Goal: Task Accomplishment & Management: Use online tool/utility

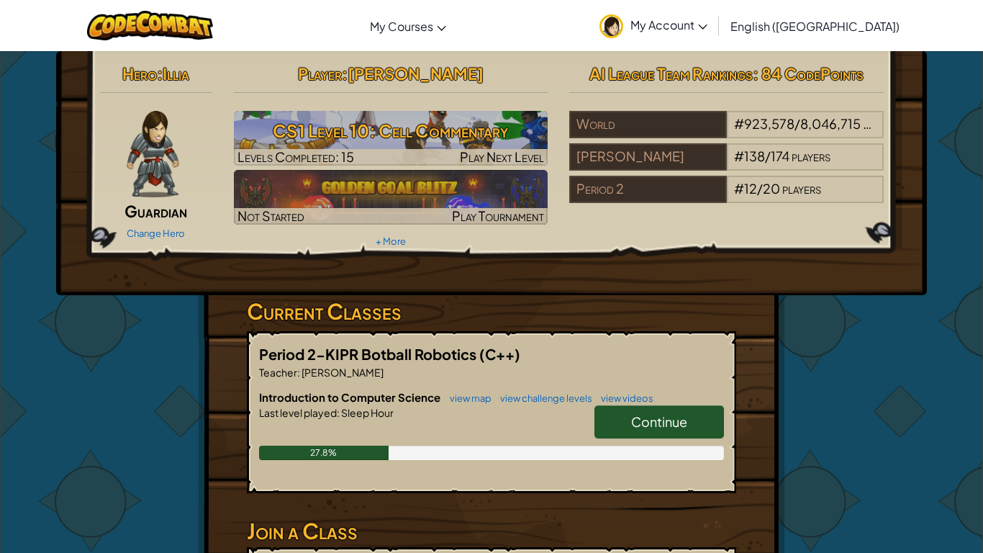
click at [899, 405] on div "Hero : Illia Guardian Change Hero Player : [PERSON_NAME] CS1 Level 10: Cell Com…" at bounding box center [492, 376] width 842 height 651
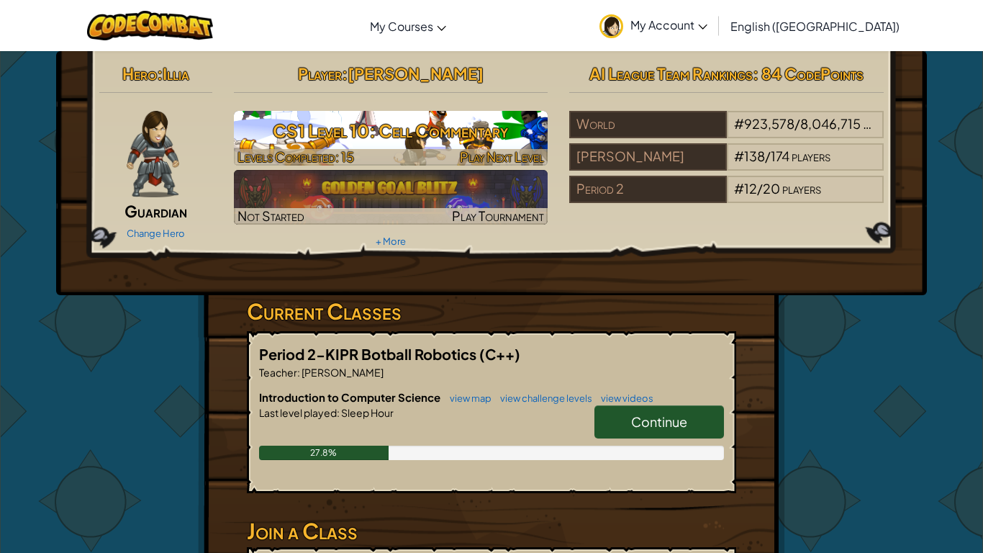
click at [407, 132] on h3 "CS1 Level 10: Cell Commentary" at bounding box center [391, 130] width 315 height 32
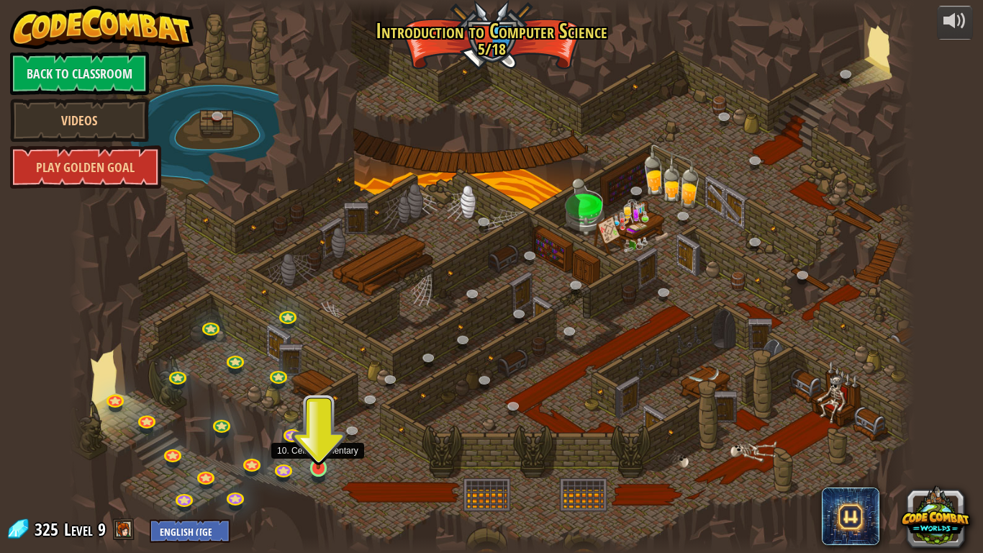
click at [316, 453] on img at bounding box center [319, 444] width 22 height 49
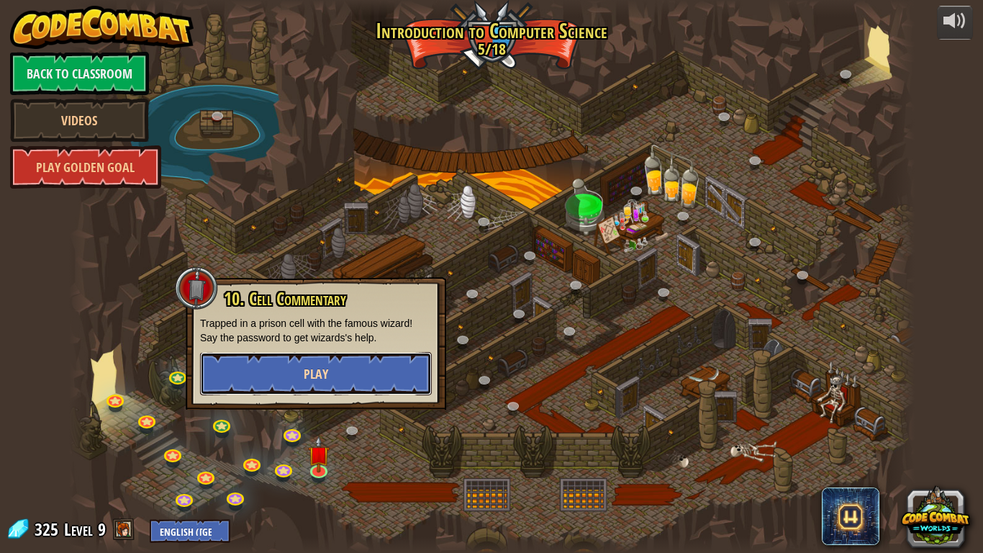
click at [340, 377] on button "Play" at bounding box center [316, 373] width 232 height 43
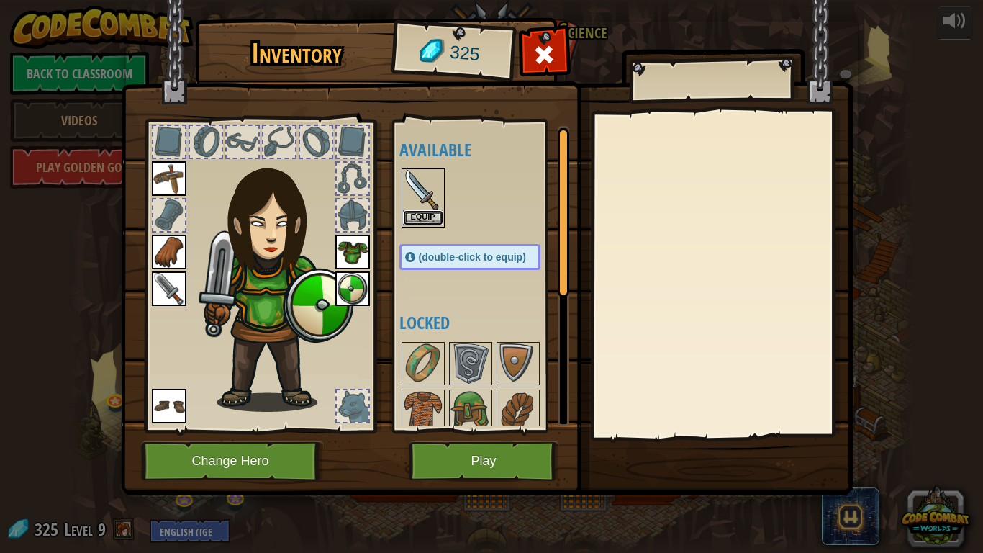
click at [420, 217] on button "Equip" at bounding box center [423, 217] width 40 height 15
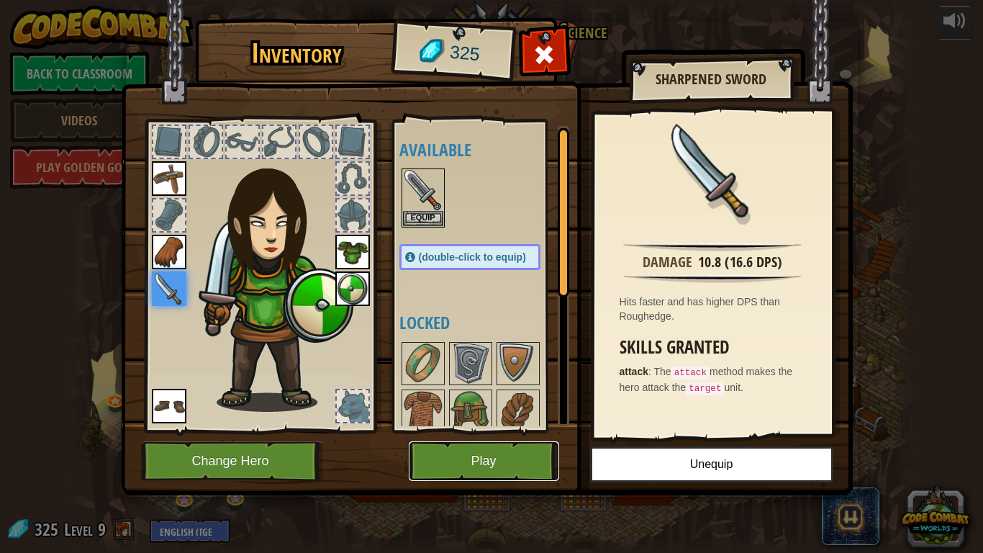
click at [463, 459] on button "Play" at bounding box center [484, 461] width 150 height 40
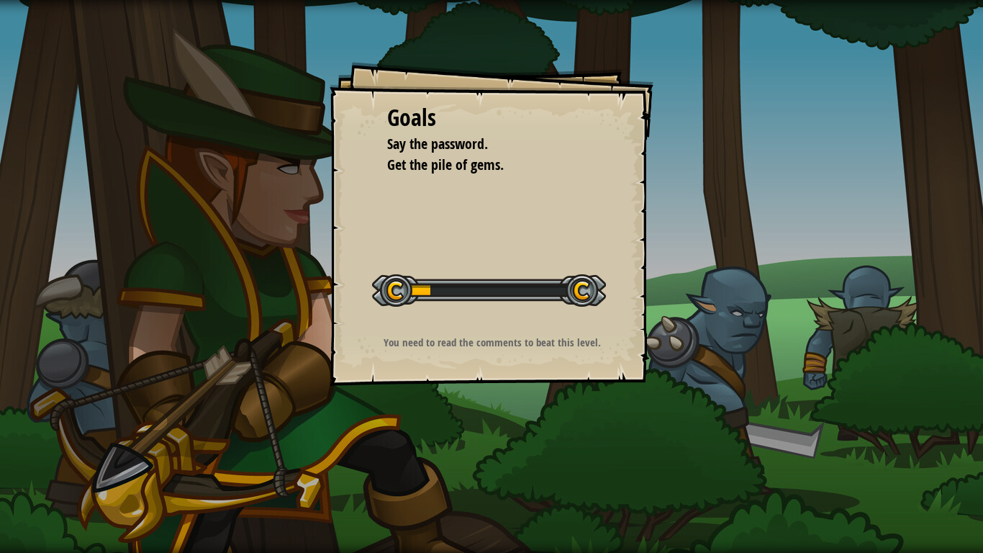
click at [463, 459] on div "Goals Say the password. Get the pile of gems. Start Level Error loading from se…" at bounding box center [491, 276] width 983 height 553
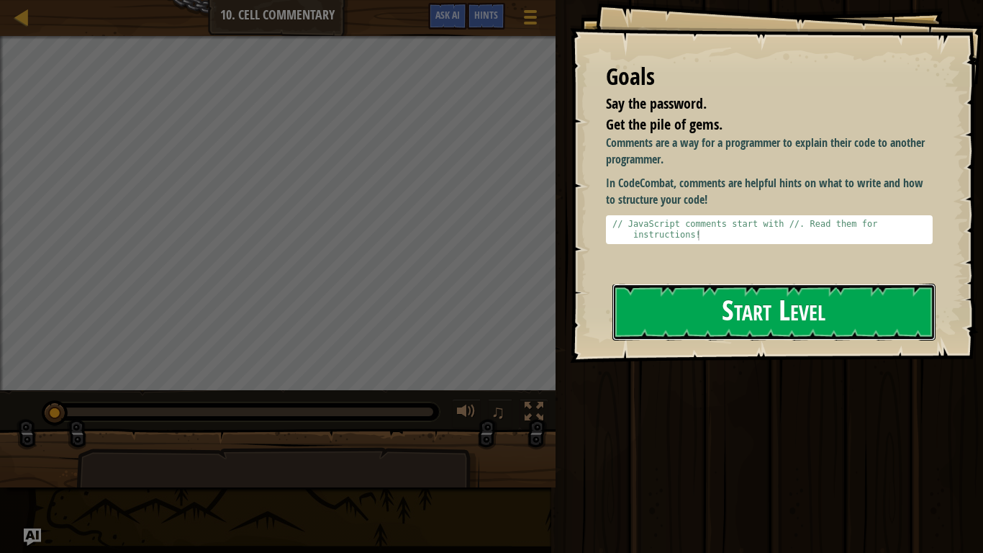
click at [739, 324] on button "Start Level" at bounding box center [774, 312] width 323 height 57
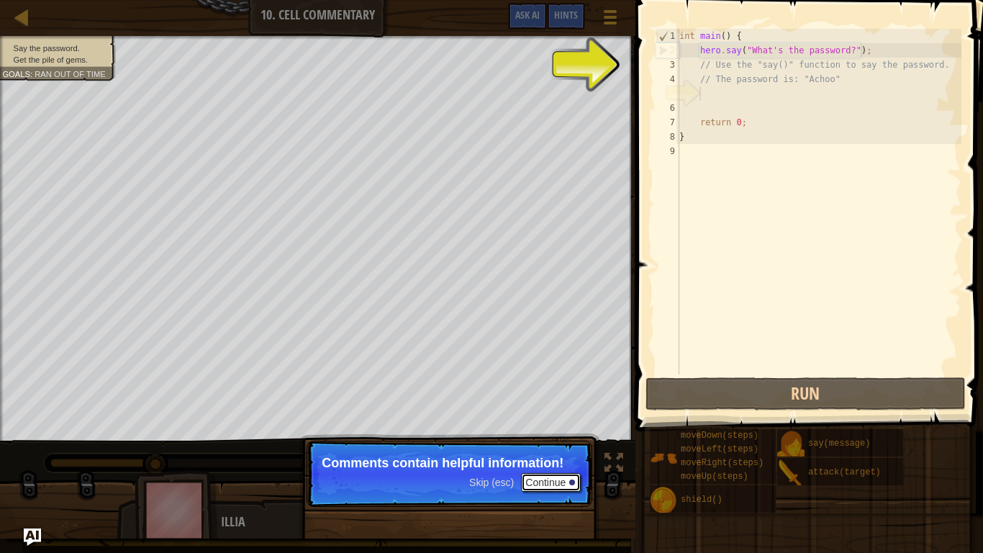
click at [548, 481] on button "Continue" at bounding box center [551, 482] width 60 height 19
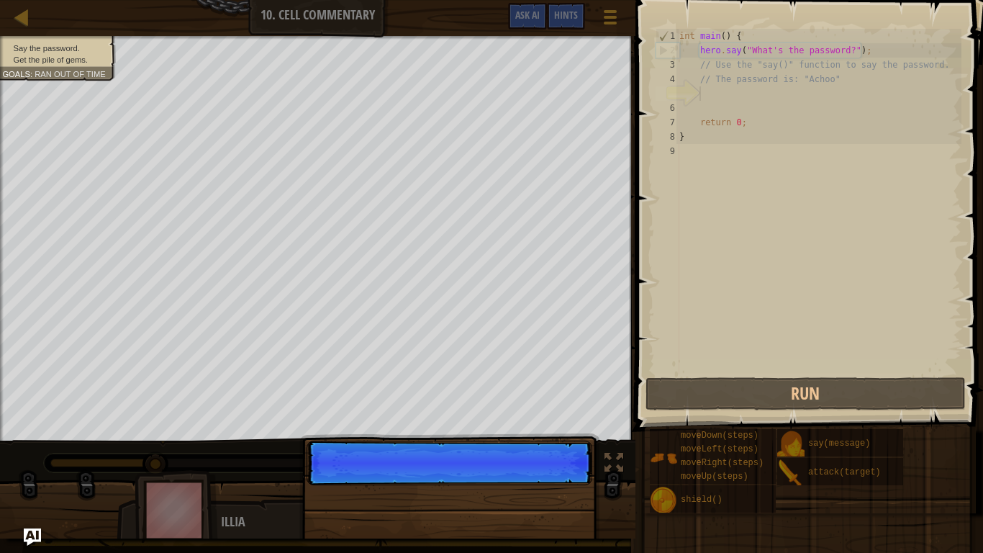
scroll to position [6, 2]
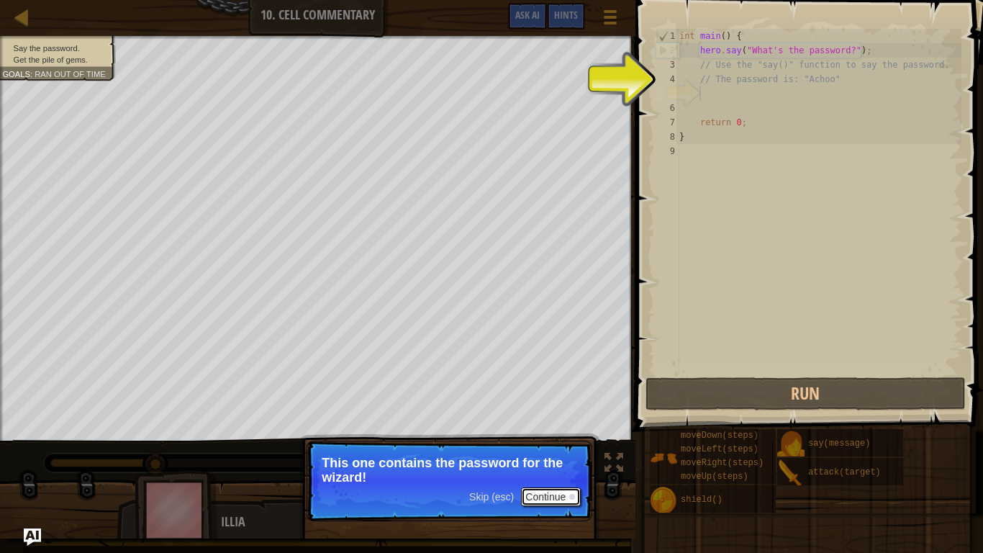
click at [552, 497] on button "Continue" at bounding box center [551, 496] width 60 height 19
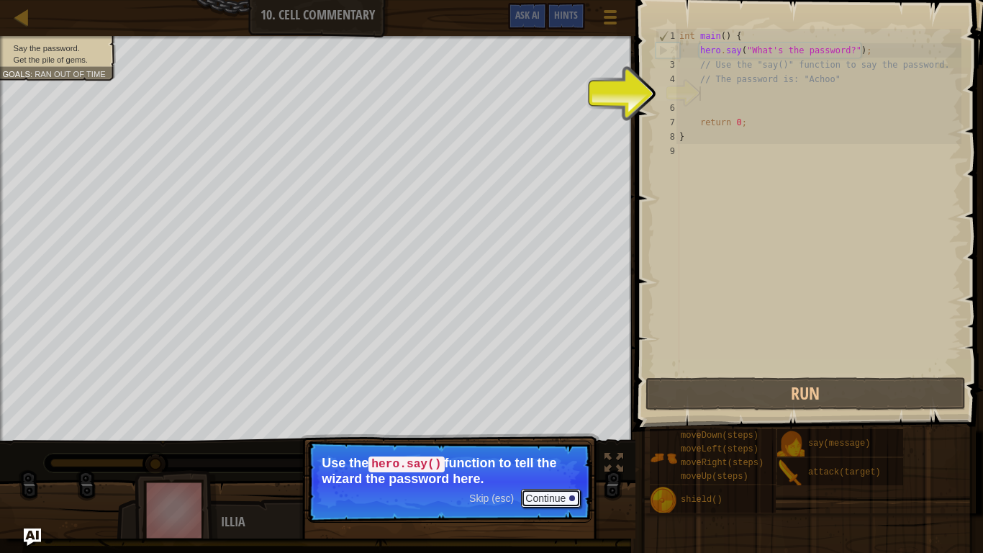
click at [552, 497] on button "Continue" at bounding box center [551, 498] width 60 height 19
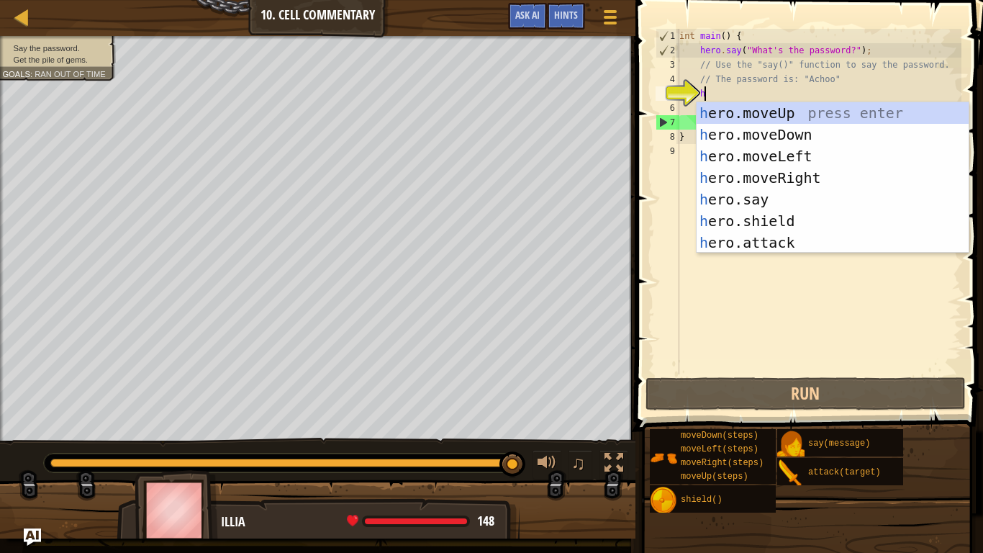
scroll to position [6, 3]
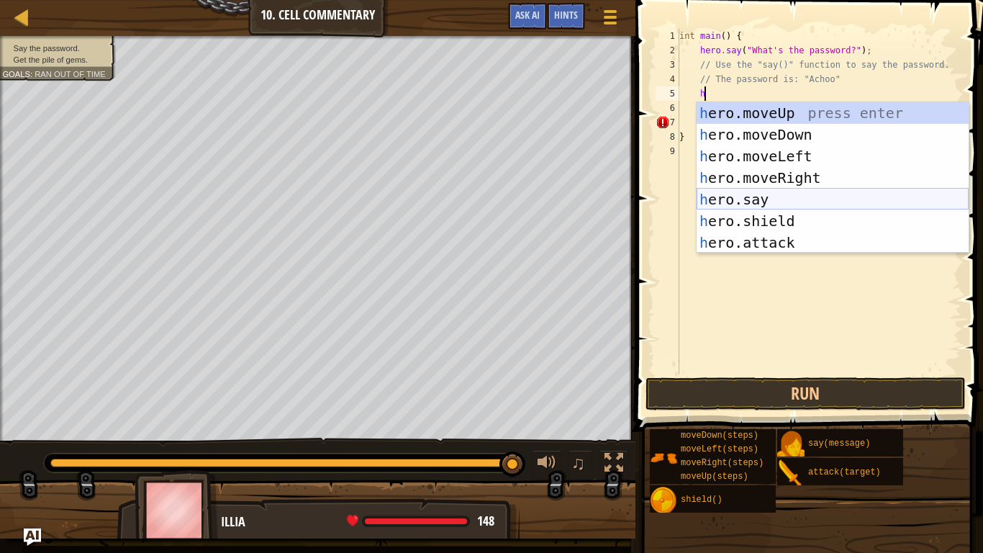
click at [736, 199] on div "h ero.moveUp press enter h ero.moveDown press enter h ero.moveLeft press enter …" at bounding box center [833, 199] width 272 height 194
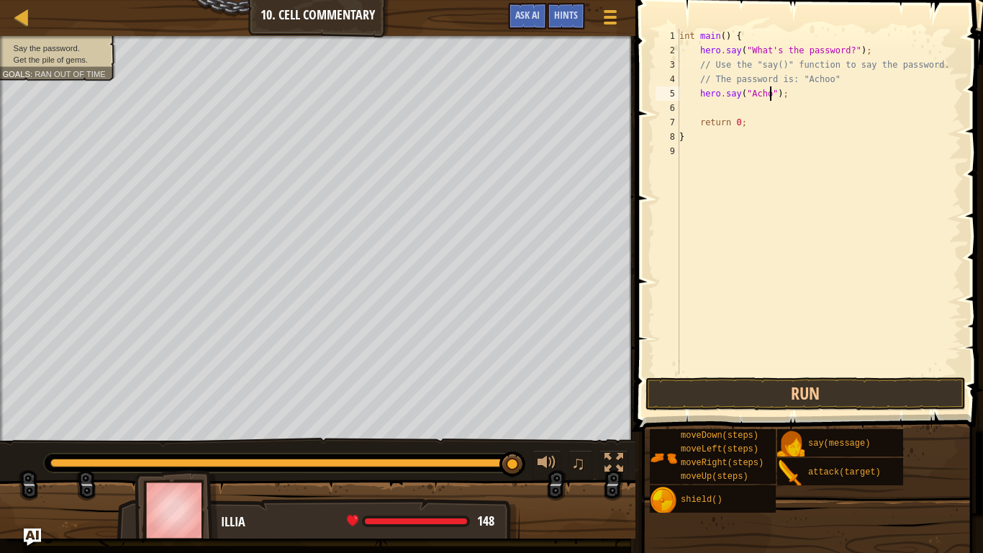
scroll to position [6, 14]
type textarea "hero.say("Achoo");"
click at [814, 394] on button "Run" at bounding box center [806, 393] width 320 height 33
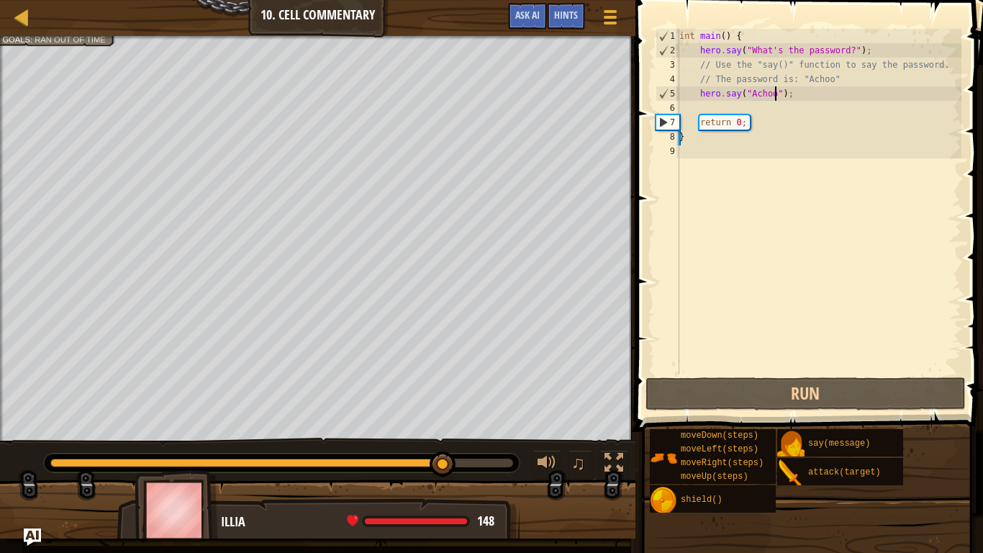
click at [802, 108] on div "int main ( ) { hero . say ( " What's the password? " ) ; // Use the "say()" fun…" at bounding box center [819, 216] width 285 height 374
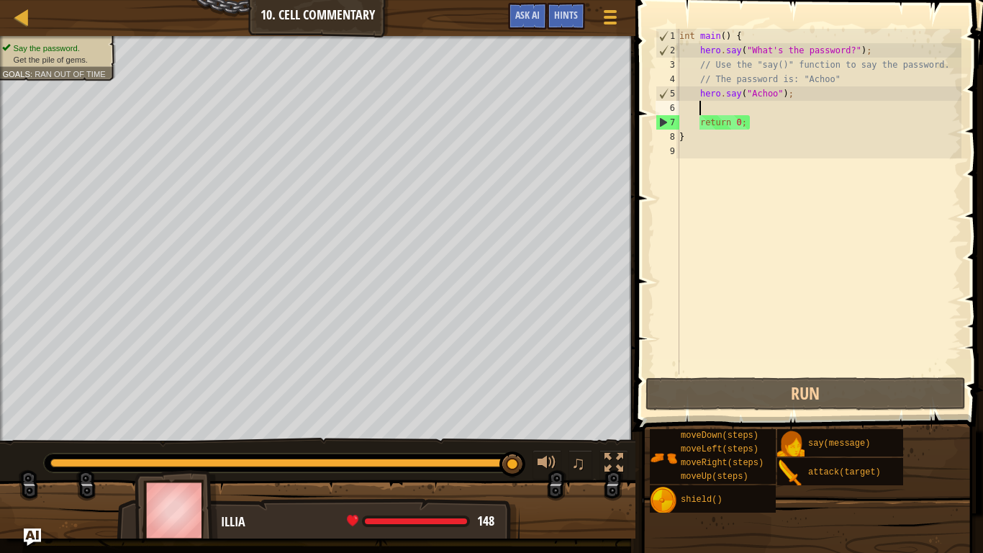
type textarea "h"
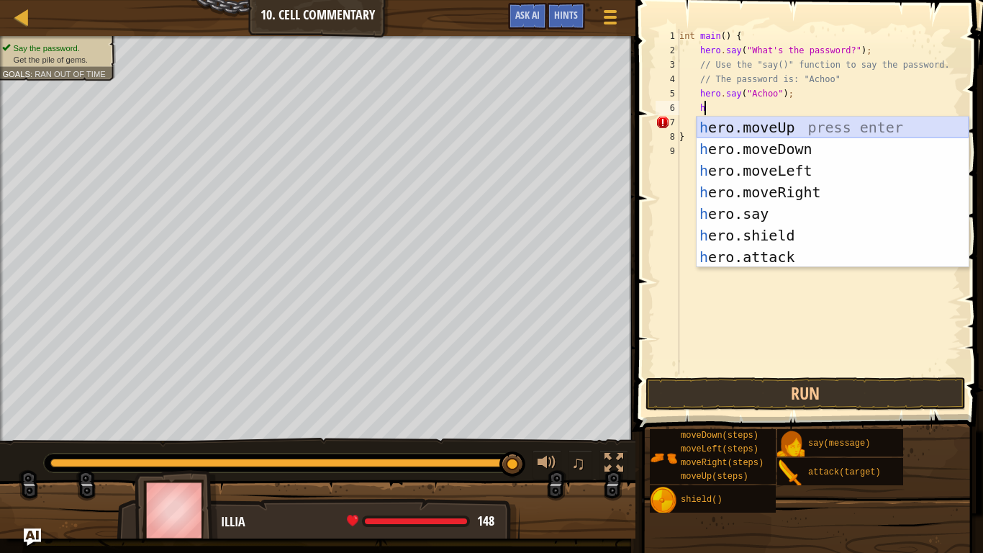
click at [839, 137] on div "h ero.moveUp press enter h ero.moveDown press enter h ero.moveLeft press enter …" at bounding box center [833, 214] width 272 height 194
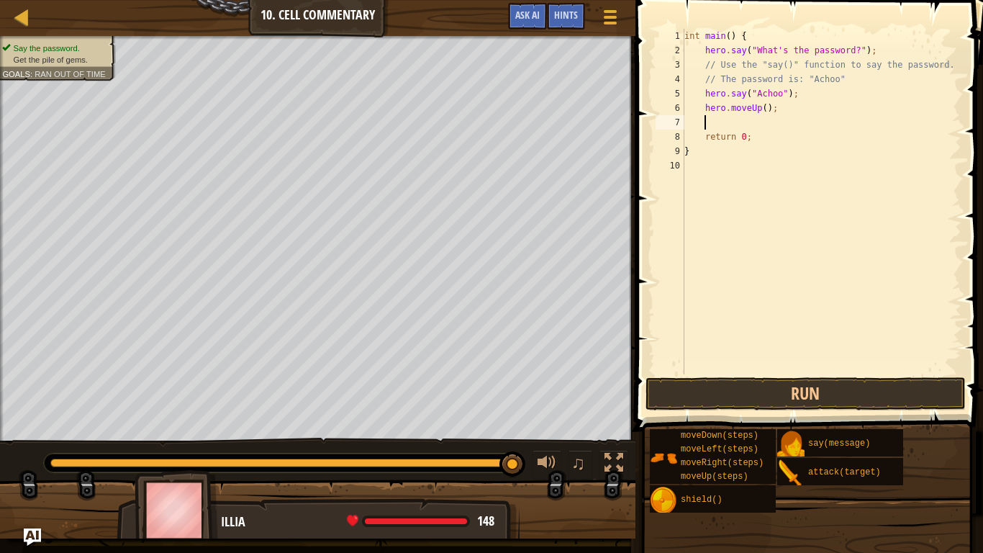
click at [768, 109] on div "int main ( ) { hero . say ( " What's the password? " ) ; // Use the "say()" fun…" at bounding box center [822, 216] width 280 height 374
click at [764, 107] on div "int main ( ) { hero . say ( " What's the password? " ) ; // Use the "say()" fun…" at bounding box center [822, 216] width 280 height 374
type textarea "hero.moveUp(2);"
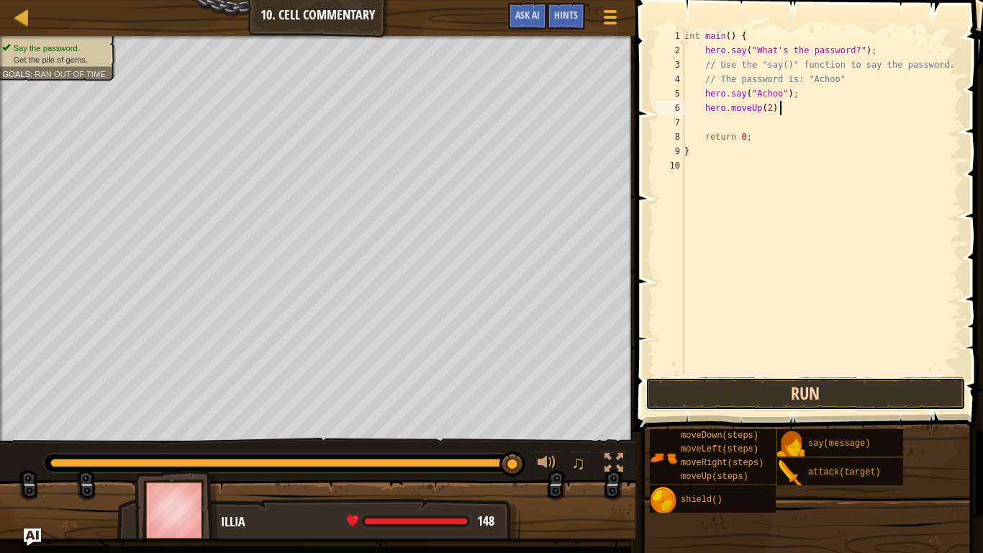
click at [739, 397] on button "Run" at bounding box center [806, 393] width 320 height 33
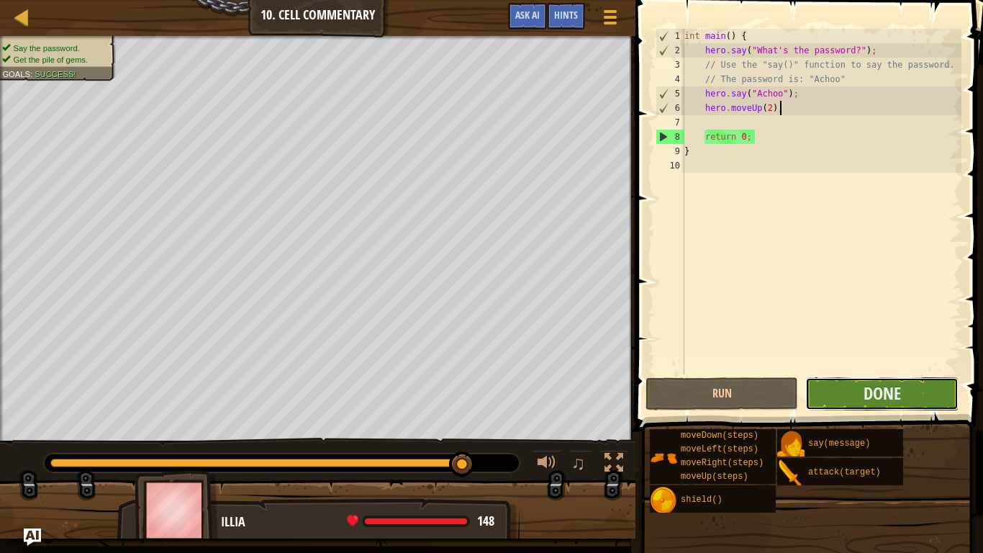
click at [926, 405] on button "Done" at bounding box center [881, 393] width 153 height 33
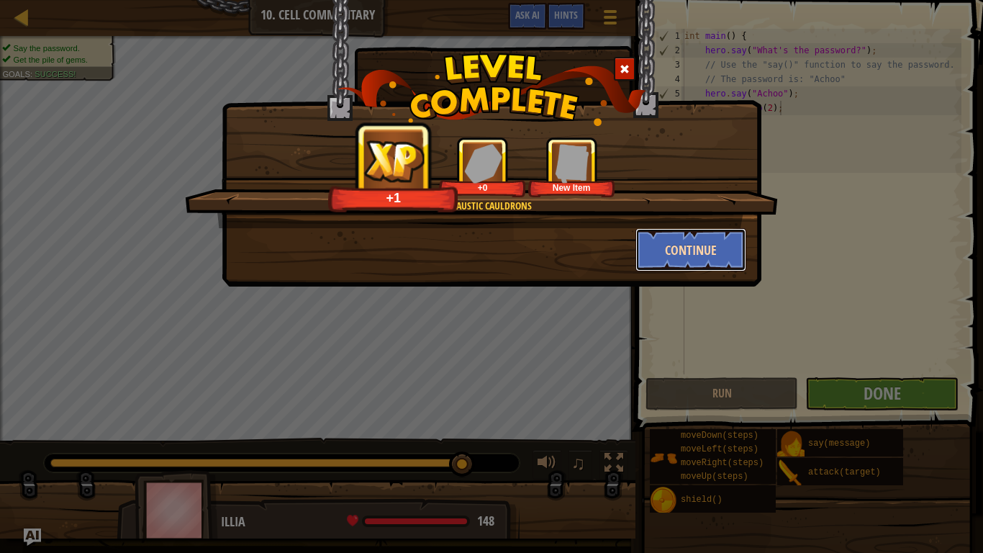
click at [660, 267] on button "Continue" at bounding box center [692, 249] width 112 height 43
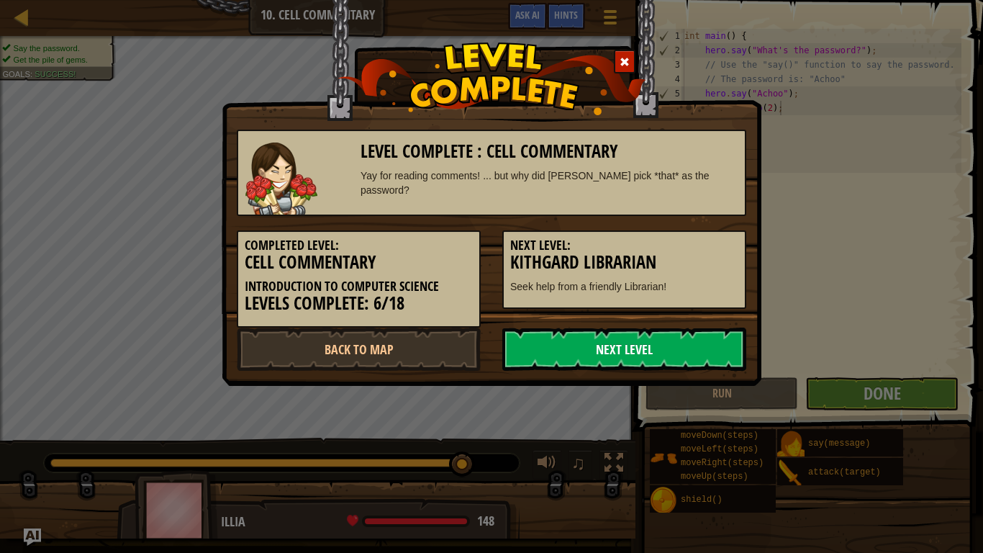
click at [536, 361] on link "Next Level" at bounding box center [624, 349] width 244 height 43
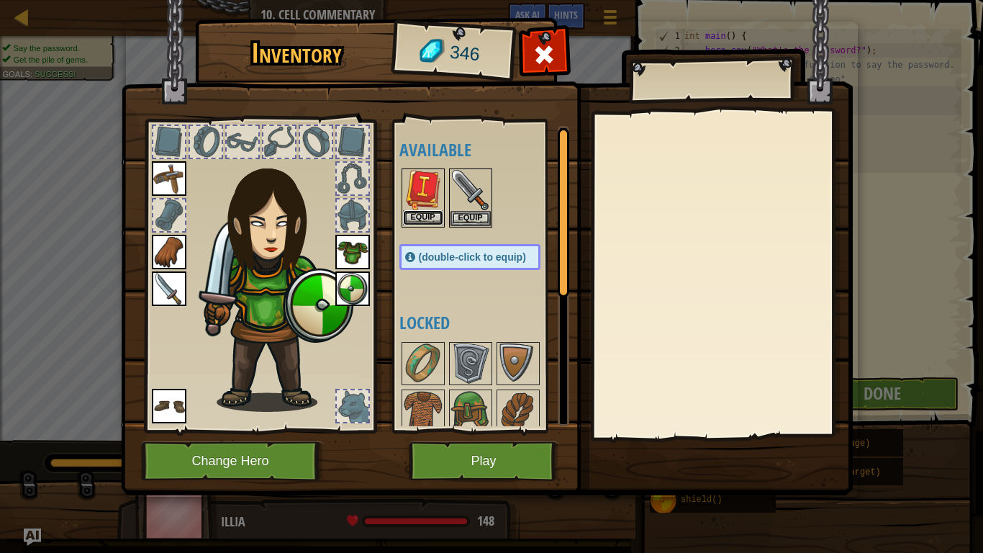
click at [424, 212] on button "Equip" at bounding box center [423, 217] width 40 height 15
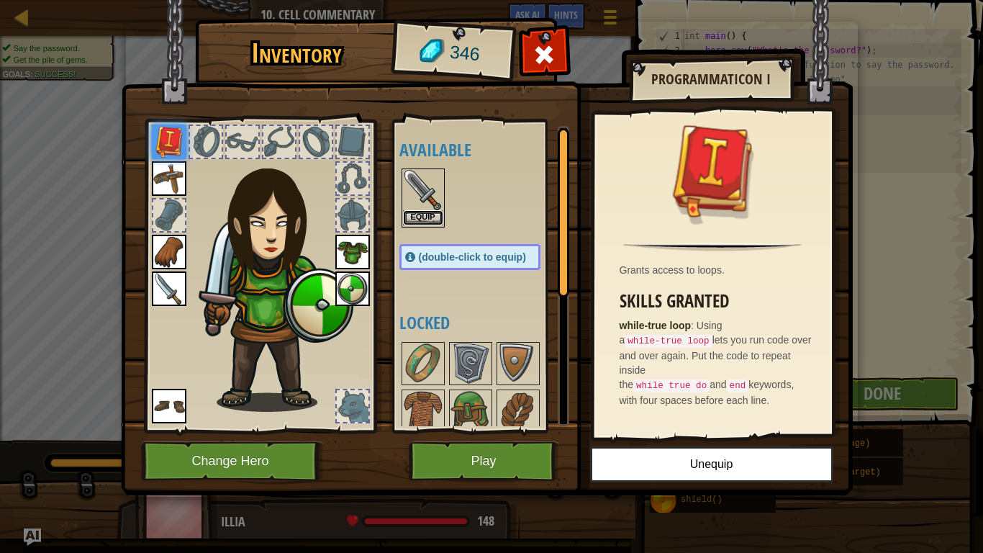
click at [435, 216] on button "Equip" at bounding box center [423, 217] width 40 height 15
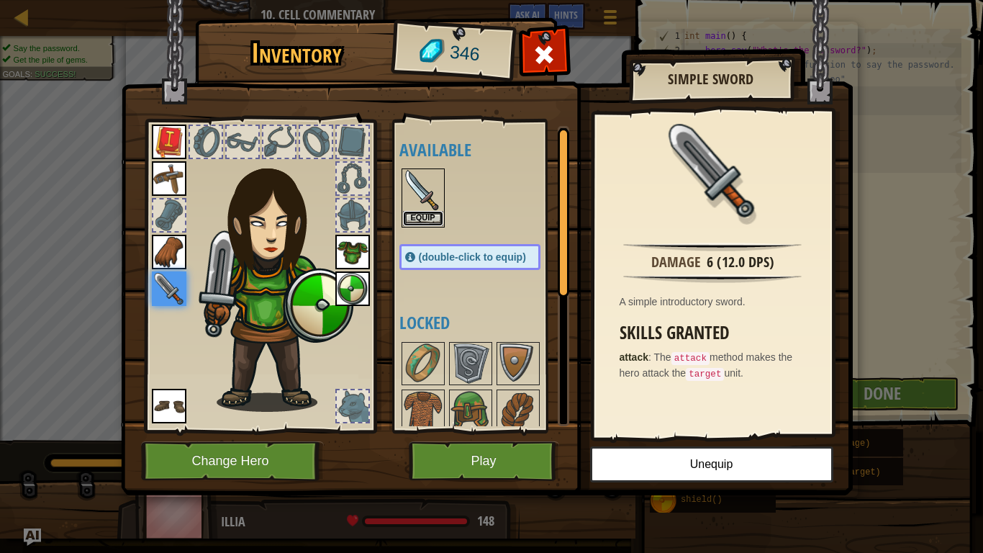
click at [435, 216] on button "Equip" at bounding box center [423, 218] width 40 height 15
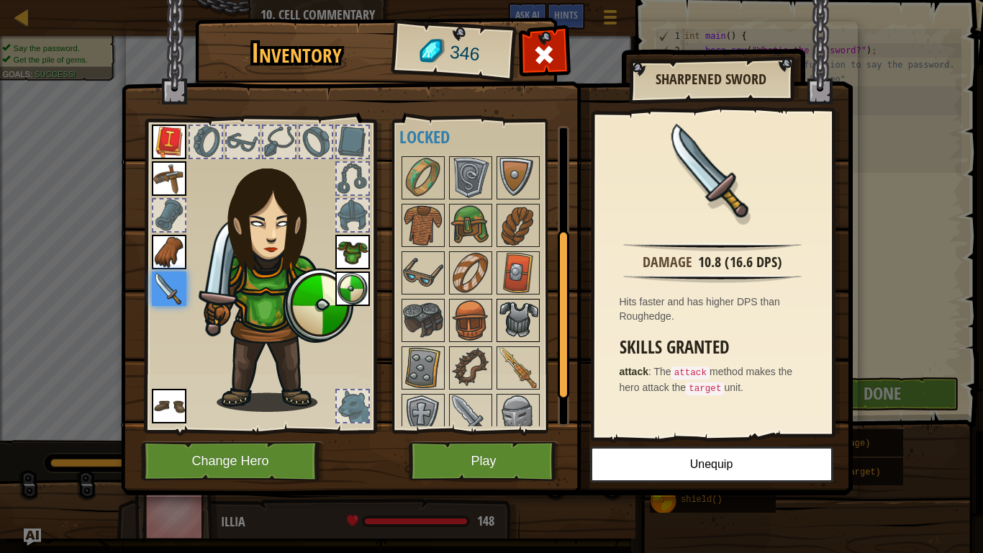
scroll to position [185, 0]
drag, startPoint x: 564, startPoint y: 234, endPoint x: 518, endPoint y: 333, distance: 109.5
click at [518, 333] on div "Available Equip Equip Equip Equip Equip Equip Equip Equip (double-click to equi…" at bounding box center [484, 276] width 170 height 300
click at [516, 312] on img at bounding box center [518, 321] width 40 height 40
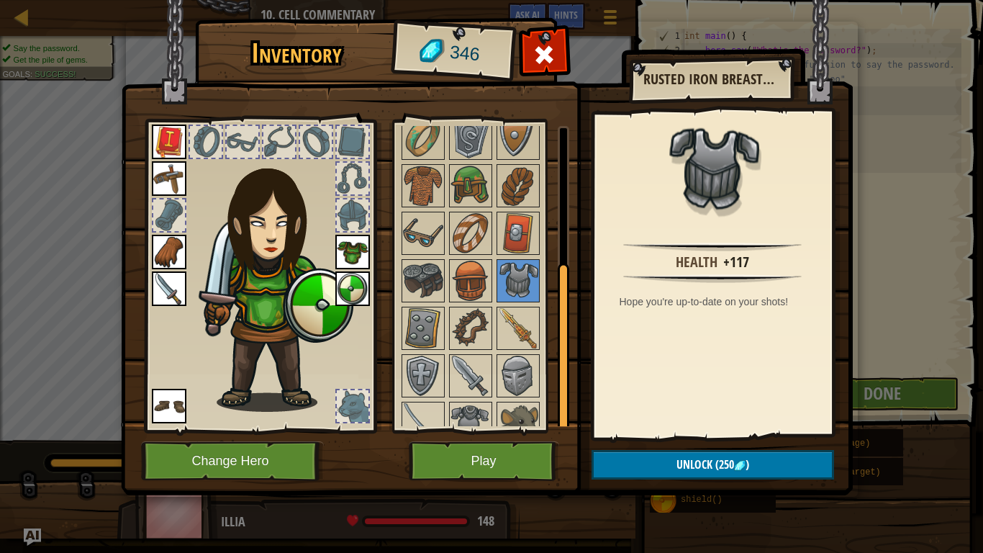
scroll to position [246, 0]
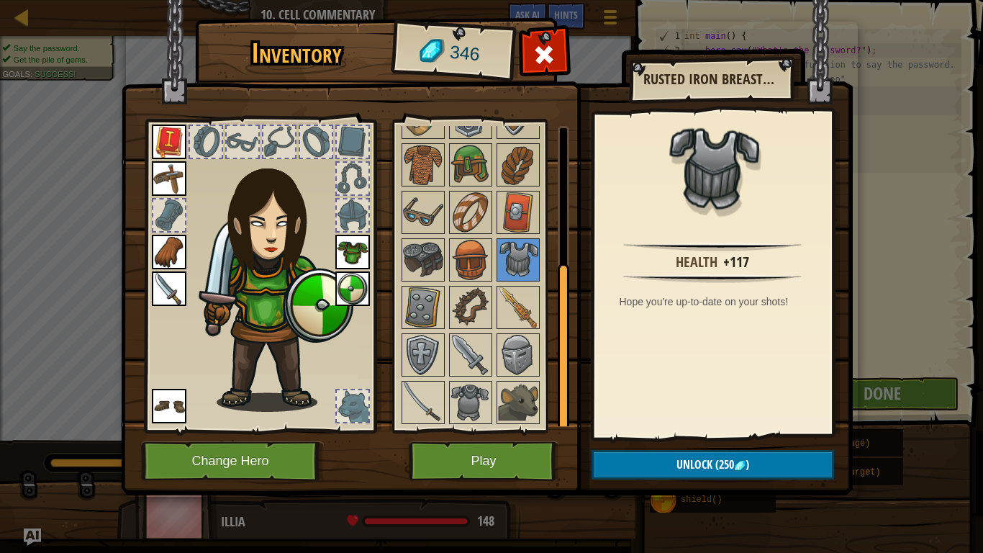
drag, startPoint x: 567, startPoint y: 316, endPoint x: 561, endPoint y: 375, distance: 59.3
click at [561, 375] on div at bounding box center [564, 347] width 12 height 169
click at [473, 383] on img at bounding box center [471, 402] width 40 height 40
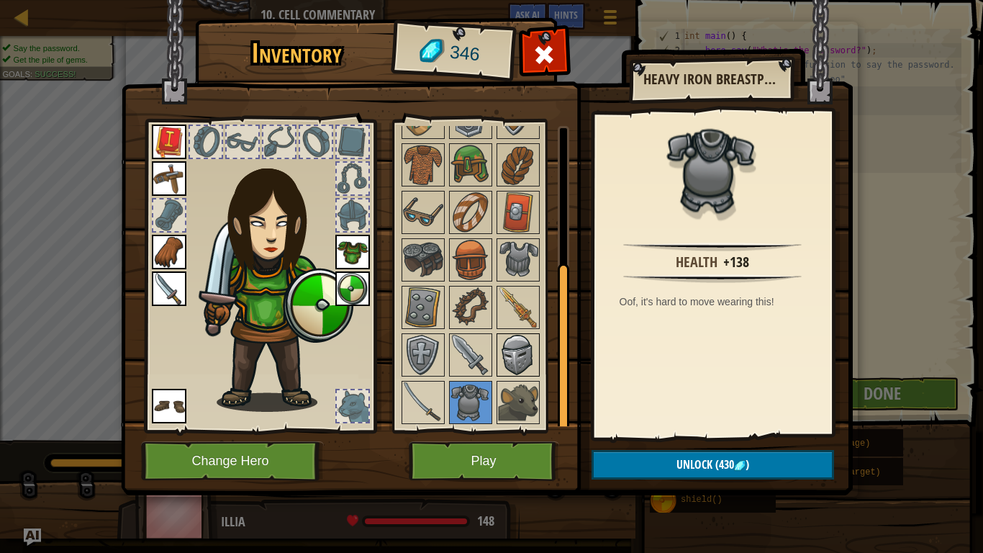
click at [515, 341] on img at bounding box center [518, 355] width 40 height 40
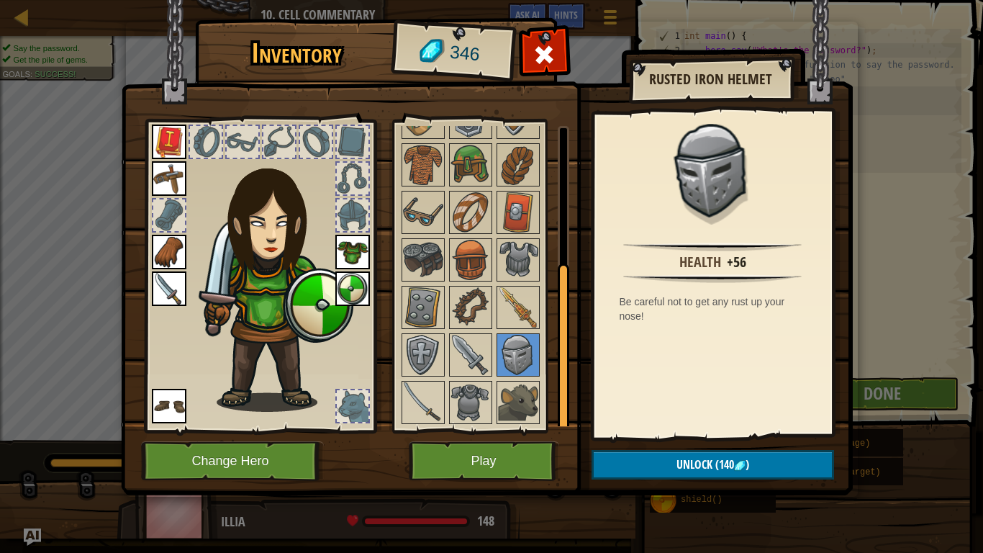
drag, startPoint x: 560, startPoint y: 275, endPoint x: 557, endPoint y: 289, distance: 14.0
click at [558, 289] on div at bounding box center [564, 347] width 12 height 169
drag, startPoint x: 564, startPoint y: 284, endPoint x: 557, endPoint y: 315, distance: 31.6
click at [558, 315] on div at bounding box center [564, 347] width 12 height 169
click at [528, 394] on img at bounding box center [518, 402] width 40 height 40
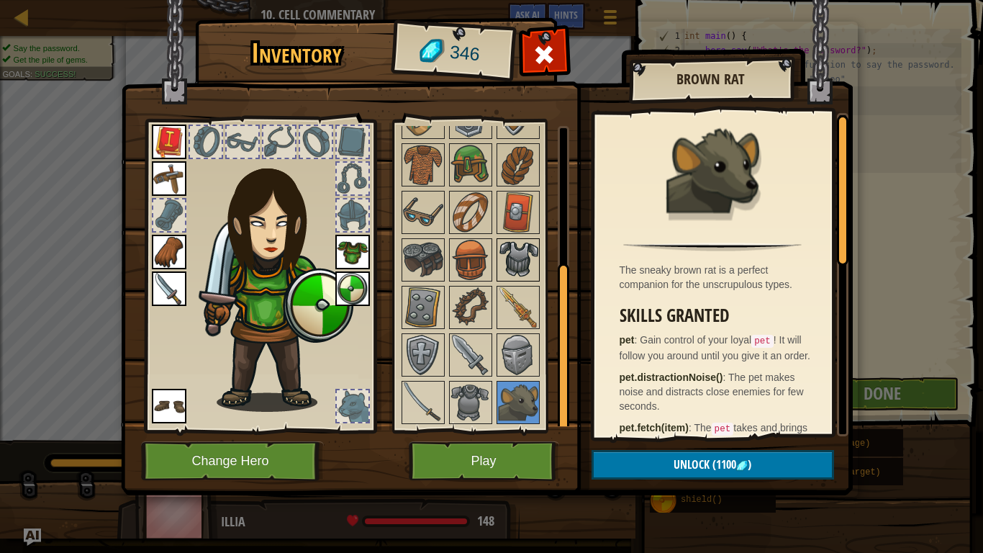
click at [515, 261] on img at bounding box center [518, 260] width 40 height 40
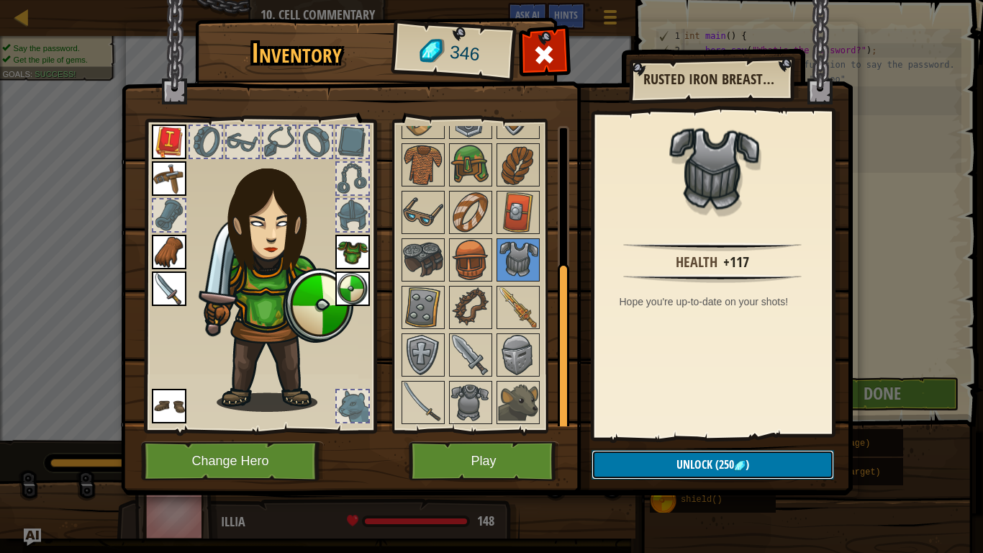
click at [614, 468] on button "Unlock (250 )" at bounding box center [713, 465] width 243 height 30
click at [612, 468] on button "Confirm" at bounding box center [713, 465] width 243 height 30
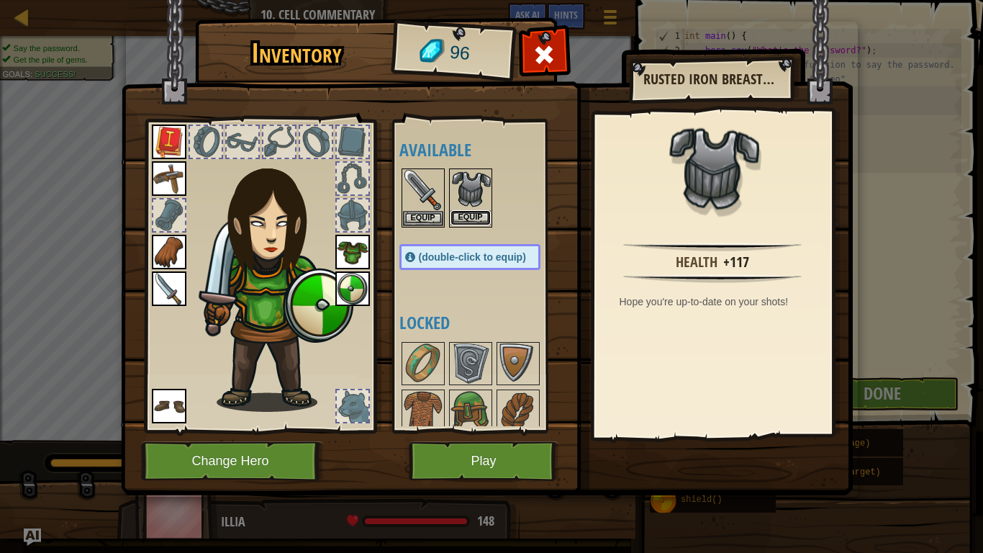
click at [465, 213] on button "Equip" at bounding box center [471, 217] width 40 height 15
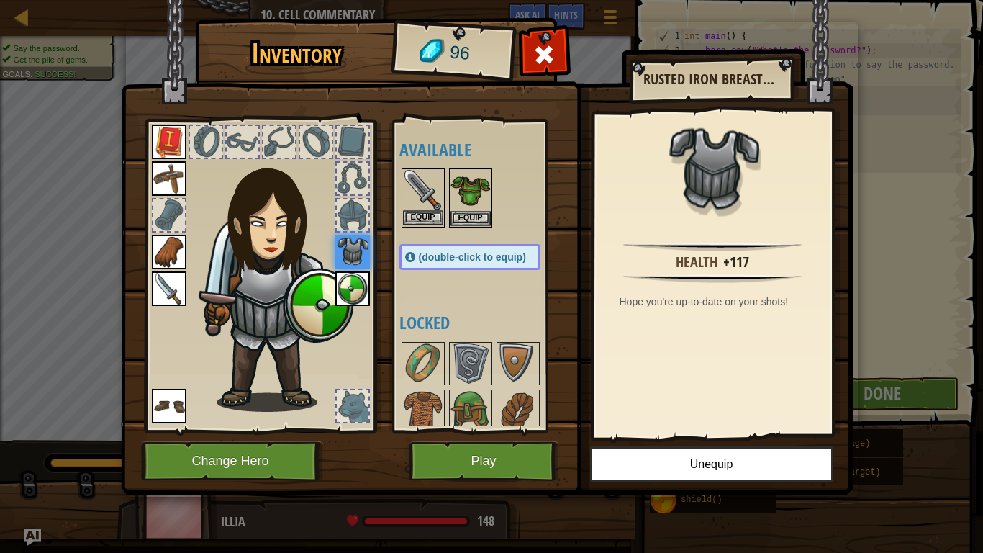
click at [428, 206] on img at bounding box center [423, 190] width 40 height 40
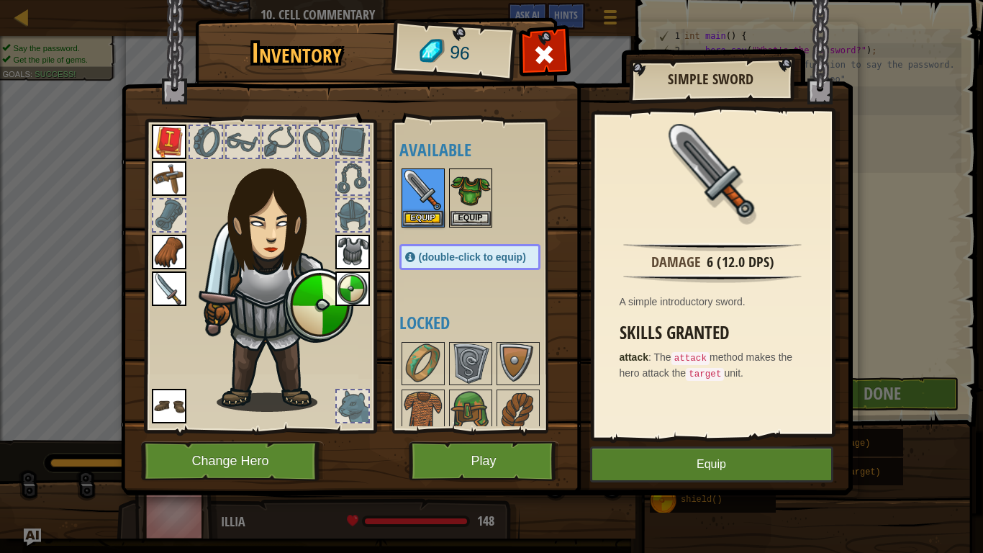
click at [443, 289] on div "Available Equip Equip Equip Equip Equip Equip Equip Equip Equip (double-click t…" at bounding box center [484, 276] width 170 height 300
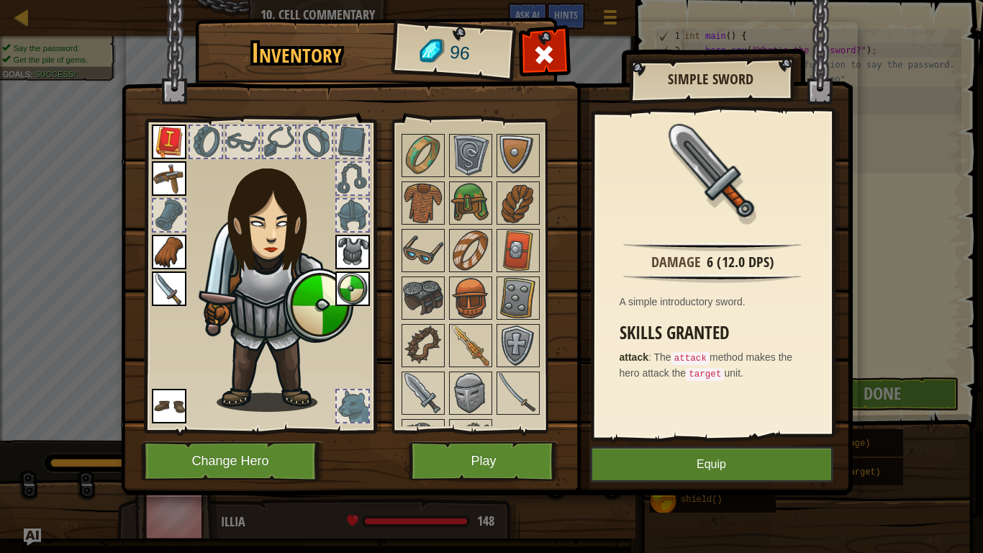
scroll to position [230, 0]
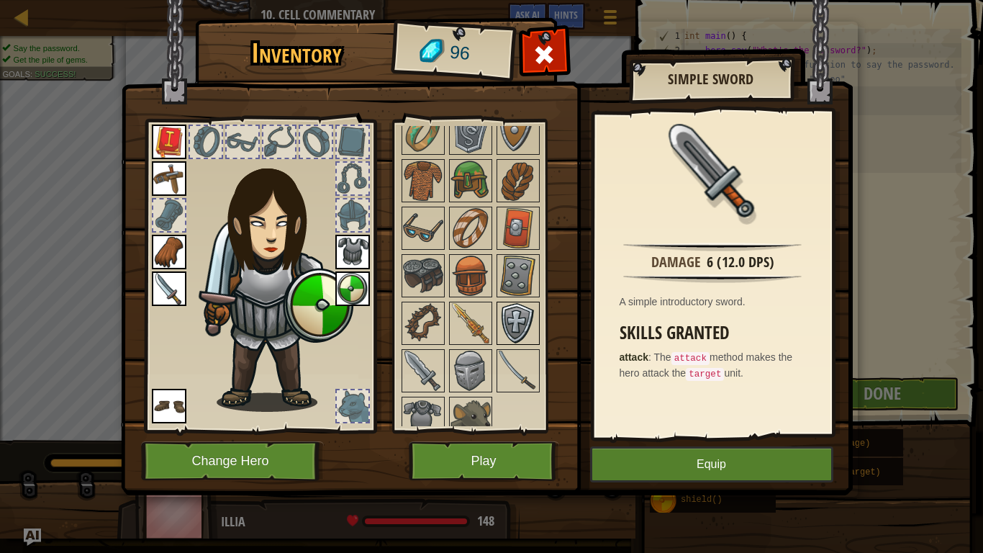
click at [512, 322] on img at bounding box center [518, 323] width 40 height 40
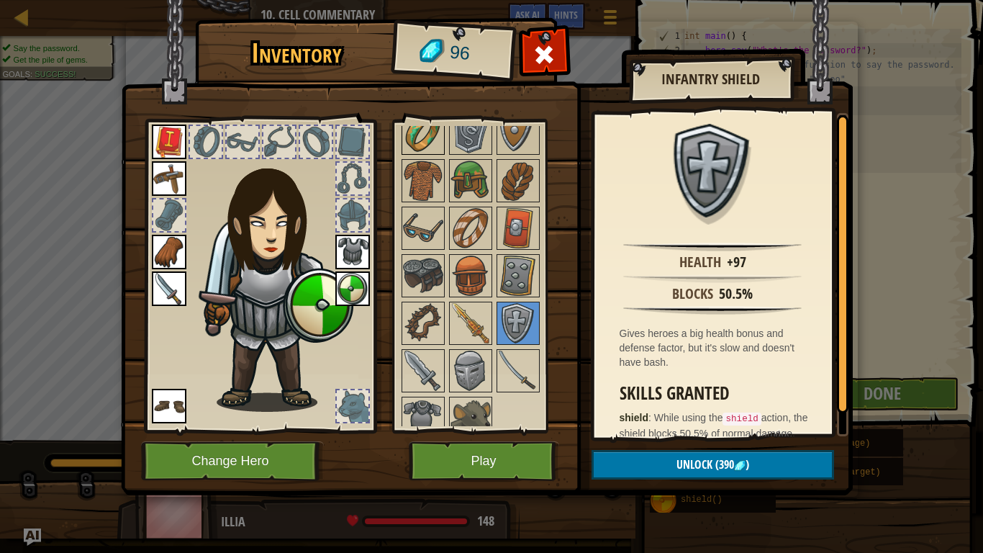
click at [438, 141] on img at bounding box center [423, 133] width 40 height 40
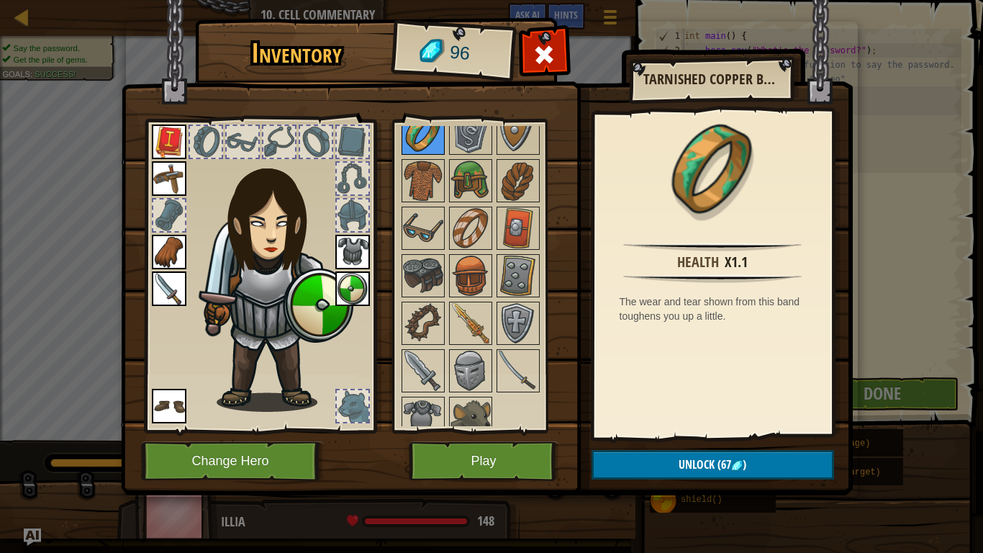
click at [443, 140] on img at bounding box center [423, 133] width 40 height 40
click at [455, 143] on img at bounding box center [471, 133] width 40 height 40
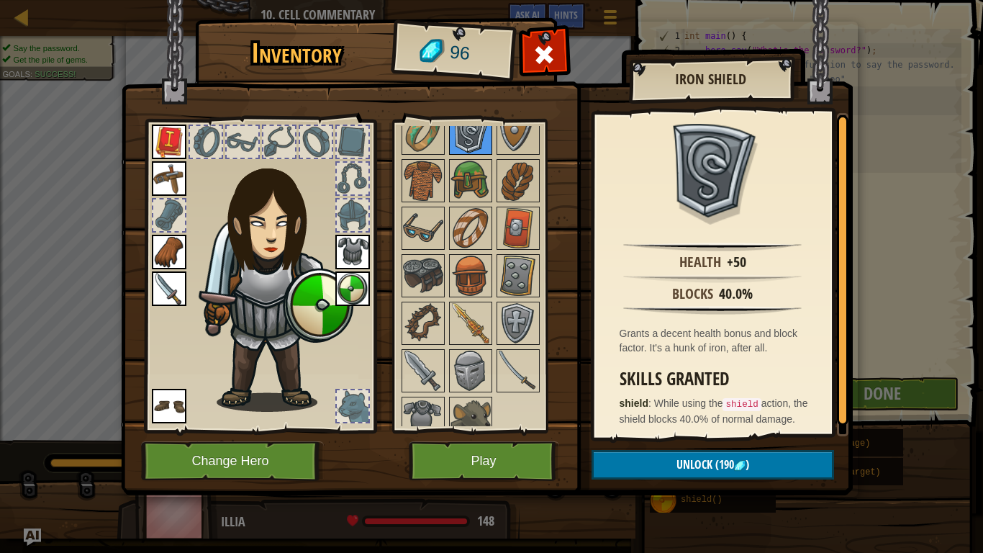
click at [489, 148] on img at bounding box center [471, 133] width 40 height 40
click at [468, 402] on img at bounding box center [471, 418] width 40 height 40
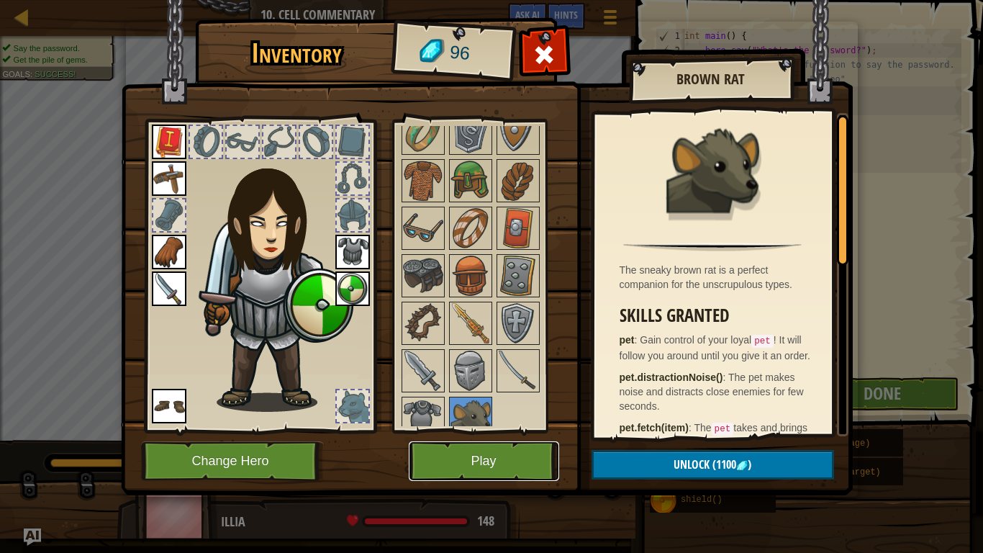
click at [441, 460] on button "Play" at bounding box center [484, 461] width 150 height 40
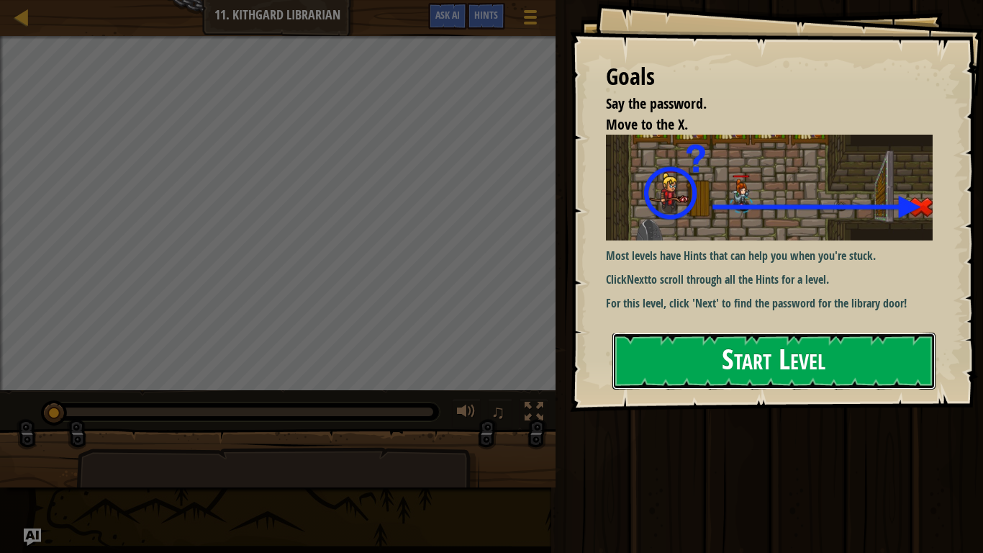
click at [654, 363] on button "Start Level" at bounding box center [774, 361] width 323 height 57
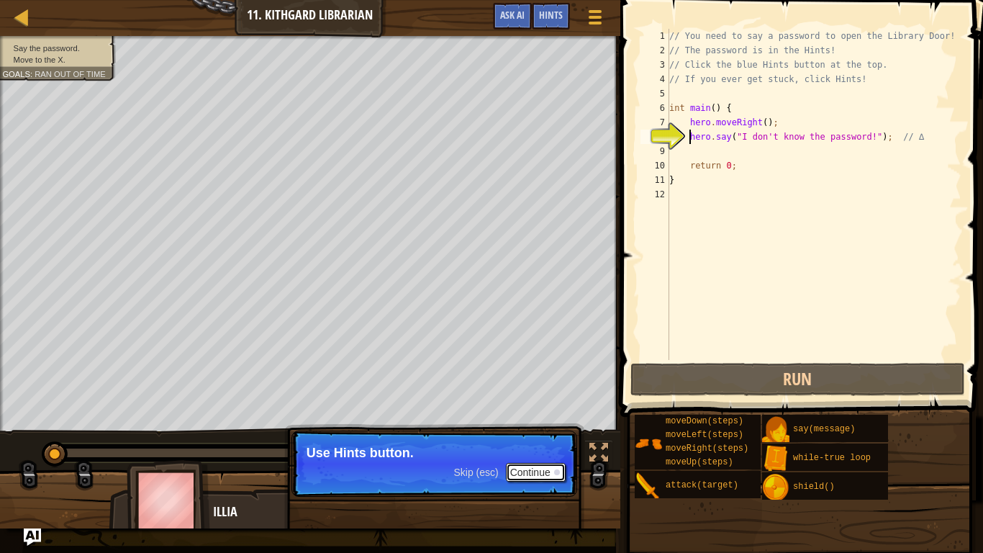
click at [528, 476] on button "Continue" at bounding box center [536, 472] width 60 height 19
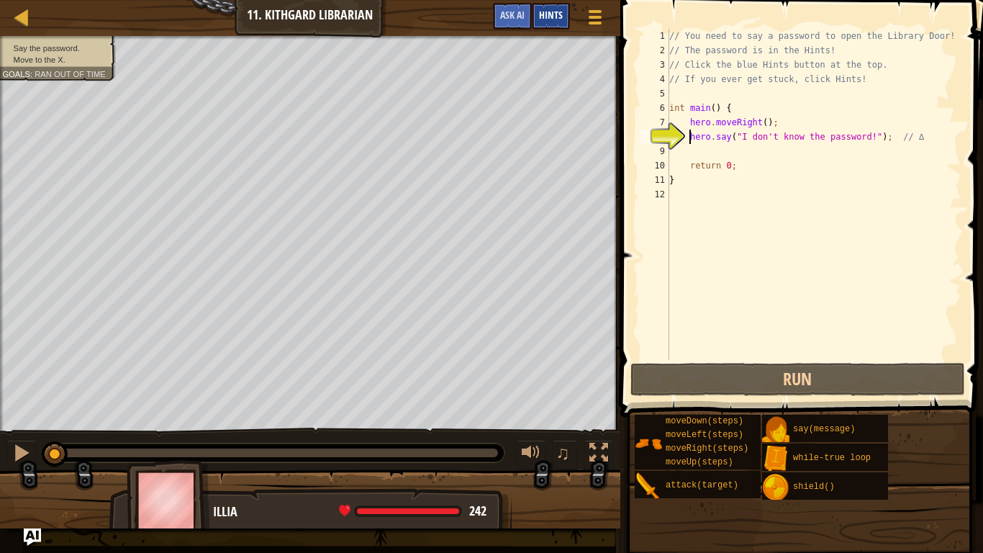
click at [554, 14] on span "Hints" at bounding box center [551, 15] width 24 height 14
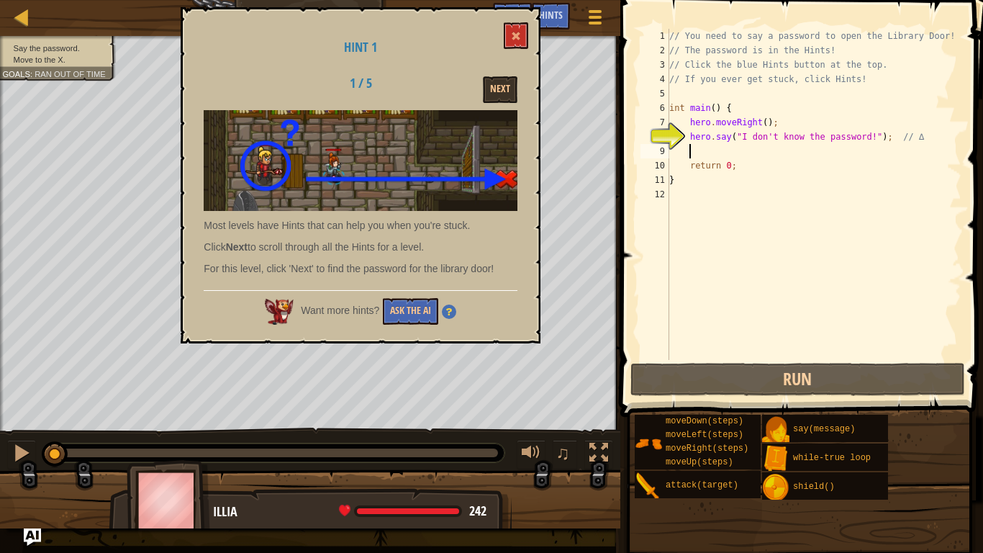
click at [709, 156] on div "// You need to say a password to open the Library Door! // The password is in t…" at bounding box center [814, 209] width 295 height 360
click at [488, 81] on button "Next" at bounding box center [500, 89] width 35 height 27
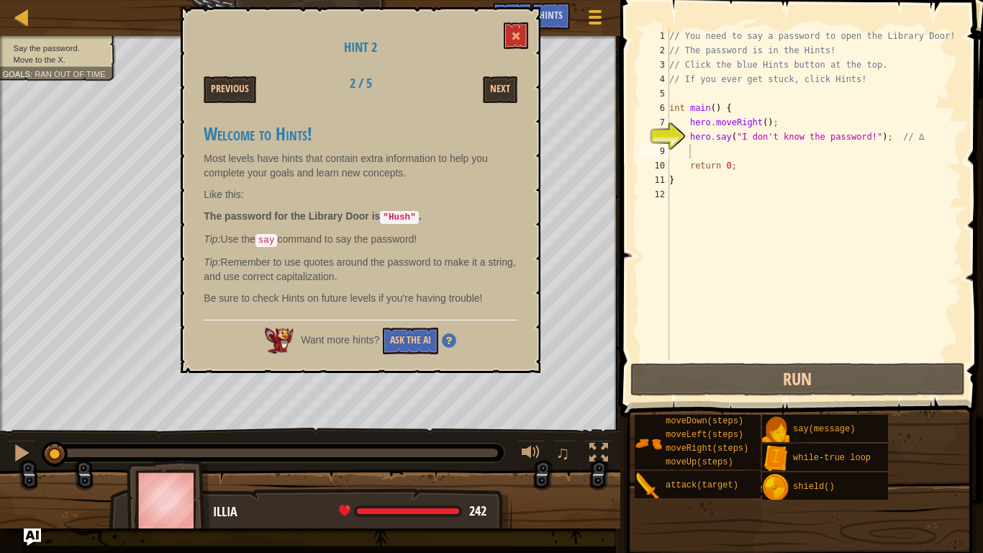
click at [705, 148] on div "// You need to say a password to open the Library Door! // The password is in t…" at bounding box center [814, 209] width 295 height 360
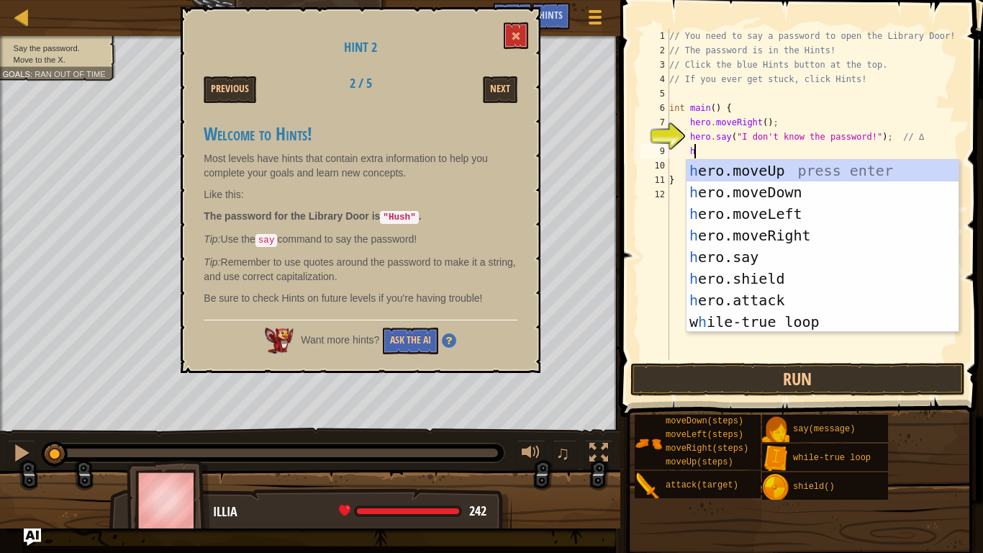
scroll to position [6, 3]
click at [756, 261] on div "h ero.moveUp press enter h ero.moveDown press enter h ero.moveLeft press enter …" at bounding box center [823, 268] width 272 height 216
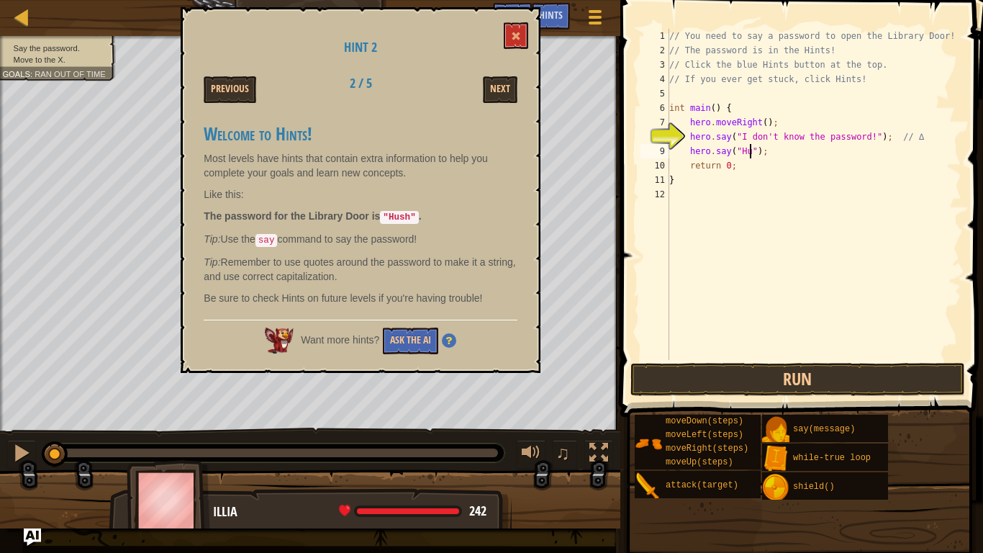
type textarea "hero.say("Hush");"
click at [768, 274] on div "// You need to say a password to open the Library Door! // The password is in t…" at bounding box center [814, 209] width 295 height 360
click at [728, 387] on button "Run" at bounding box center [798, 379] width 335 height 33
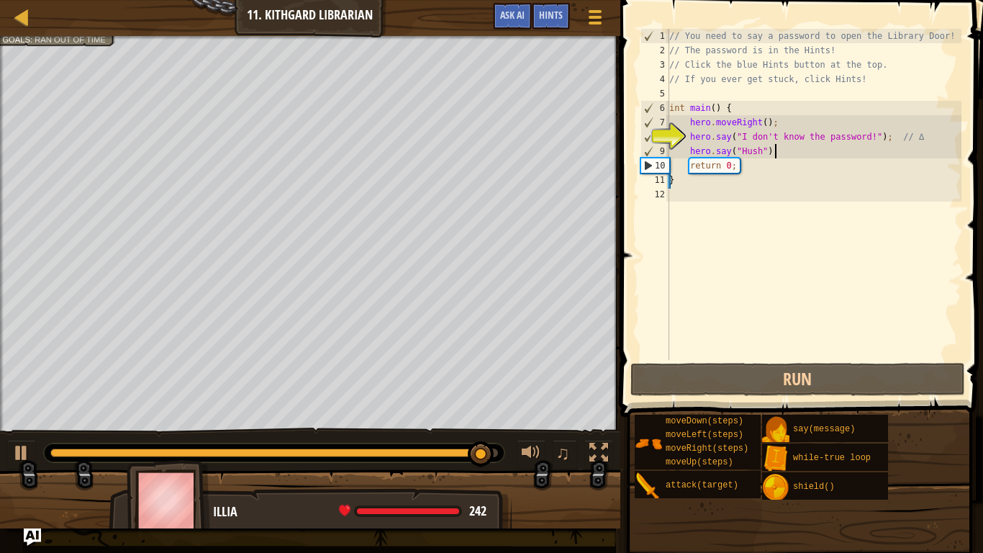
click at [782, 155] on div "// You need to say a password to open the Library Door! // The password is in t…" at bounding box center [814, 209] width 295 height 360
type textarea "hero.say("Hush");"
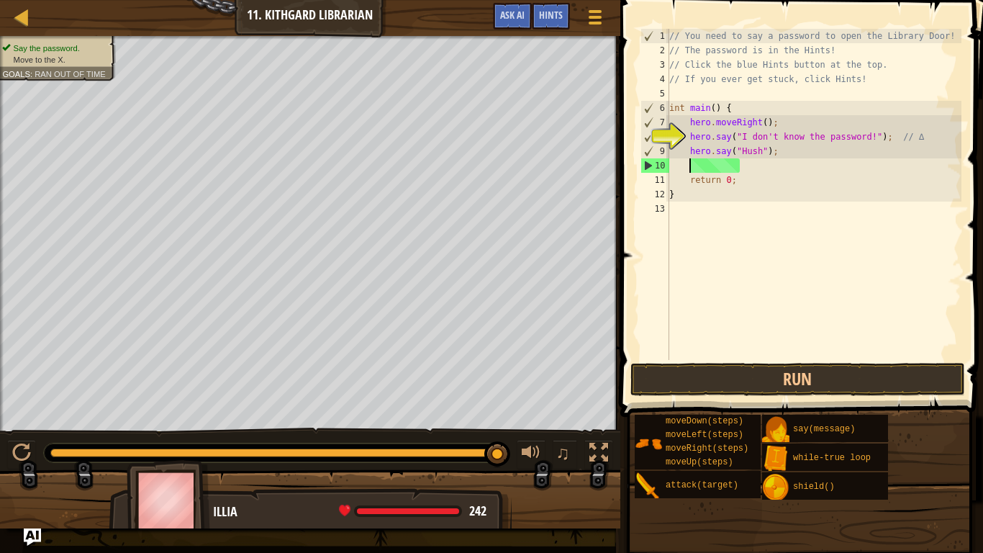
type textarea "h"
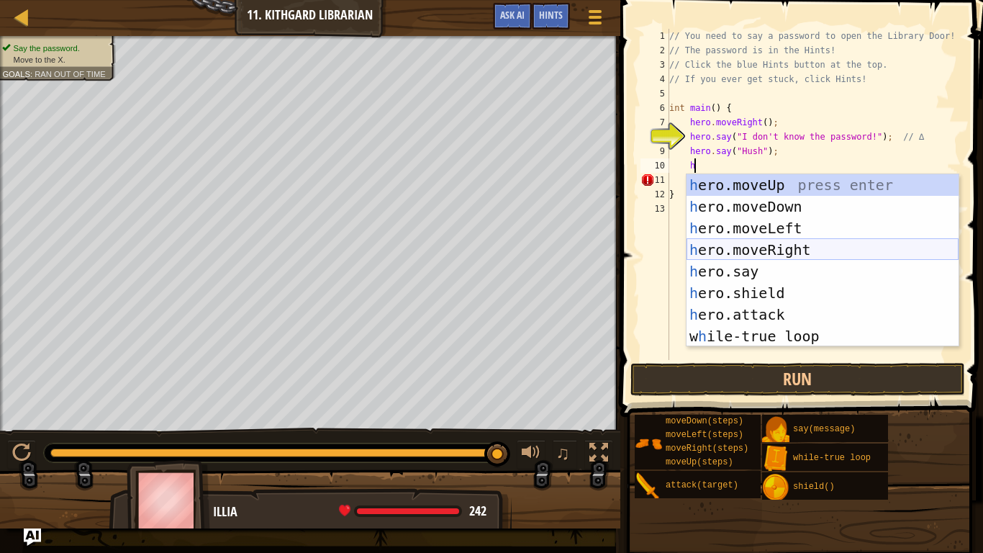
click at [805, 245] on div "h ero.moveUp press enter h ero.moveDown press enter h ero.moveLeft press enter …" at bounding box center [823, 282] width 272 height 216
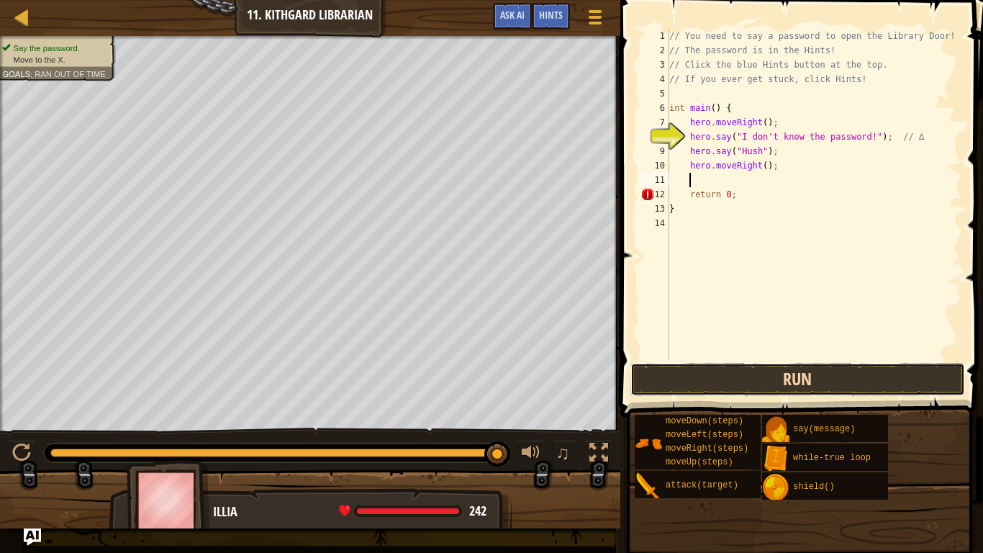
click at [762, 378] on button "Run" at bounding box center [798, 379] width 335 height 33
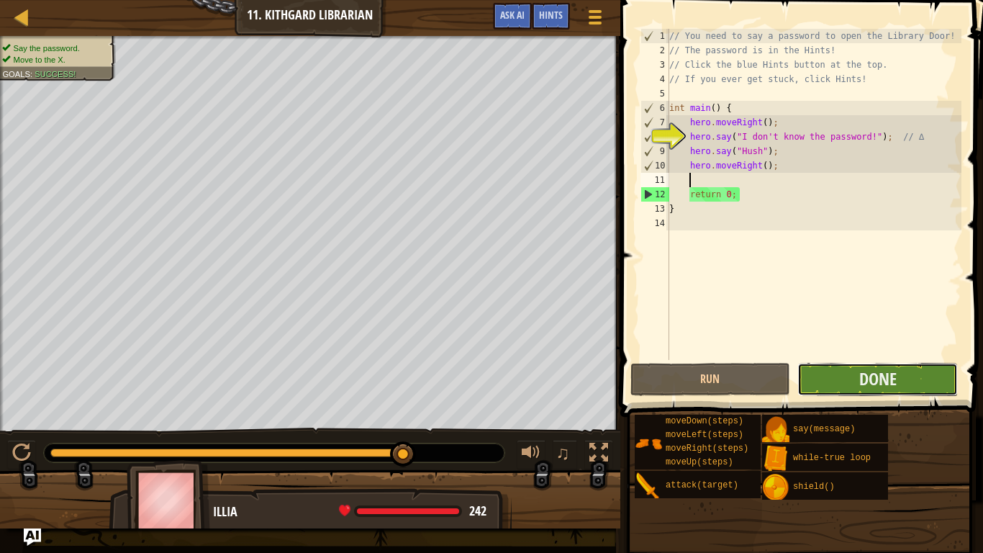
click at [834, 379] on button "Done" at bounding box center [878, 379] width 161 height 33
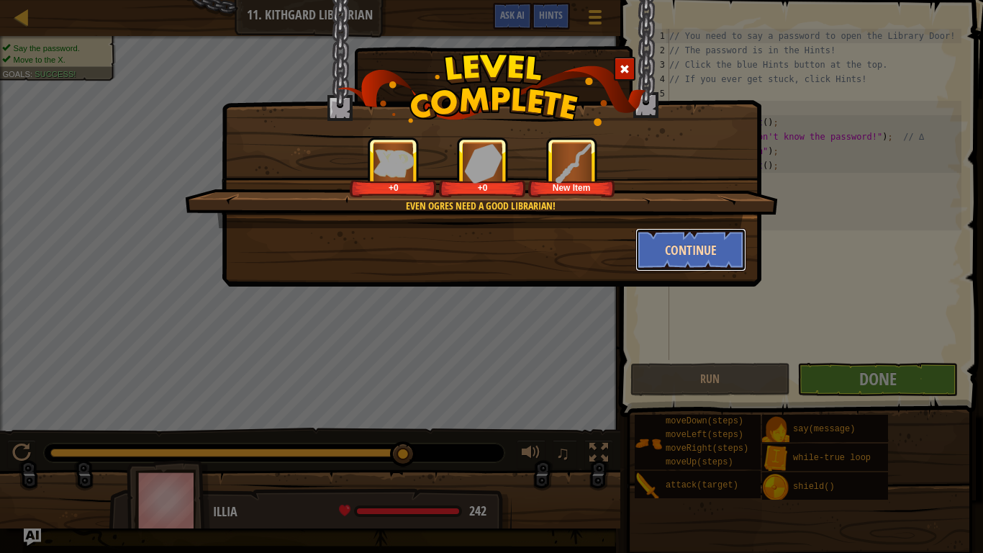
click at [666, 253] on button "Continue" at bounding box center [692, 249] width 112 height 43
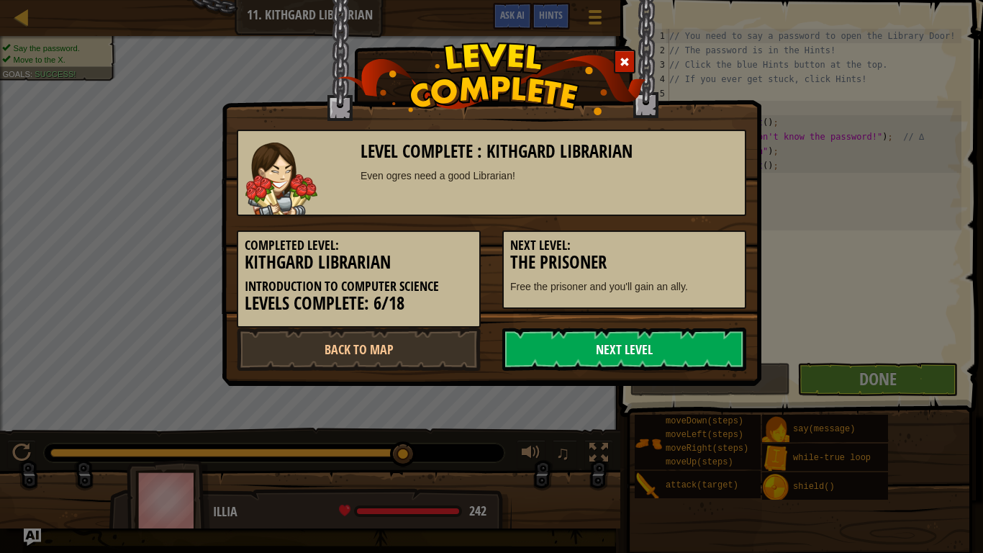
click at [616, 340] on link "Next Level" at bounding box center [624, 349] width 244 height 43
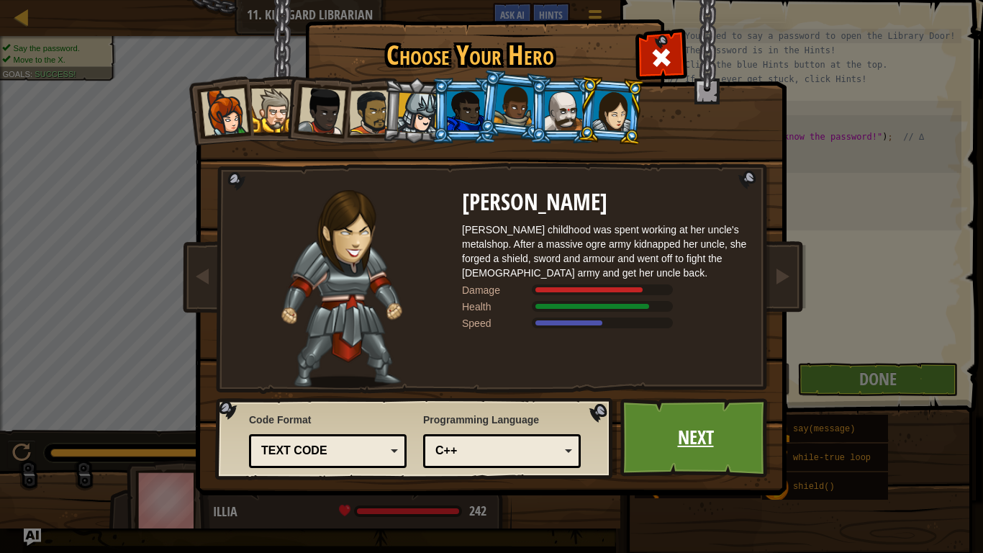
click at [699, 426] on link "Next" at bounding box center [695, 437] width 150 height 79
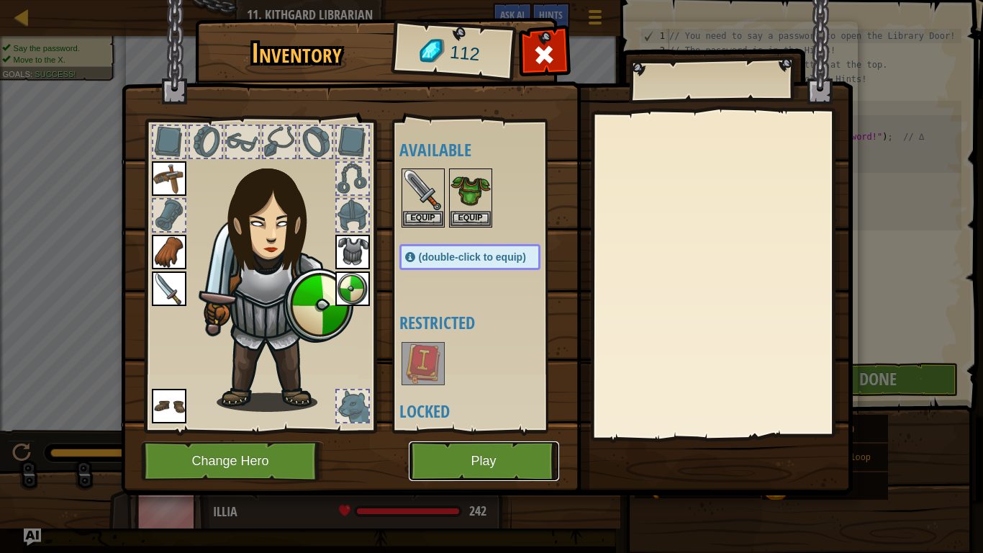
click at [489, 473] on button "Play" at bounding box center [484, 461] width 150 height 40
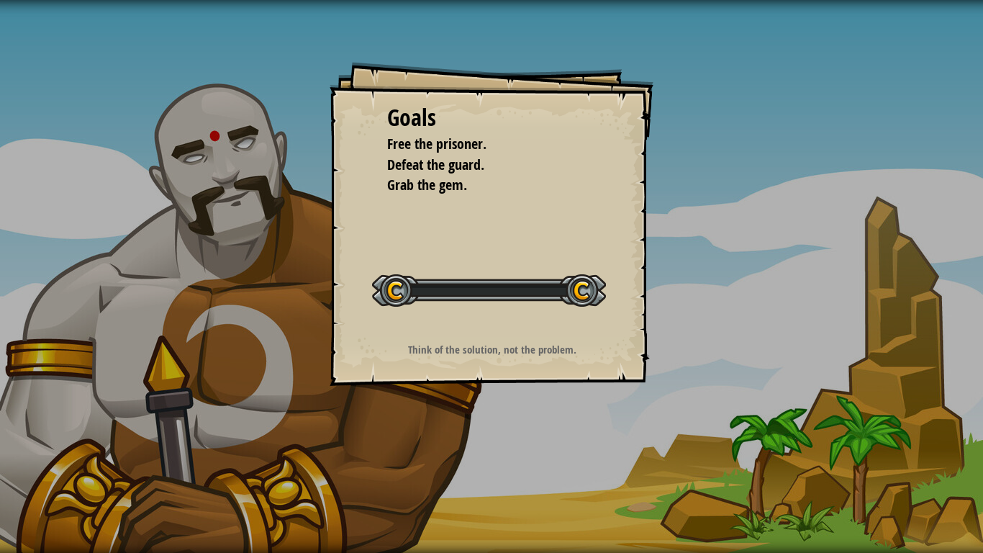
click at [489, 473] on div "Goals Free the prisoner. Defeat the guard. Grab the gem. Start Level Error load…" at bounding box center [491, 276] width 983 height 553
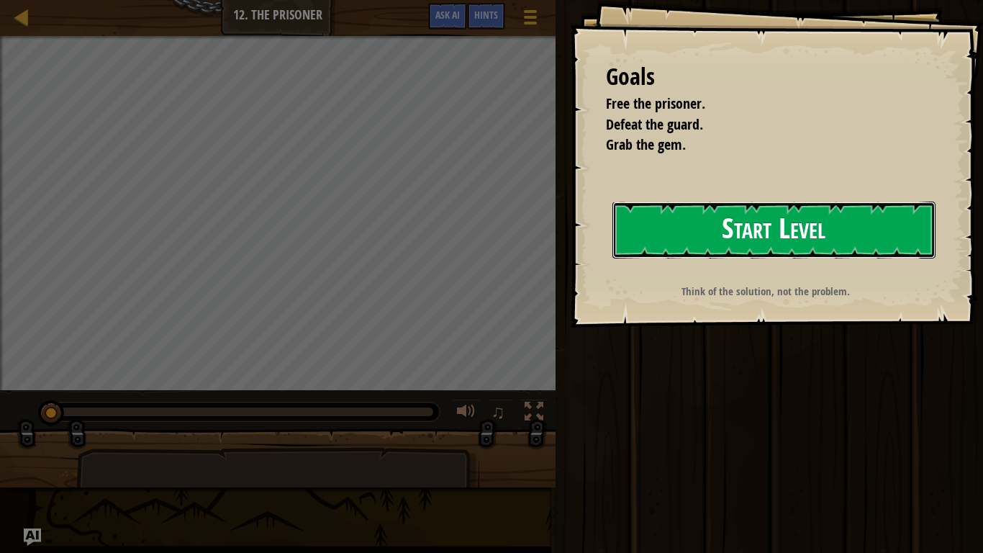
click at [675, 234] on button "Start Level" at bounding box center [774, 230] width 323 height 57
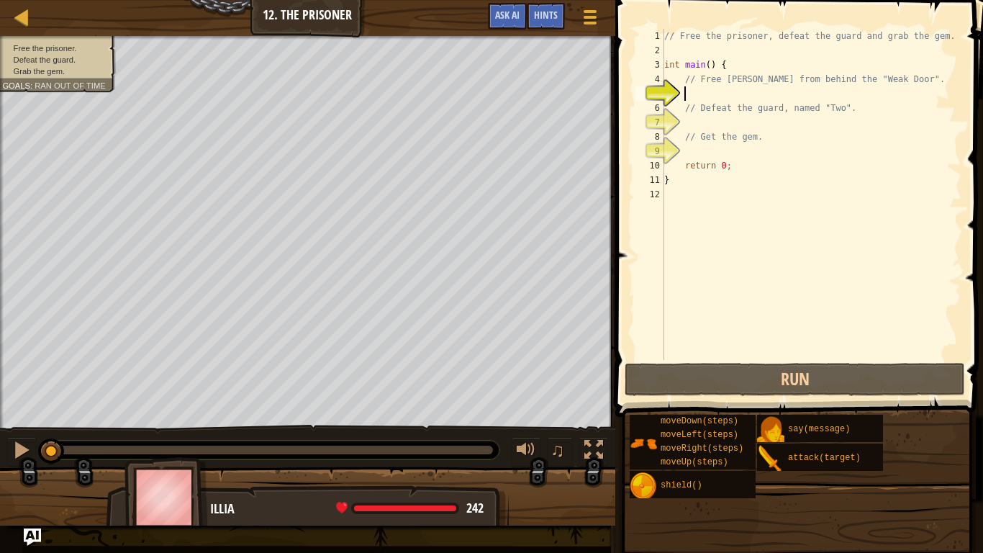
type textarea "h"
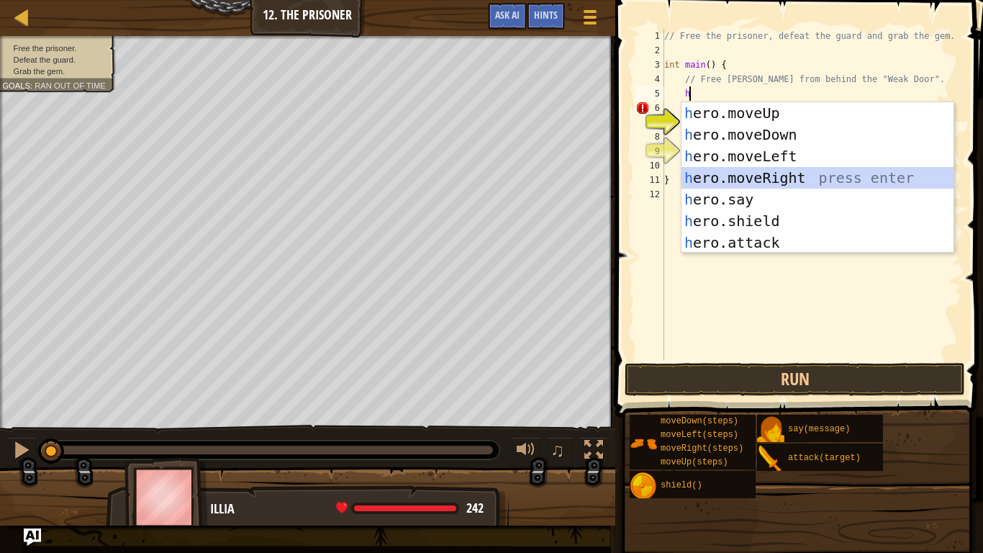
click at [720, 169] on div "h ero.moveUp press enter h ero.moveDown press enter h ero.moveLeft press enter …" at bounding box center [818, 199] width 272 height 194
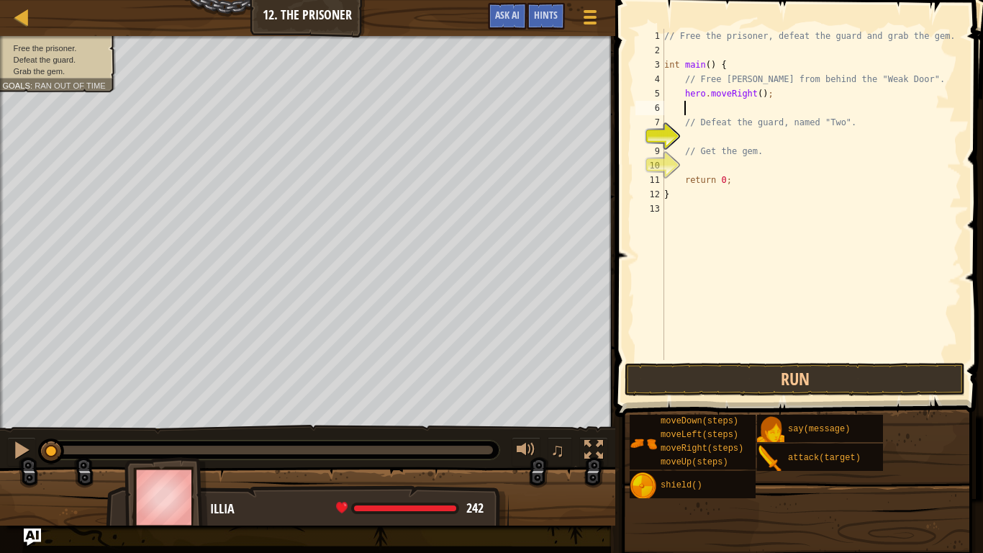
type textarea "h"
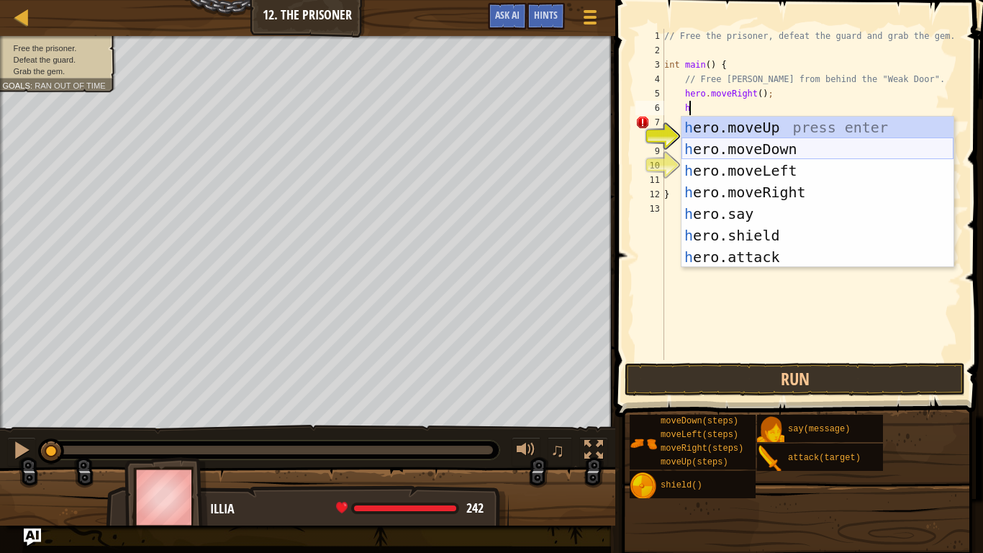
click at [775, 145] on div "h ero.moveUp press enter h ero.moveDown press enter h ero.moveLeft press enter …" at bounding box center [818, 214] width 272 height 194
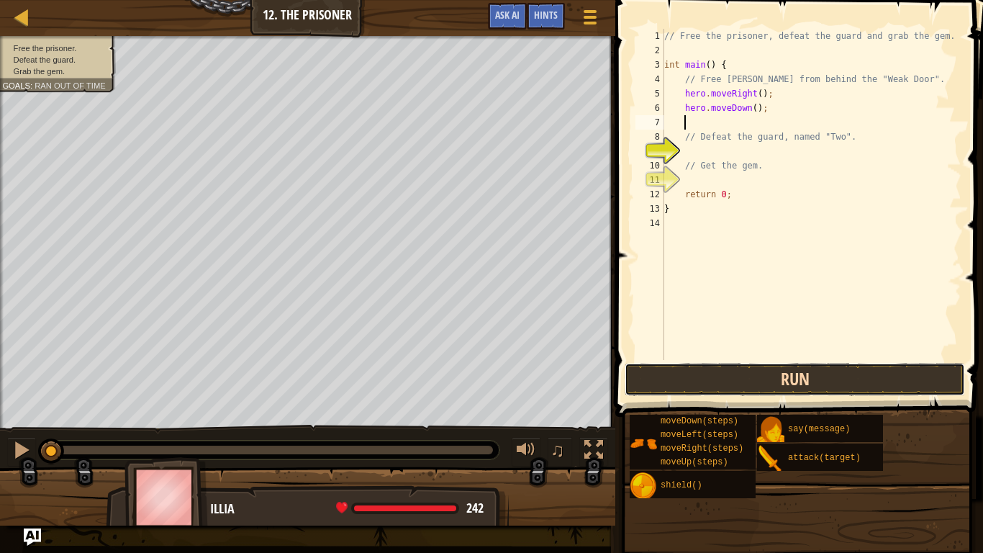
click at [803, 387] on button "Run" at bounding box center [795, 379] width 340 height 33
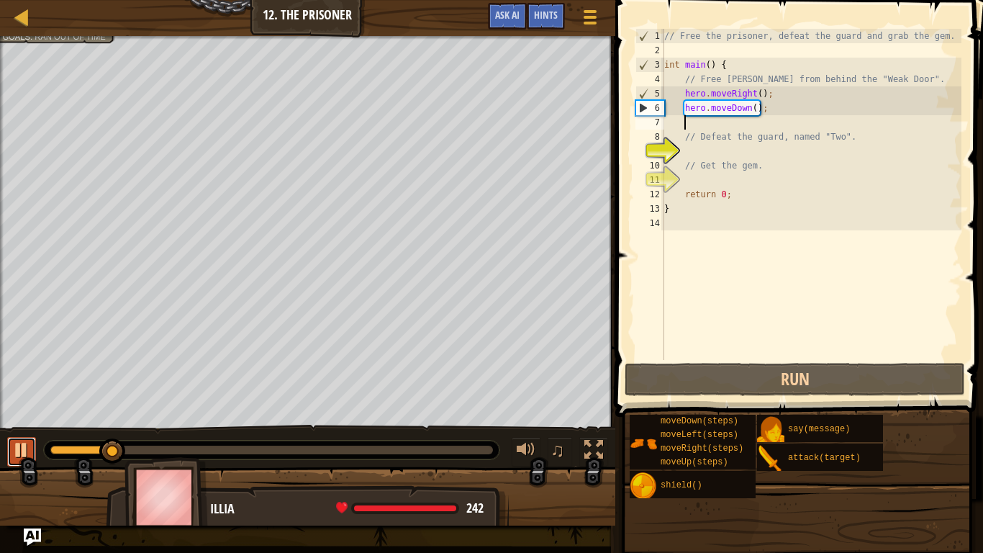
click at [22, 455] on div at bounding box center [21, 450] width 19 height 19
click at [556, 19] on span "Hints" at bounding box center [546, 15] width 24 height 14
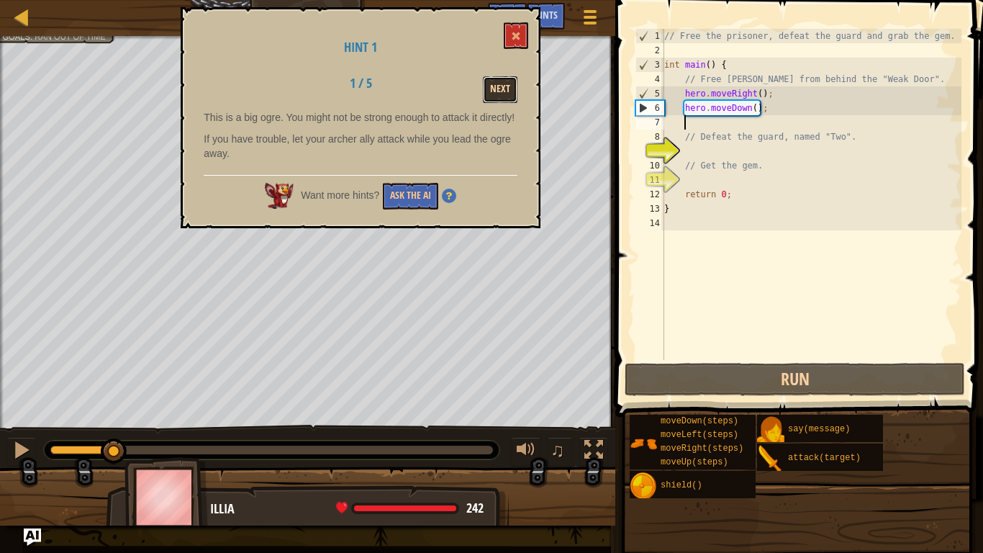
click at [486, 100] on button "Next" at bounding box center [500, 89] width 35 height 27
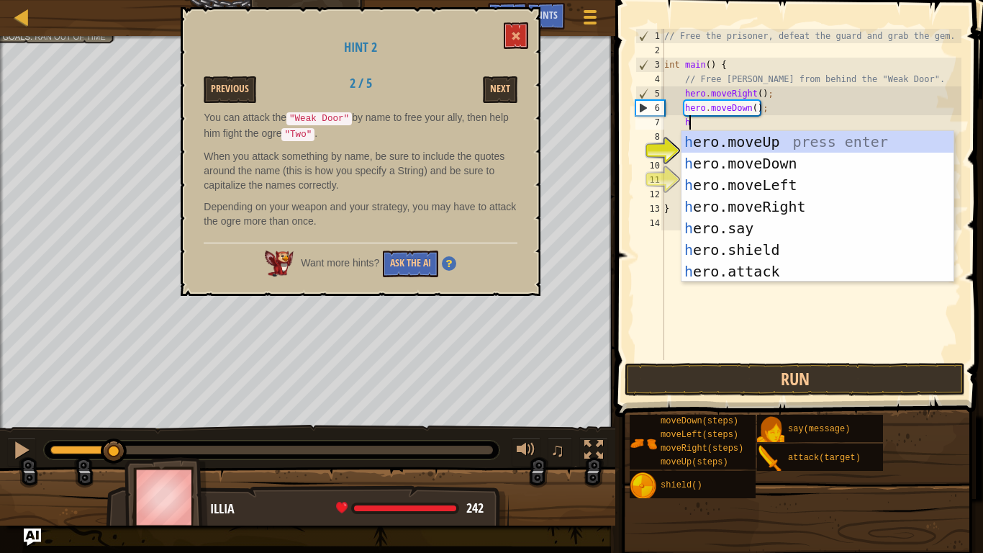
scroll to position [6, 3]
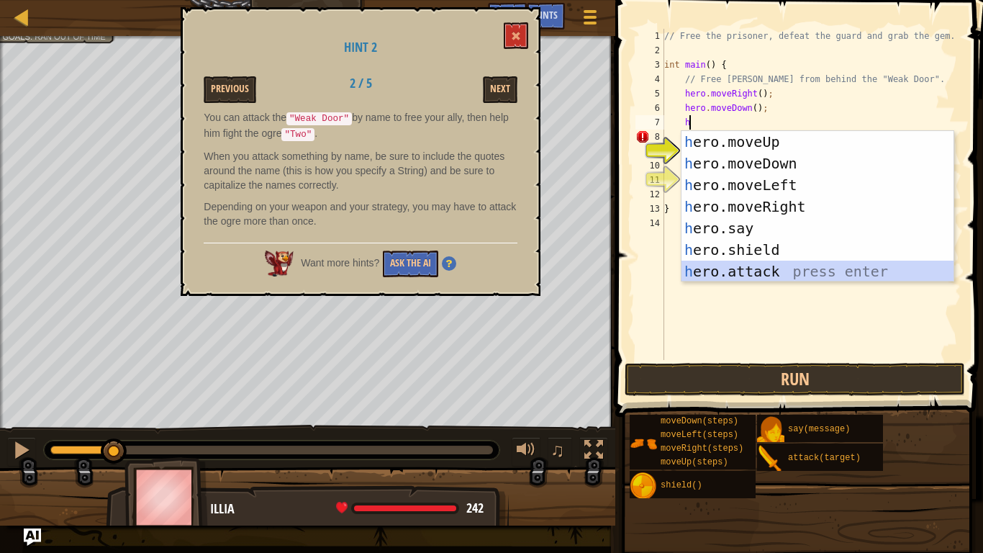
click at [788, 265] on div "h ero.moveUp press enter h ero.moveDown press enter h ero.moveLeft press enter …" at bounding box center [818, 228] width 272 height 194
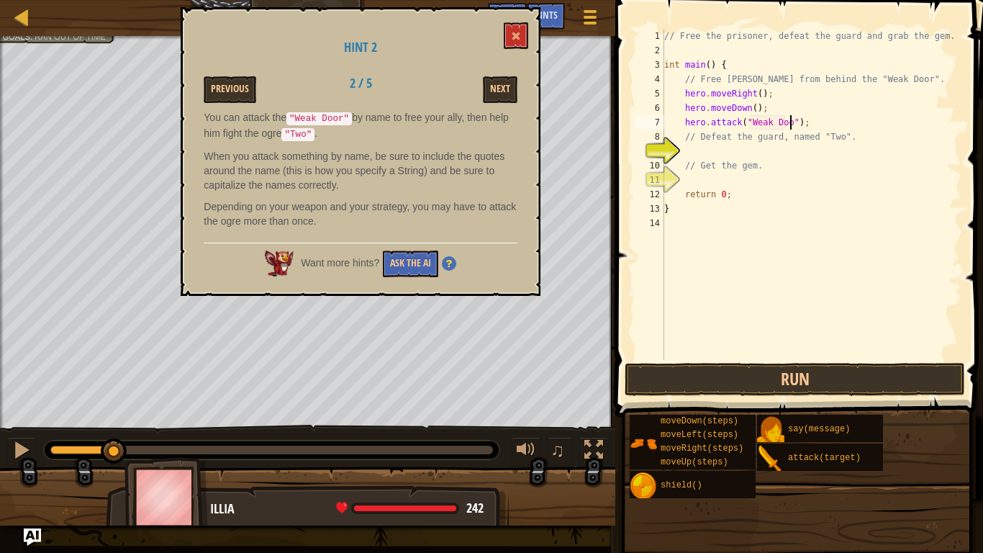
scroll to position [6, 19]
click at [737, 379] on button "Run" at bounding box center [795, 379] width 340 height 33
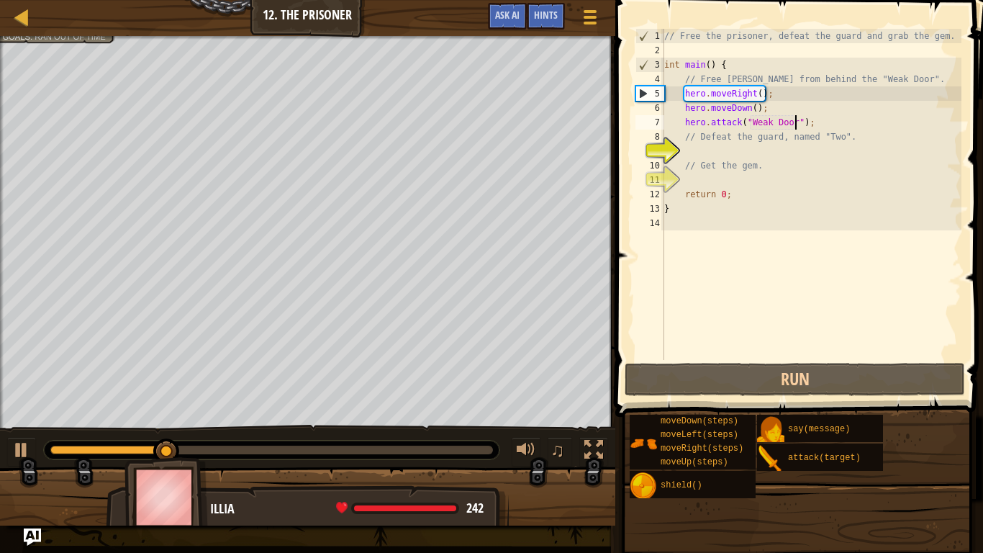
click at [816, 112] on div "// Free the prisoner, defeat the guard and grab the gem. int main ( ) { // Free…" at bounding box center [811, 209] width 300 height 360
type textarea "hero.moveDown();"
click at [703, 151] on div "// Free the prisoner, defeat the guard and grab the gem. int main ( ) { // Free…" at bounding box center [811, 209] width 300 height 360
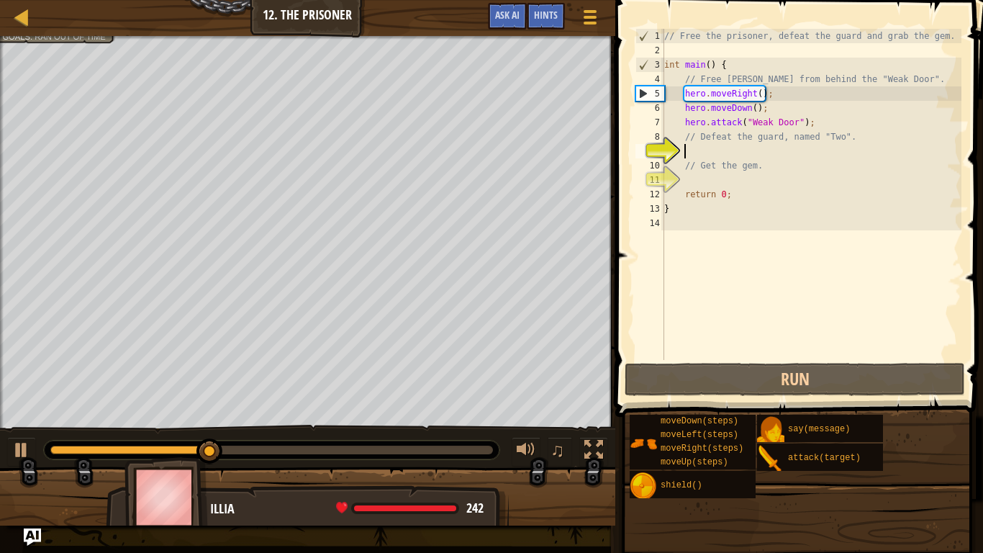
click at [822, 124] on div "// Free the prisoner, defeat the guard and grab the gem. int main ( ) { // Free…" at bounding box center [811, 209] width 300 height 360
type textarea "hero.attack("Weak Door");"
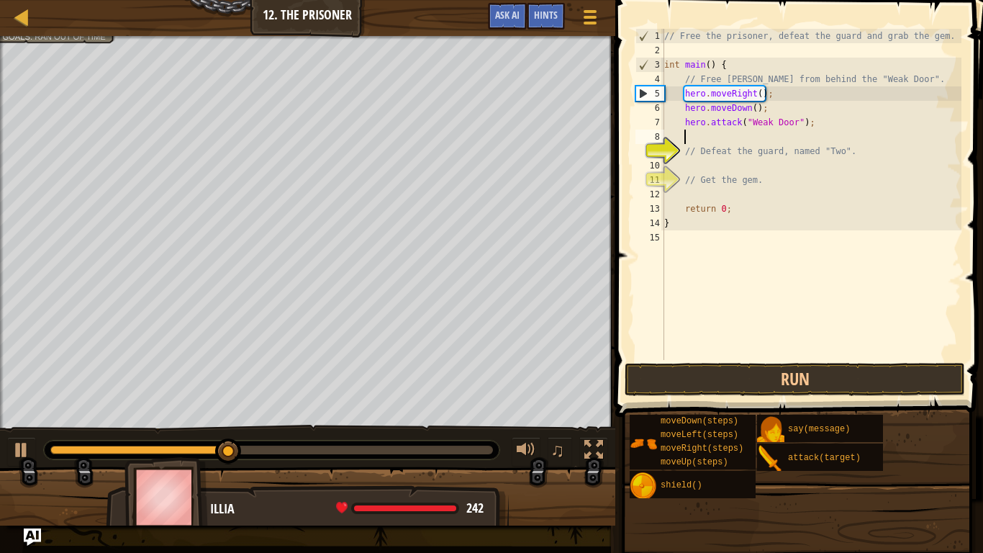
type textarea "h"
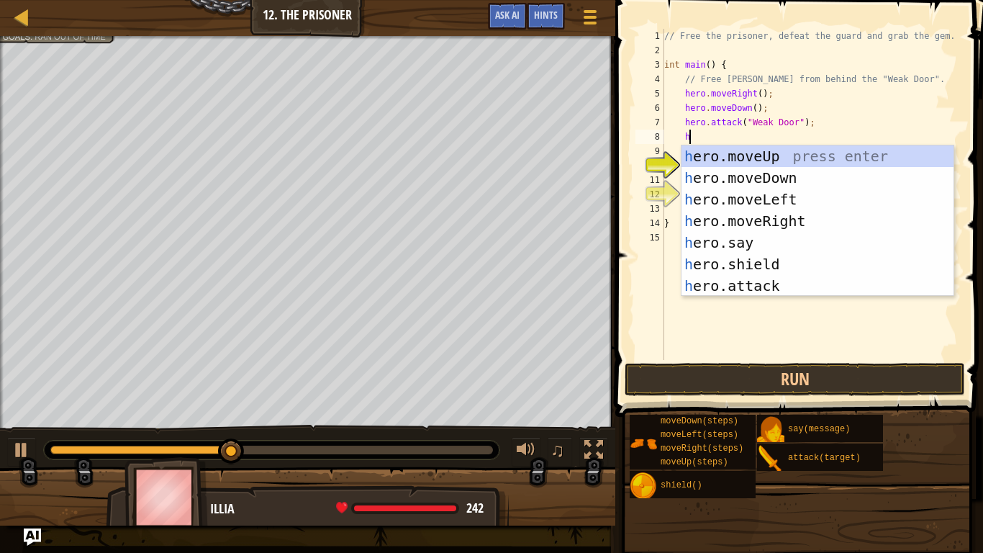
scroll to position [6, 3]
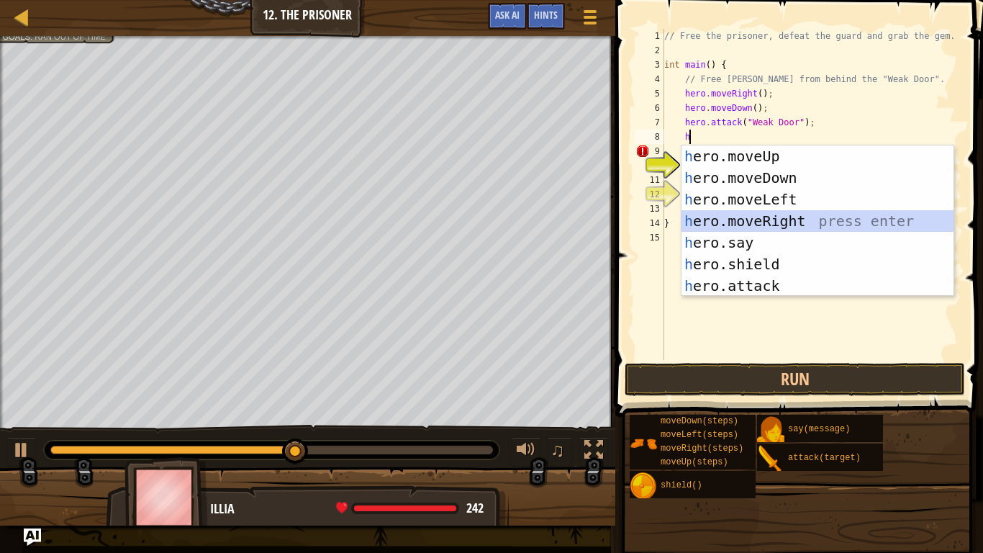
click at [836, 221] on div "h ero.moveUp press enter h ero.moveDown press enter h ero.moveLeft press enter …" at bounding box center [818, 242] width 272 height 194
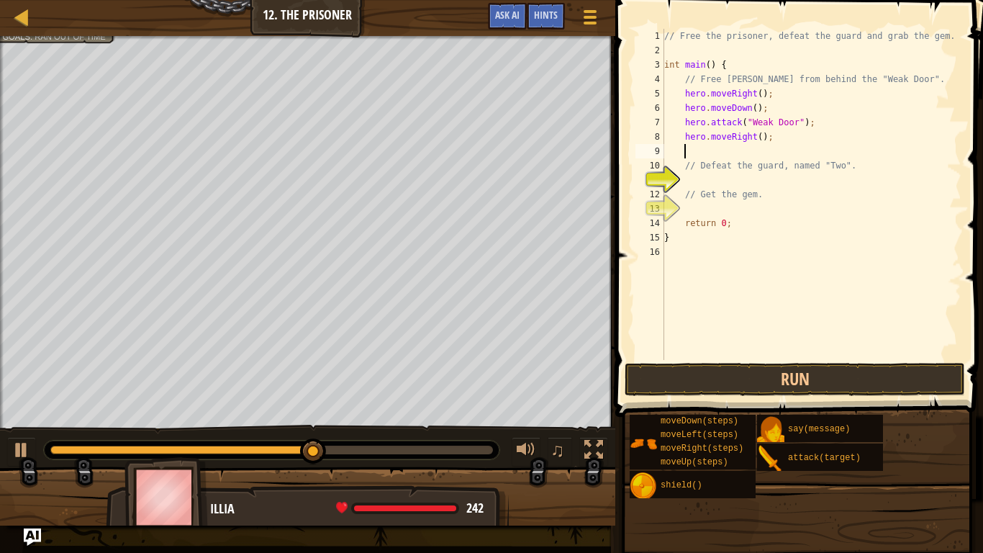
click at [757, 138] on div "// Free the prisoner, defeat the guard and grab the gem. int main ( ) { // Free…" at bounding box center [811, 209] width 300 height 360
click at [759, 137] on div "// Free the prisoner, defeat the guard and grab the gem. int main ( ) { // Free…" at bounding box center [811, 209] width 300 height 360
type textarea "hero.moveRight(3);"
click at [781, 139] on div "// Free the prisoner, defeat the guard and grab the gem. int main ( ) { // Free…" at bounding box center [811, 209] width 300 height 360
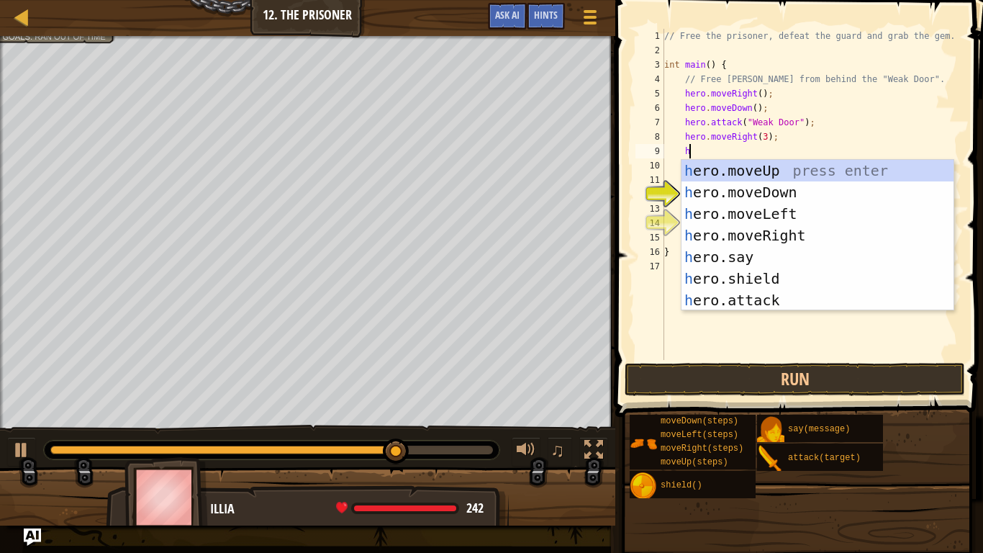
scroll to position [6, 3]
click at [679, 370] on button "Run" at bounding box center [795, 379] width 340 height 33
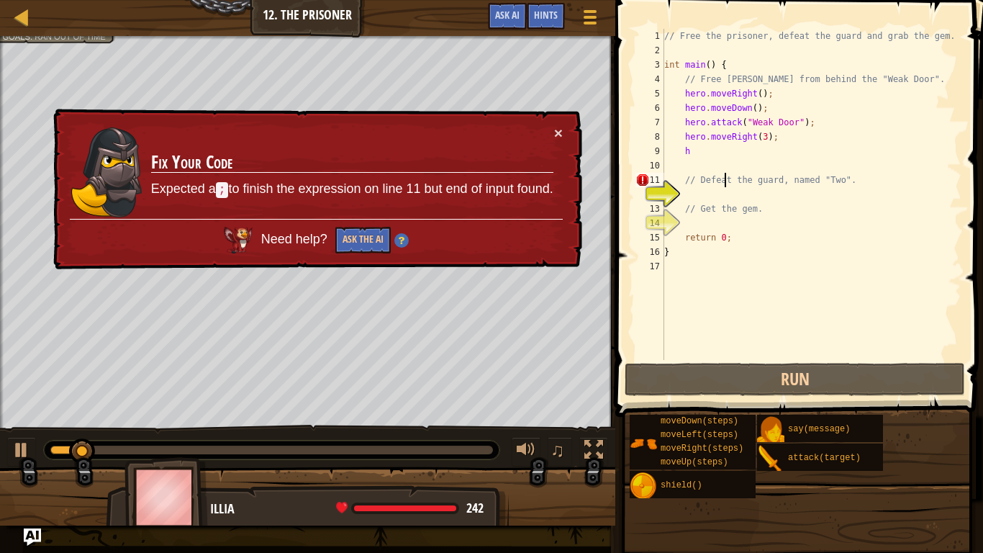
click at [723, 186] on div "// Free the prisoner, defeat the guard and grab the gem. int main ( ) { // Free…" at bounding box center [811, 209] width 300 height 360
click at [695, 155] on div "// Free the prisoner, defeat the guard and grab the gem. int main ( ) { // Free…" at bounding box center [811, 209] width 300 height 360
type textarea "h"
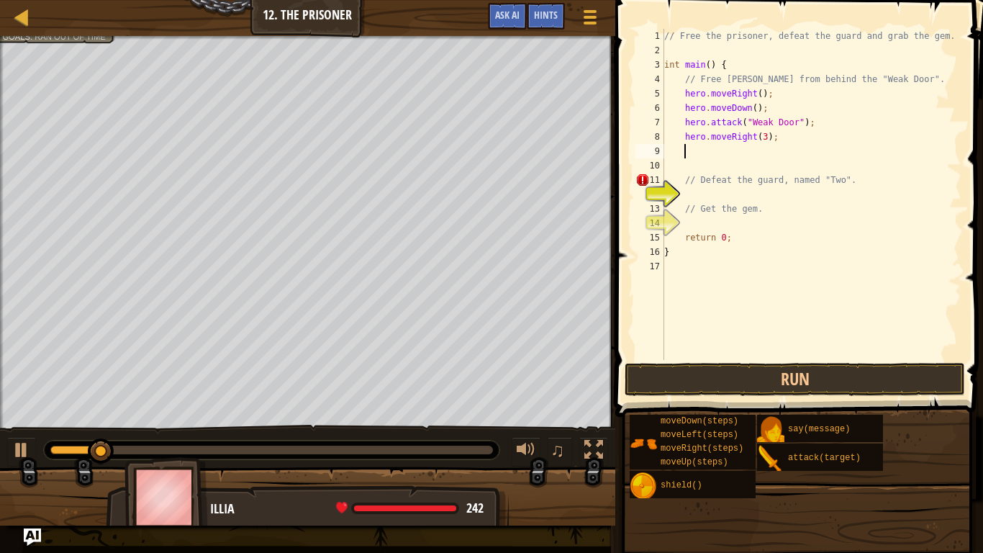
scroll to position [6, 2]
click at [697, 166] on div "// Free the prisoner, defeat the guard and grab the gem. int main ( ) { // Free…" at bounding box center [811, 209] width 300 height 360
type textarea "\"
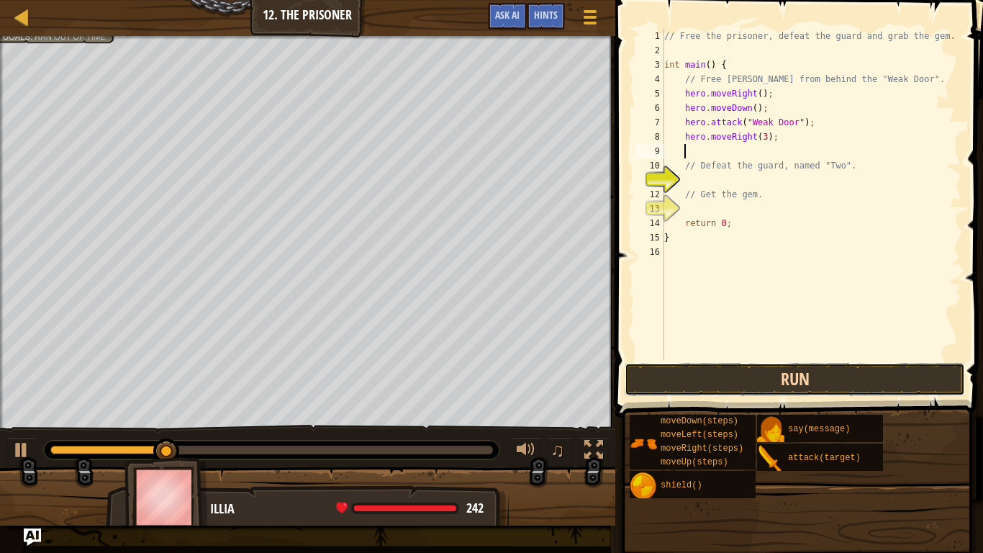
click at [706, 380] on button "Run" at bounding box center [795, 379] width 340 height 33
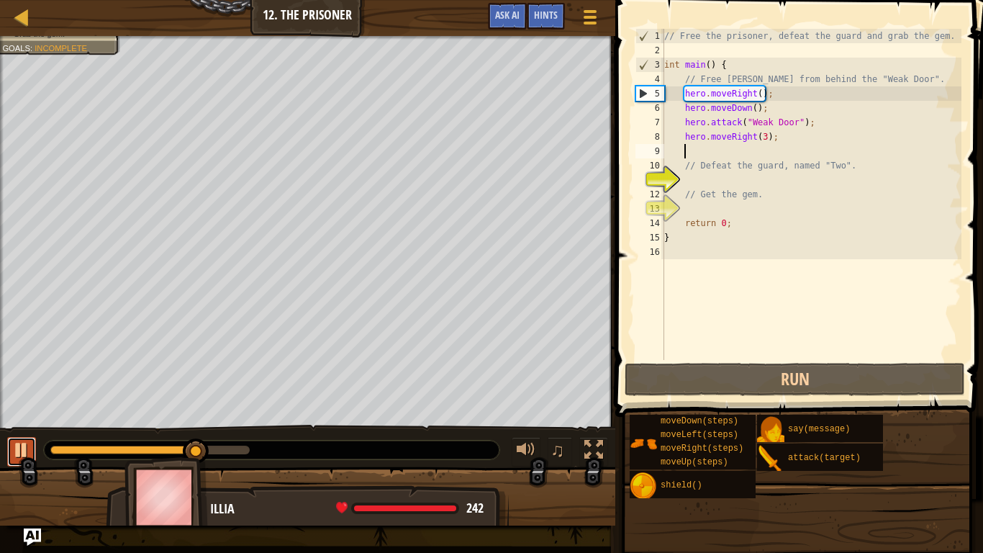
click at [24, 443] on div at bounding box center [21, 450] width 19 height 19
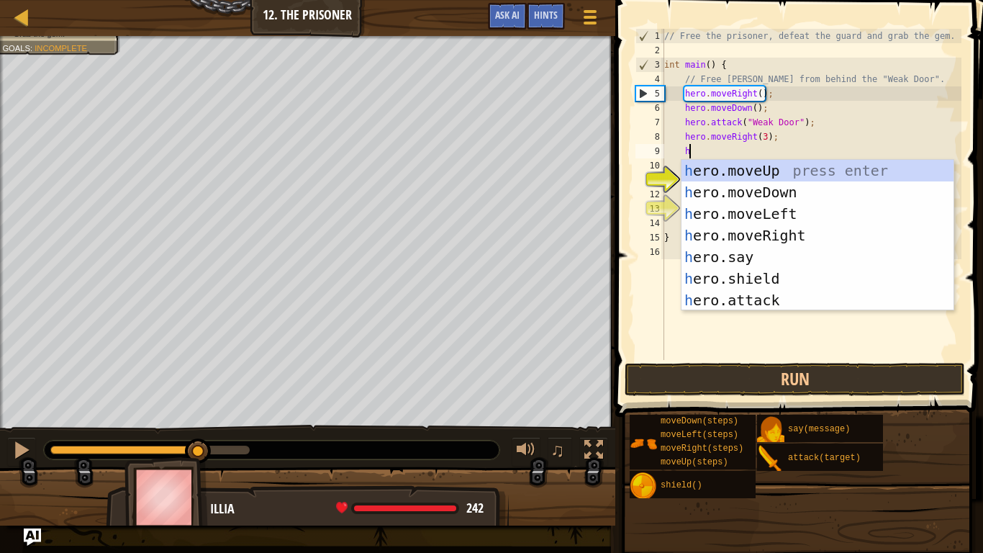
scroll to position [6, 3]
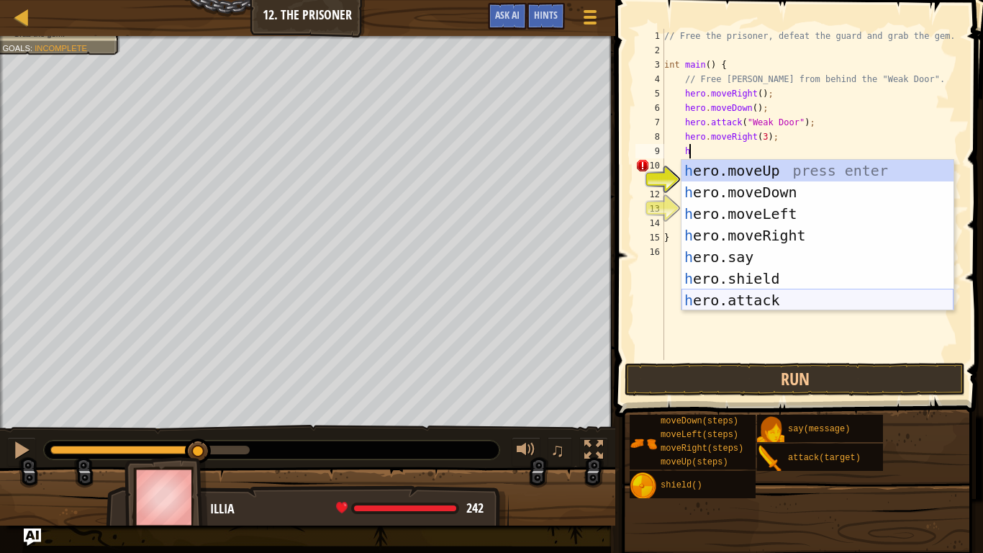
click at [787, 294] on div "h ero.moveUp press enter h ero.moveDown press enter h ero.moveLeft press enter …" at bounding box center [818, 257] width 272 height 194
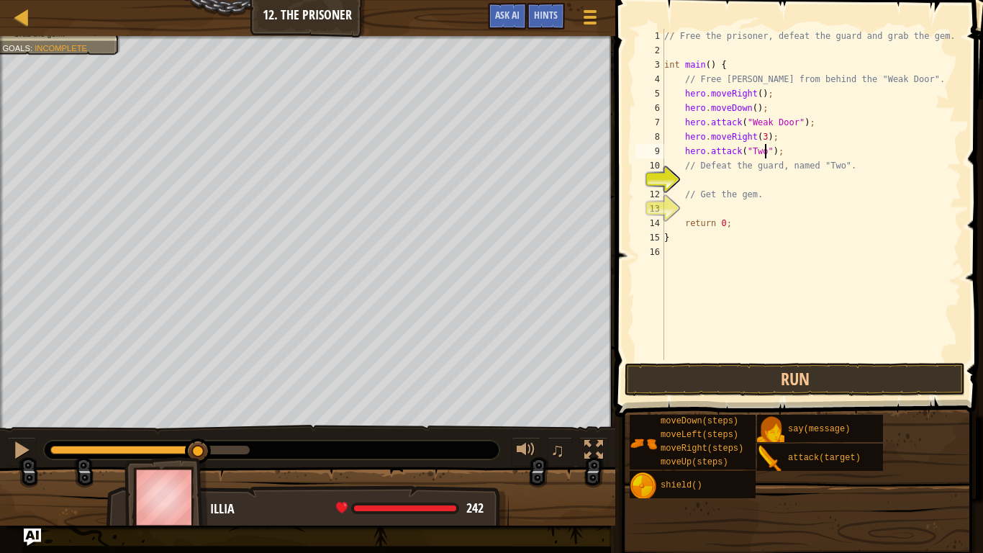
scroll to position [6, 14]
drag, startPoint x: 682, startPoint y: 152, endPoint x: 782, endPoint y: 153, distance: 100.1
click at [782, 153] on div "// Free the prisoner, defeat the guard and grab the gem. int main ( ) { // Free…" at bounding box center [811, 209] width 300 height 360
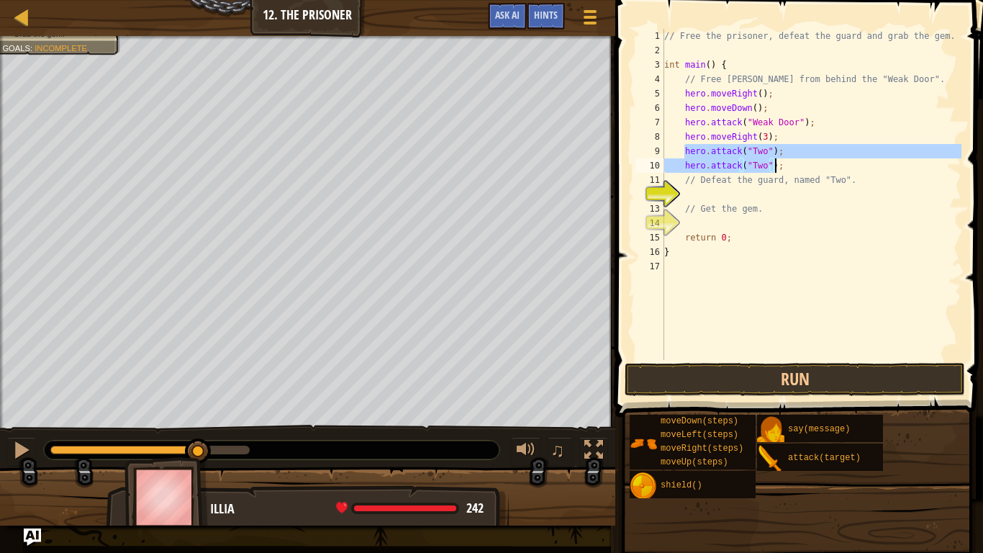
drag, startPoint x: 685, startPoint y: 150, endPoint x: 776, endPoint y: 167, distance: 92.3
click at [776, 167] on div "// Free the prisoner, defeat the guard and grab the gem. int main ( ) { // Free…" at bounding box center [811, 209] width 300 height 360
type textarea "hero.attack("Two"); hero.attack("Two");"
click at [731, 187] on div "// Free the prisoner, defeat the guard and grab the gem. int main ( ) { // Free…" at bounding box center [811, 209] width 300 height 360
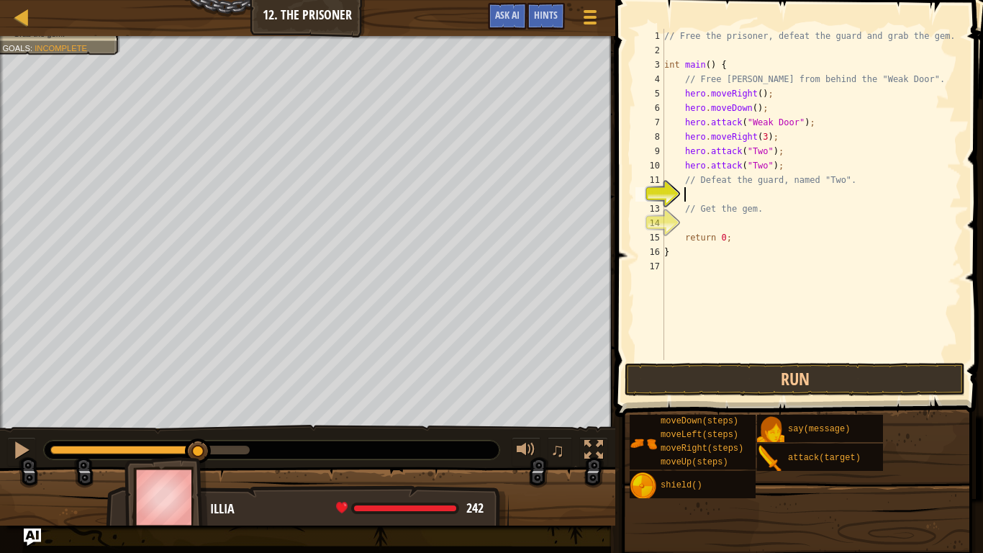
paste textarea "hero.attack("Two")"
click at [798, 170] on div "// Free the prisoner, defeat the guard and grab the gem. int main ( ) { // Free…" at bounding box center [811, 209] width 300 height 360
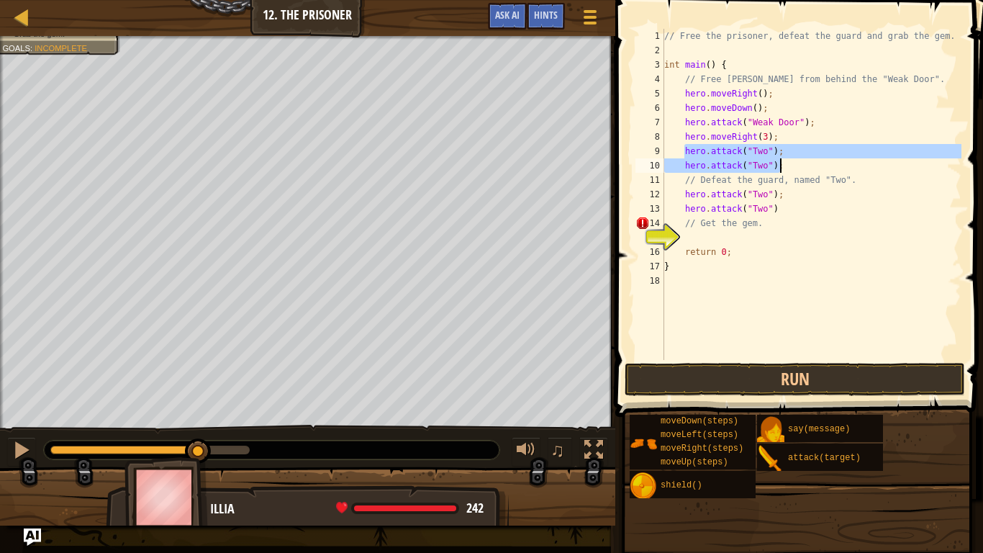
drag, startPoint x: 684, startPoint y: 153, endPoint x: 777, endPoint y: 166, distance: 94.4
click at [777, 166] on div "// Free the prisoner, defeat the guard and grab the gem. int main ( ) { // Free…" at bounding box center [811, 209] width 300 height 360
type textarea ";"
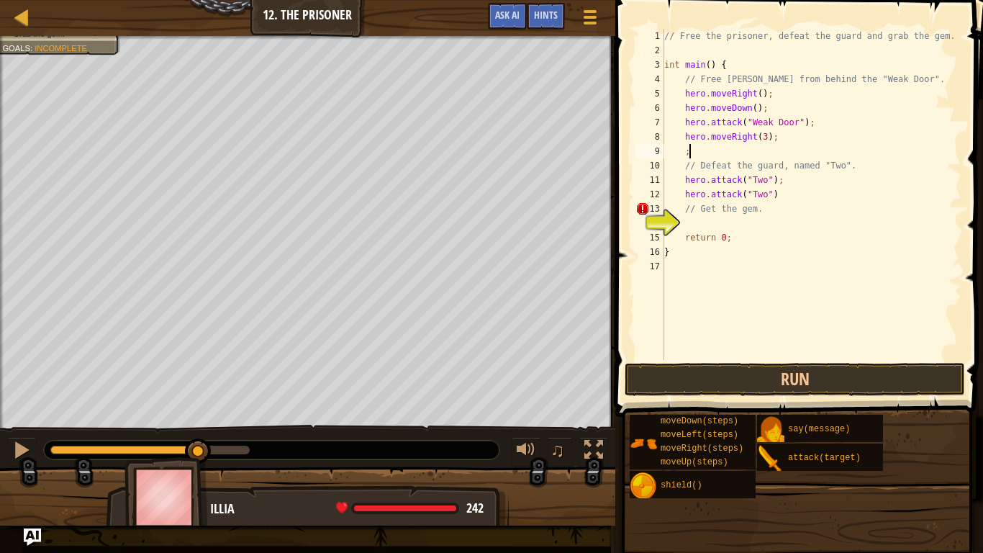
click at [741, 150] on div "// Free the prisoner, defeat the guard and grab the gem. int main ( ) { // Free…" at bounding box center [811, 209] width 300 height 360
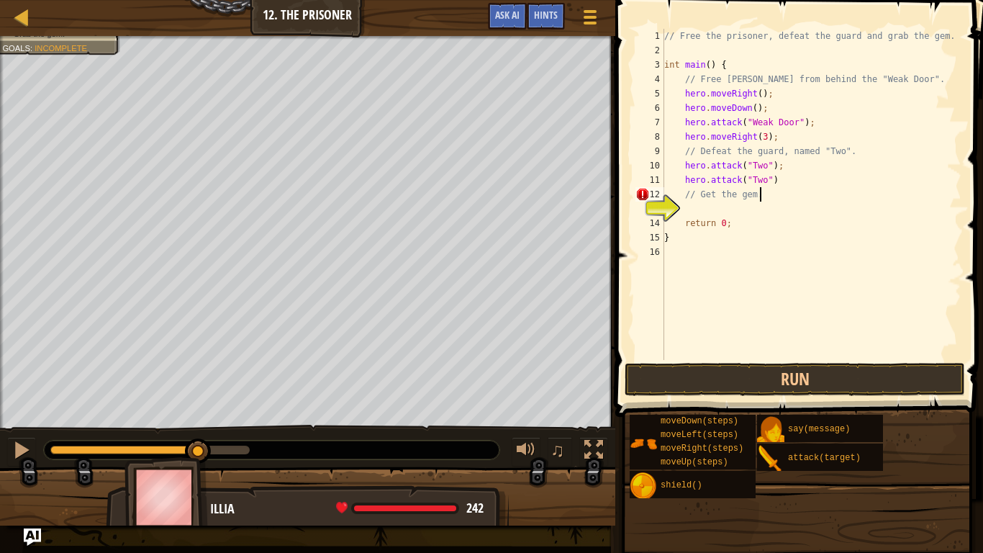
click at [787, 188] on div "// Free the prisoner, defeat the guard and grab the gem. int main ( ) { // Free…" at bounding box center [811, 209] width 300 height 360
type textarea "// Get the gem."
click at [701, 211] on div "// Free the prisoner, defeat the guard and grab the gem. int main ( ) { // Free…" at bounding box center [811, 209] width 300 height 360
click at [763, 388] on button "Run" at bounding box center [795, 379] width 340 height 33
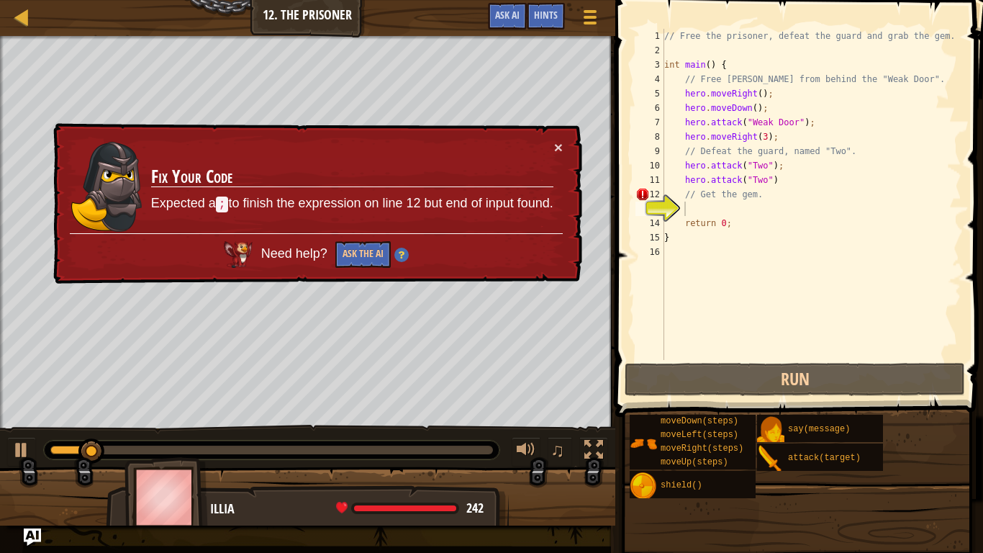
click at [564, 134] on div "× Fix Your Code Expected a ; to finish the expression on line 12 but end of inp…" at bounding box center [316, 203] width 532 height 161
click at [567, 126] on div "× Fix Your Code Expected a ; to finish the expression on line 12 but end of inp…" at bounding box center [316, 203] width 532 height 161
click at [566, 137] on div "× Fix Your Code Expected a ; to finish the expression on line 12 but end of inp…" at bounding box center [316, 203] width 532 height 161
click at [554, 144] on button "×" at bounding box center [558, 147] width 9 height 15
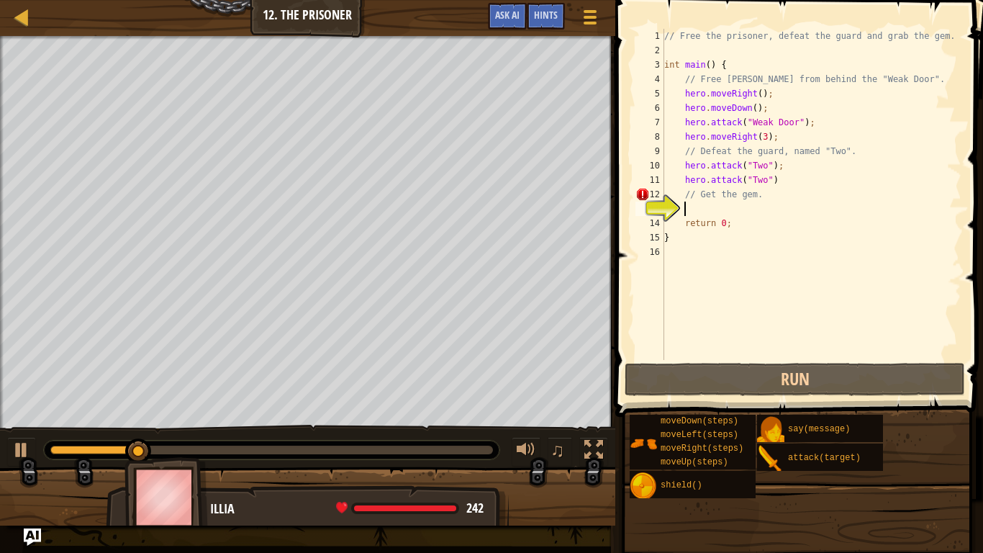
click at [677, 191] on div "// Free the prisoner, defeat the guard and grab the gem. int main ( ) { // Free…" at bounding box center [811, 209] width 300 height 360
click at [695, 217] on div "// Free the prisoner, defeat the guard and grab the gem. int main ( ) { // Free…" at bounding box center [811, 209] width 300 height 360
type textarea "return 0;"
click at [595, 19] on div at bounding box center [589, 16] width 19 height 21
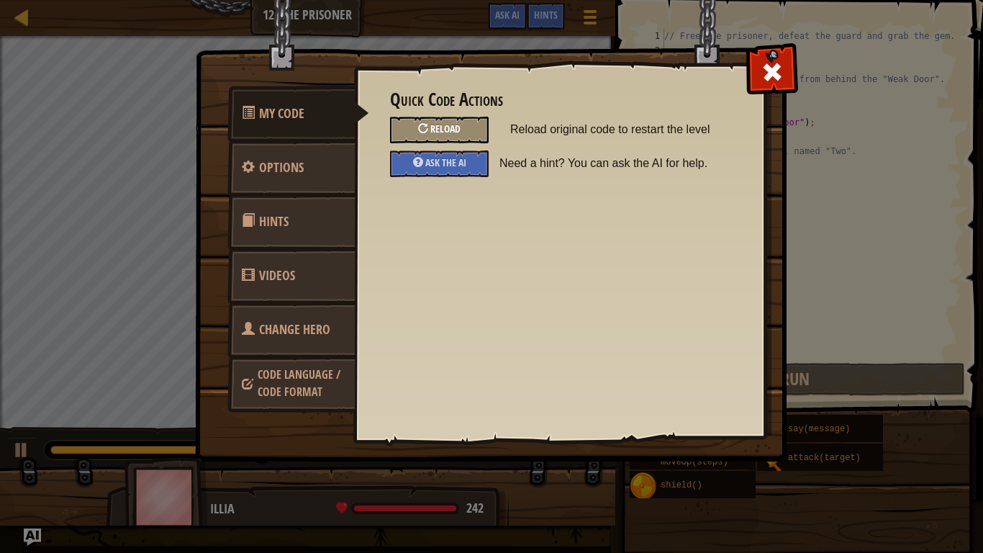
click at [465, 127] on div "Reload" at bounding box center [439, 130] width 99 height 27
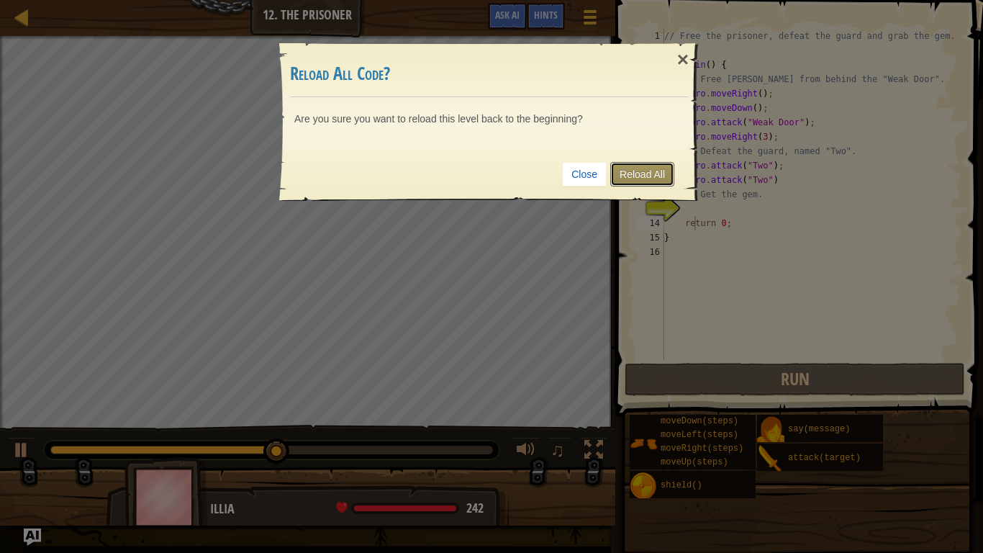
click at [633, 171] on link "Reload All" at bounding box center [642, 174] width 64 height 24
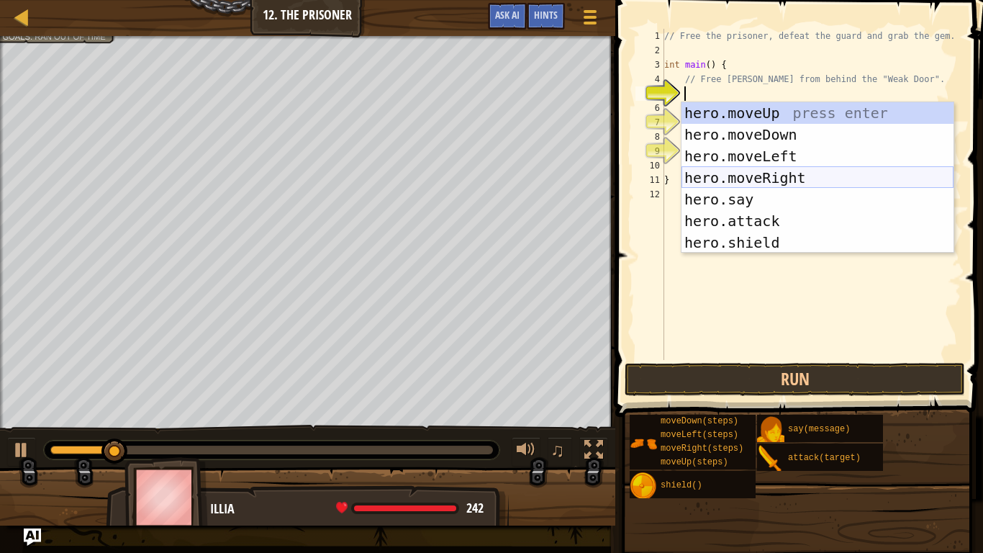
click at [774, 175] on div "hero.moveUp press enter hero.moveDown press enter hero.moveLeft press enter her…" at bounding box center [818, 199] width 272 height 194
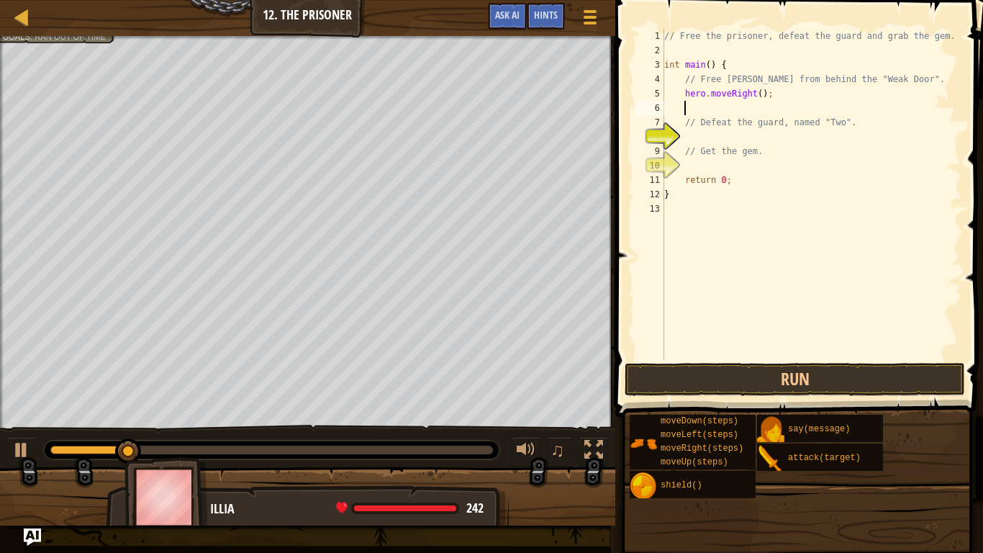
scroll to position [6, 3]
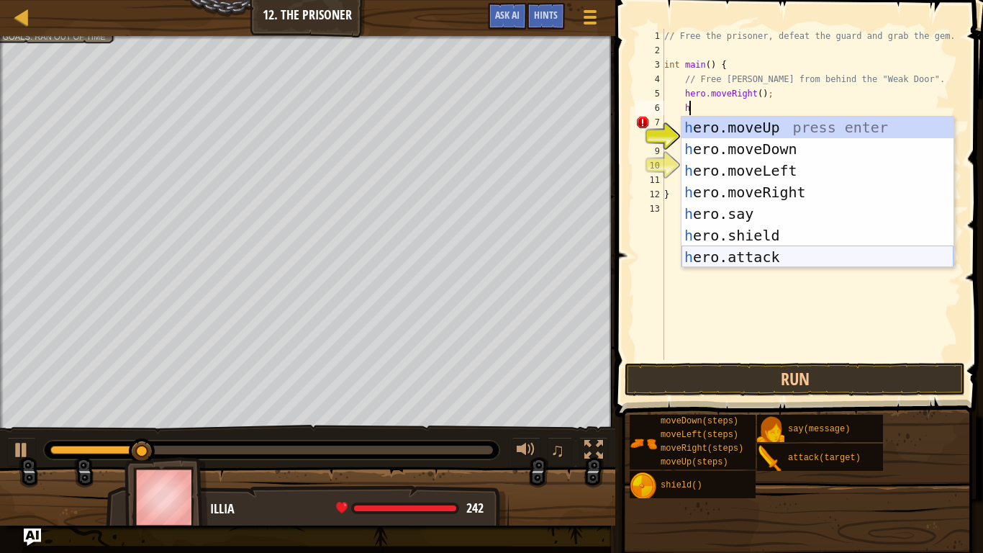
click at [778, 252] on div "h ero.moveUp press enter h ero.moveDown press enter h ero.moveLeft press enter …" at bounding box center [818, 214] width 272 height 194
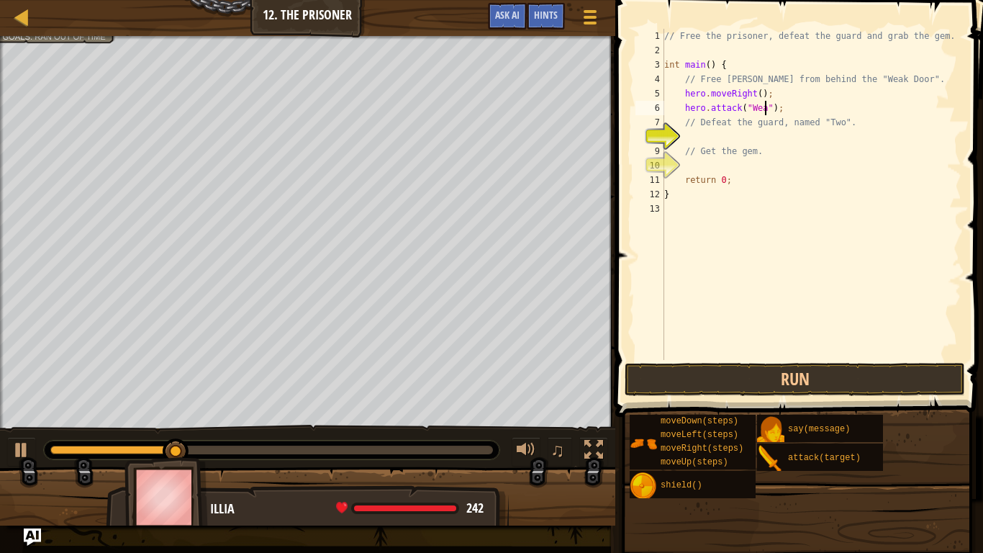
scroll to position [6, 15]
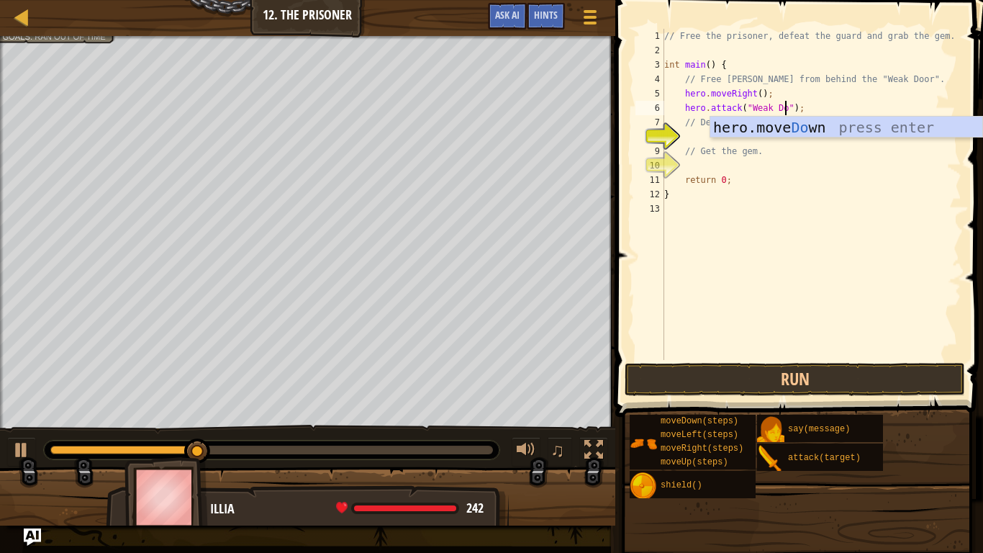
type textarea "hero.attack("Weak Door");"
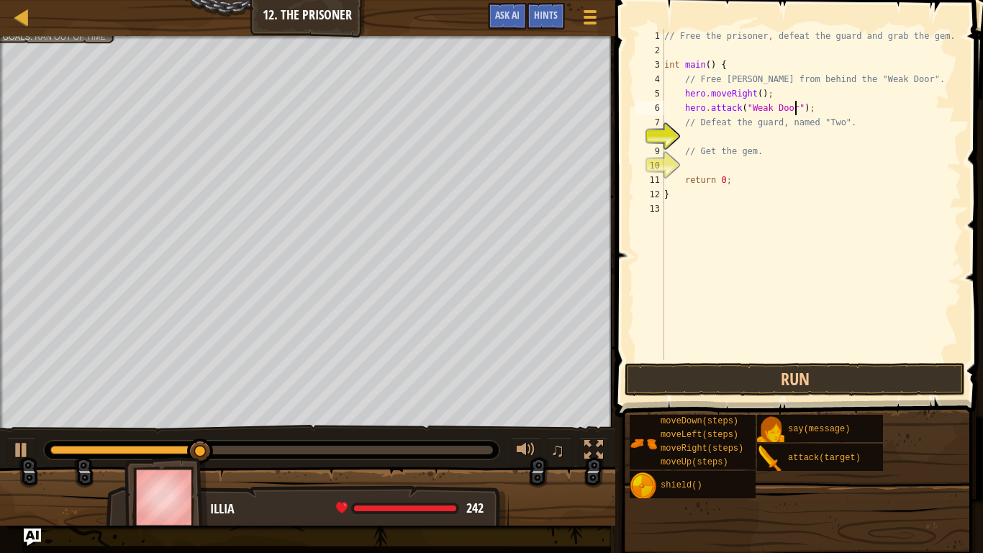
scroll to position [6, 19]
click at [817, 106] on div "// Free the prisoner, defeat the guard and grab the gem. int main ( ) { // Free…" at bounding box center [811, 209] width 300 height 360
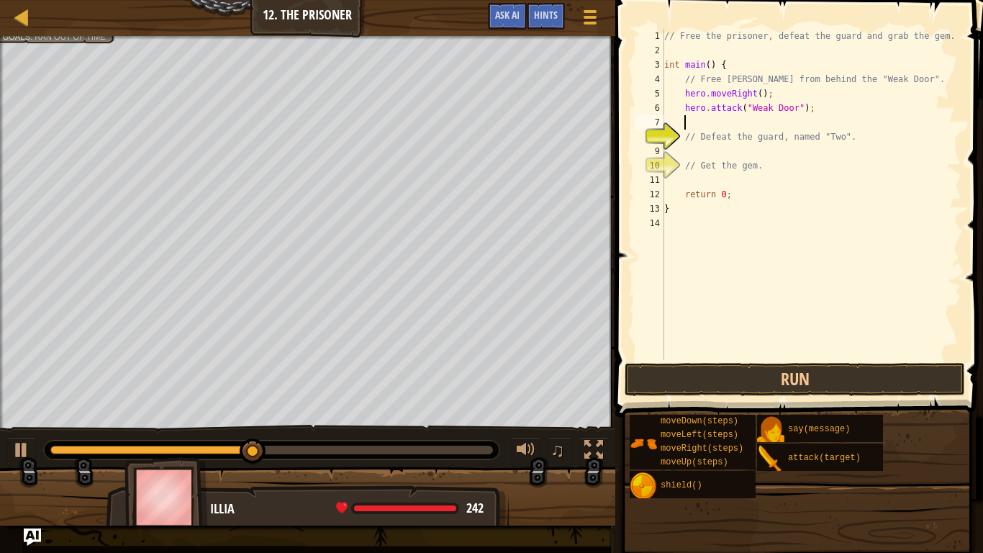
scroll to position [6, 2]
type textarea "h"
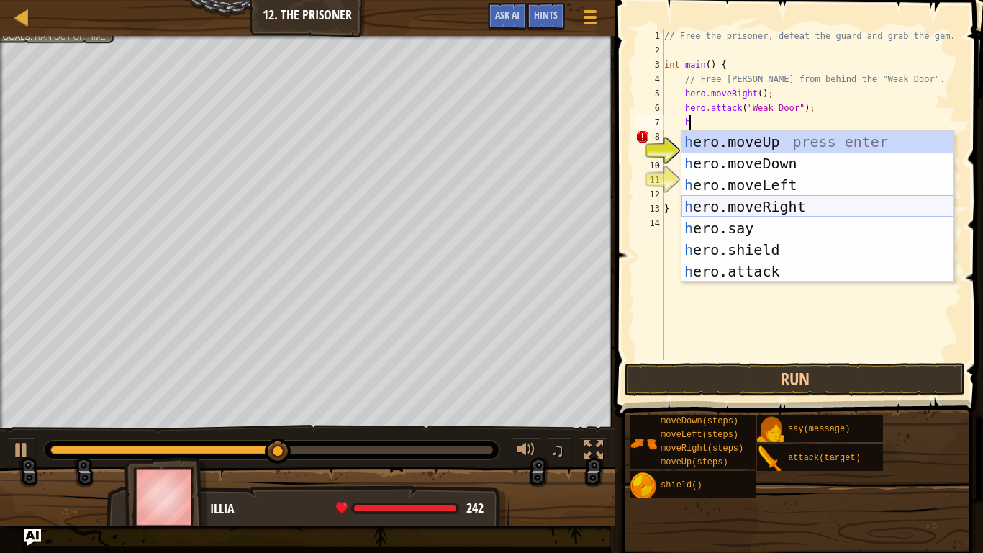
click at [813, 209] on div "h ero.moveUp press enter h ero.moveDown press enter h ero.moveLeft press enter …" at bounding box center [818, 228] width 272 height 194
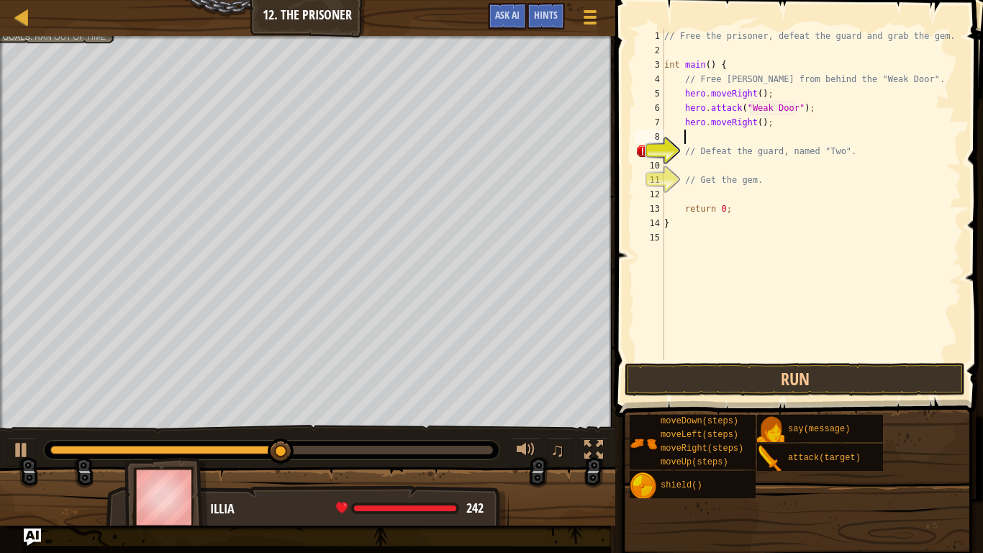
scroll to position [6, 2]
click at [760, 126] on div "// Free the prisoner, defeat the guard and grab the gem. int main ( ) { // Free…" at bounding box center [811, 209] width 300 height 360
type textarea "hero.moveRight(3);"
click at [760, 168] on div "// Free the prisoner, defeat the guard and grab the gem. int main ( ) { // Free…" at bounding box center [811, 209] width 300 height 360
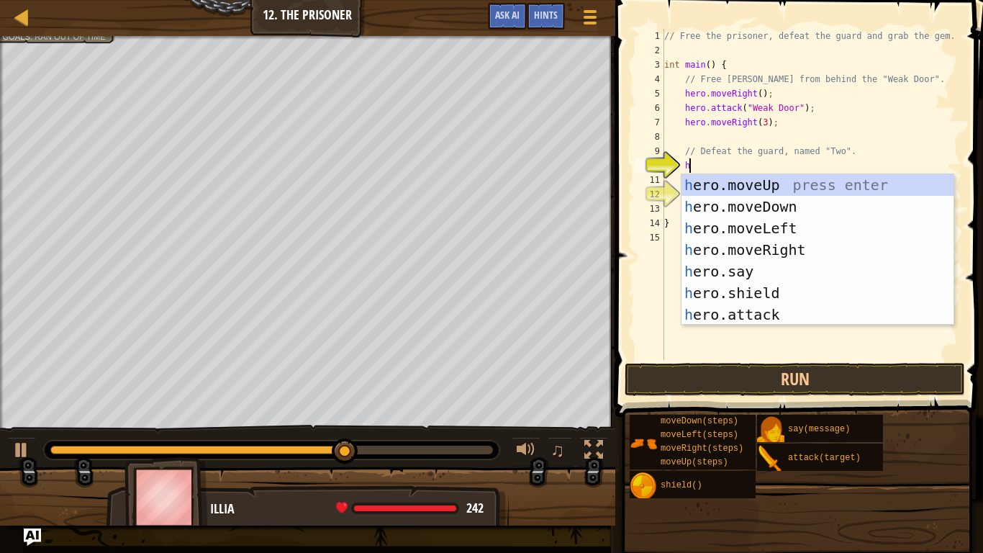
scroll to position [6, 3]
click at [780, 313] on div "h ero.moveUp press enter h ero.moveDown press enter h ero.moveLeft press enter …" at bounding box center [818, 271] width 272 height 194
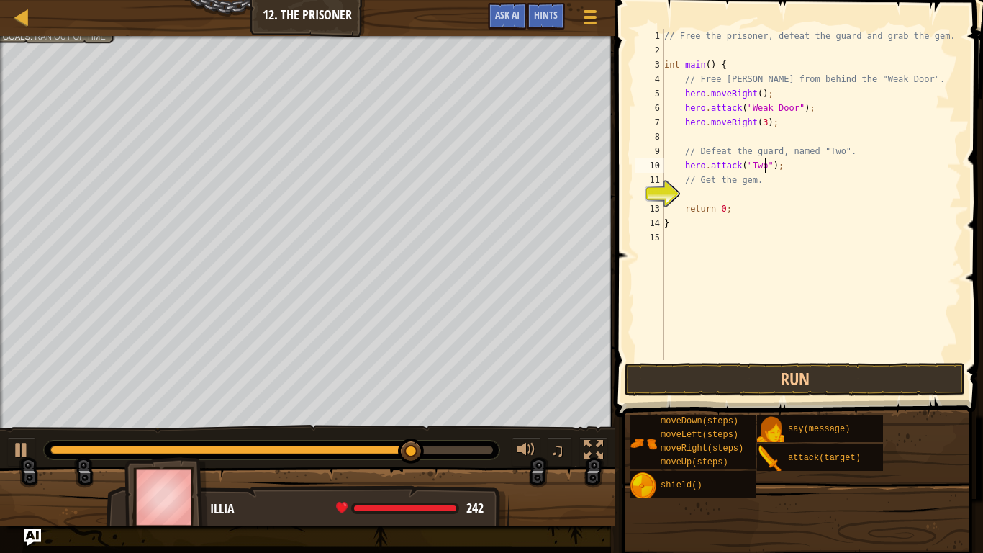
scroll to position [6, 14]
drag, startPoint x: 682, startPoint y: 163, endPoint x: 792, endPoint y: 168, distance: 111.0
click at [792, 168] on div "// Free the prisoner, defeat the guard and grab the gem. int main ( ) { // Free…" at bounding box center [811, 209] width 300 height 360
paste textarea
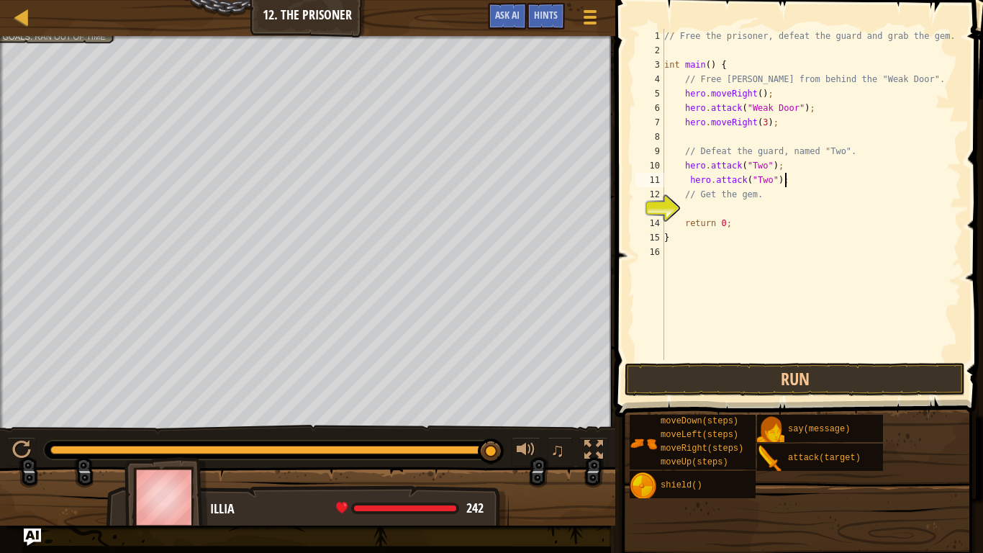
click at [688, 179] on div "// Free the prisoner, defeat the guard and grab the gem. int main ( ) { // Free…" at bounding box center [811, 209] width 300 height 360
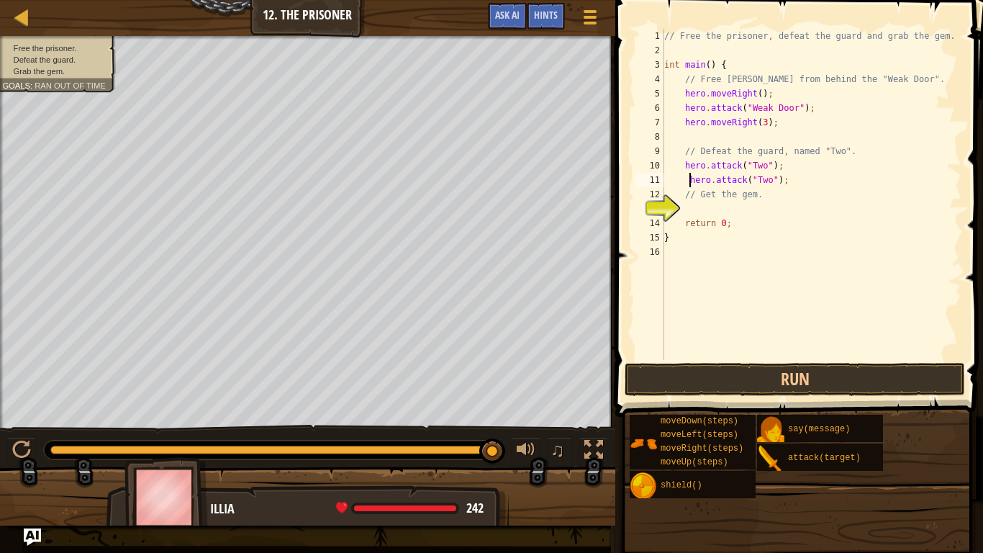
type textarea "hero.attack("Two");"
click at [811, 182] on div "// Free the prisoner, defeat the guard and grab the gem. int main ( ) { // Free…" at bounding box center [811, 209] width 300 height 360
type textarea "h"
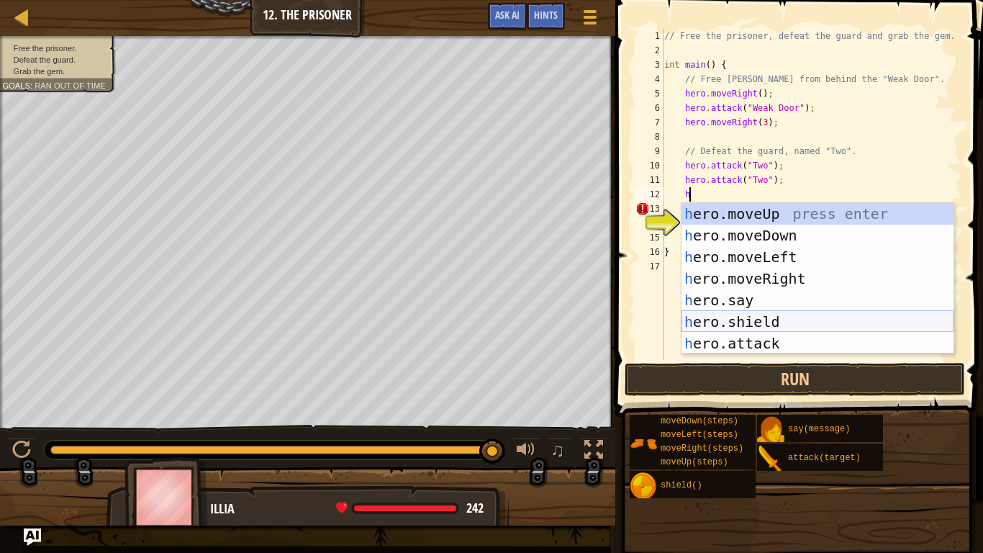
click at [798, 322] on div "h ero.moveUp press enter h ero.moveDown press enter h ero.moveLeft press enter …" at bounding box center [818, 300] width 272 height 194
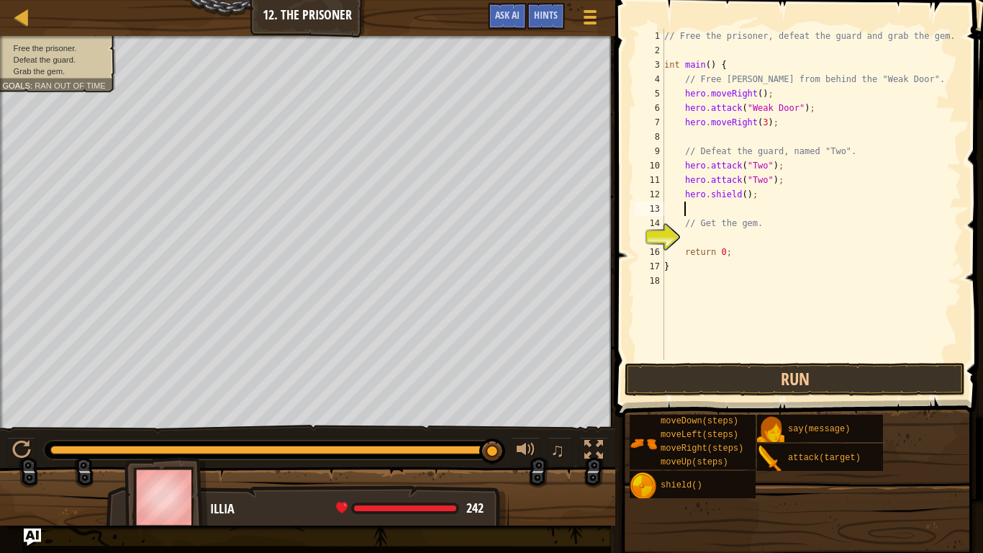
click at [745, 194] on div "// Free the prisoner, defeat the guard and grab the gem. int main ( ) { // Free…" at bounding box center [811, 209] width 300 height 360
type textarea "hero.shield(2);"
click at [692, 366] on button "Run" at bounding box center [795, 379] width 340 height 33
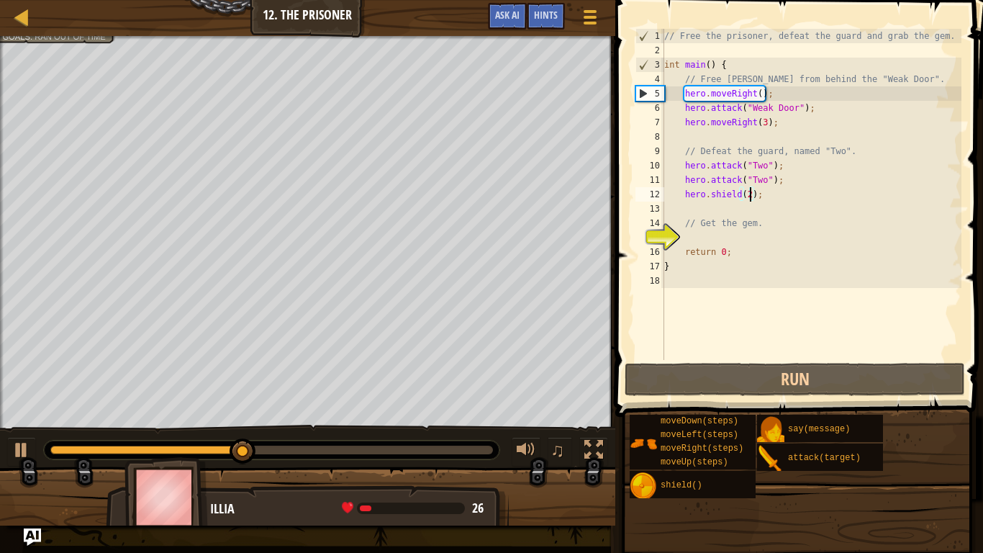
click at [759, 194] on div "// Free the prisoner, defeat the guard and grab the gem. int main ( ) { // Free…" at bounding box center [811, 209] width 300 height 360
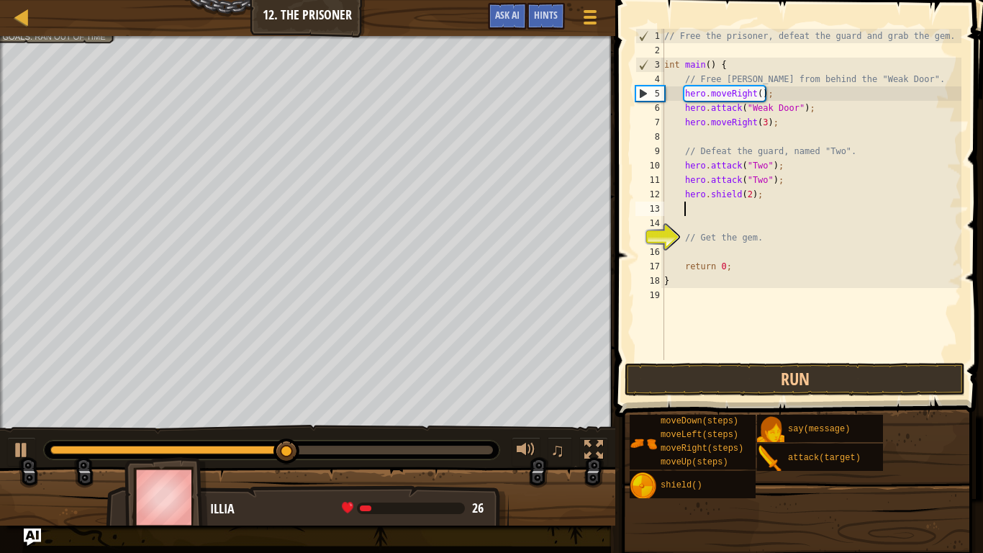
scroll to position [6, 3]
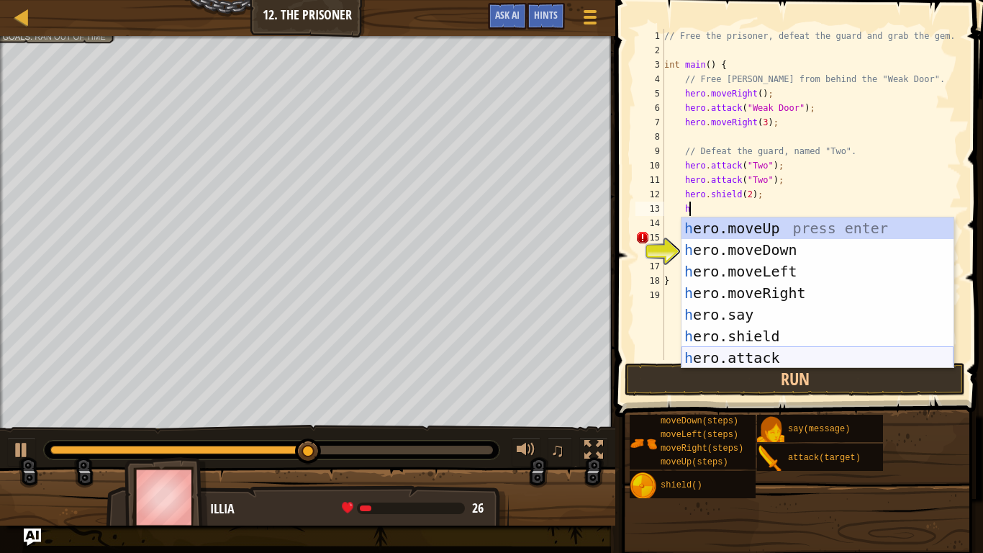
click at [749, 348] on div "h ero.moveUp press enter h ero.moveDown press enter h ero.moveLeft press enter …" at bounding box center [818, 314] width 272 height 194
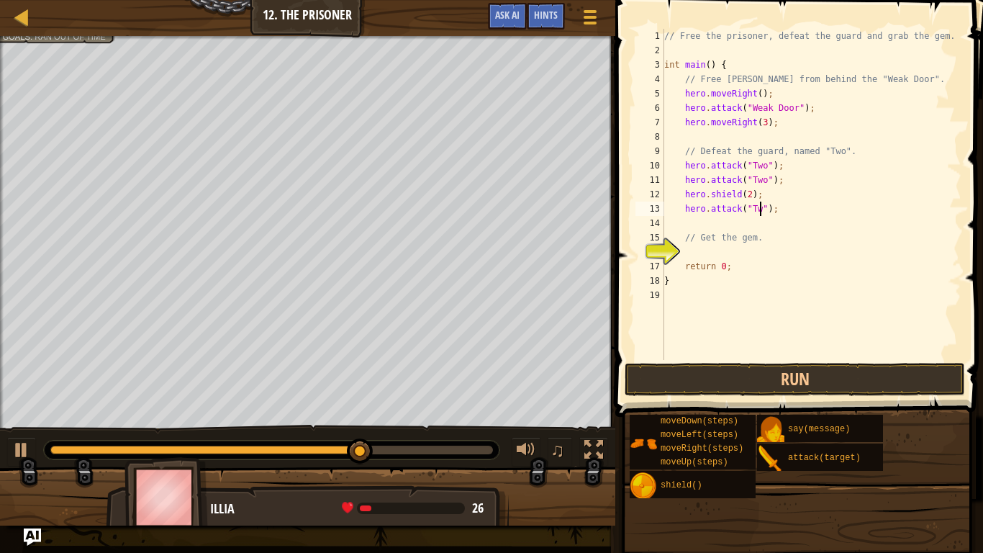
scroll to position [6, 14]
click at [664, 255] on div "16" at bounding box center [650, 252] width 29 height 14
type textarea "return 0;"
click at [687, 252] on div "// Free the prisoner, defeat the guard and grab the gem. int main ( ) { // Free…" at bounding box center [811, 209] width 300 height 360
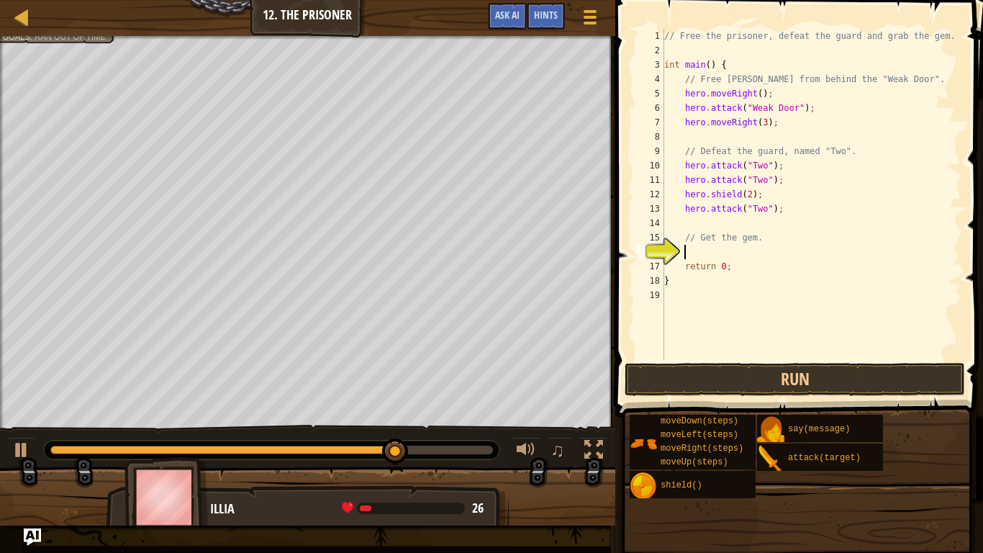
type textarea "h"
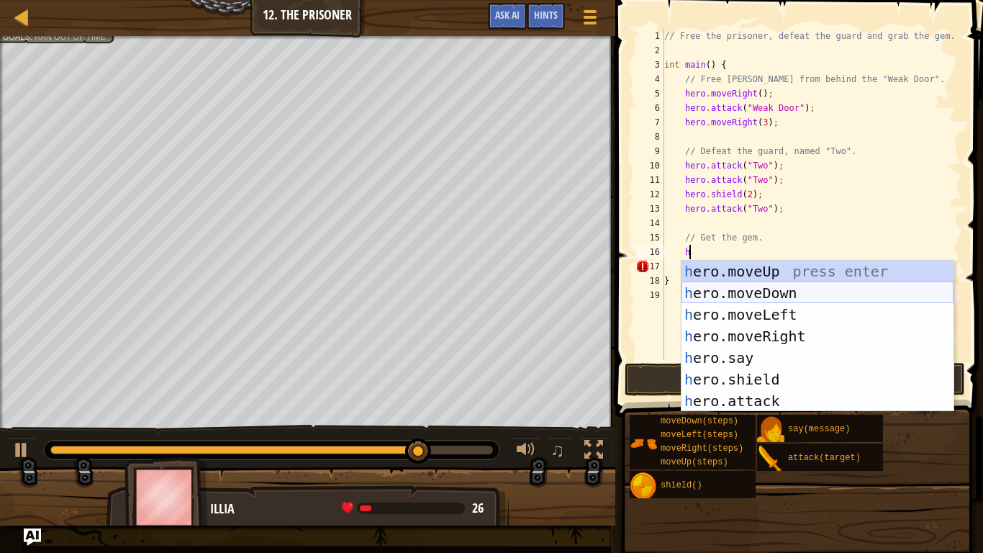
click at [764, 289] on div "h ero.moveUp press enter h ero.moveDown press enter h ero.moveLeft press enter …" at bounding box center [818, 358] width 272 height 194
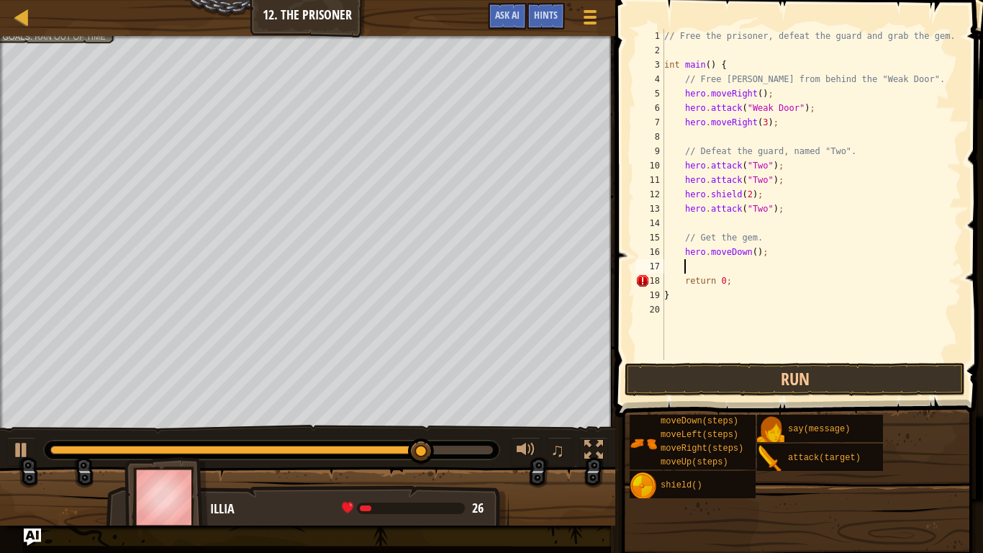
scroll to position [6, 2]
click at [754, 254] on div "// Free the prisoner, defeat the guard and grab the gem. int main ( ) { // Free…" at bounding box center [811, 209] width 300 height 360
type textarea "hero.moveDown(2);"
click at [774, 250] on div "// Free the prisoner, defeat the guard and grab the gem. int main ( ) { // Free…" at bounding box center [811, 209] width 300 height 360
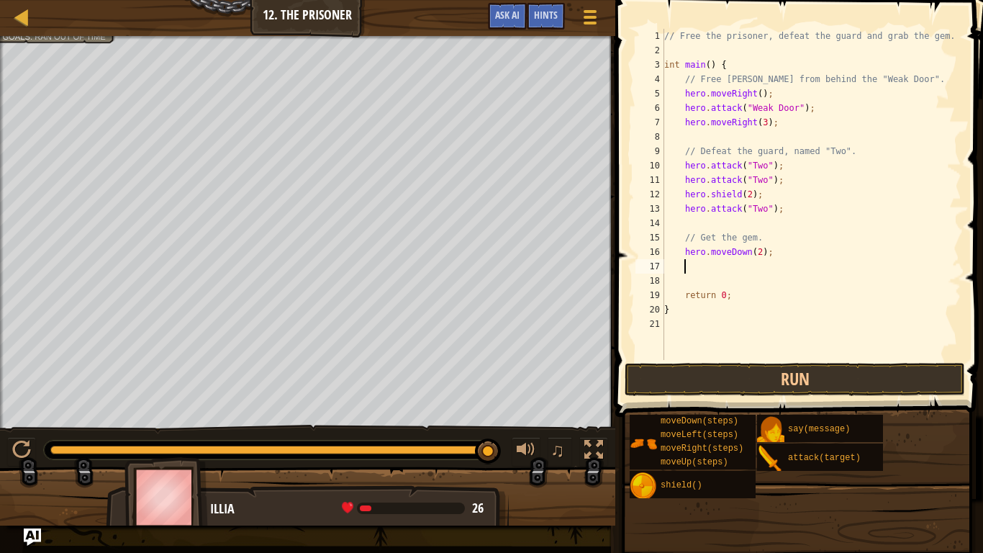
scroll to position [6, 2]
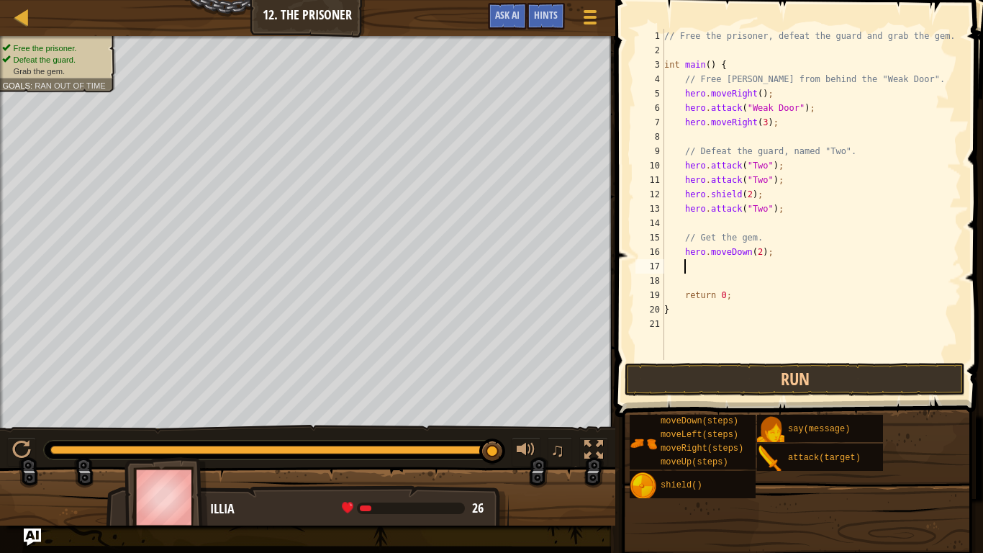
type textarea "h"
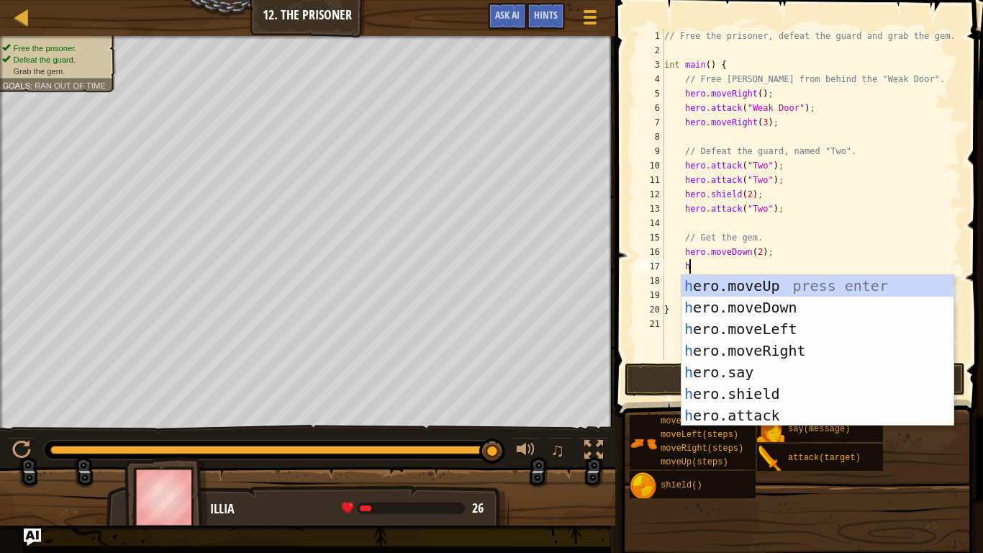
scroll to position [6, 3]
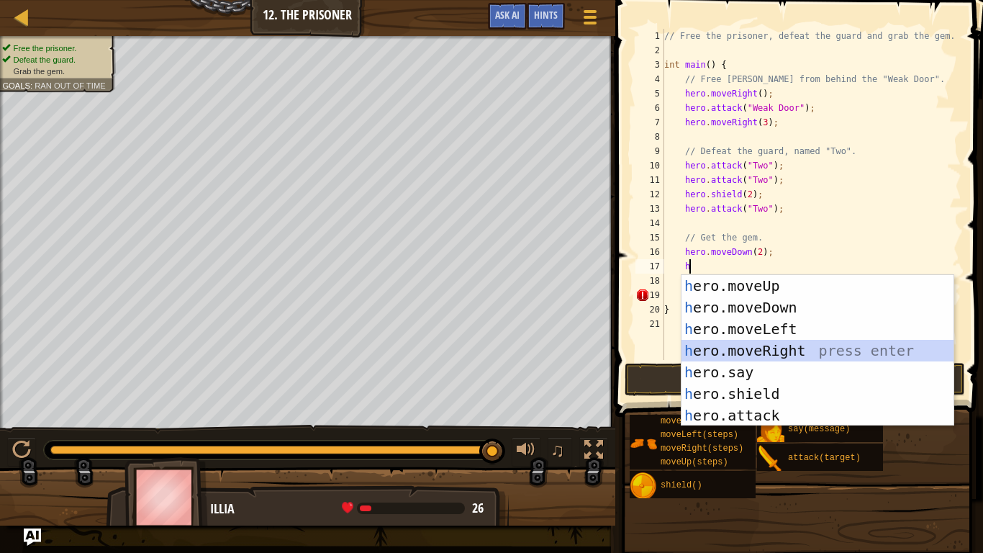
click at [795, 349] on div "h ero.moveUp press enter h ero.moveDown press enter h ero.moveLeft press enter …" at bounding box center [818, 372] width 272 height 194
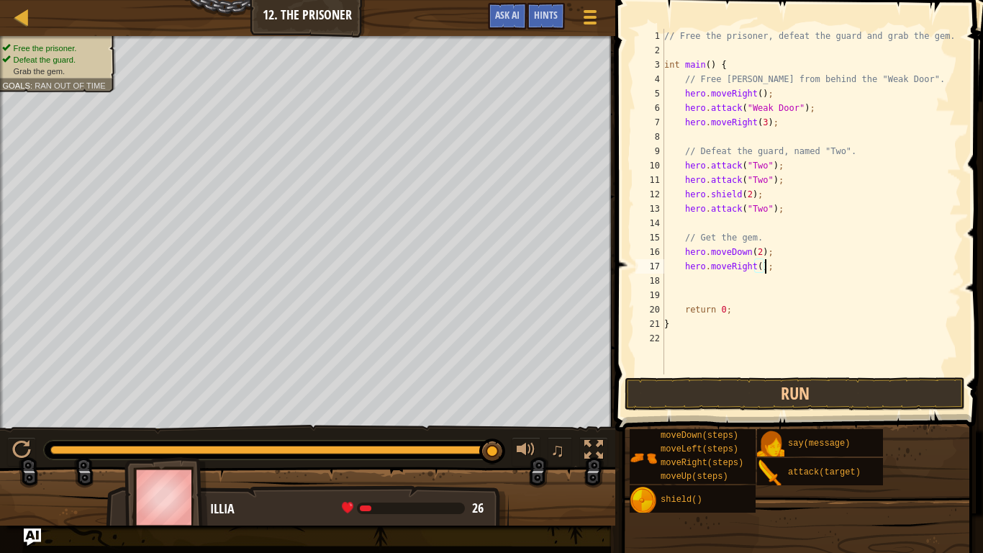
click at [764, 271] on div "// Free the prisoner, defeat the guard and grab the gem. int main ( ) { // Free…" at bounding box center [811, 216] width 300 height 374
click at [759, 270] on div "// Free the prisoner, defeat the guard and grab the gem. int main ( ) { // Free…" at bounding box center [811, 216] width 300 height 374
click at [817, 391] on button "Run" at bounding box center [795, 393] width 340 height 33
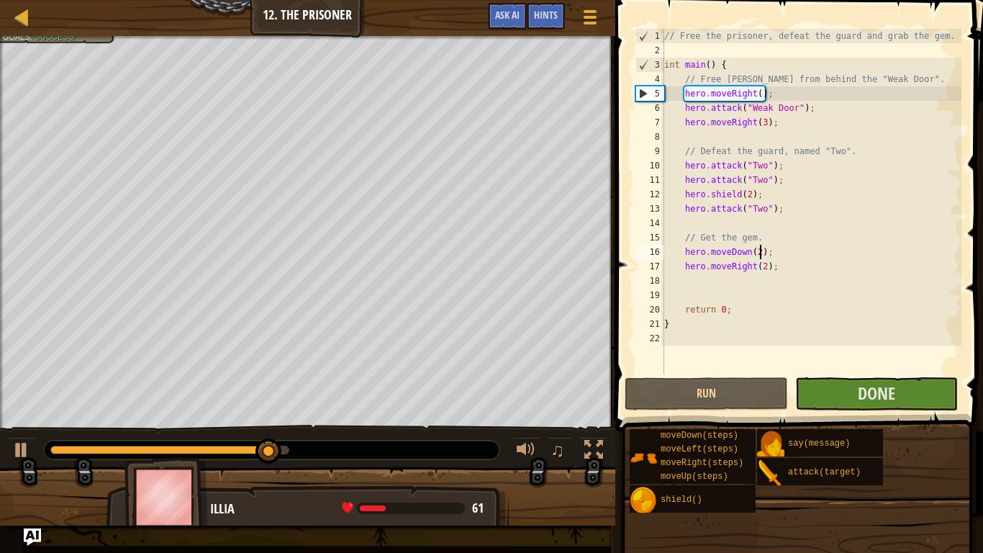
click at [759, 249] on div "// Free the prisoner, defeat the guard and grab the gem. int main ( ) { // Free…" at bounding box center [811, 216] width 300 height 374
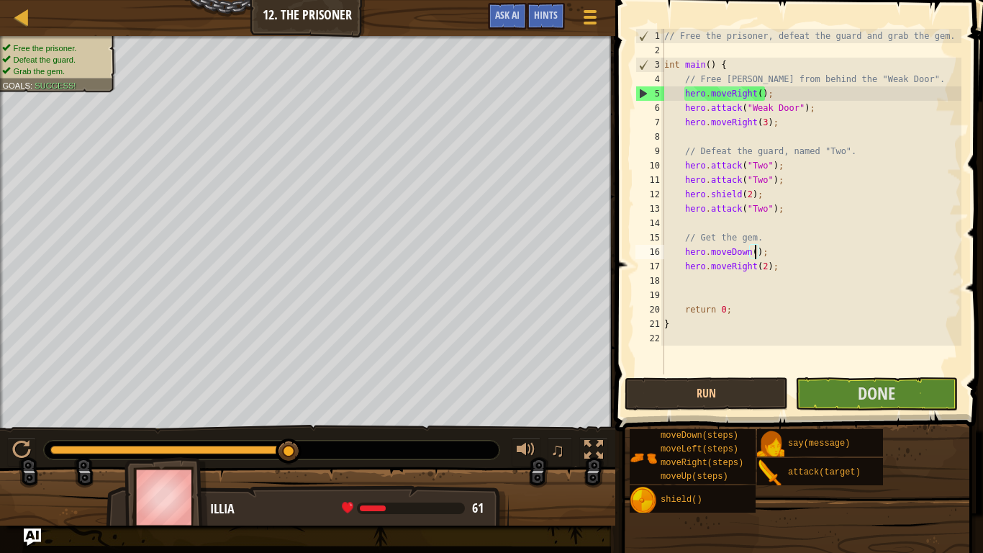
scroll to position [6, 14]
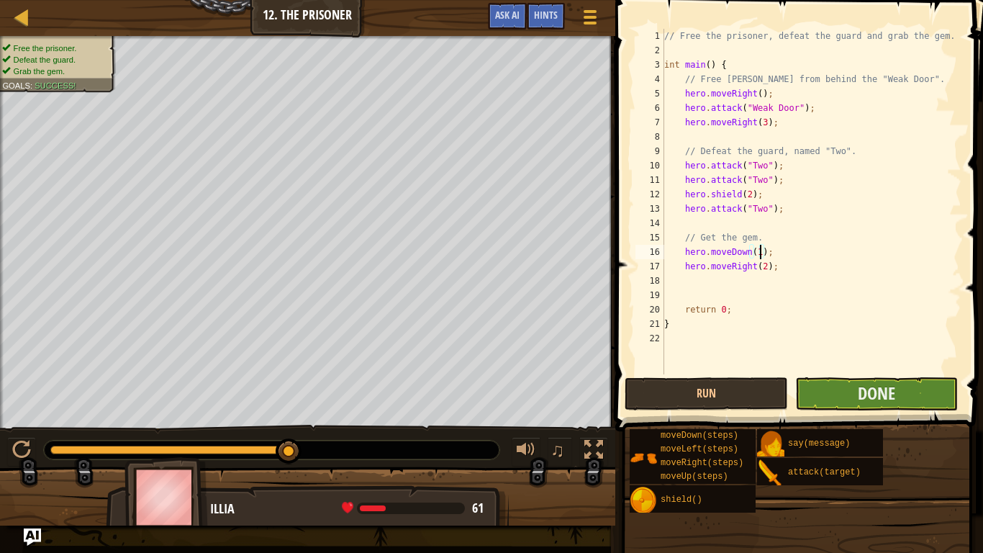
type textarea "hero.moveDown(1);"
click at [841, 394] on button "Done" at bounding box center [876, 393] width 163 height 33
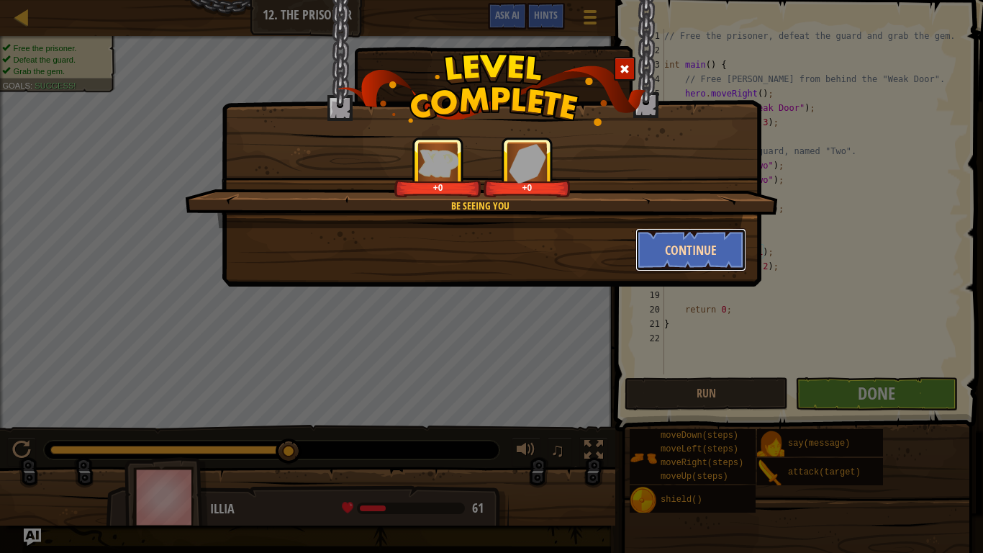
click at [670, 242] on button "Continue" at bounding box center [692, 249] width 112 height 43
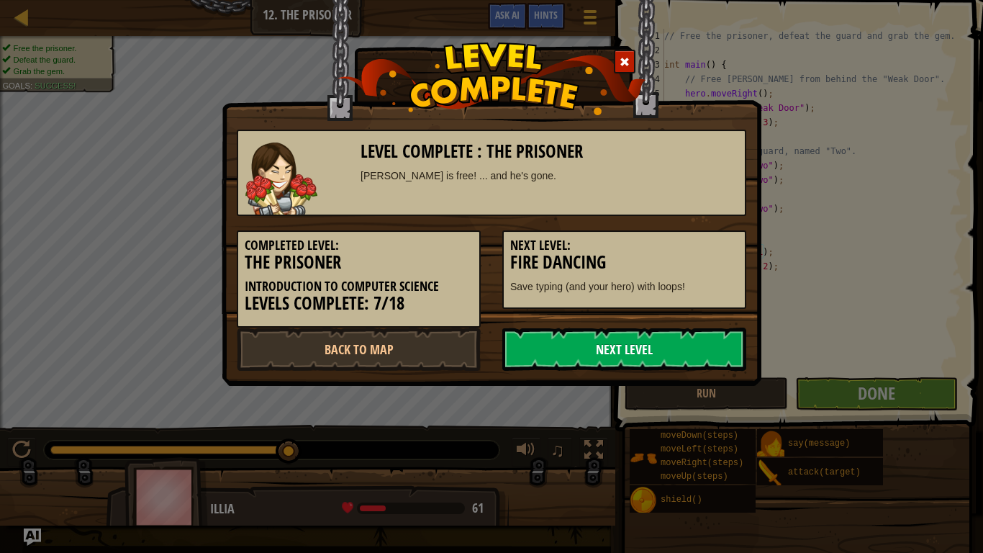
click at [618, 347] on link "Next Level" at bounding box center [624, 349] width 244 height 43
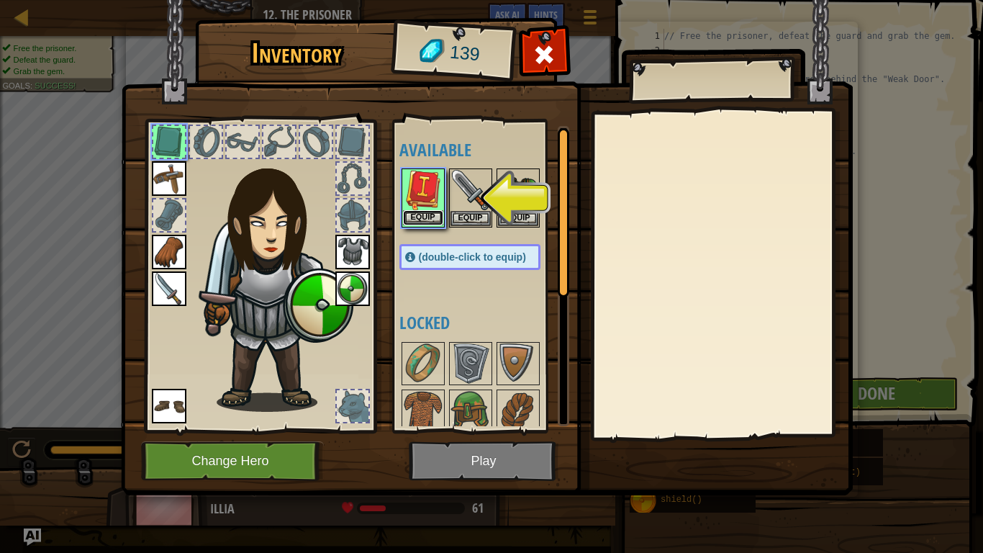
click at [429, 216] on button "Equip" at bounding box center [423, 217] width 40 height 15
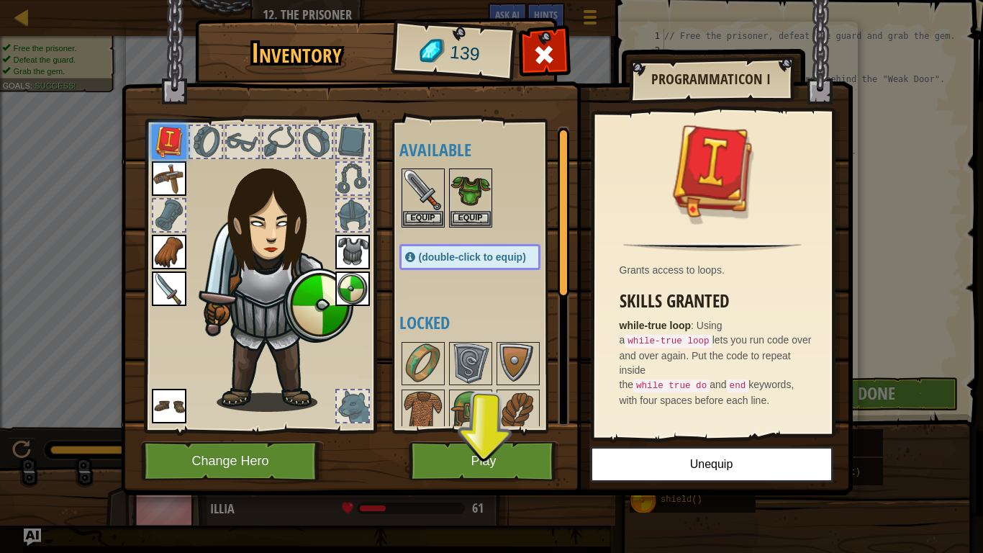
click at [445, 438] on img at bounding box center [487, 234] width 732 height 523
click at [473, 455] on button "Play" at bounding box center [484, 461] width 150 height 40
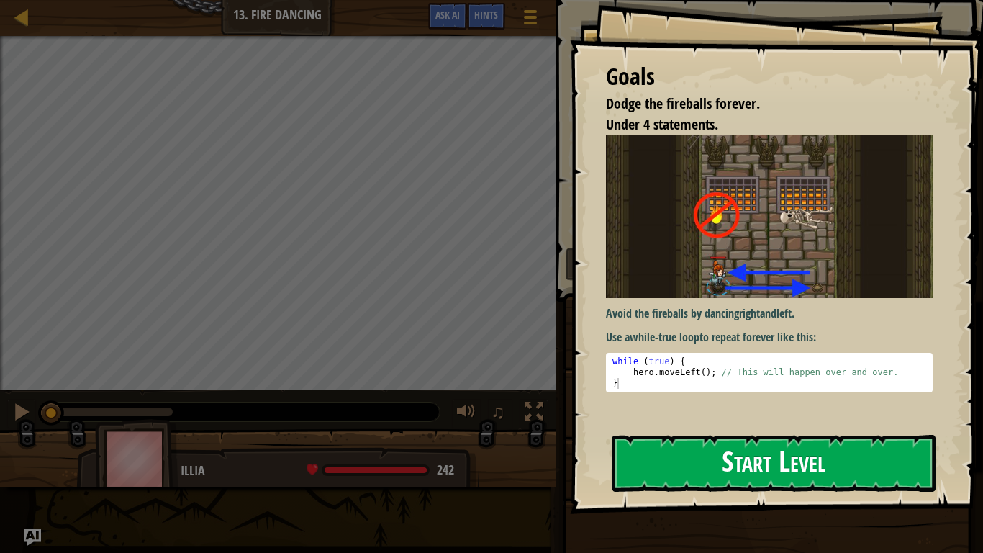
click at [674, 461] on button "Start Level" at bounding box center [774, 463] width 323 height 57
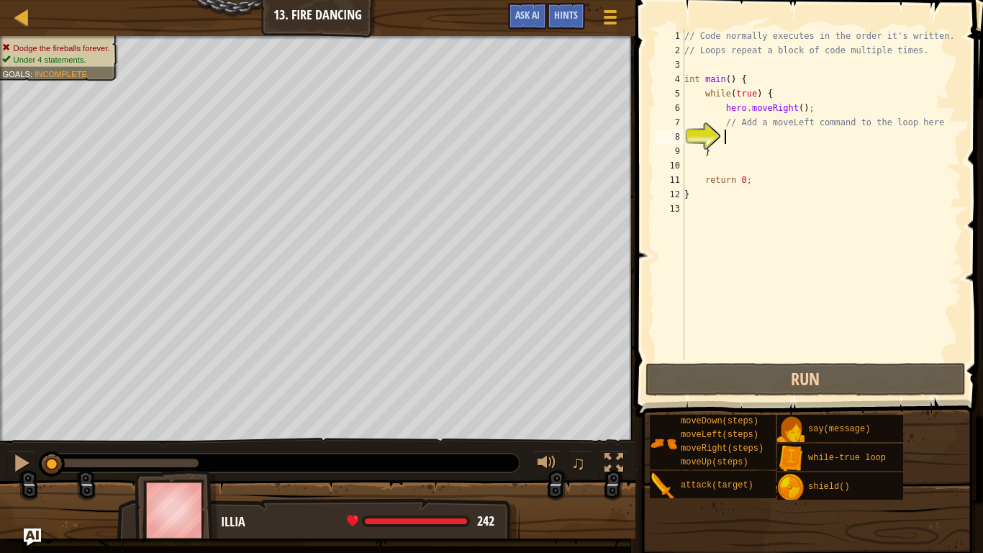
scroll to position [6, 6]
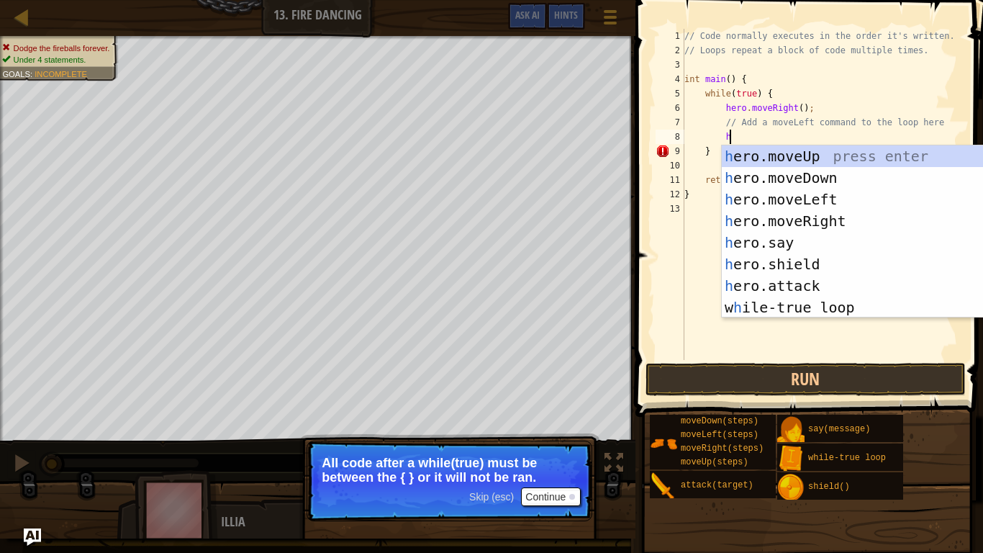
type textarea "h"
click at [548, 493] on button "Continue" at bounding box center [551, 496] width 60 height 19
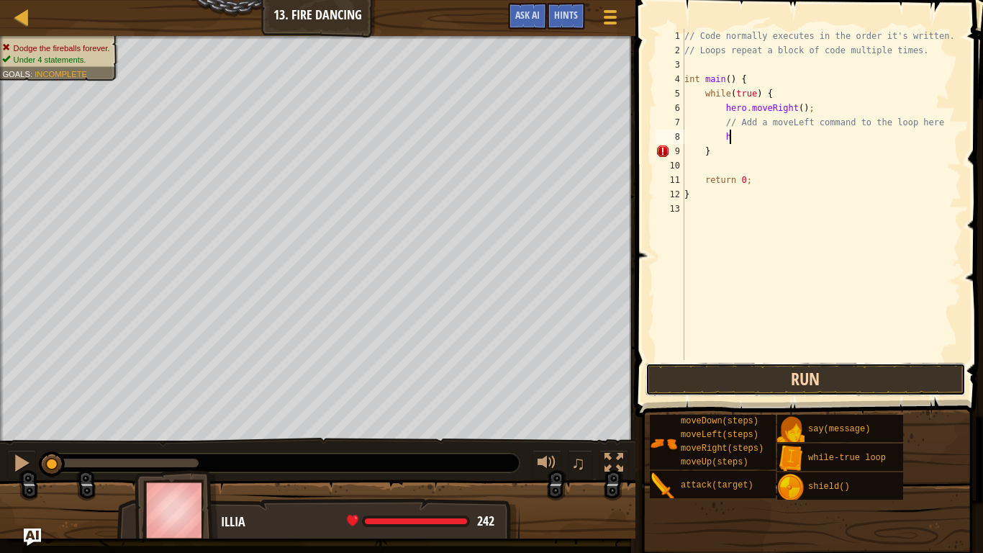
click at [718, 371] on button "Run" at bounding box center [806, 379] width 320 height 33
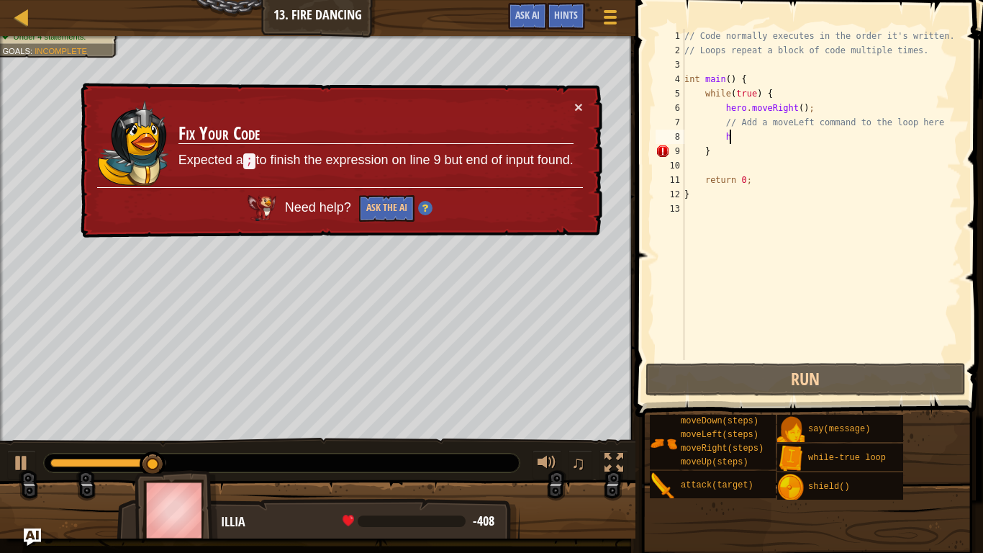
click at [577, 94] on div "× Fix Your Code Expected a ; to finish the expression on line 9 but end of inpu…" at bounding box center [340, 160] width 525 height 155
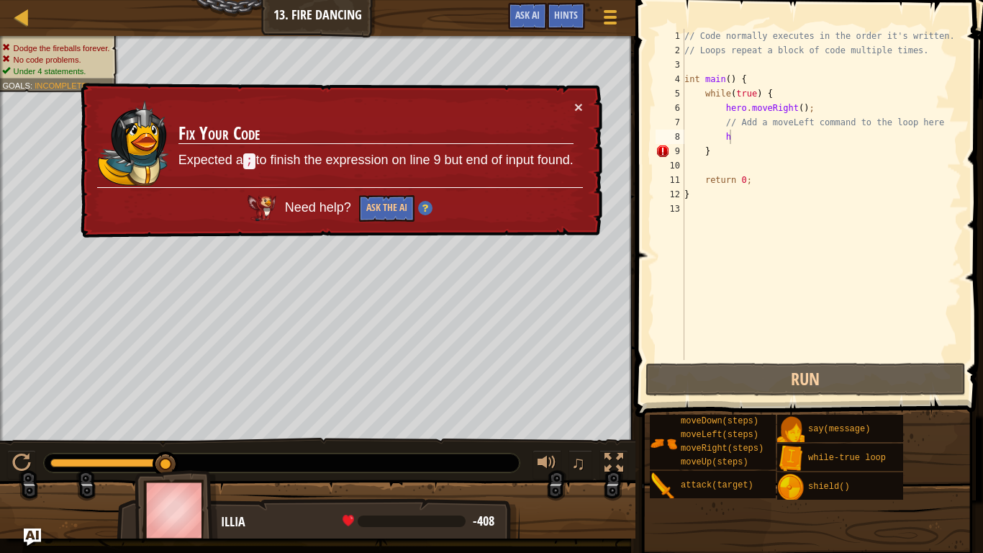
click at [589, 100] on div "× Fix Your Code Expected a ; to finish the expression on line 9 but end of inpu…" at bounding box center [340, 160] width 525 height 155
click at [574, 99] on button "×" at bounding box center [578, 106] width 9 height 15
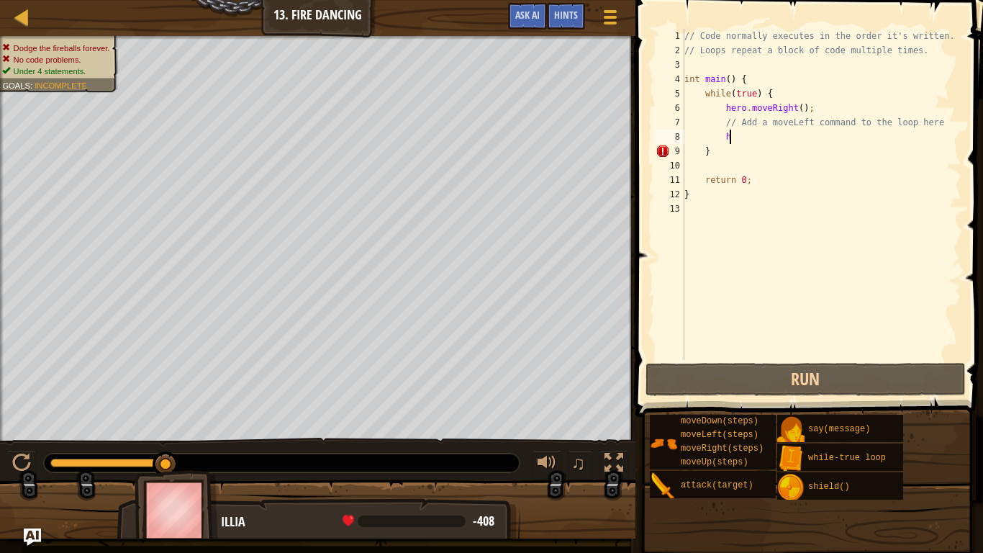
scroll to position [6, 5]
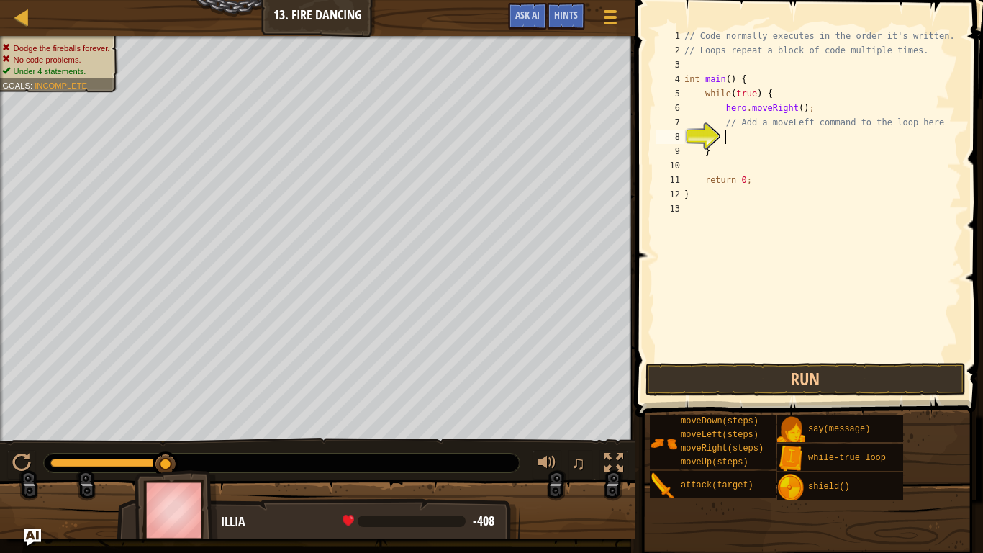
type textarea "w"
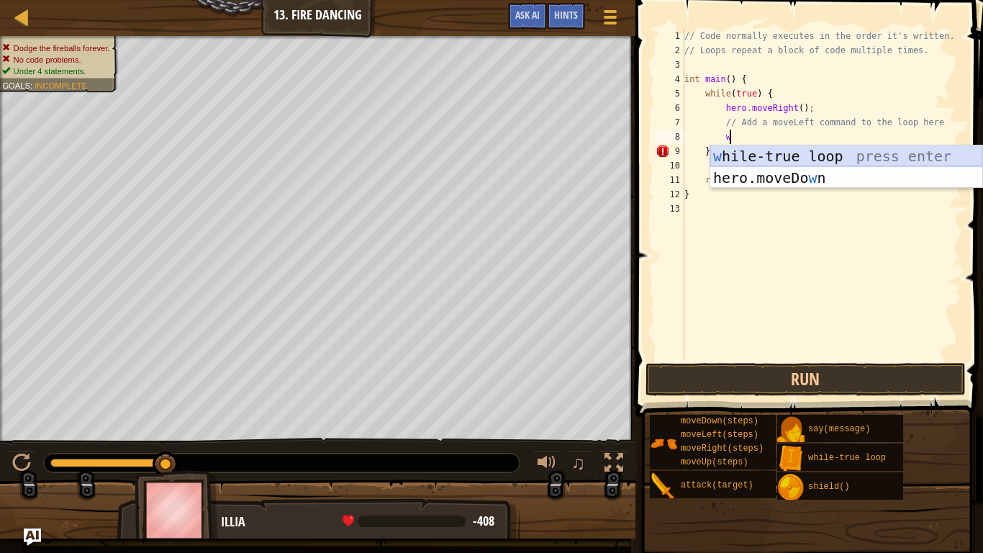
click at [833, 153] on div "w [PERSON_NAME]-true loop press enter hero.moveDo w n press enter" at bounding box center [846, 188] width 272 height 86
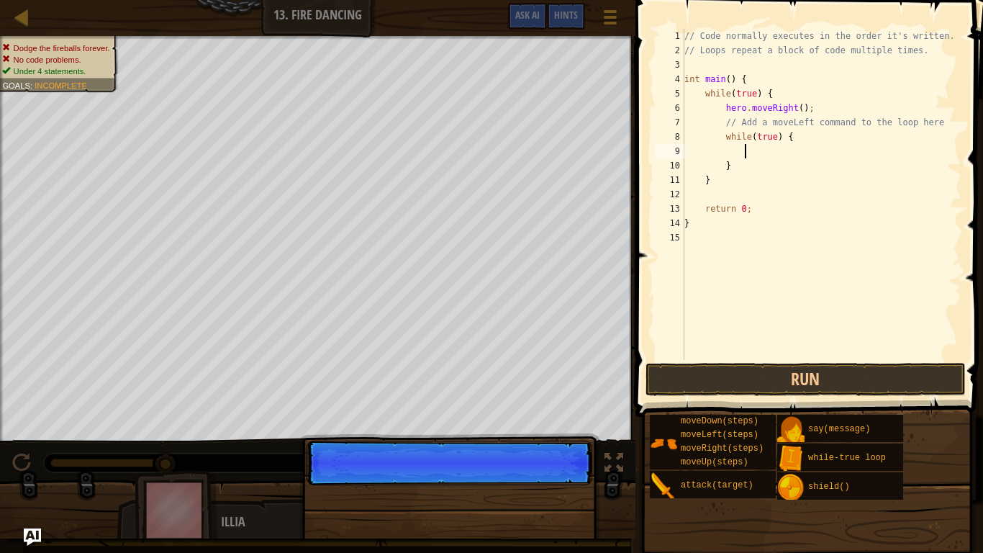
click at [798, 137] on div "// Code normally executes in the order it's written. // Loops repeat a block of…" at bounding box center [822, 209] width 280 height 360
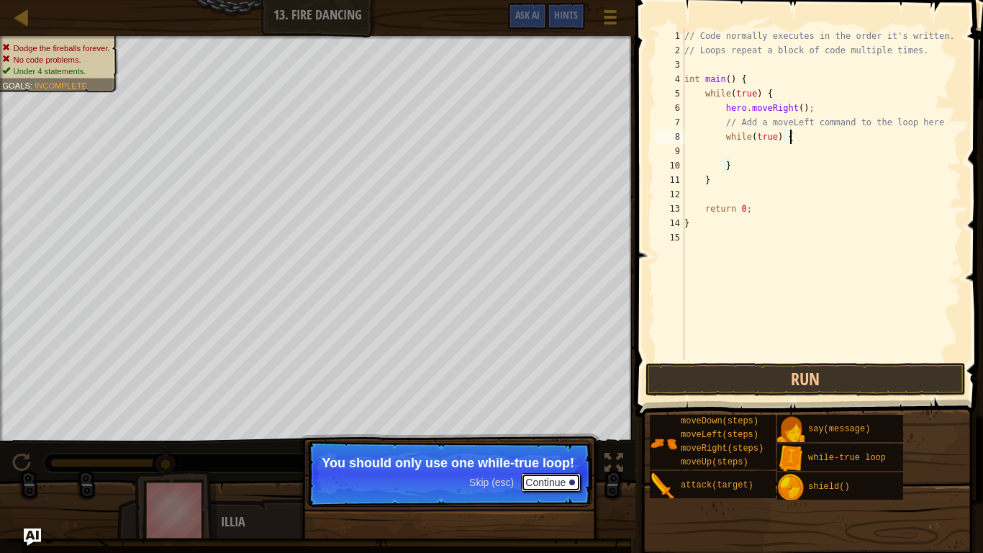
click at [547, 484] on button "Continue" at bounding box center [551, 482] width 60 height 19
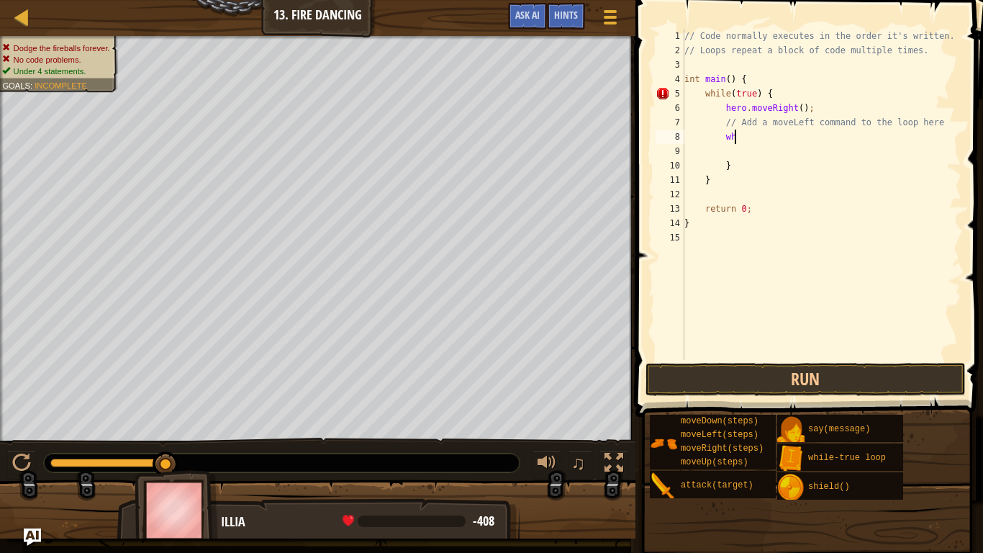
type textarea "w"
click at [867, 148] on div "// Code normally executes in the order it's written. // Loops repeat a block of…" at bounding box center [822, 209] width 280 height 360
click at [862, 169] on div "// Code normally executes in the order it's written. // Loops repeat a block of…" at bounding box center [822, 209] width 280 height 360
type textarea "}"
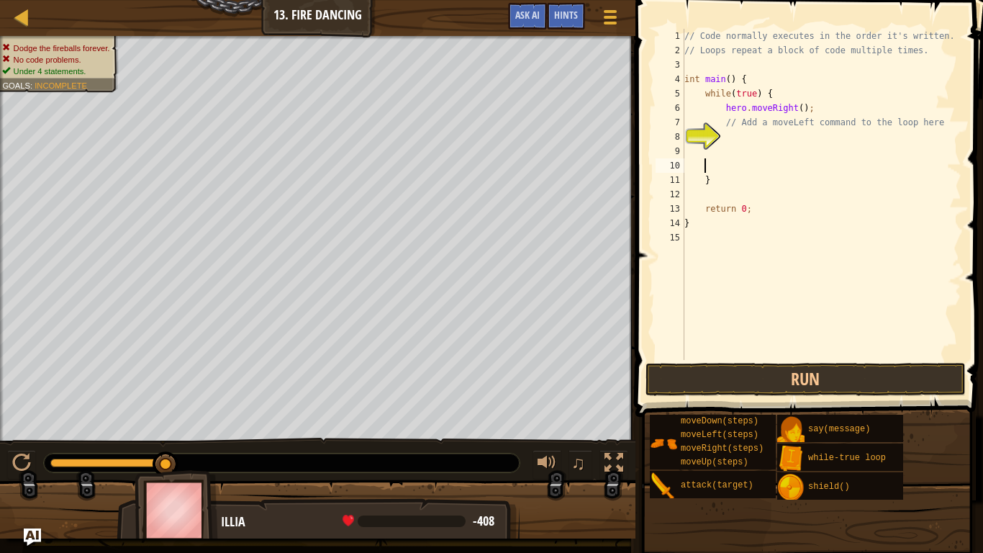
scroll to position [6, 2]
click at [811, 181] on div "// Code normally executes in the order it's written. // Loops repeat a block of…" at bounding box center [822, 209] width 280 height 360
type textarea "}"
click at [782, 86] on div "// Code normally executes in the order it's written. // Loops repeat a block of…" at bounding box center [822, 209] width 280 height 360
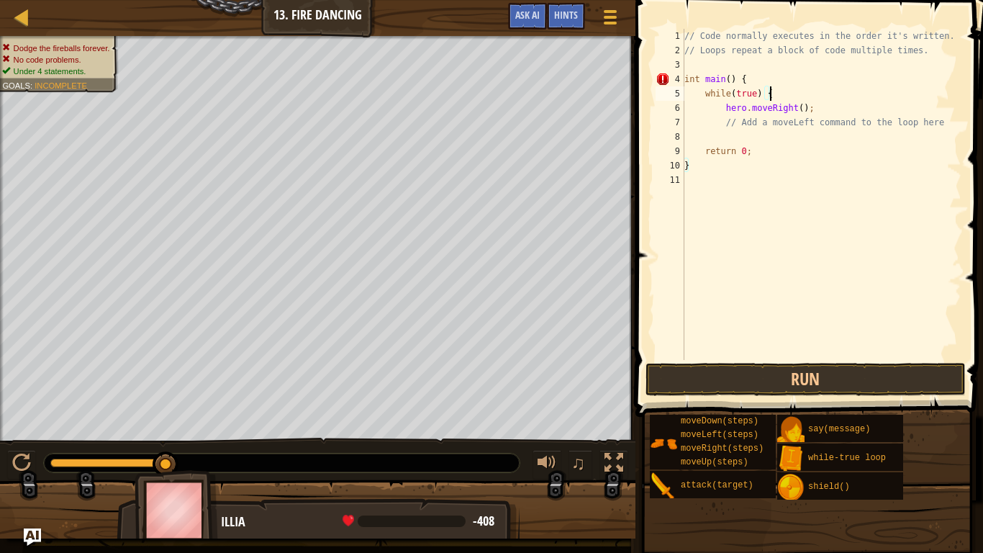
click at [754, 96] on div "// Code normally executes in the order it's written. // Loops repeat a block of…" at bounding box center [822, 209] width 280 height 360
click at [775, 97] on div "// Code normally executes in the order it's written. // Loops repeat a block of…" at bounding box center [822, 209] width 280 height 360
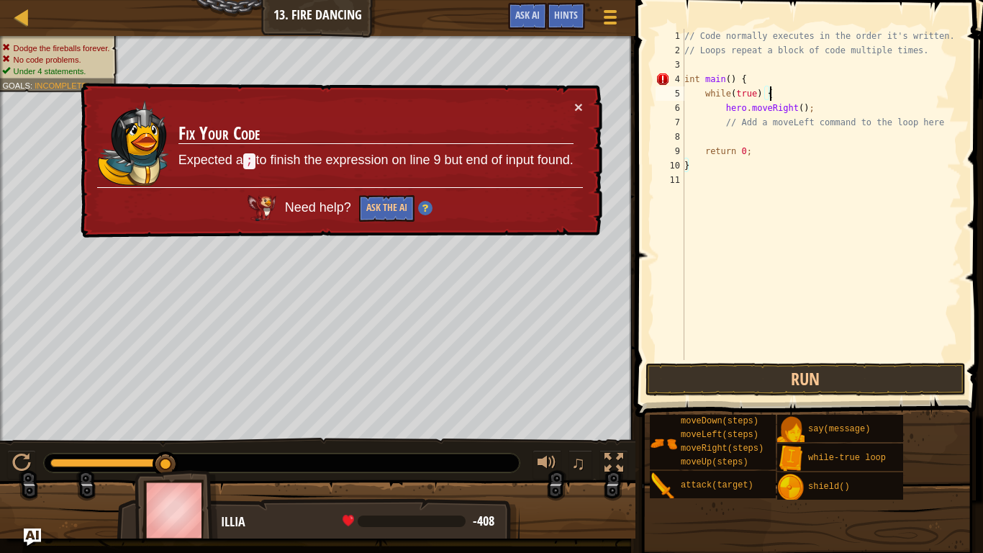
click at [697, 79] on div "// Code normally executes in the order it's written. // Loops repeat a block of…" at bounding box center [822, 209] width 280 height 360
type textarea "int main() {"
click at [603, 13] on div at bounding box center [610, 16] width 19 height 21
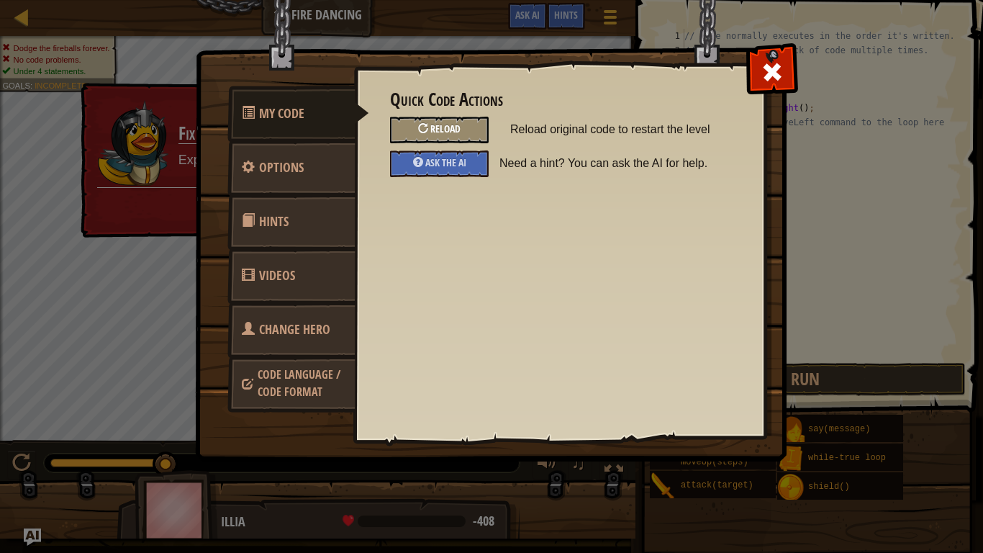
click at [465, 130] on div "Reload" at bounding box center [439, 130] width 99 height 27
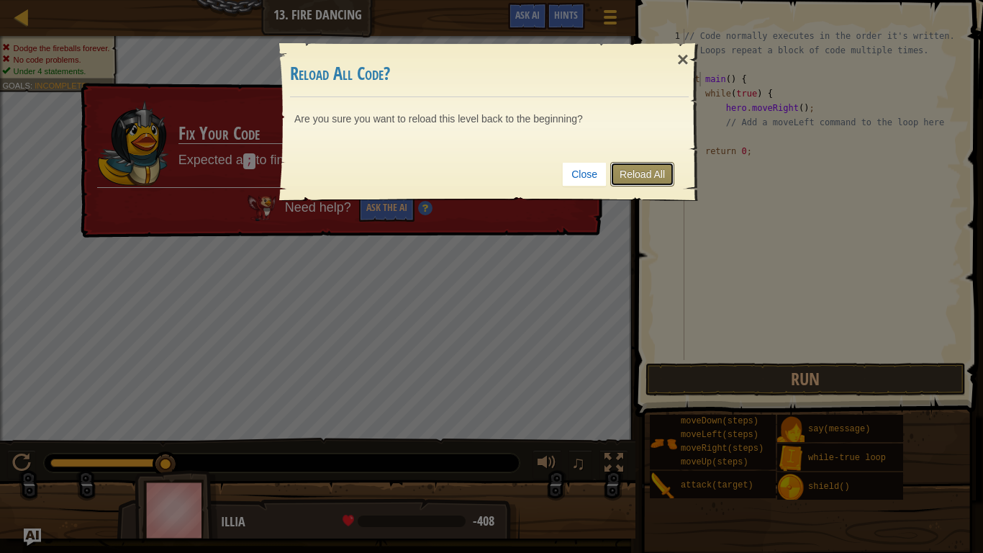
click at [638, 169] on link "Reload All" at bounding box center [642, 174] width 64 height 24
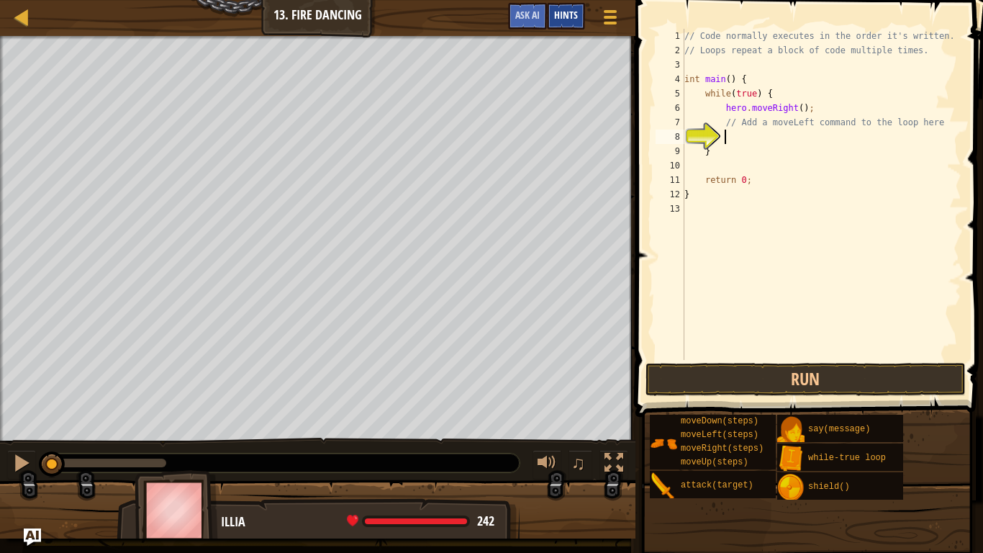
click at [563, 17] on span "Hints" at bounding box center [566, 15] width 24 height 14
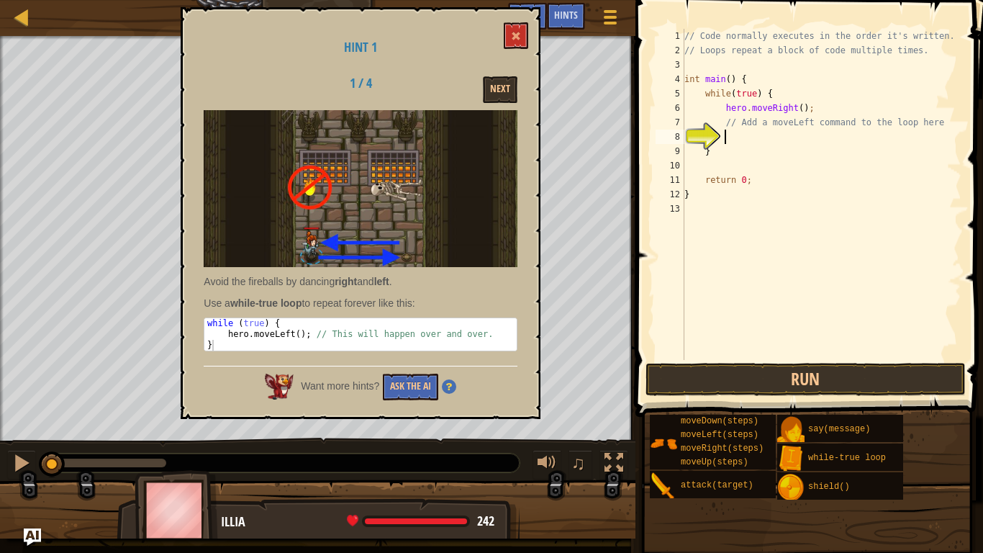
click at [783, 105] on div "// Code normally executes in the order it's written. // Loops repeat a block of…" at bounding box center [822, 209] width 280 height 360
click at [407, 388] on button "Ask the AI" at bounding box center [410, 387] width 55 height 27
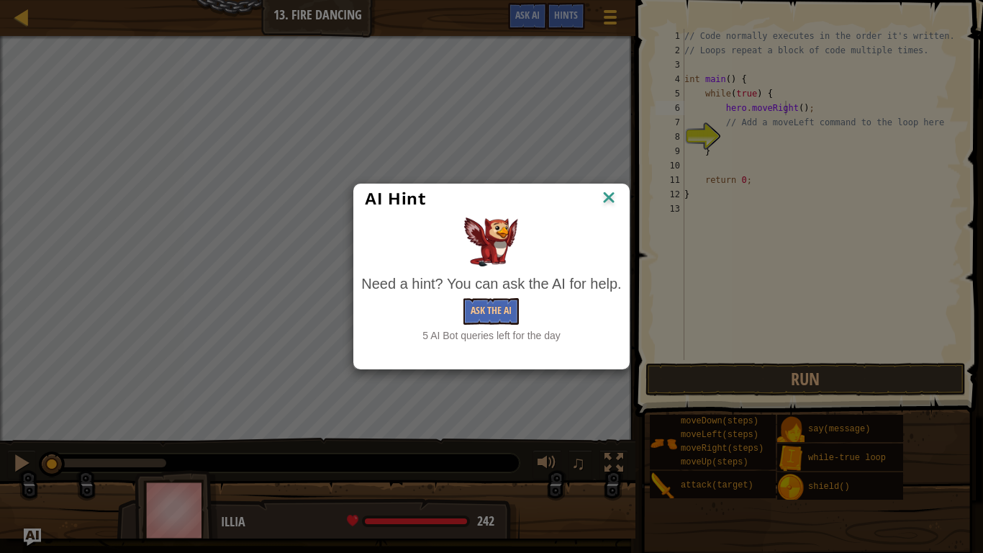
click at [479, 326] on div "Need a hint? You can ask the AI for help. Ask the AI 5 AI Bot queries left for …" at bounding box center [491, 308] width 260 height 69
click at [486, 317] on button "Ask the AI" at bounding box center [491, 311] width 55 height 27
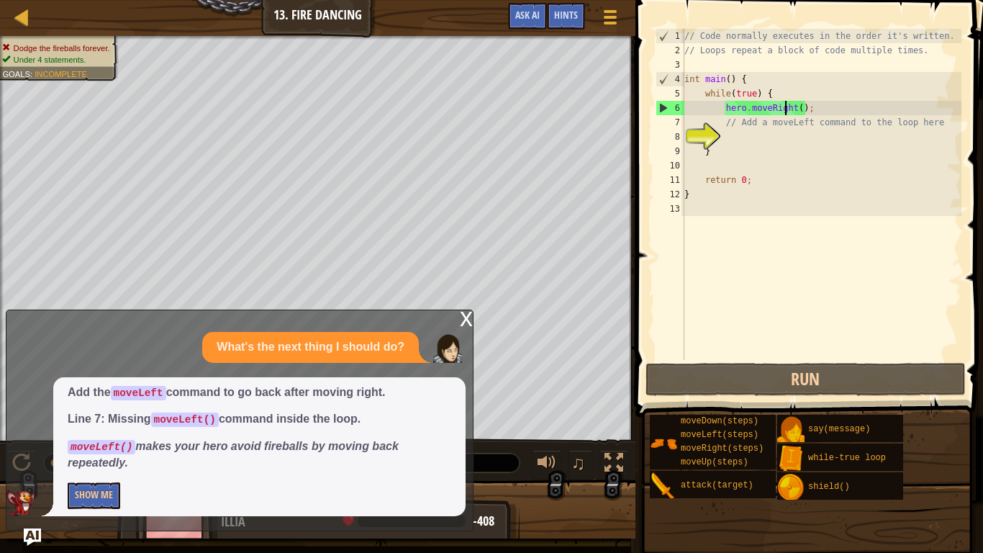
click at [751, 153] on div "// Code normally executes in the order it's written. // Loops repeat a block of…" at bounding box center [822, 209] width 280 height 360
type textarea "}"
click at [732, 133] on div "// Code normally executes in the order it's written. // Loops repeat a block of…" at bounding box center [822, 209] width 280 height 360
type textarea "h"
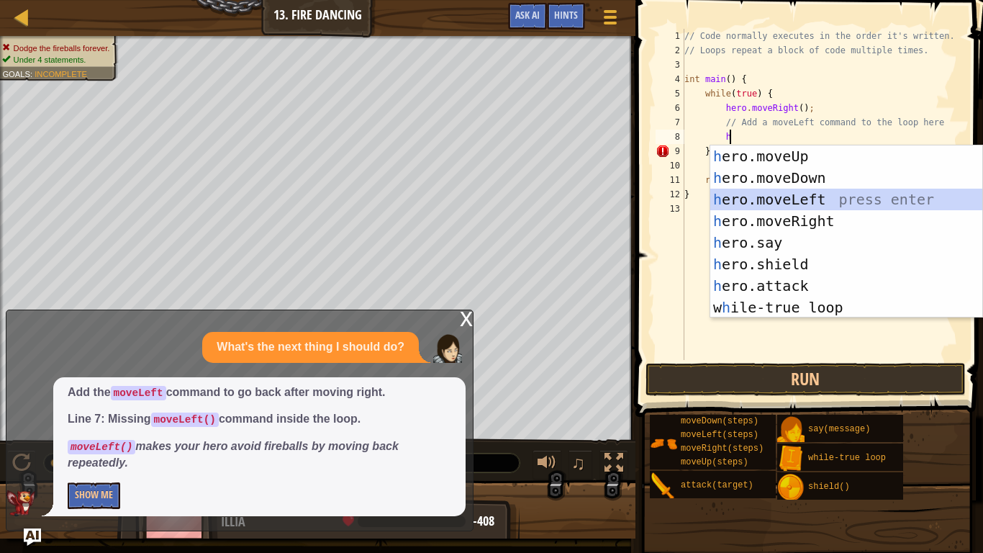
click at [804, 189] on div "h ero.moveUp press enter h ero.moveDown press enter h ero.moveLeft press enter …" at bounding box center [846, 253] width 272 height 216
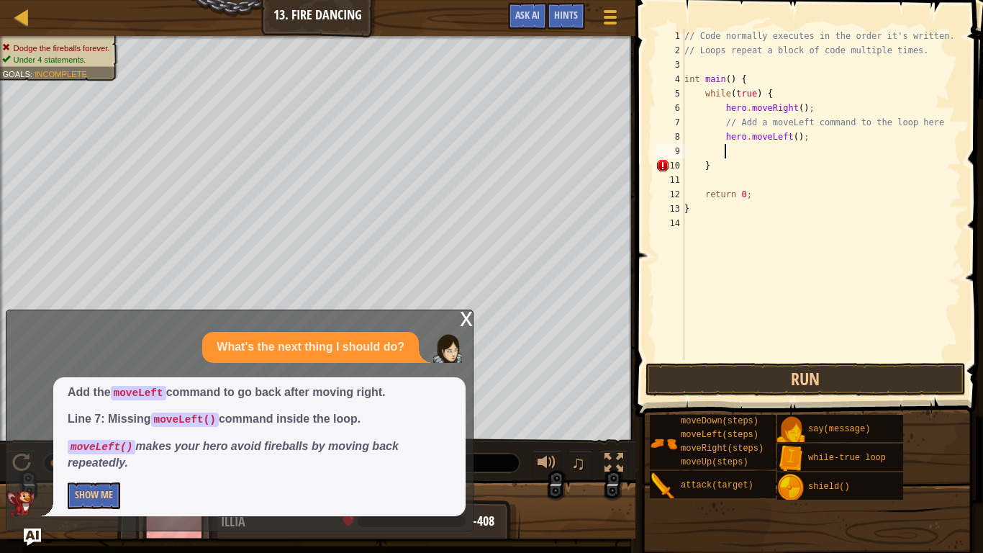
scroll to position [6, 5]
click at [812, 135] on div "// Code normally executes in the order it's written. // Loops repeat a block of…" at bounding box center [822, 209] width 280 height 360
drag, startPoint x: 725, startPoint y: 138, endPoint x: 853, endPoint y: 143, distance: 128.2
click at [853, 143] on div "// Code normally executes in the order it's written. // Loops repeat a block of…" at bounding box center [822, 209] width 280 height 360
click at [722, 118] on div "// Code normally executes in the order it's written. // Loops repeat a block of…" at bounding box center [822, 209] width 280 height 360
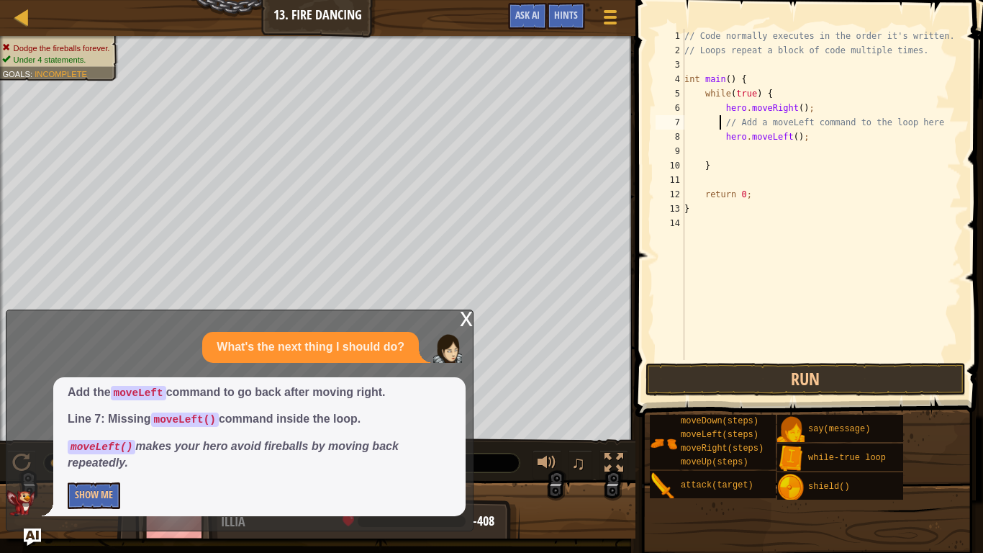
paste textarea "hero.moveLeft();"
type textarea "hero.moveLeft(); // Add a moveLeft command to the loop here"
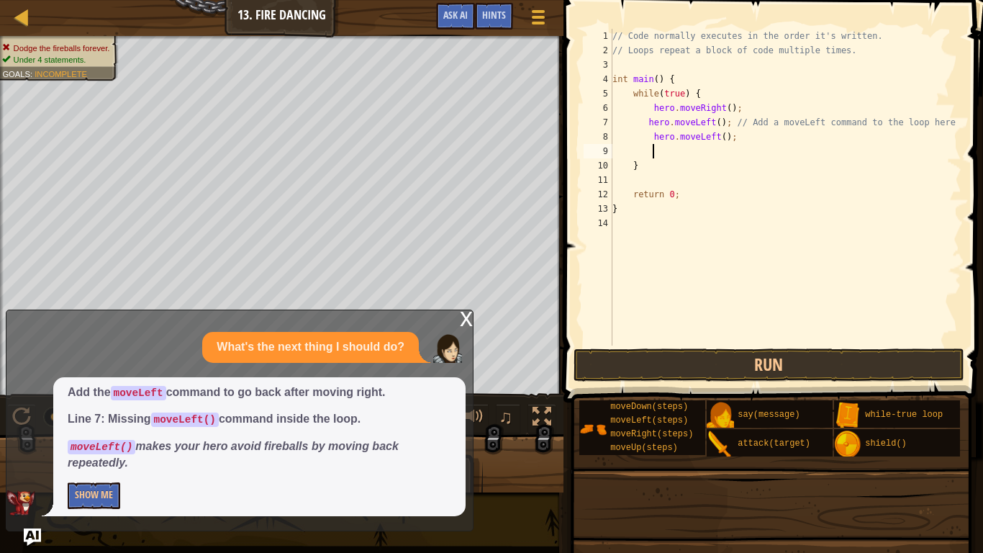
click at [742, 144] on div "// Code normally executes in the order it's written. // Loops repeat a block of…" at bounding box center [786, 202] width 352 height 346
click at [740, 140] on div "// Code normally executes in the order it's written. // Loops repeat a block of…" at bounding box center [786, 202] width 352 height 346
type textarea "h"
type textarea "hero.moveLeft(); // Add a moveLeft command to the loop here"
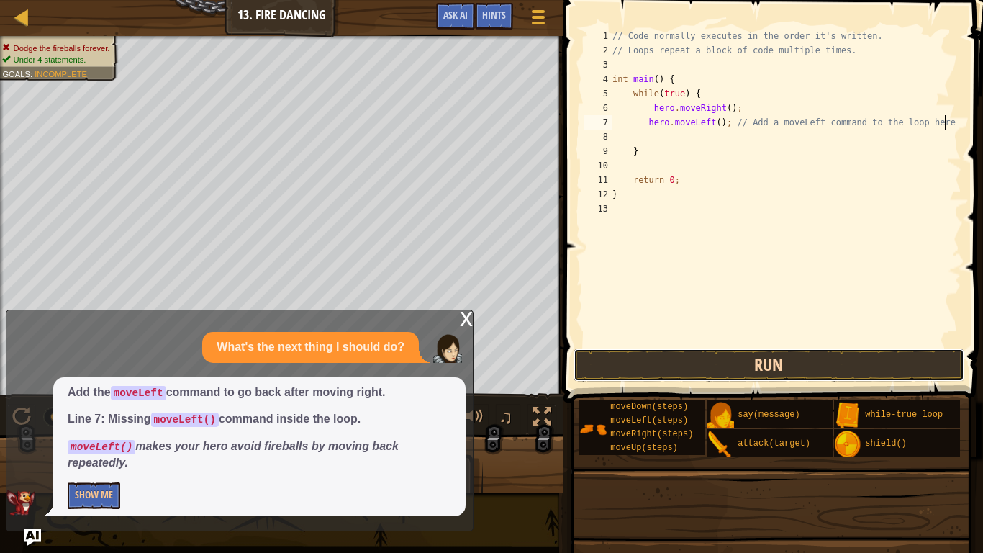
click at [693, 364] on button "Run" at bounding box center [769, 364] width 391 height 33
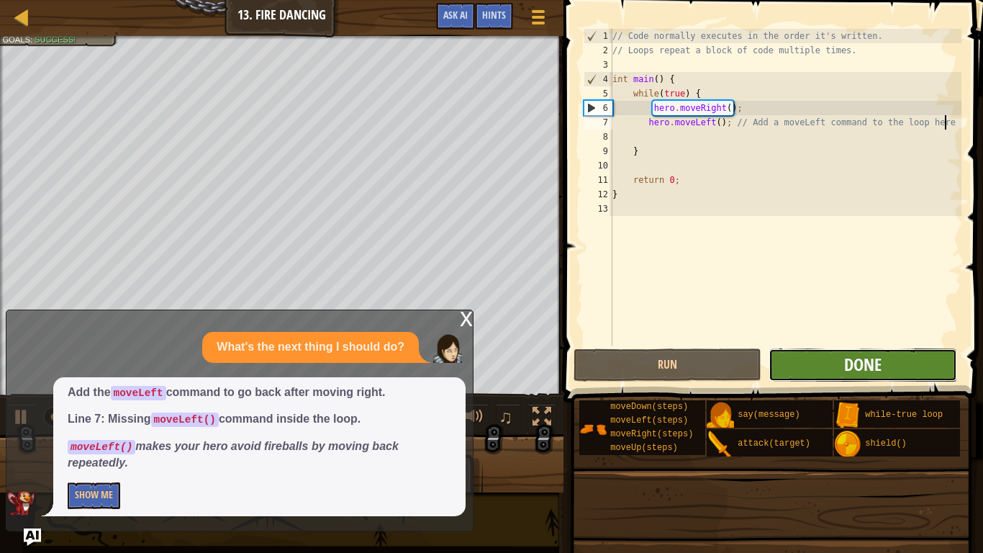
click at [844, 360] on span "Done" at bounding box center [862, 364] width 37 height 23
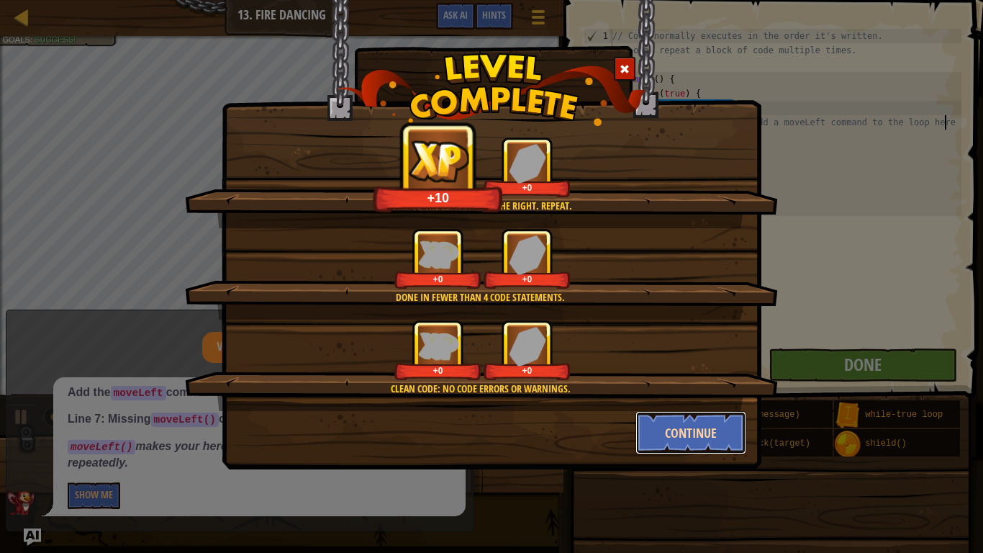
click at [683, 430] on button "Continue" at bounding box center [692, 432] width 112 height 43
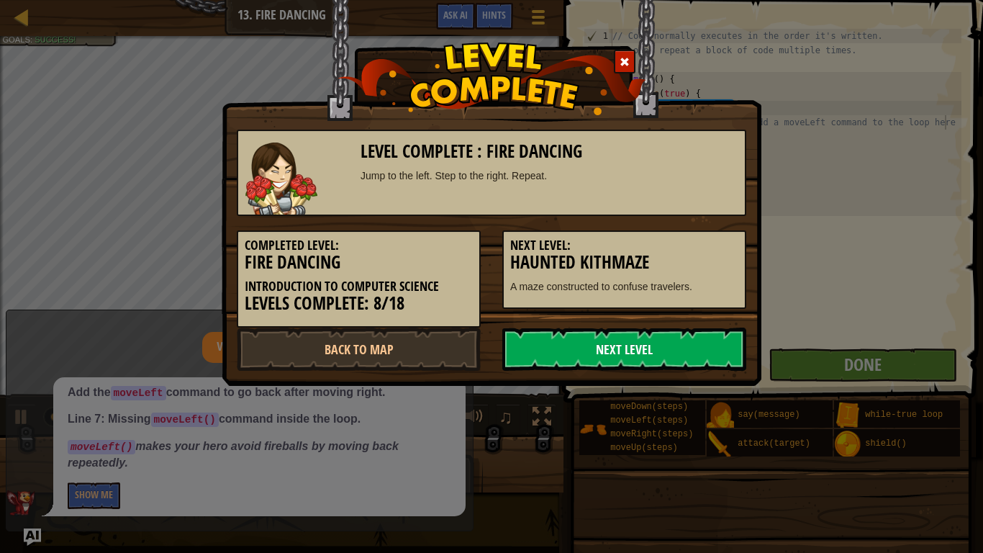
click at [587, 349] on link "Next Level" at bounding box center [624, 349] width 244 height 43
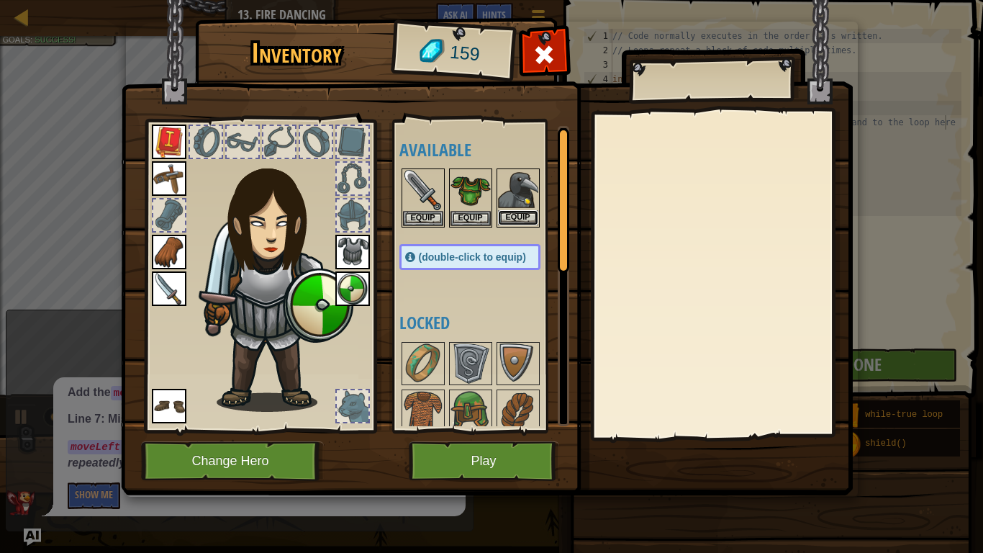
click at [510, 212] on button "Equip" at bounding box center [518, 217] width 40 height 15
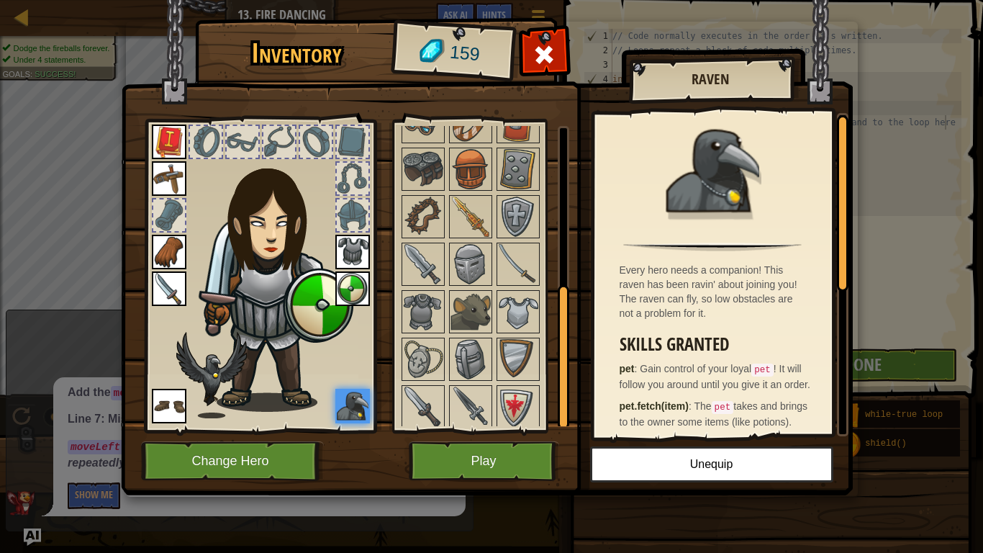
drag, startPoint x: 564, startPoint y: 199, endPoint x: 568, endPoint y: 356, distance: 157.0
click at [568, 356] on div at bounding box center [564, 357] width 12 height 145
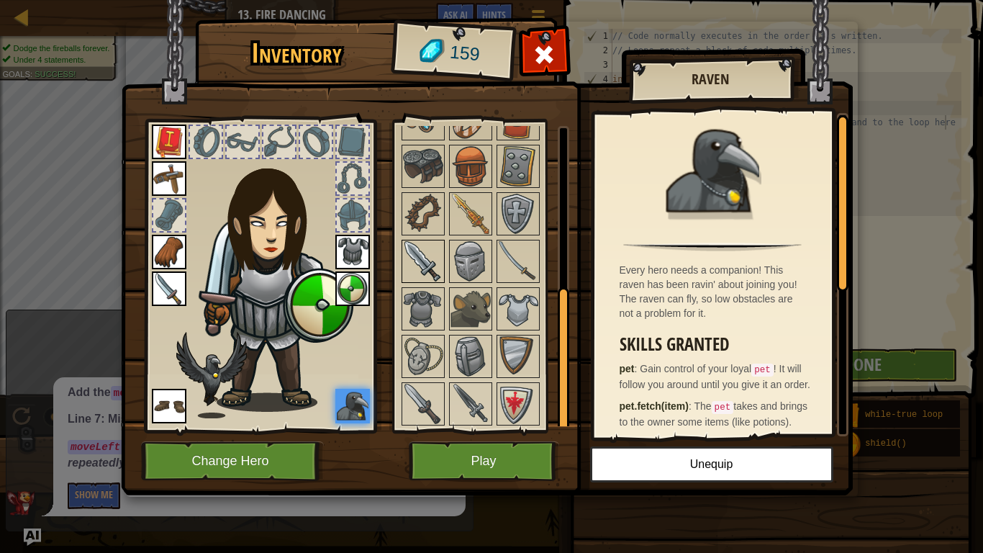
click at [425, 271] on img at bounding box center [423, 261] width 40 height 40
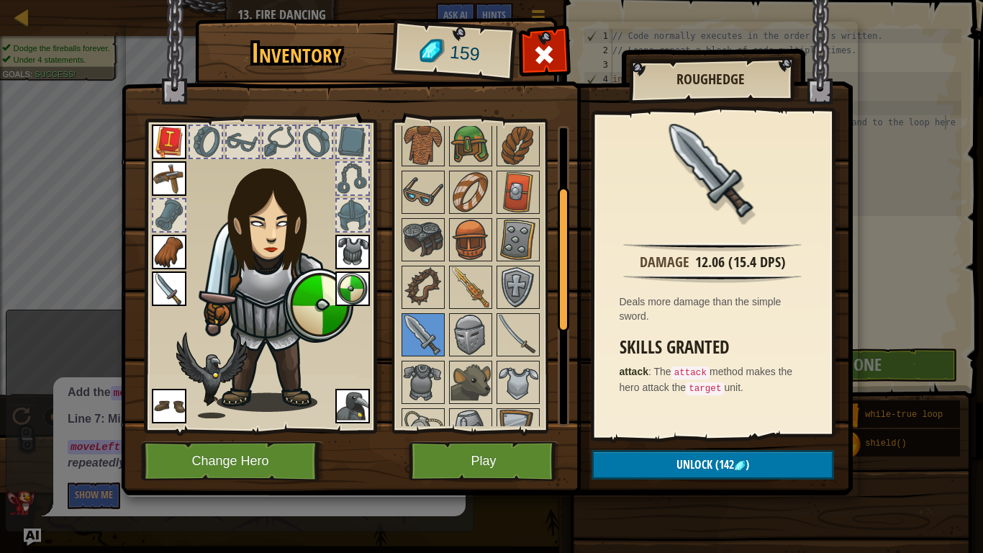
scroll to position [341, 0]
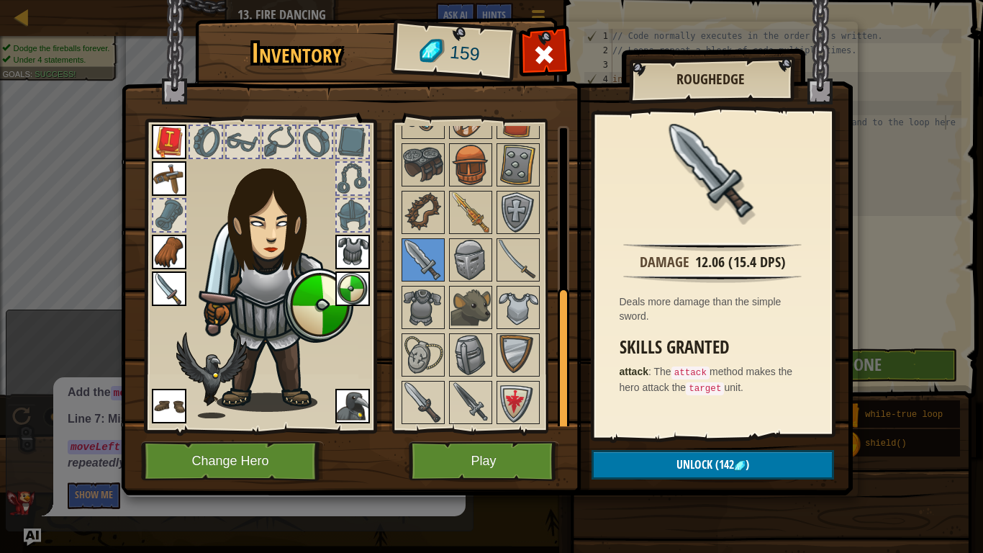
drag, startPoint x: 564, startPoint y: 329, endPoint x: 673, endPoint y: 380, distance: 120.8
click at [673, 380] on div "Inventory 159 Available Equip Equip Equip Equip Equip Equip Equip Equip Equip E…" at bounding box center [492, 259] width 732 height 475
click at [170, 301] on img at bounding box center [169, 288] width 35 height 35
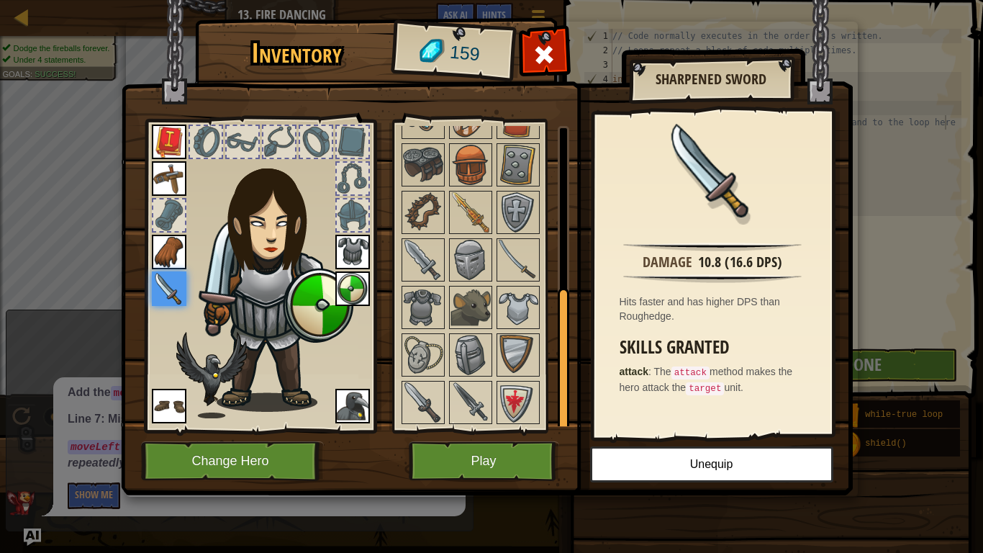
click at [171, 302] on img at bounding box center [169, 288] width 35 height 35
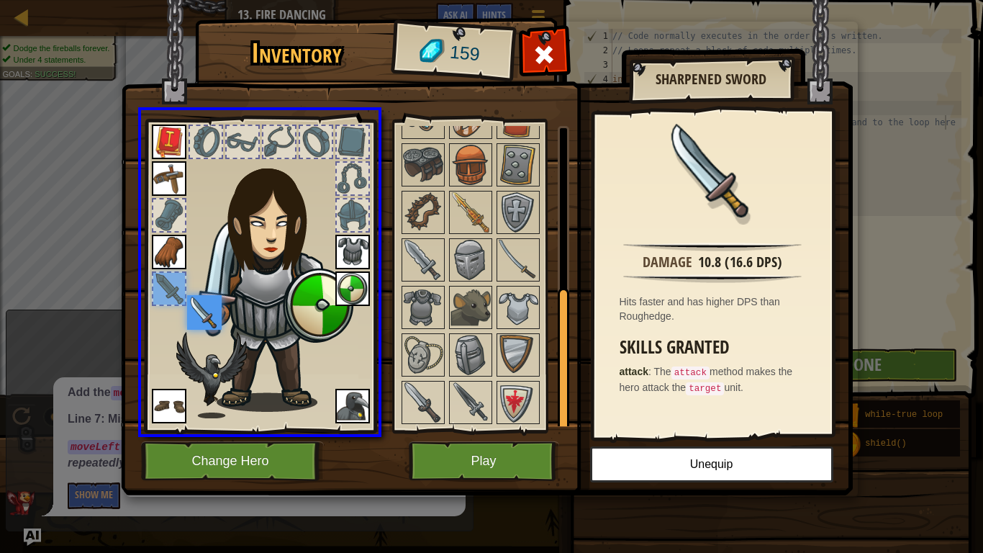
drag, startPoint x: 170, startPoint y: 295, endPoint x: 212, endPoint y: 320, distance: 48.8
click at [212, 320] on img at bounding box center [204, 312] width 35 height 35
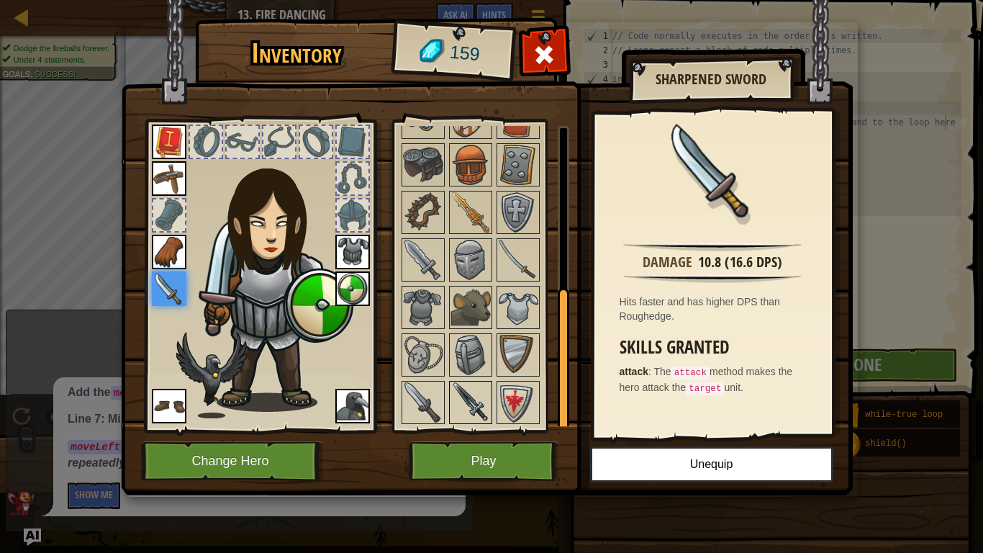
click at [482, 410] on img at bounding box center [471, 402] width 40 height 40
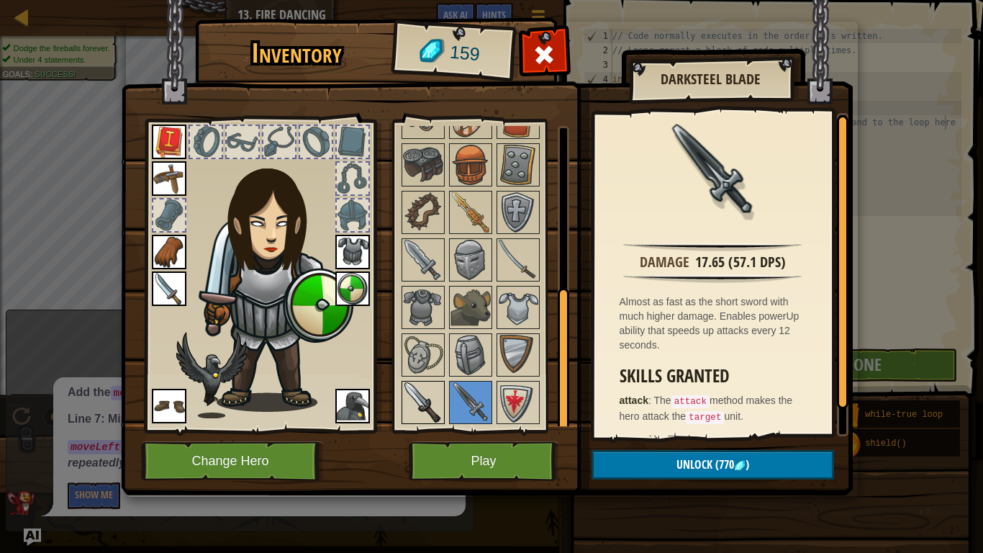
click at [434, 401] on img at bounding box center [423, 402] width 40 height 40
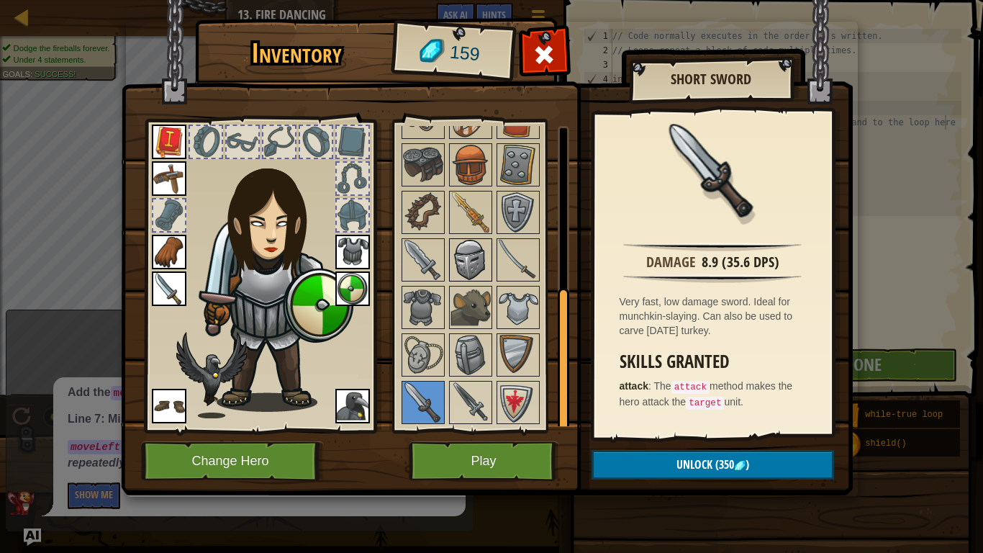
click at [460, 251] on img at bounding box center [471, 260] width 40 height 40
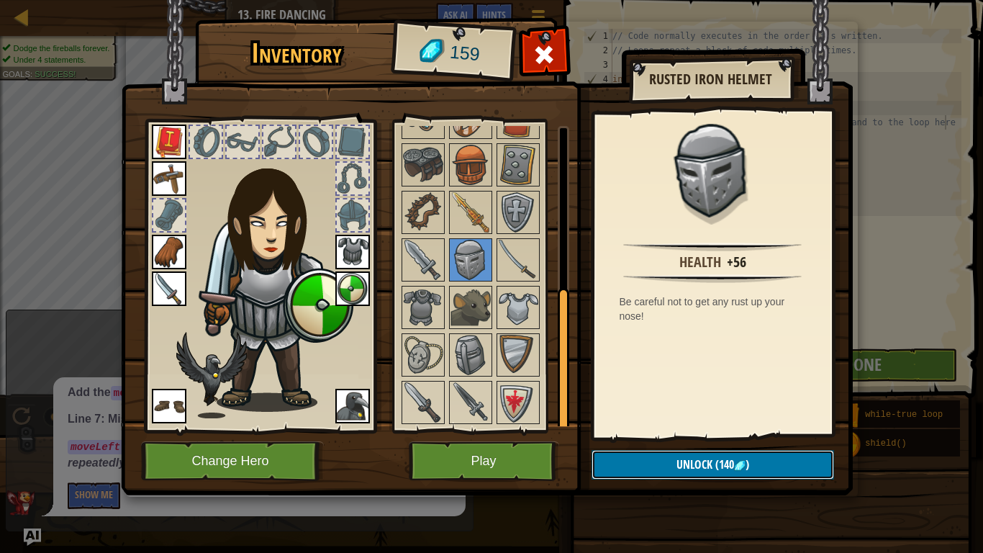
click at [636, 461] on button "Unlock (140 )" at bounding box center [713, 465] width 243 height 30
click at [636, 461] on button "Confirm" at bounding box center [713, 465] width 243 height 30
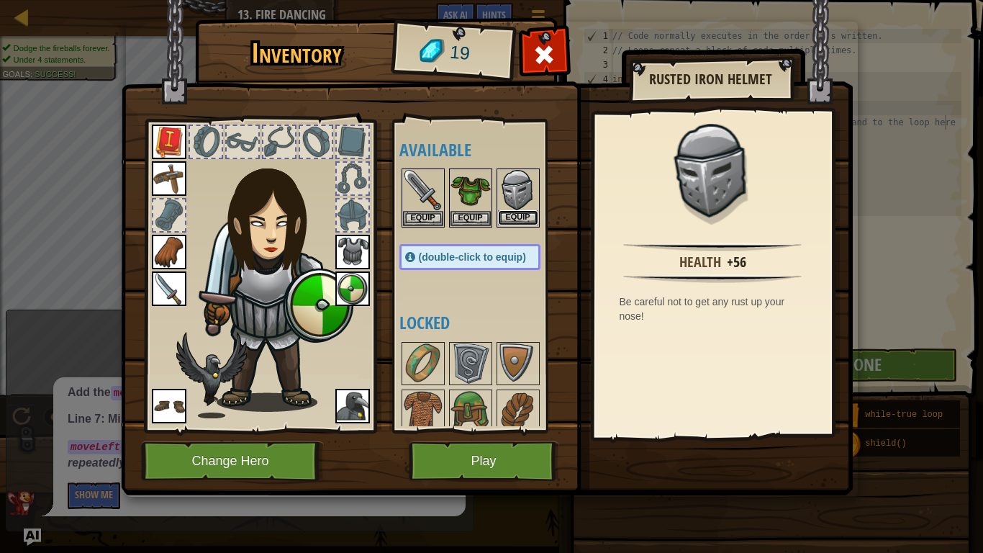
click at [507, 222] on button "Equip" at bounding box center [518, 217] width 40 height 15
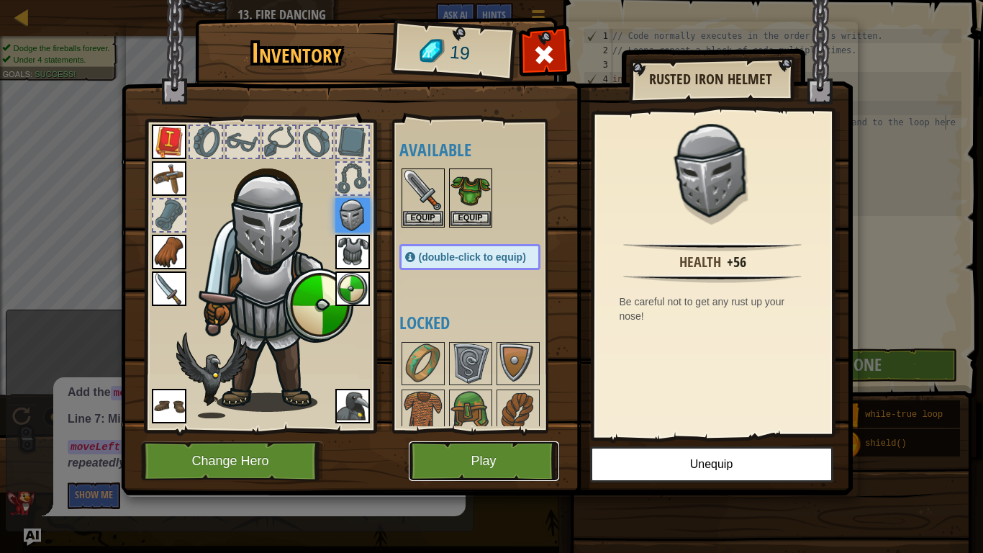
click at [470, 453] on button "Play" at bounding box center [484, 461] width 150 height 40
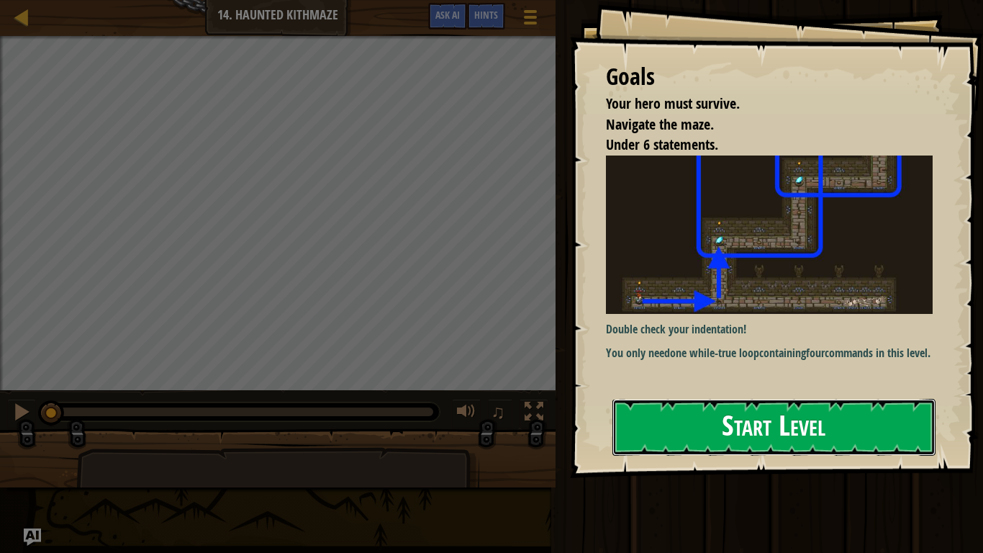
click at [654, 413] on button "Start Level" at bounding box center [774, 427] width 323 height 57
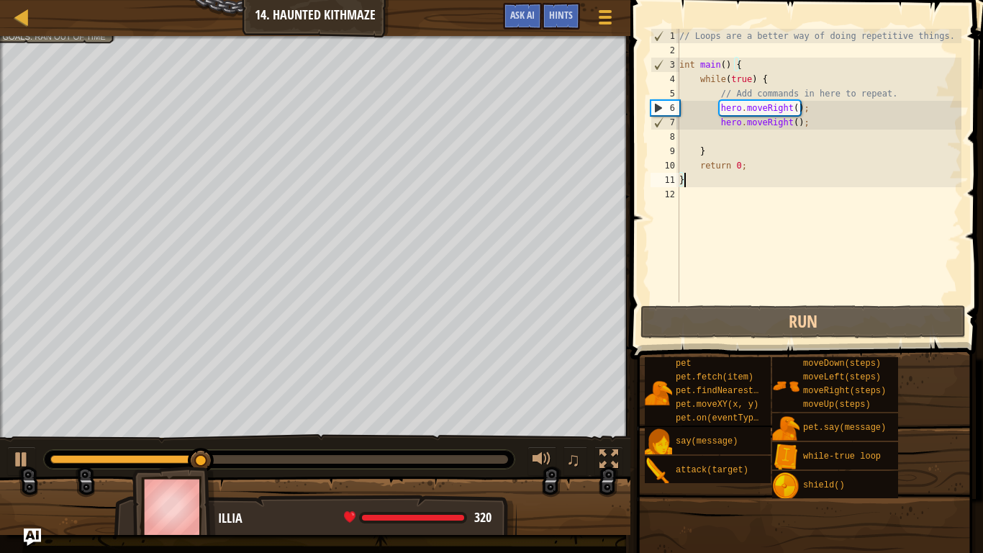
click at [877, 126] on div "// Loops are a better way of doing repetitive things. int main ( ) { while ( tr…" at bounding box center [819, 180] width 285 height 302
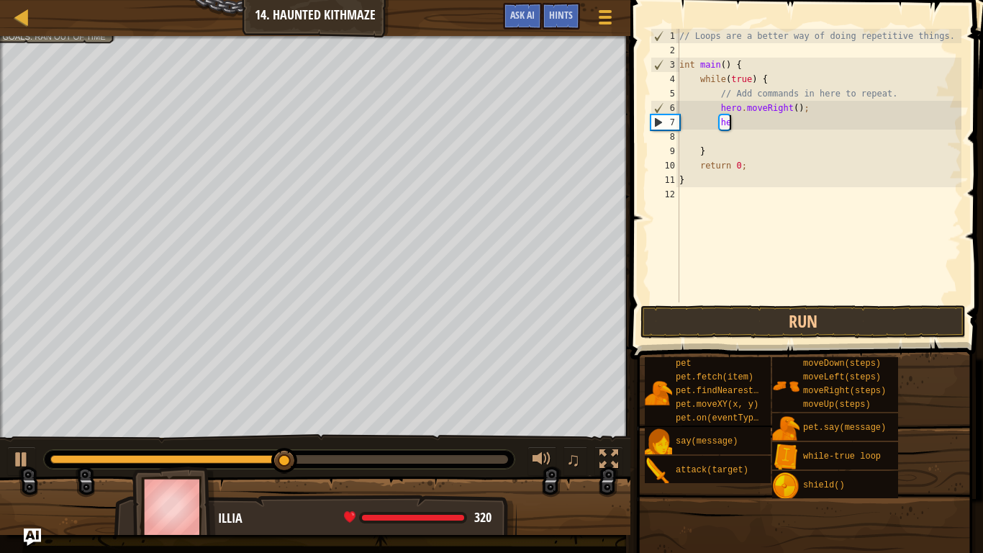
type textarea "h"
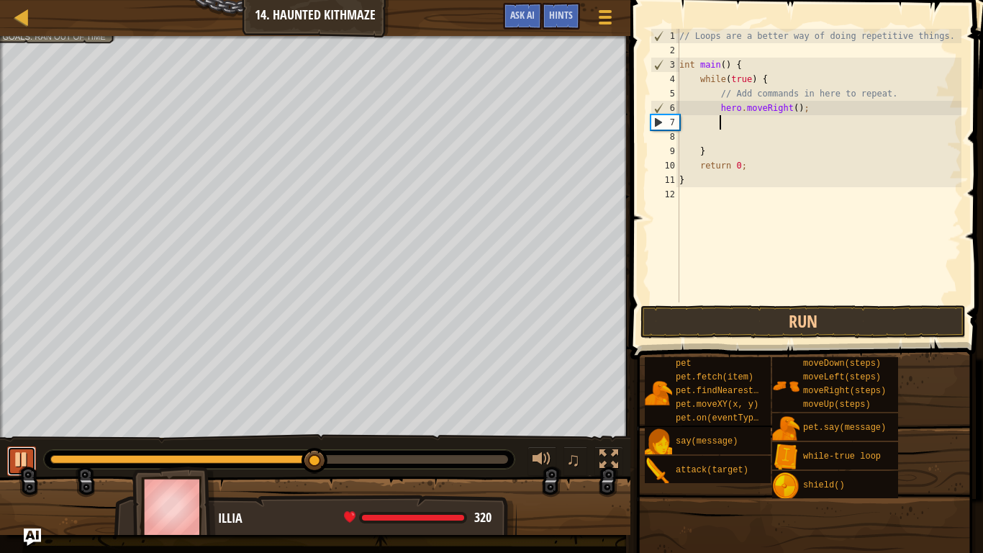
click at [19, 450] on div at bounding box center [21, 459] width 19 height 19
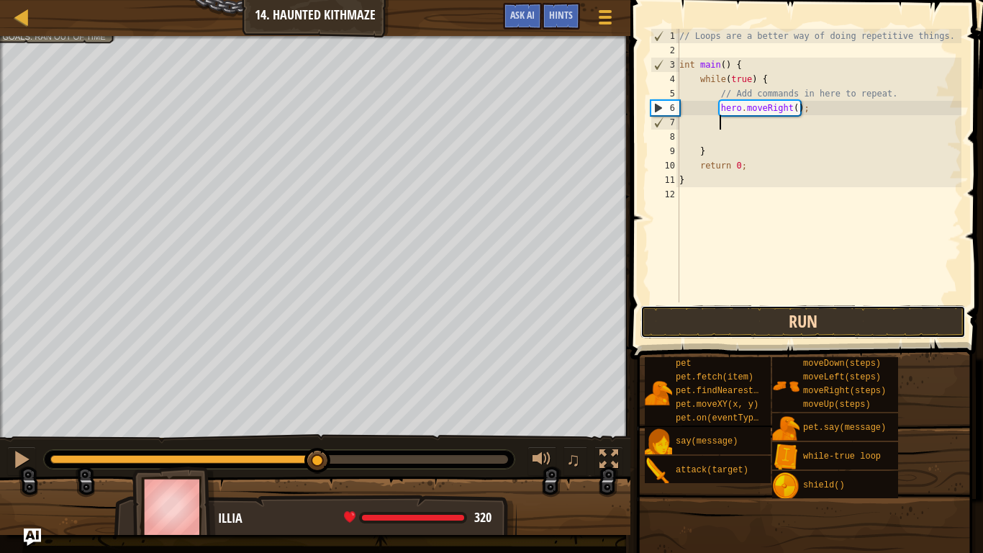
click at [654, 322] on button "Run" at bounding box center [803, 321] width 325 height 33
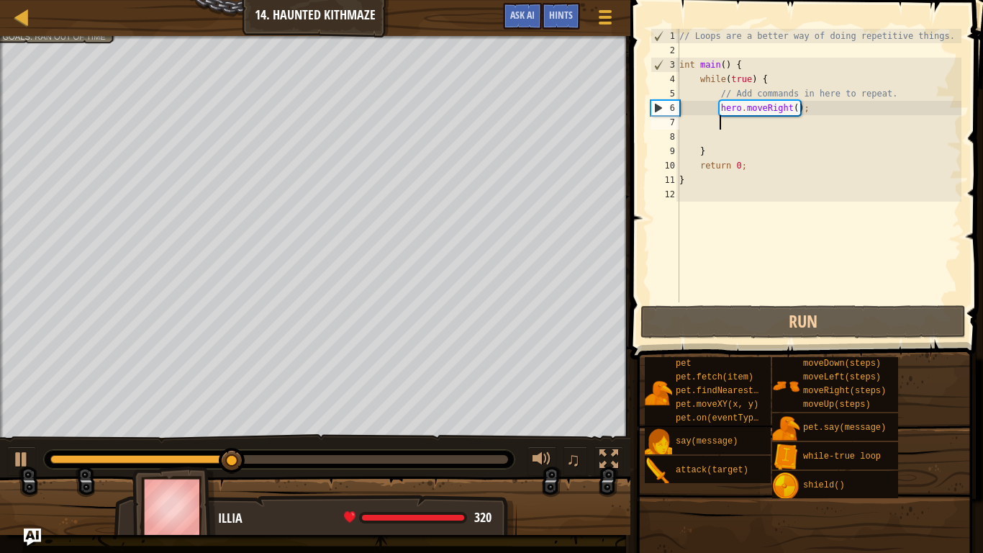
click at [819, 119] on div "// Loops are a better way of doing repetitive things. int main ( ) { while ( tr…" at bounding box center [819, 180] width 285 height 302
click at [816, 116] on div "// Loops are a better way of doing repetitive things. int main ( ) { while ( tr…" at bounding box center [819, 180] width 285 height 302
click at [805, 107] on div "// Loops are a better way of doing repetitive things. int main ( ) { while ( tr…" at bounding box center [819, 180] width 285 height 302
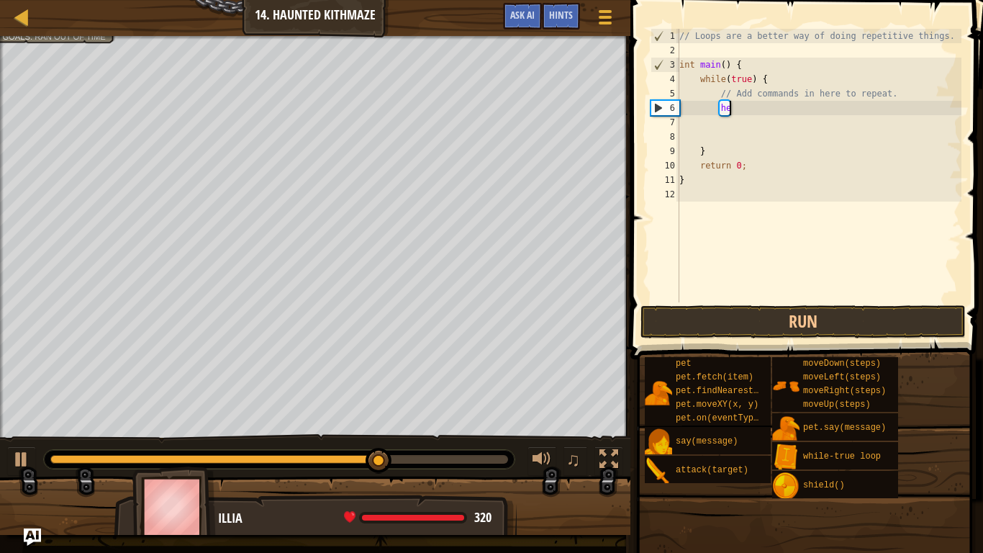
type textarea "h"
type textarea "// Add commands in here to repeat."
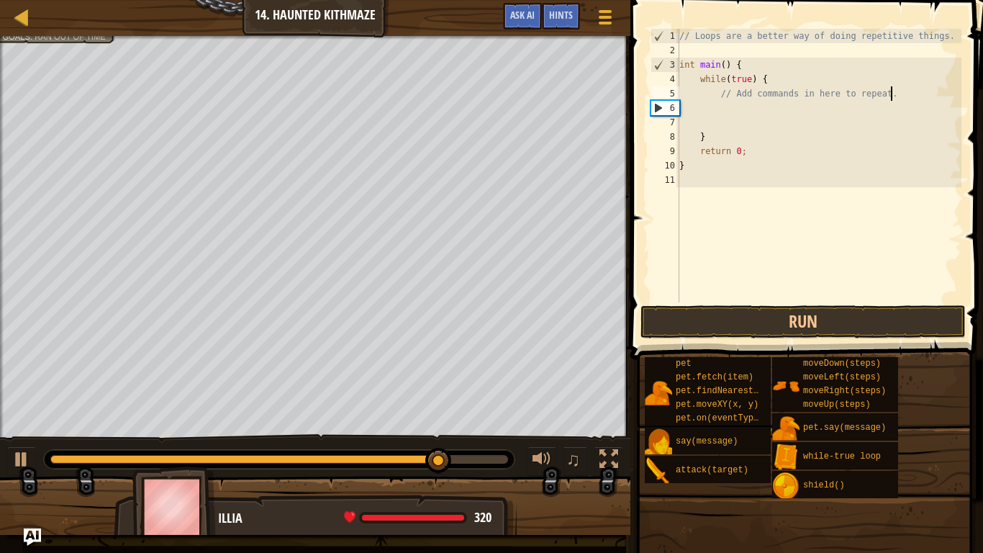
click at [739, 115] on div "// Loops are a better way of doing repetitive things. int main ( ) { while ( tr…" at bounding box center [819, 180] width 285 height 302
click at [721, 110] on div "// Loops are a better way of doing repetitive things. int main ( ) { while ( tr…" at bounding box center [819, 180] width 285 height 302
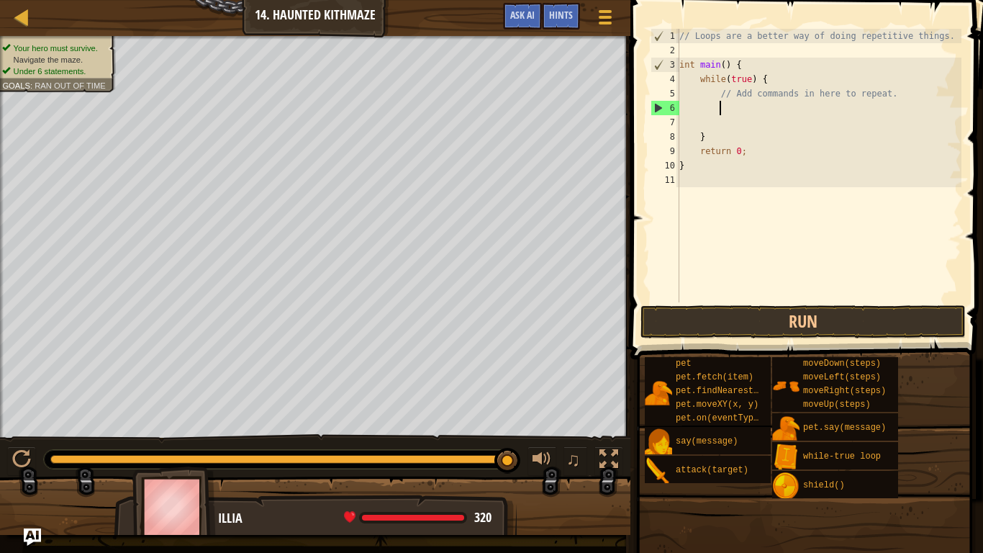
click at [55, 456] on div at bounding box center [279, 459] width 458 height 9
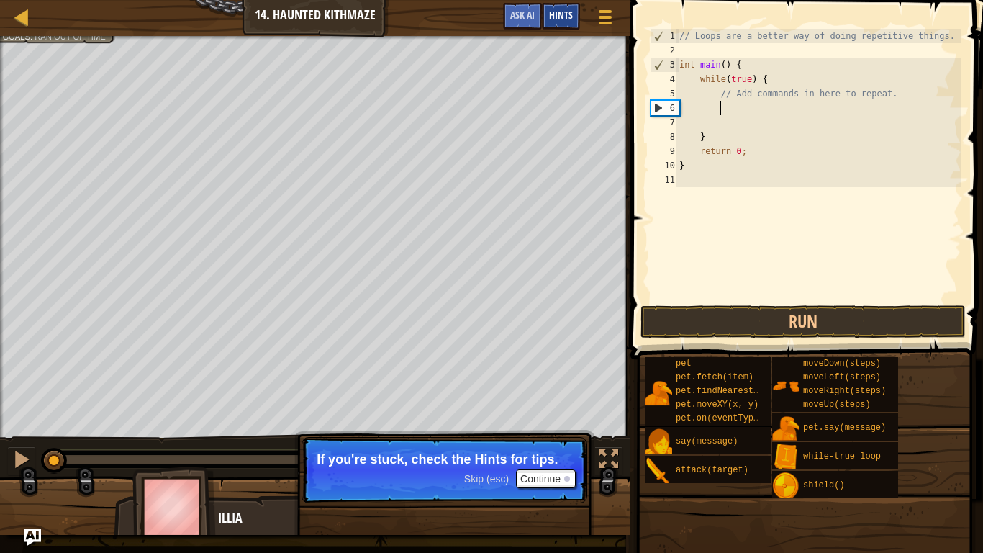
click at [563, 19] on span "Hints" at bounding box center [561, 15] width 24 height 14
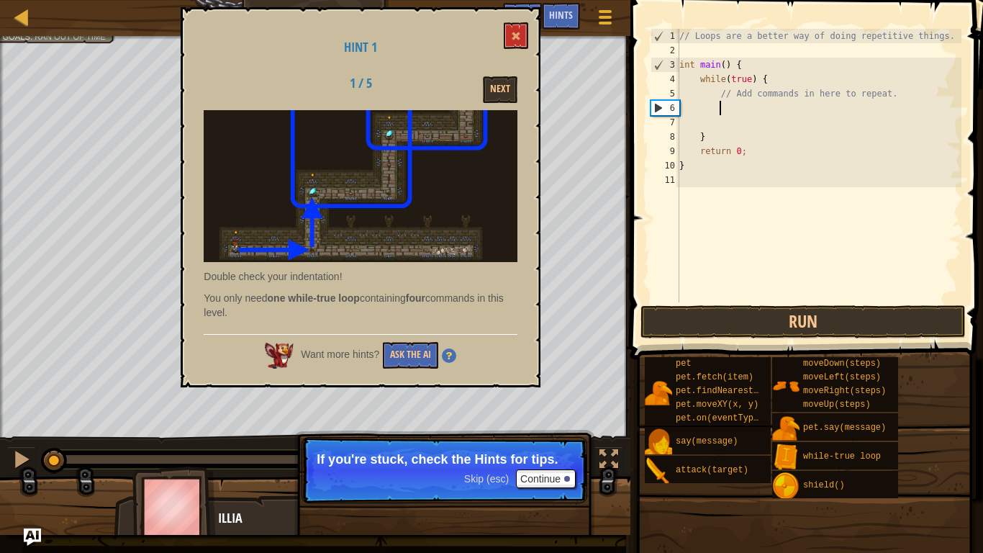
click at [505, 73] on div "Hint 1 1 / 5 Next Double check your indentation! You only need one while-true l…" at bounding box center [361, 197] width 360 height 380
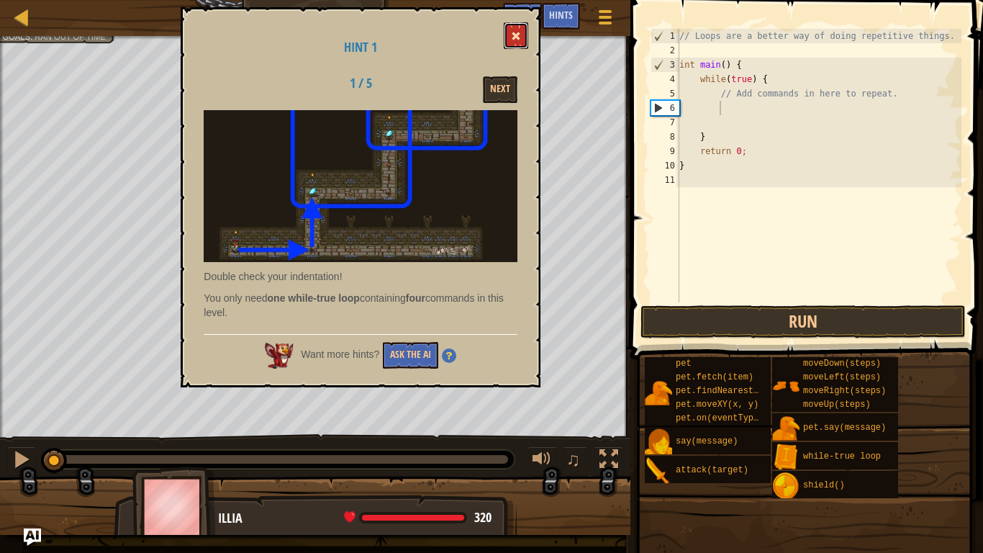
click at [522, 22] on button at bounding box center [516, 35] width 24 height 27
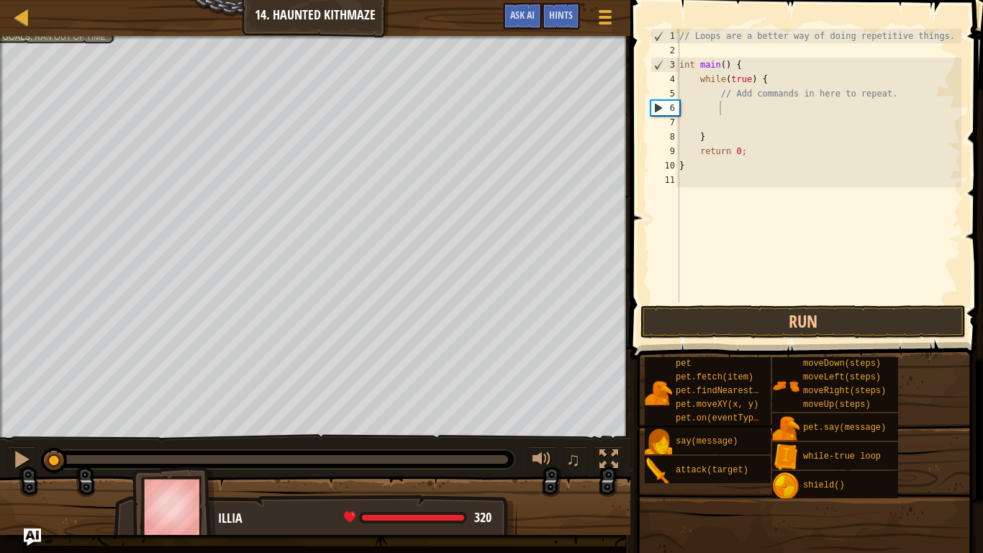
click at [754, 109] on div "// Loops are a better way of doing repetitive things. int main ( ) { while ( tr…" at bounding box center [819, 180] width 285 height 302
type textarea "h"
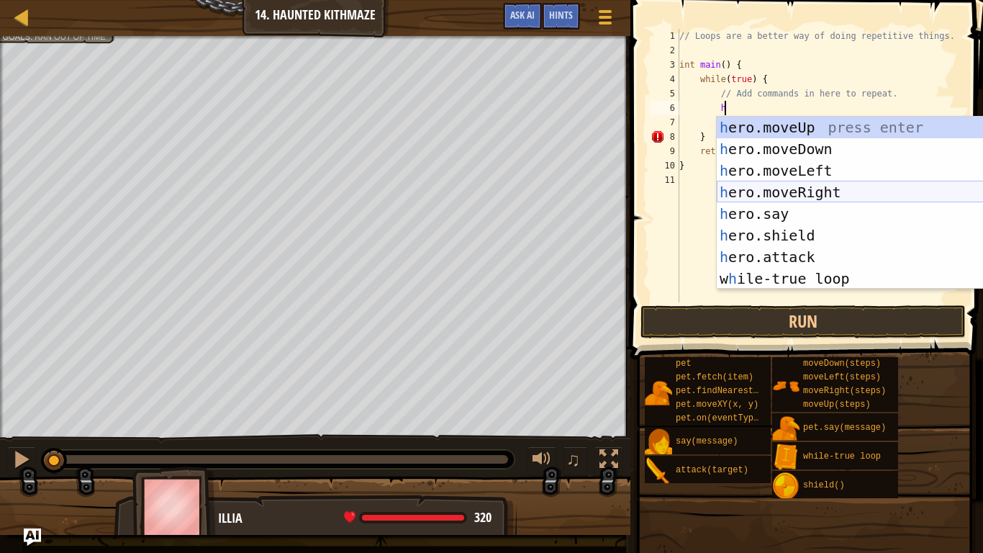
click at [828, 191] on div "h ero.moveUp press enter h ero.moveDown press enter h ero.moveLeft press enter …" at bounding box center [853, 225] width 272 height 216
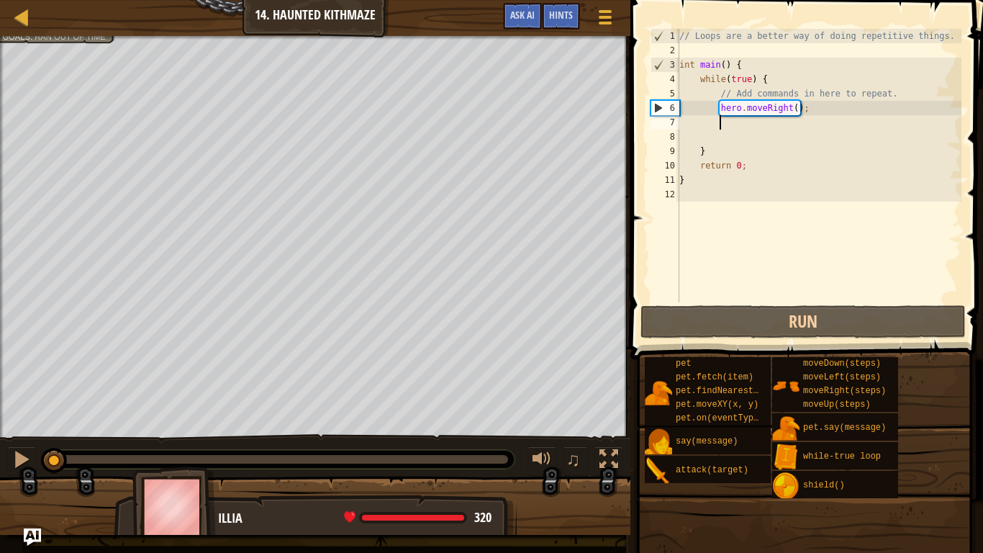
type textarea "h"
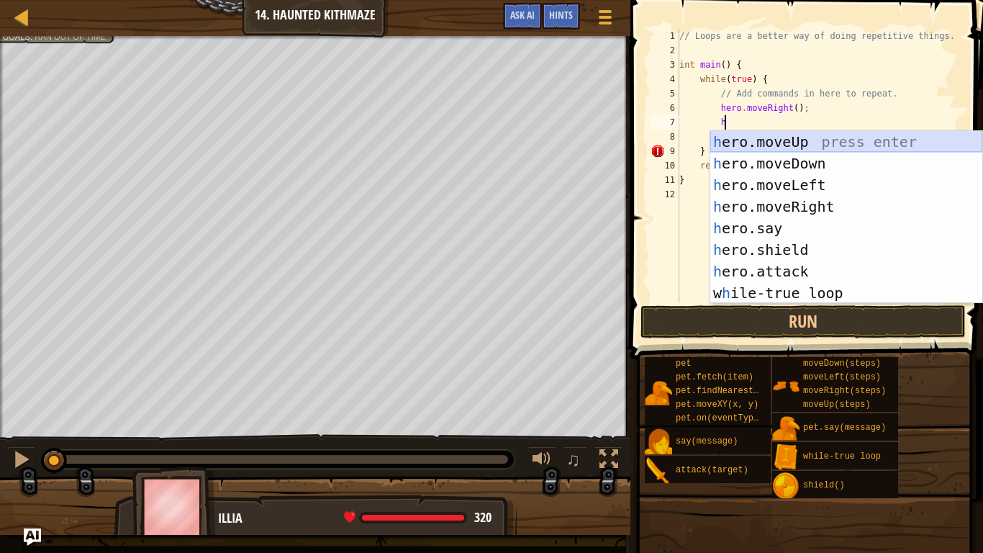
click at [822, 134] on div "h ero.moveUp press enter h ero.moveDown press enter h ero.moveLeft press enter …" at bounding box center [846, 239] width 272 height 216
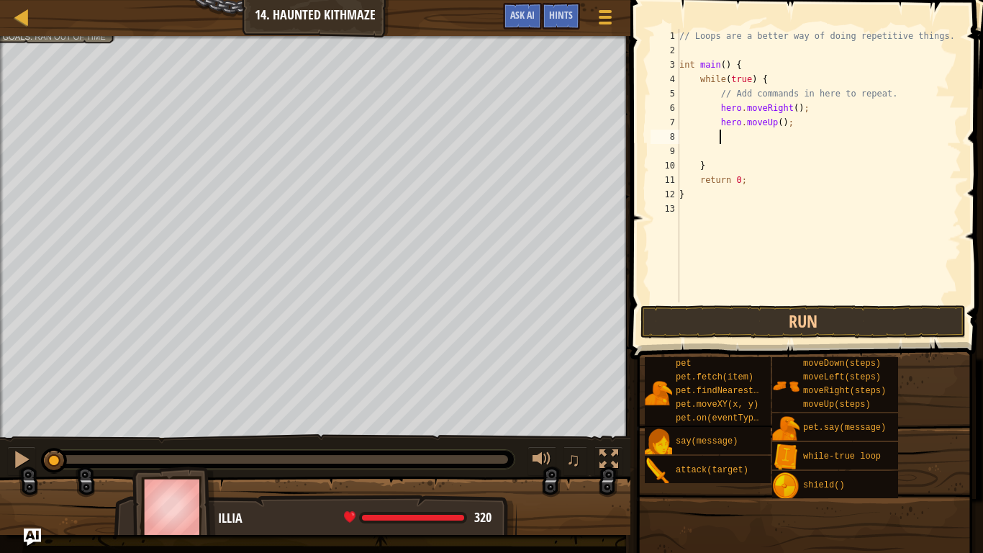
type textarea "h"
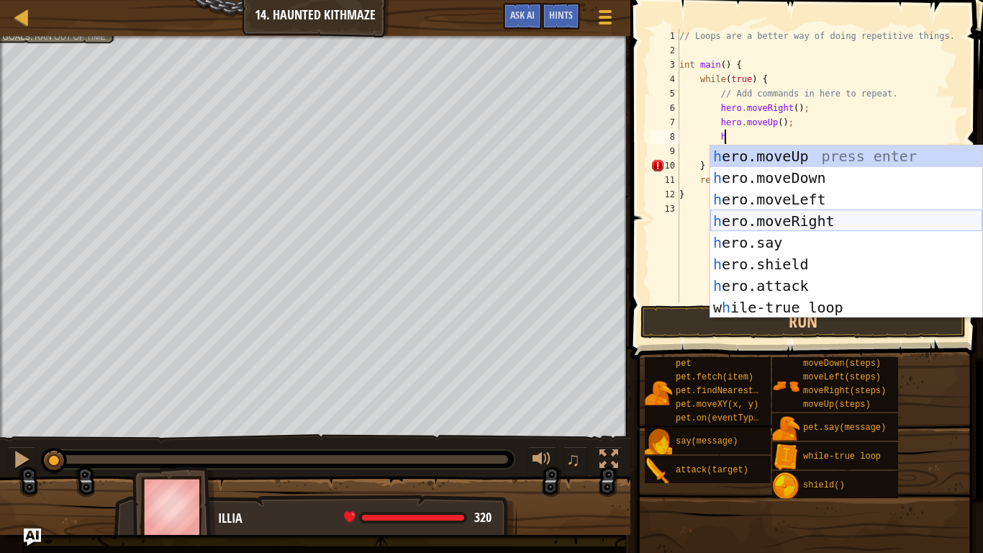
click at [859, 214] on div "h ero.moveUp press enter h ero.moveDown press enter h ero.moveLeft press enter …" at bounding box center [846, 253] width 272 height 216
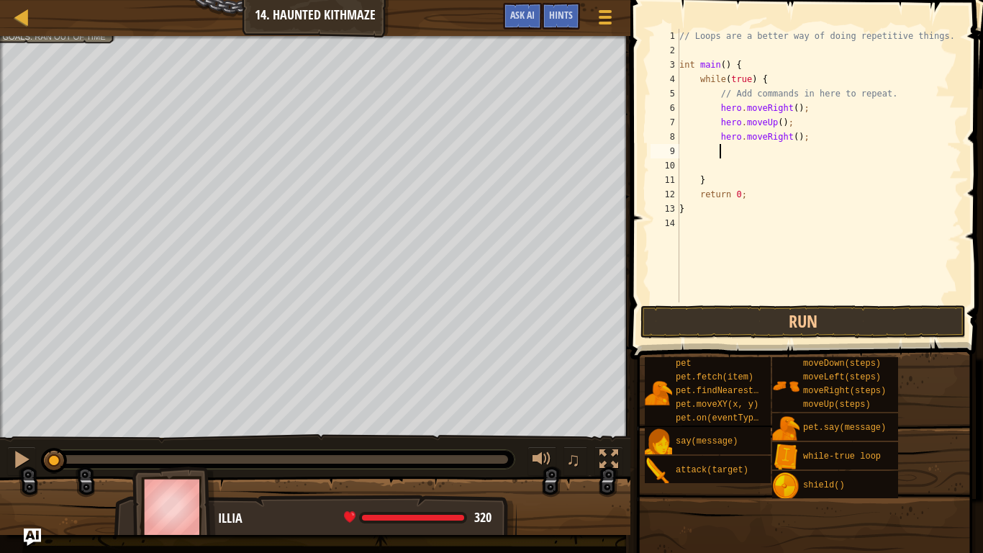
type textarea "h"
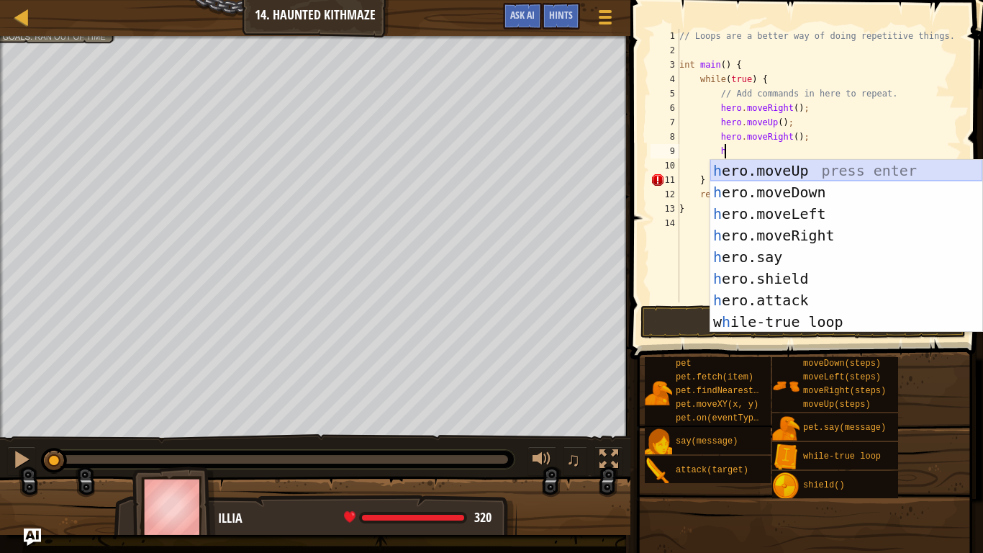
click at [843, 178] on div "h ero.moveUp press enter h ero.moveDown press enter h ero.moveLeft press enter …" at bounding box center [846, 268] width 272 height 216
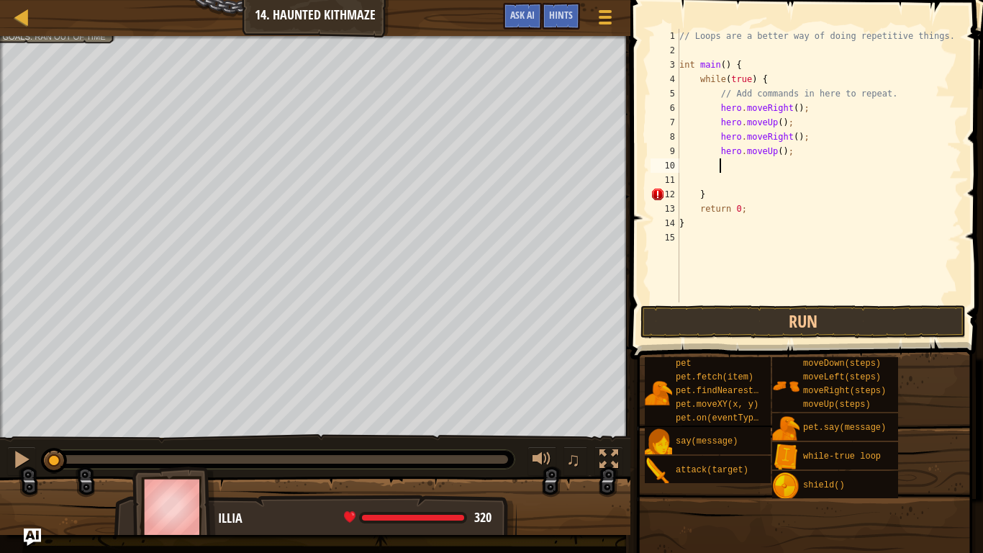
scroll to position [6, 5]
click at [808, 320] on button "Run" at bounding box center [803, 321] width 325 height 33
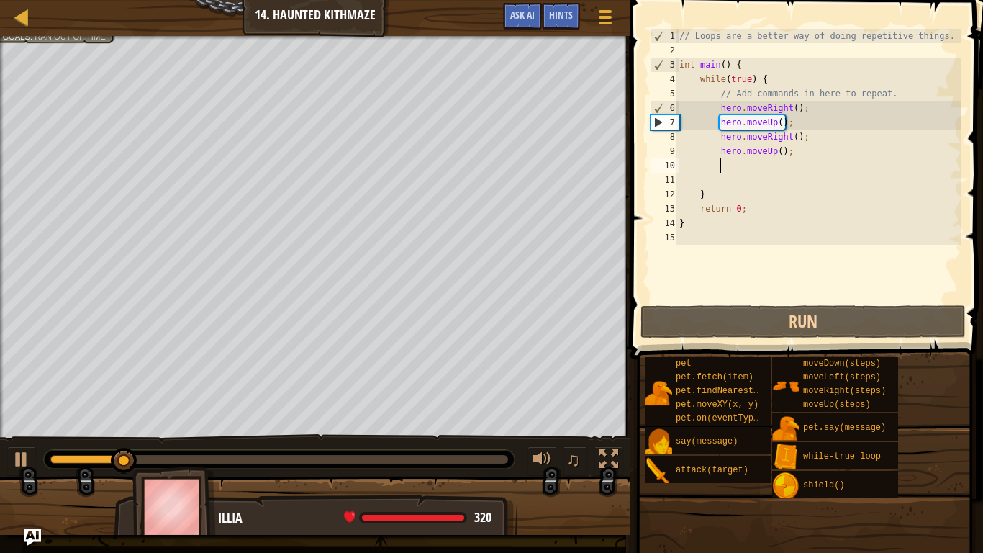
click at [796, 107] on div "// Loops are a better way of doing repetitive things. int main ( ) { while ( tr…" at bounding box center [819, 180] width 285 height 302
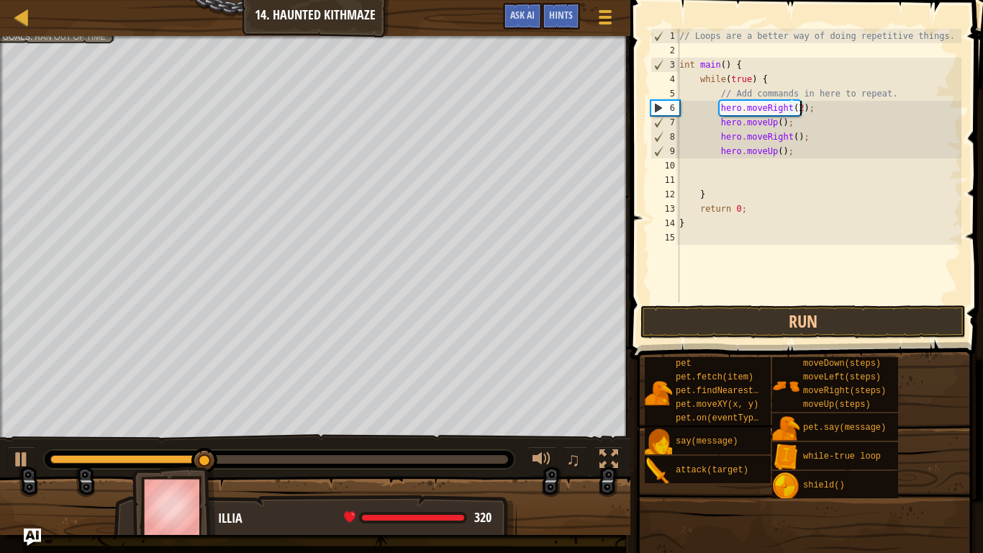
click at [780, 124] on div "// Loops are a better way of doing repetitive things. int main ( ) { while ( tr…" at bounding box center [819, 180] width 285 height 302
click at [796, 135] on div "// Loops are a better way of doing repetitive things. int main ( ) { while ( tr…" at bounding box center [819, 180] width 285 height 302
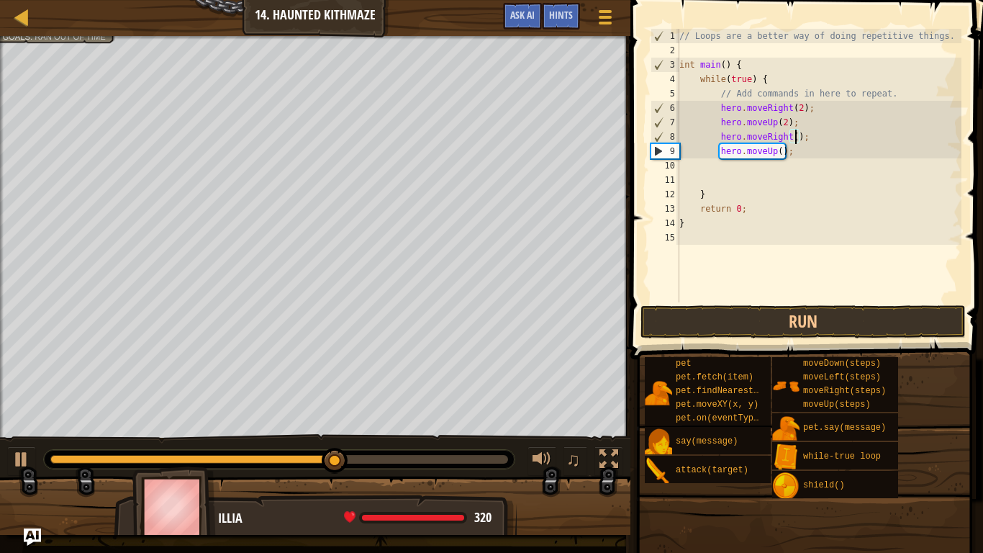
scroll to position [6, 18]
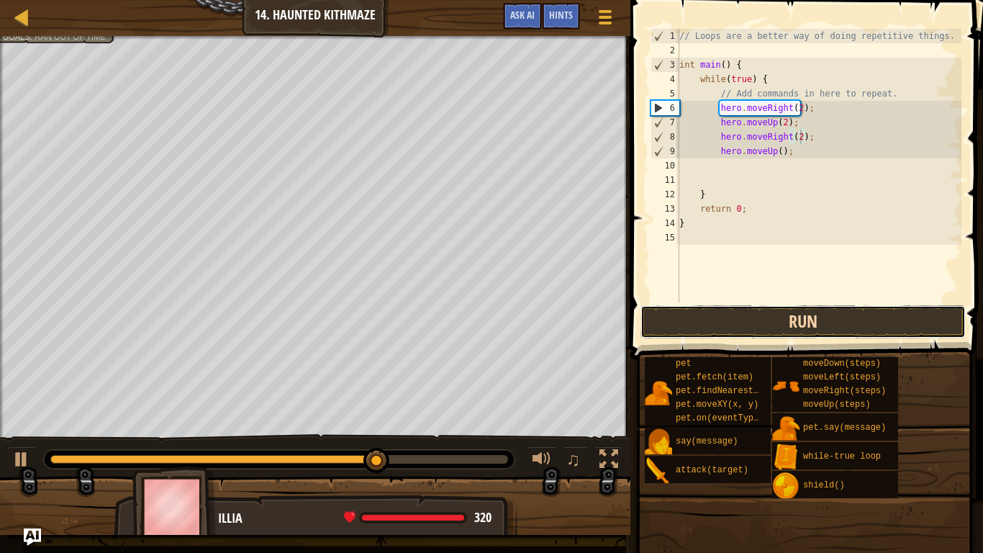
click at [803, 306] on button "Run" at bounding box center [803, 321] width 325 height 33
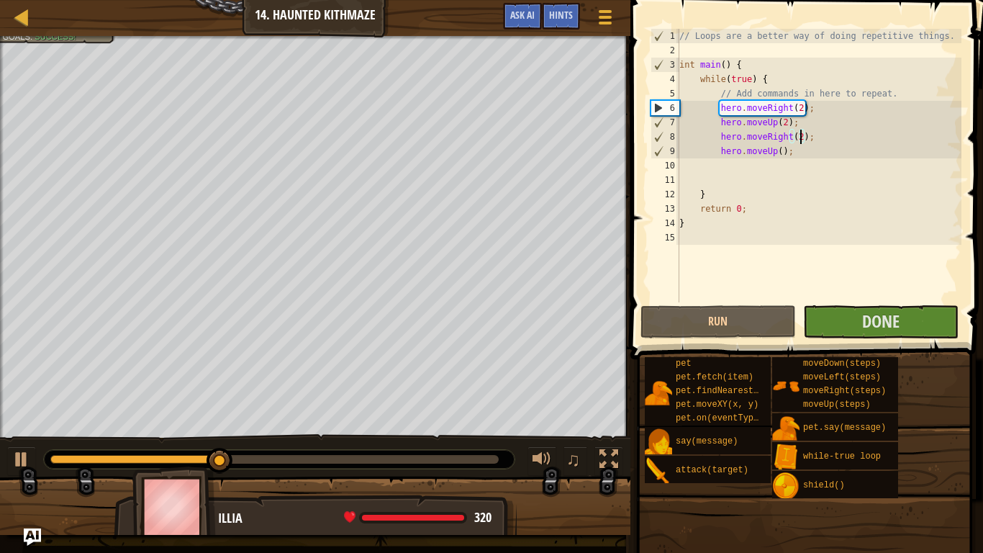
click at [781, 148] on div "// Loops are a better way of doing repetitive things. int main ( ) { while ( tr…" at bounding box center [819, 180] width 285 height 302
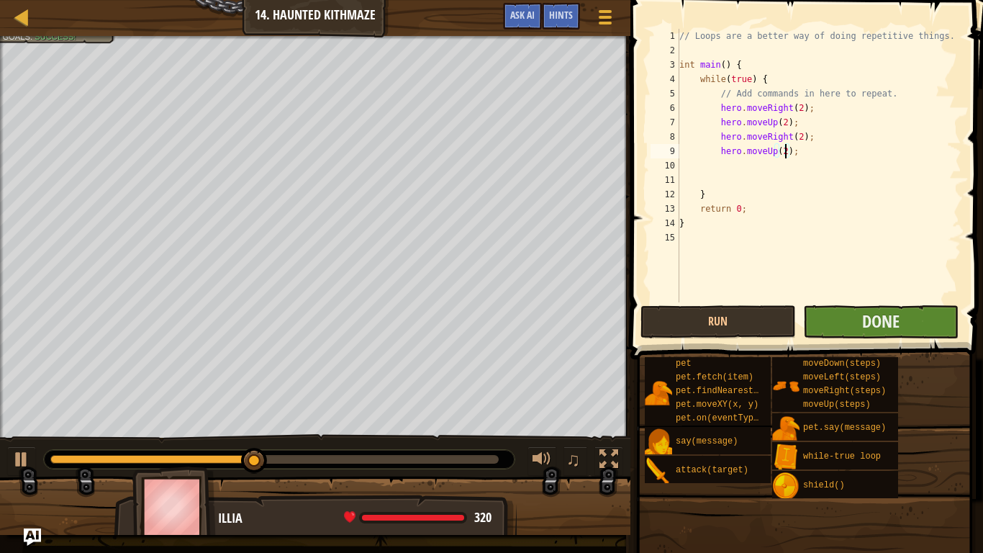
type textarea "hero.moveUp(2);"
click at [833, 321] on button "Done" at bounding box center [880, 321] width 155 height 33
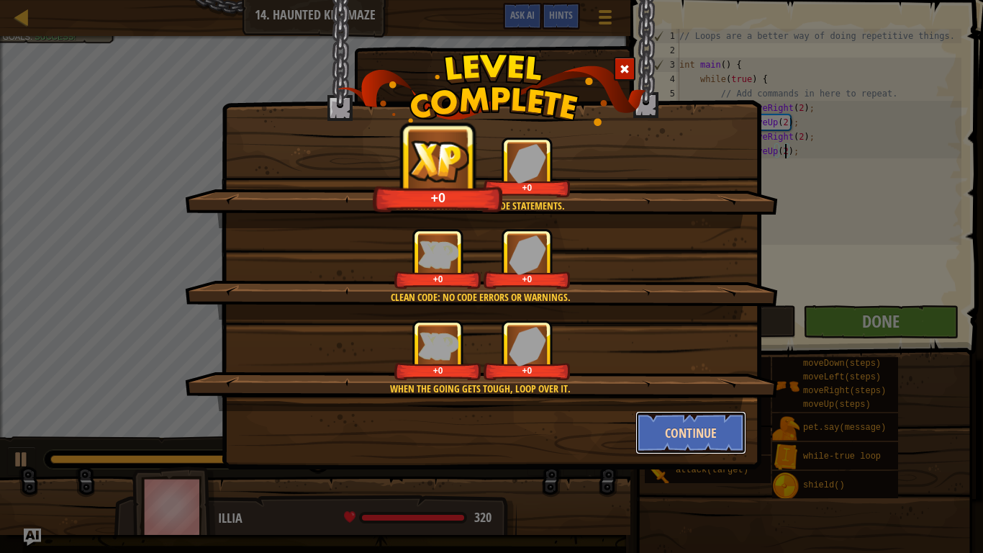
click at [660, 431] on button "Continue" at bounding box center [692, 432] width 112 height 43
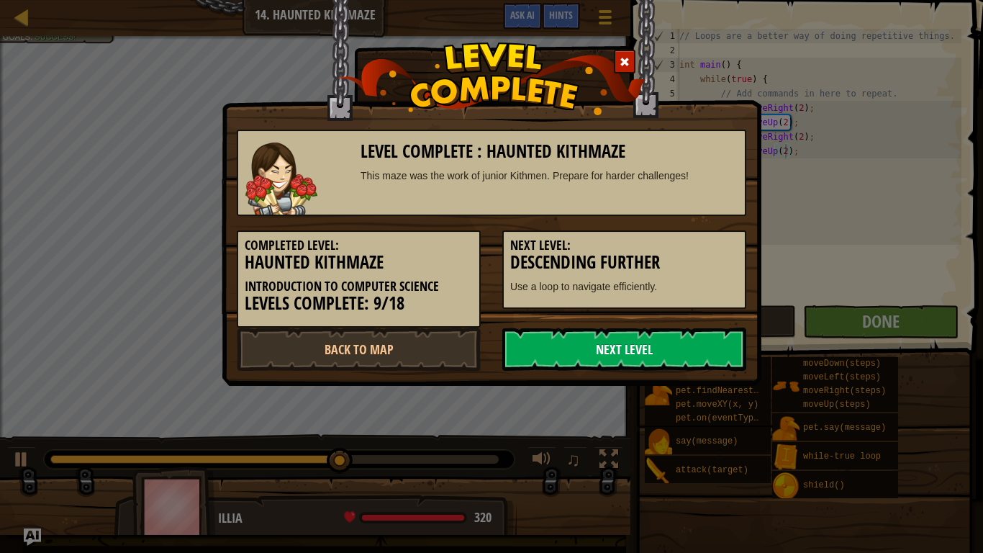
click at [637, 346] on link "Next Level" at bounding box center [624, 349] width 244 height 43
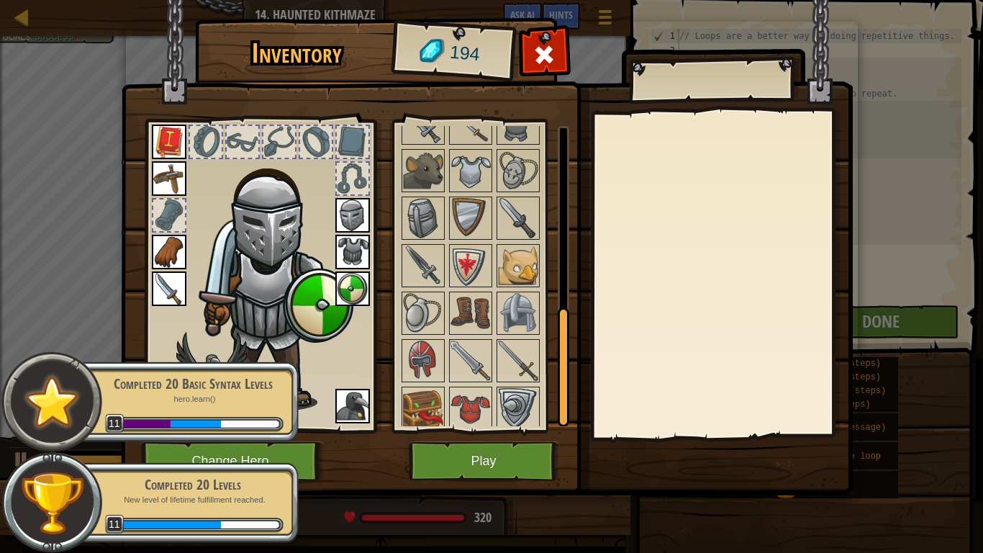
scroll to position [484, 0]
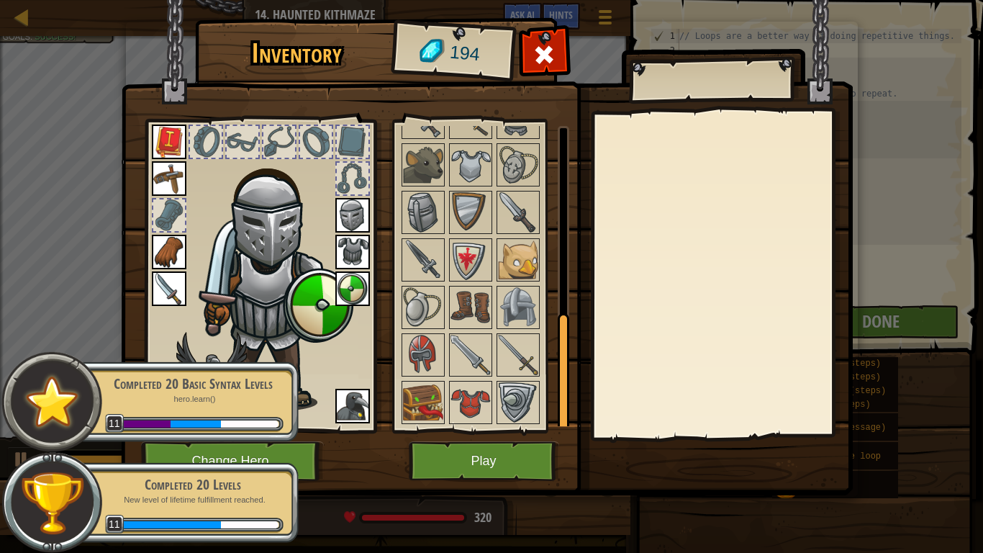
drag, startPoint x: 561, startPoint y: 194, endPoint x: 569, endPoint y: 391, distance: 197.4
click at [569, 391] on div "Inventory 194 Available Equip Equip Equip Equip Equip Equip Equip Equip Equip E…" at bounding box center [492, 259] width 732 height 475
click at [429, 407] on img at bounding box center [423, 402] width 40 height 40
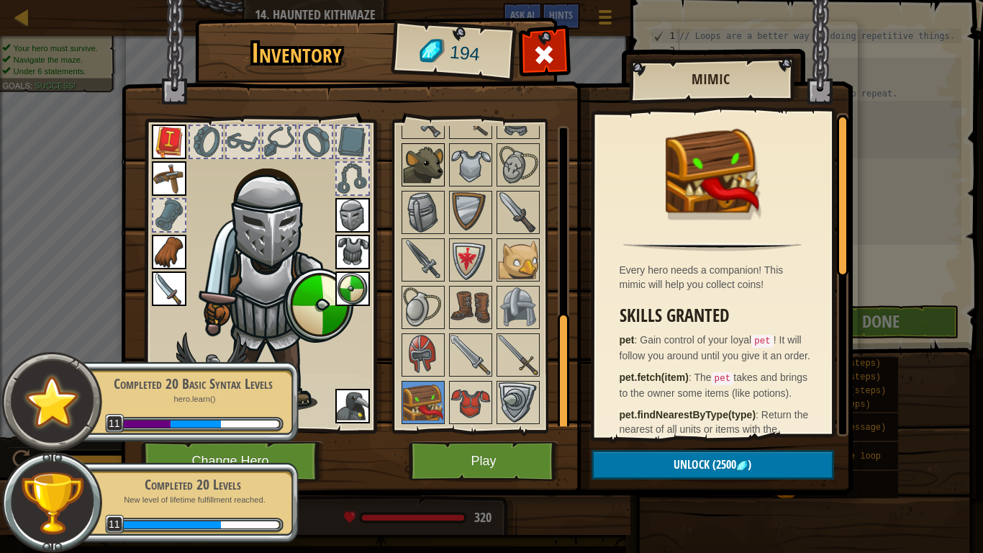
click at [433, 143] on div at bounding box center [423, 164] width 43 height 43
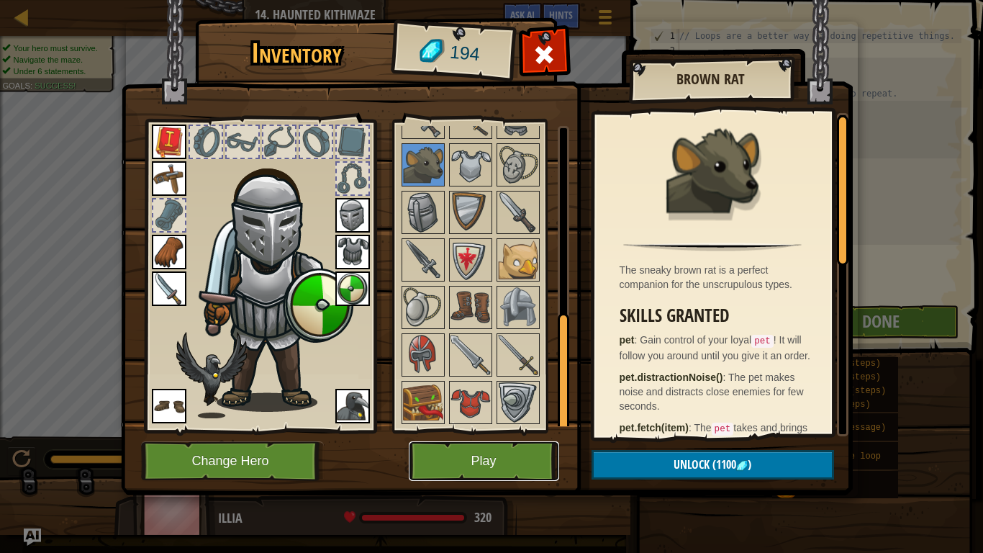
click at [512, 468] on button "Play" at bounding box center [484, 461] width 150 height 40
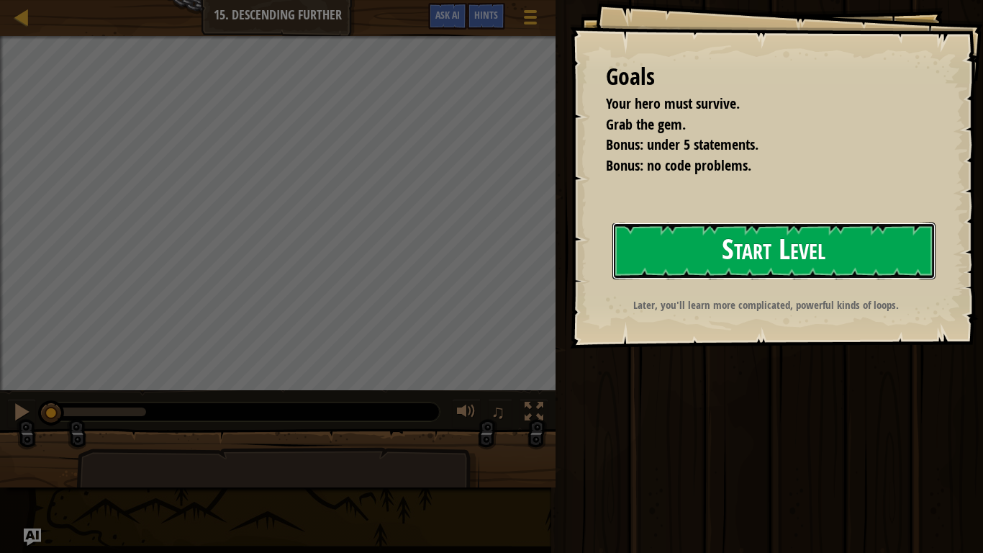
click at [657, 230] on button "Start Level" at bounding box center [774, 250] width 323 height 57
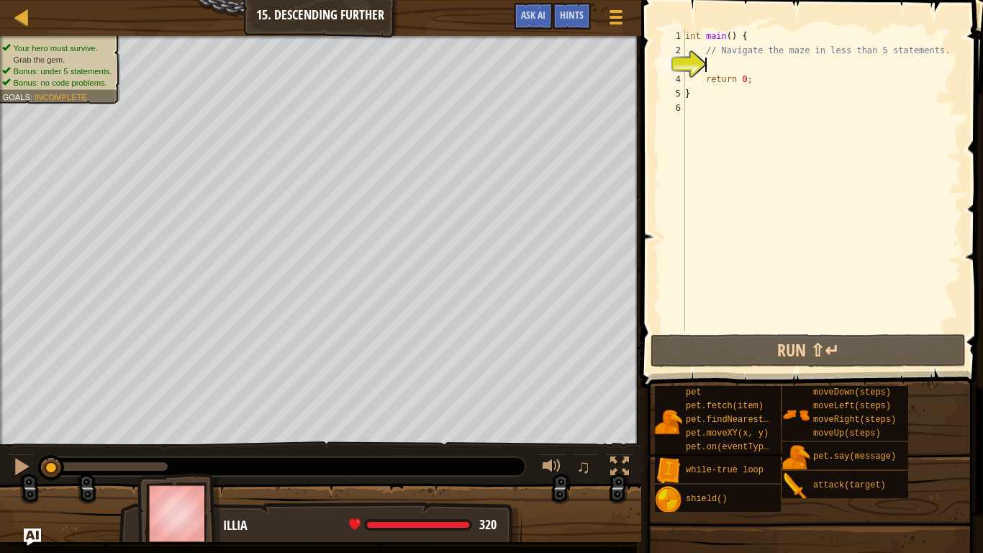
type textarea "h"
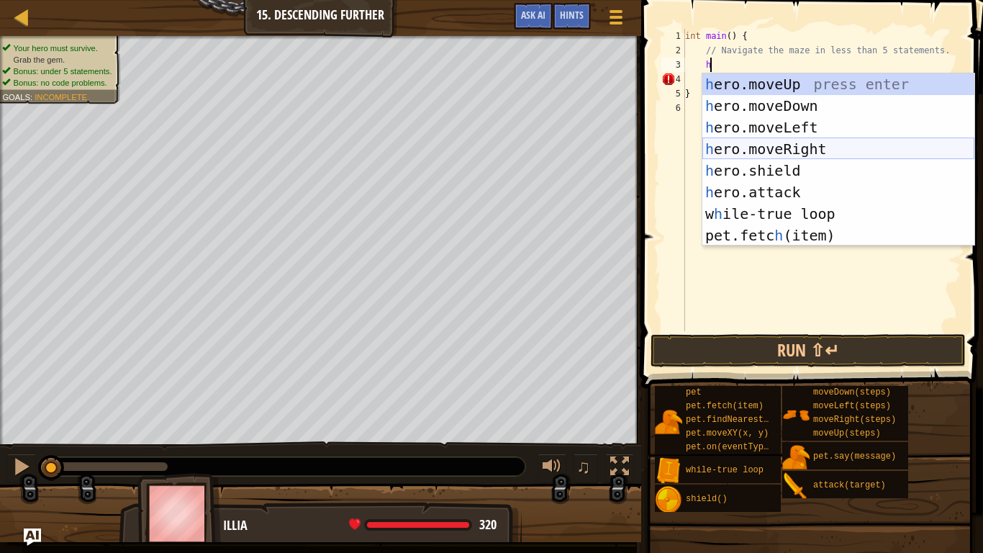
click at [769, 144] on div "h ero.moveUp press enter h ero.moveDown press enter h ero.moveLeft press enter …" at bounding box center [839, 181] width 272 height 216
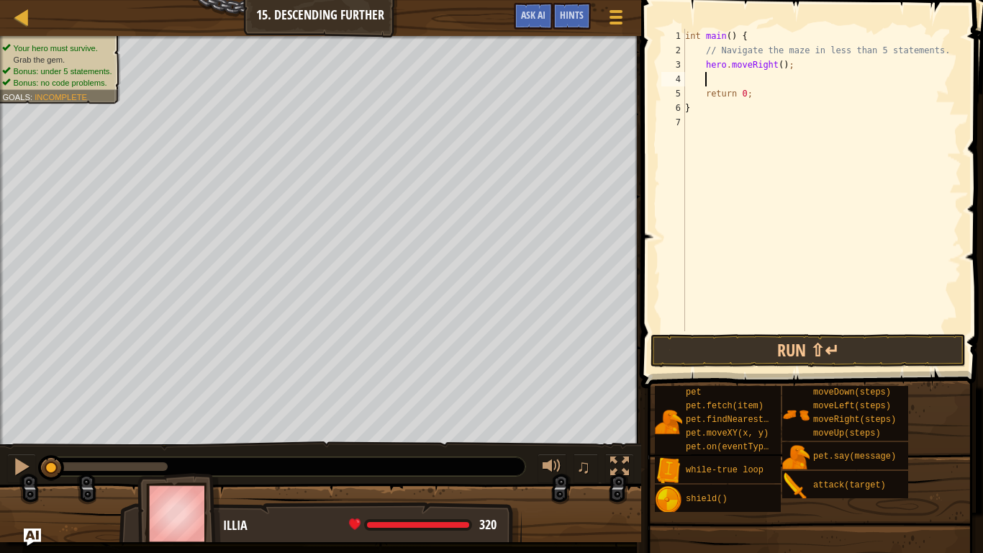
click at [783, 65] on div "int main ( ) { // Navigate the maze in less than 5 statements. hero . moveRight…" at bounding box center [821, 194] width 279 height 331
type textarea "hero.moveRight(3);"
click at [738, 76] on div "int main ( ) { // Navigate the maze in less than 5 statements. hero . moveRight…" at bounding box center [821, 194] width 279 height 331
type textarea "h"
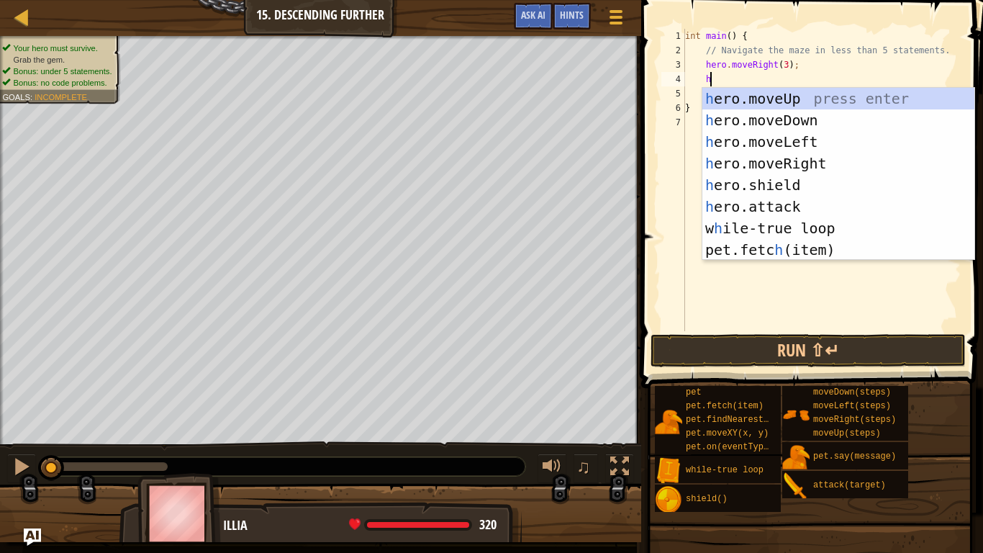
scroll to position [6, 3]
click at [775, 117] on div "h ero.moveUp press enter h ero.moveDown press enter h ero.moveLeft press enter …" at bounding box center [839, 196] width 272 height 216
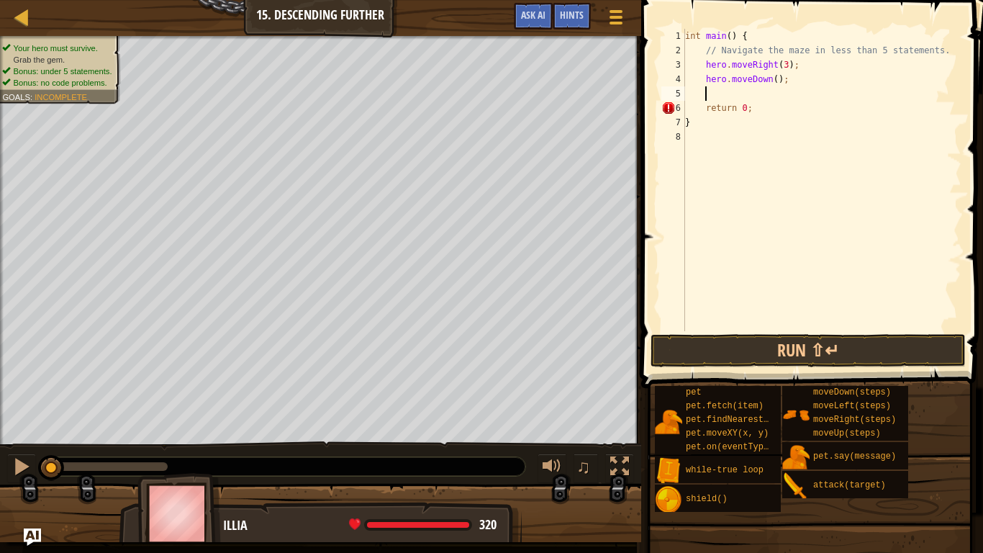
scroll to position [6, 2]
type textarea "h"
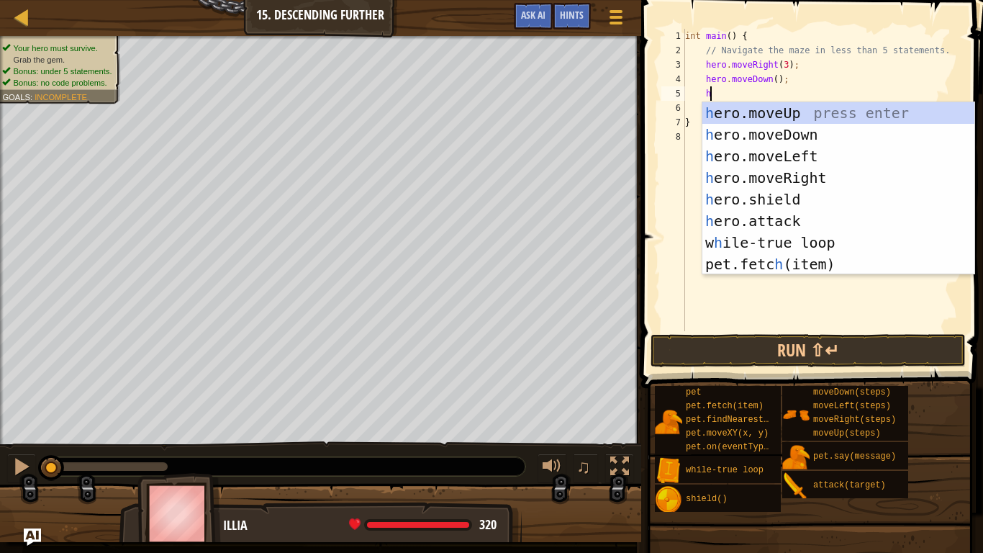
scroll to position [6, 3]
click at [826, 173] on div "h ero.moveUp press enter h ero.moveDown press enter h ero.moveLeft press enter …" at bounding box center [839, 210] width 272 height 216
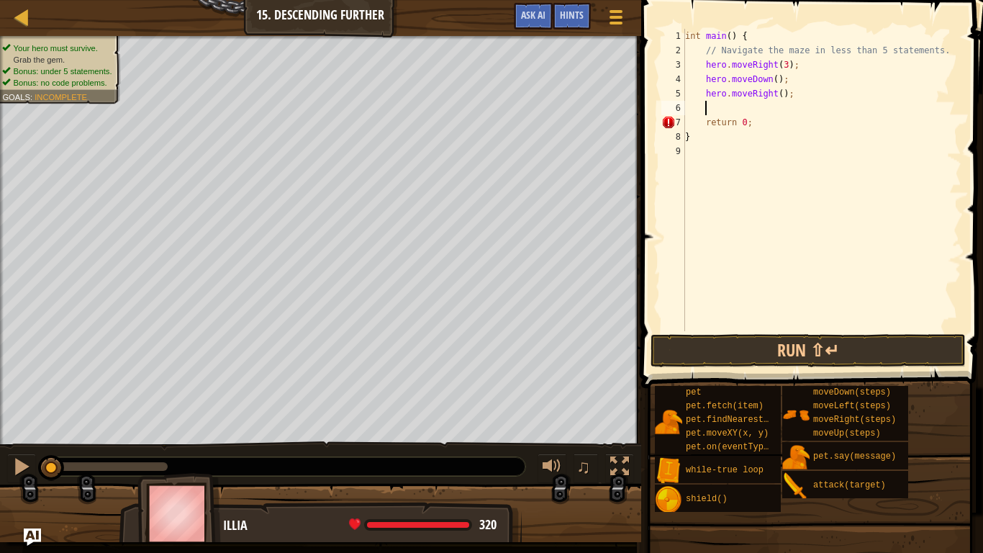
scroll to position [6, 2]
click at [780, 95] on div "int main ( ) { // Navigate the maze in less than 5 statements. hero . moveRight…" at bounding box center [821, 194] width 279 height 331
type textarea "hero.moveRight(3);"
click at [743, 109] on div "int main ( ) { // Navigate the maze in less than 5 statements. hero . moveRight…" at bounding box center [821, 194] width 279 height 331
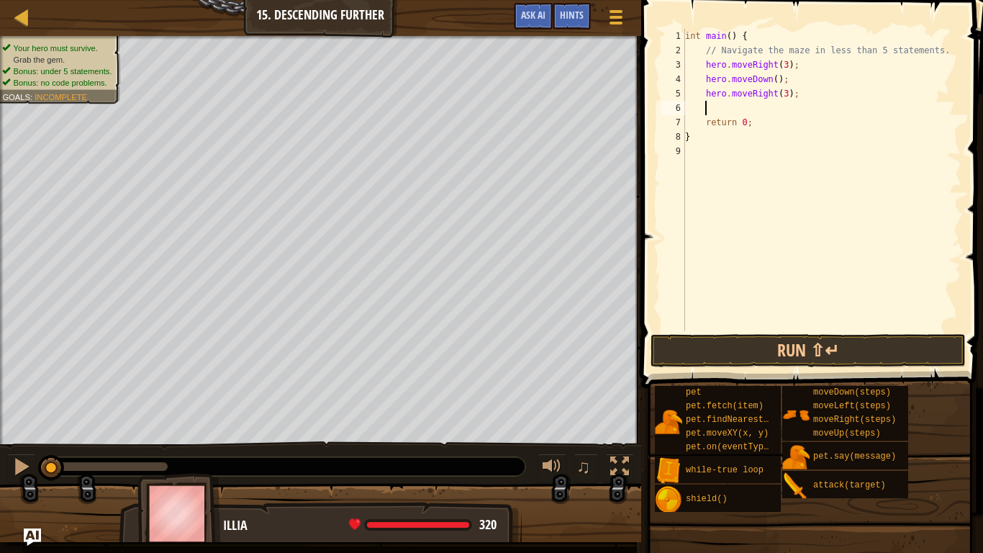
type textarea "h"
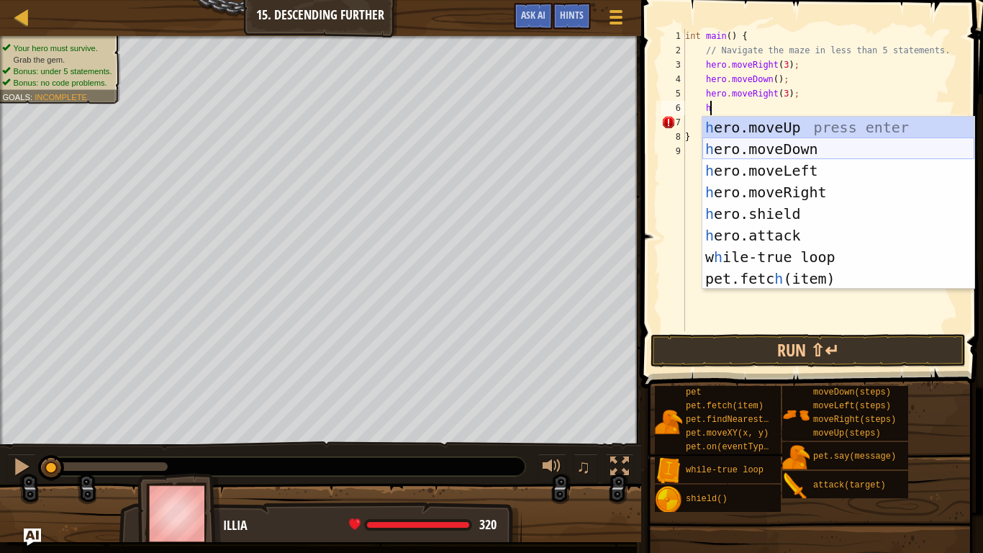
click at [808, 145] on div "h ero.moveUp press enter h ero.moveDown press enter h ero.moveLeft press enter …" at bounding box center [839, 225] width 272 height 216
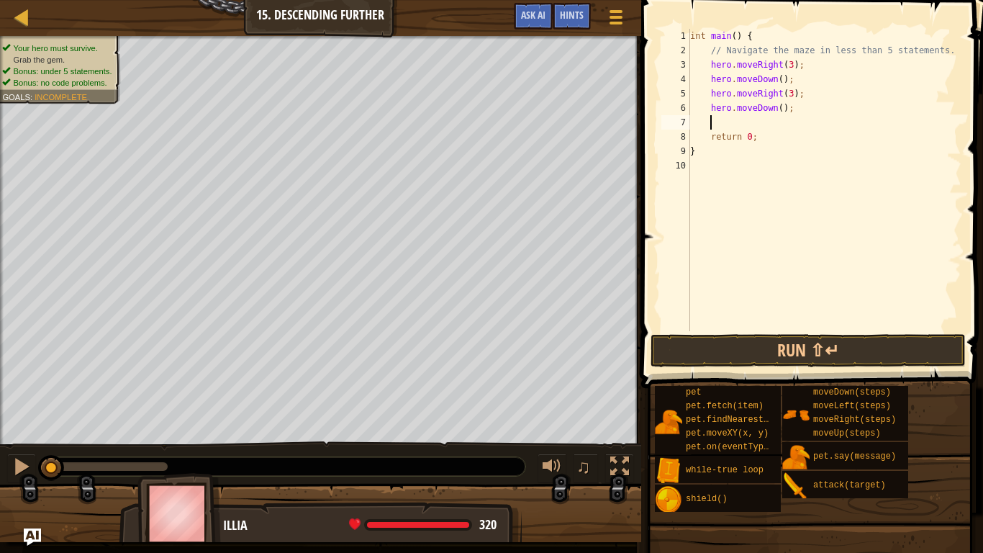
type textarea "h"
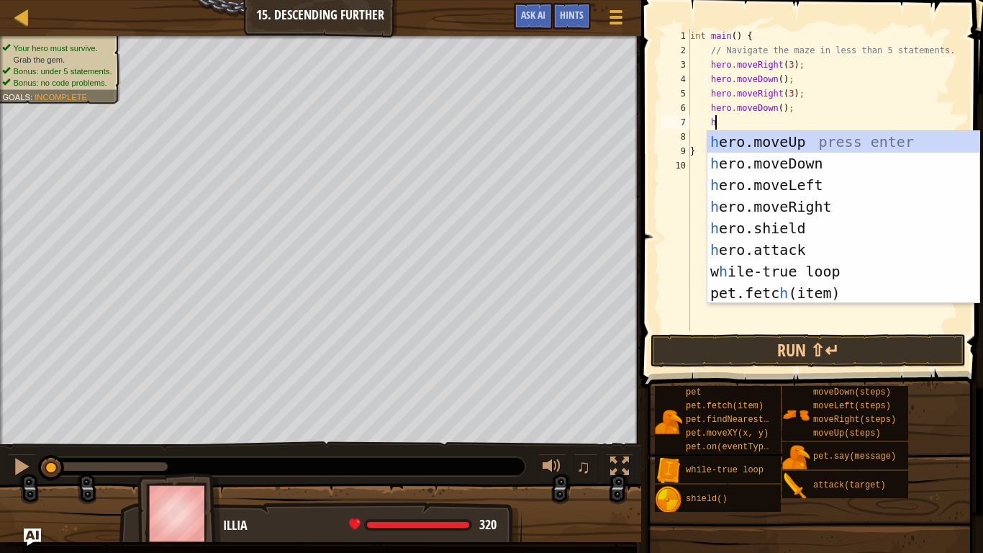
scroll to position [6, 3]
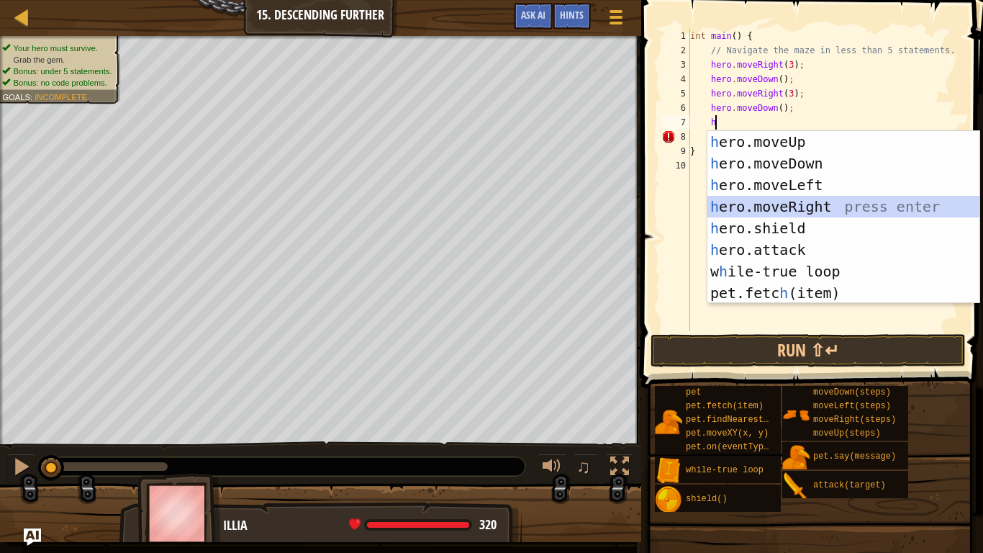
click at [793, 199] on div "h ero.moveUp press enter h ero.moveDown press enter h ero.moveLeft press enter …" at bounding box center [844, 239] width 272 height 216
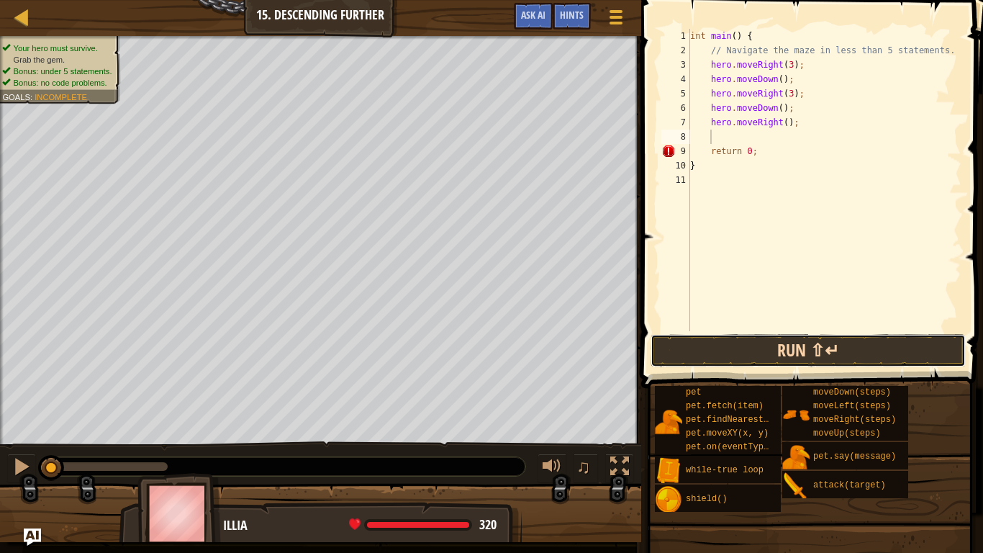
click at [777, 344] on button "Run ⇧↵" at bounding box center [808, 350] width 315 height 33
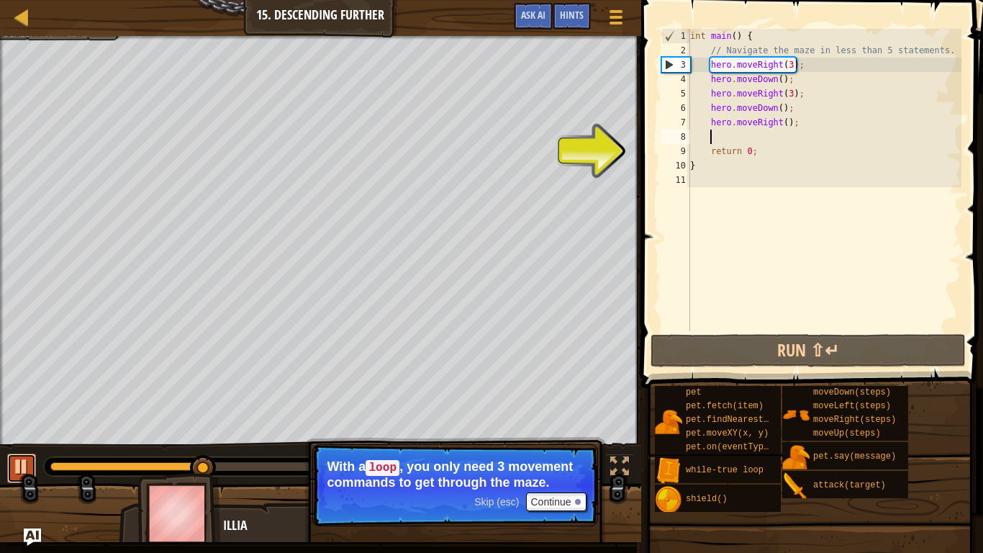
click at [16, 461] on div at bounding box center [21, 466] width 19 height 19
click at [792, 63] on div "int main ( ) { // Navigate the maze in less than 5 statements. hero . moveRight…" at bounding box center [824, 194] width 274 height 331
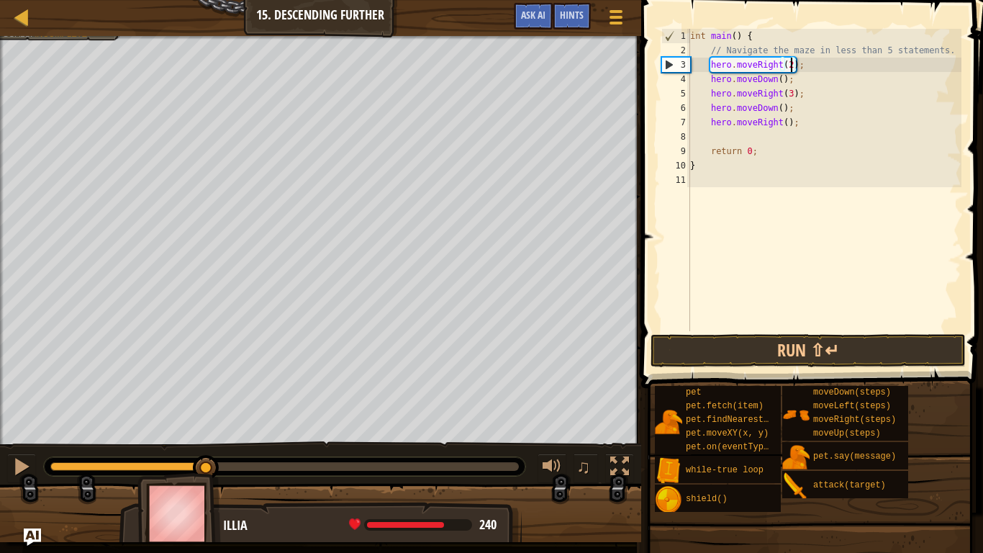
scroll to position [6, 14]
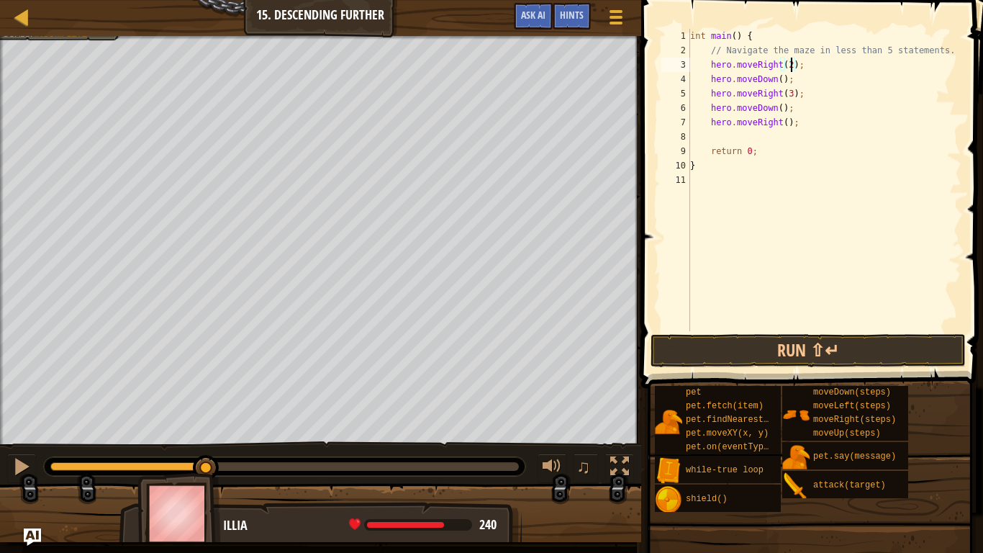
click at [790, 92] on div "int main ( ) { // Navigate the maze in less than 5 statements. hero . moveRight…" at bounding box center [824, 194] width 274 height 331
click at [803, 343] on button "Run ⇧↵" at bounding box center [808, 350] width 315 height 33
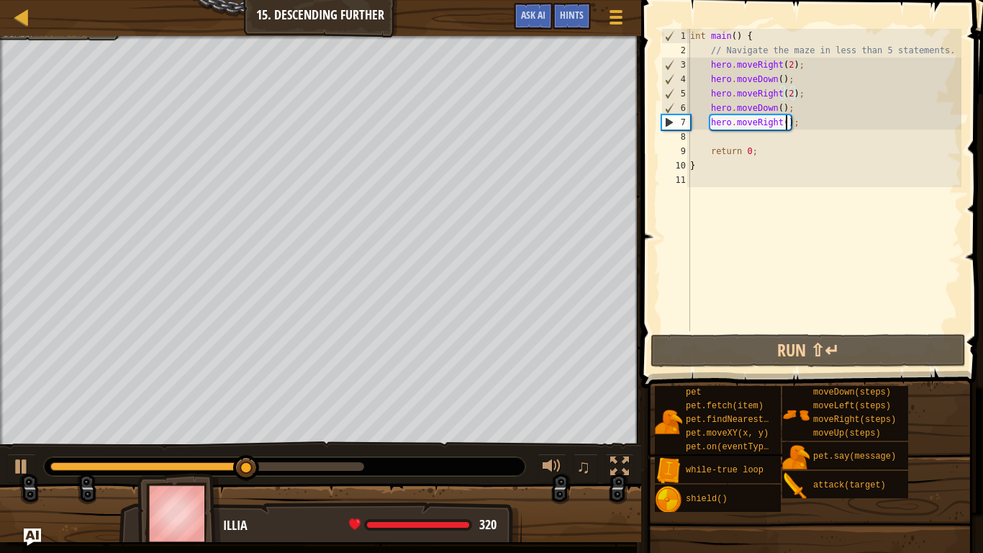
click at [786, 123] on div "int main ( ) { // Navigate the maze in less than 5 statements. hero . moveRight…" at bounding box center [824, 194] width 274 height 331
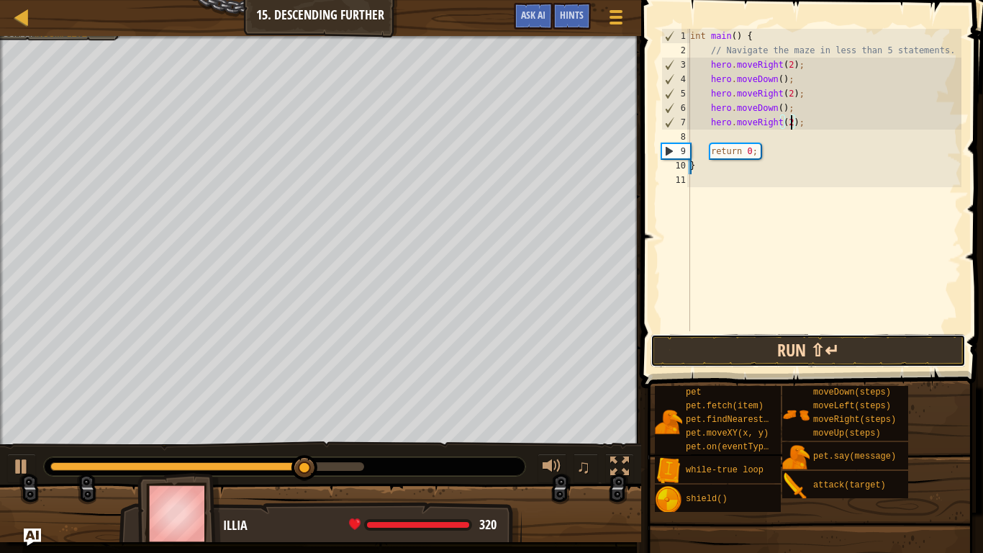
click at [764, 347] on button "Run ⇧↵" at bounding box center [808, 350] width 315 height 33
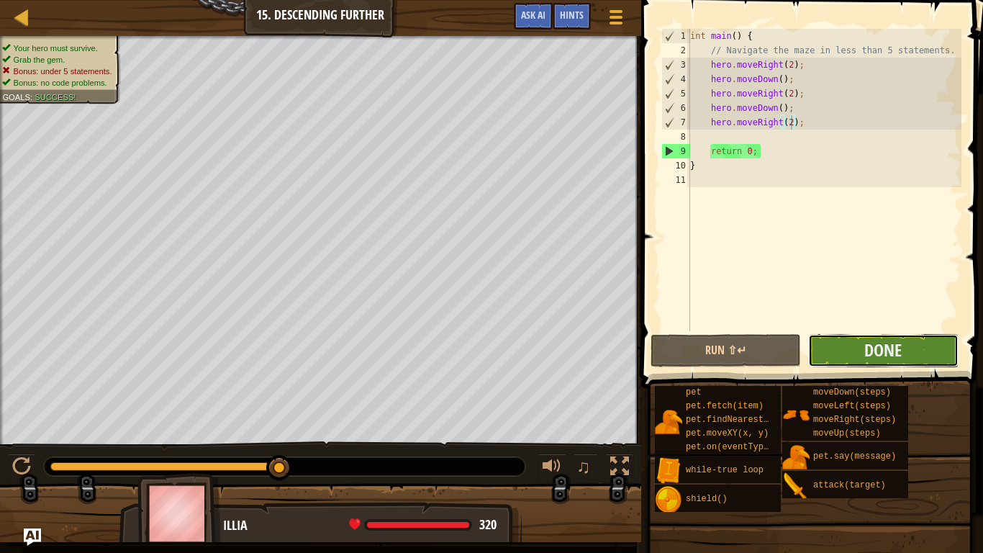
click at [851, 342] on button "Done" at bounding box center [883, 350] width 150 height 33
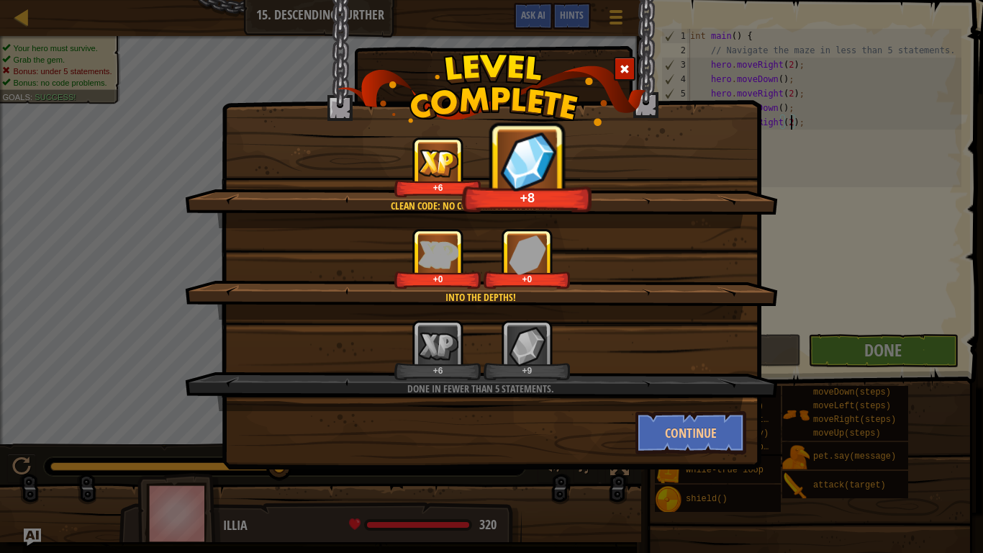
click at [631, 66] on div at bounding box center [625, 69] width 22 height 24
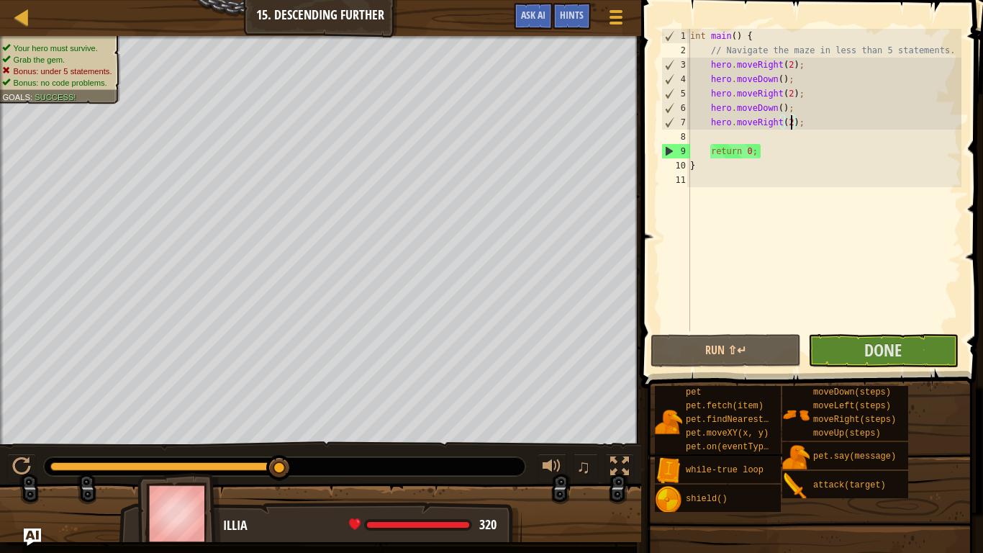
click at [753, 32] on div "int main ( ) { // Navigate the maze in less than 5 statements. hero . moveRight…" at bounding box center [824, 194] width 274 height 331
type textarea "int main() {"
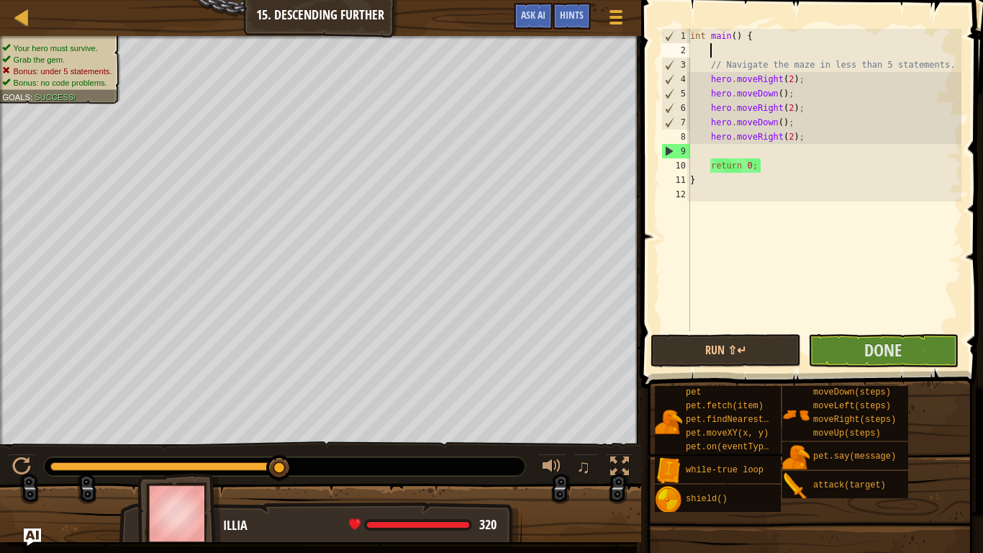
scroll to position [6, 2]
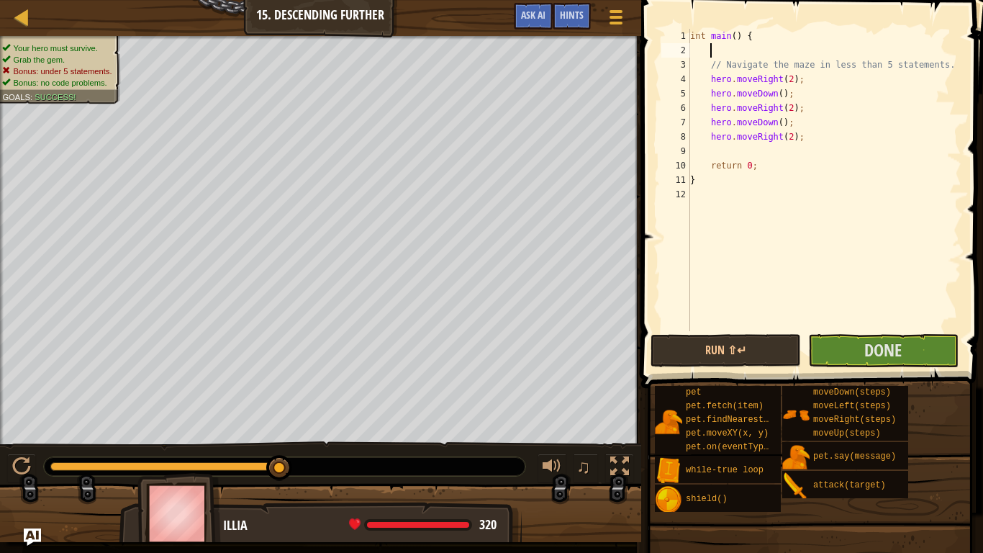
type textarea "h"
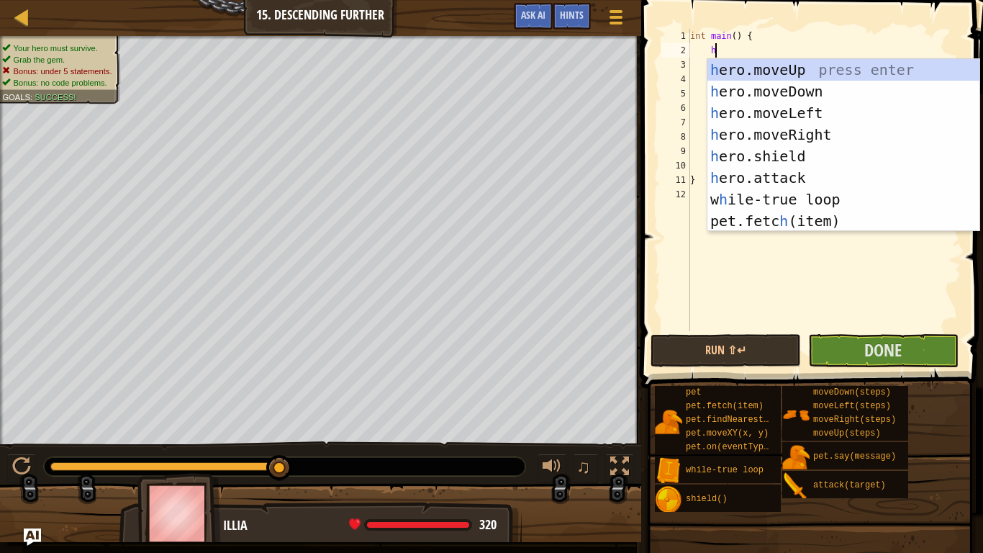
scroll to position [6, 3]
click at [767, 199] on div "h ero.moveUp press enter h ero.moveDown press enter h ero.moveLeft press enter …" at bounding box center [844, 167] width 272 height 216
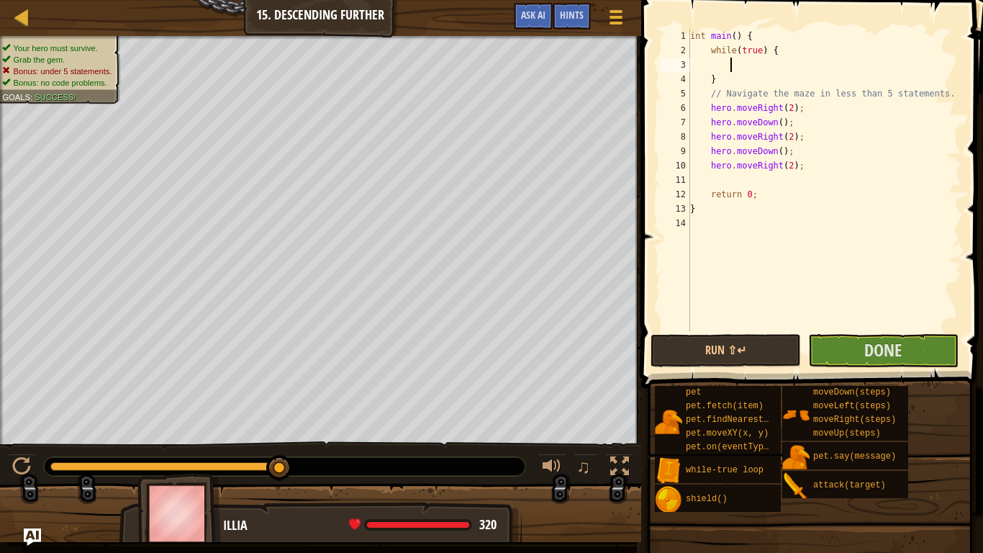
click at [803, 166] on div "int main ( ) { while ( true ) { } // Navigate the maze in less than 5 statement…" at bounding box center [824, 194] width 274 height 331
type textarea "h"
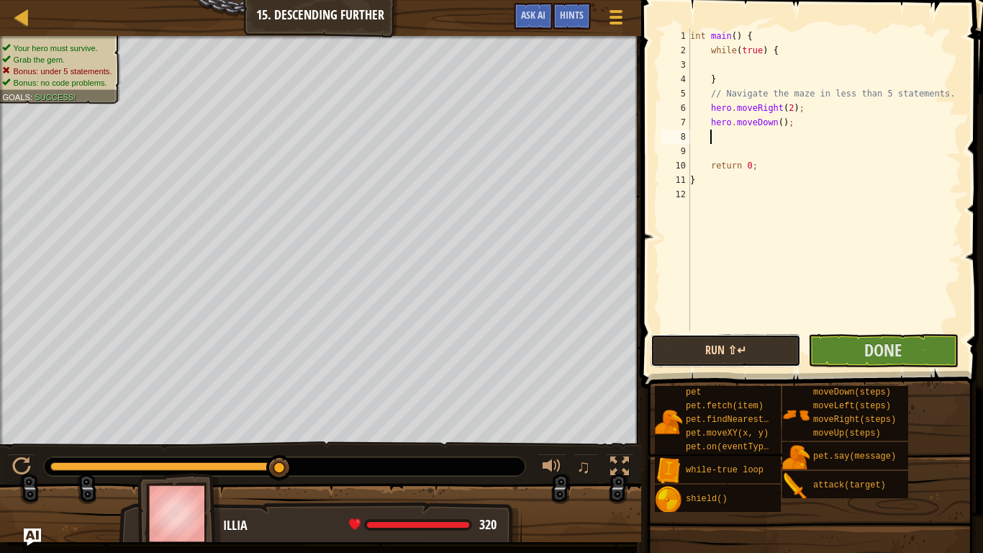
click at [687, 344] on button "Run ⇧↵" at bounding box center [726, 350] width 150 height 33
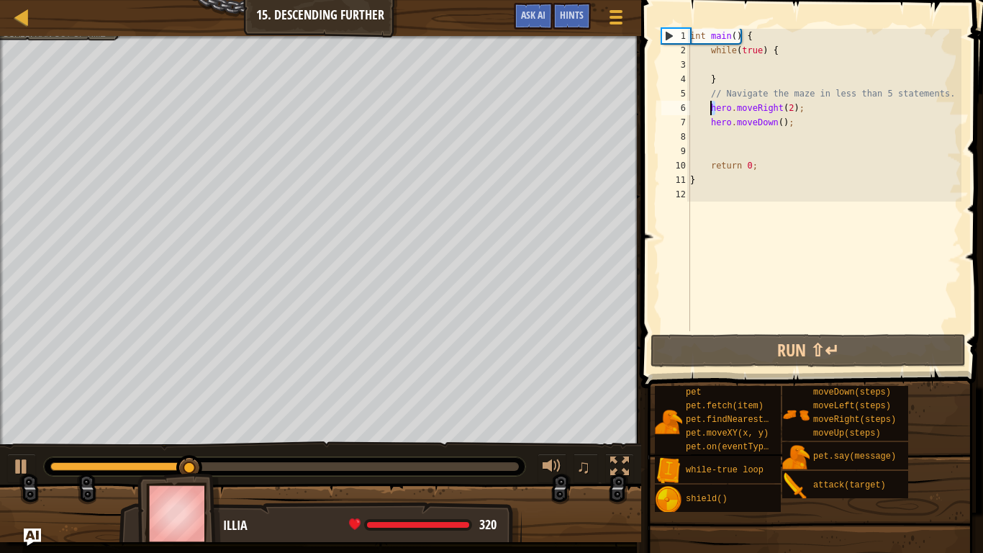
click at [710, 107] on div "int main ( ) { while ( true ) { } // Navigate the maze in less than 5 statement…" at bounding box center [824, 194] width 274 height 331
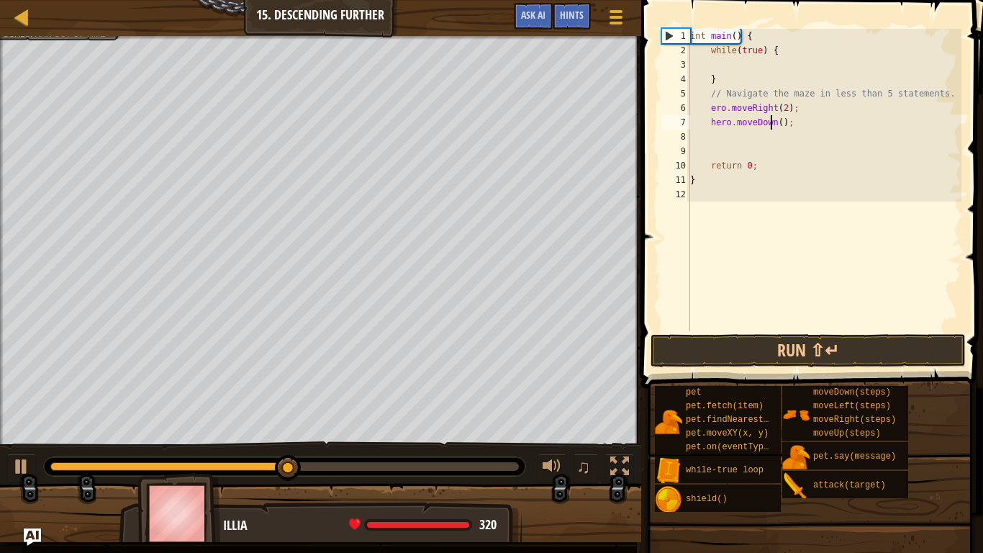
click at [711, 108] on div "int main ( ) { while ( true ) { } // Navigate the maze in less than 5 statement…" at bounding box center [824, 194] width 274 height 331
type textarea "hero.moveRight(2);"
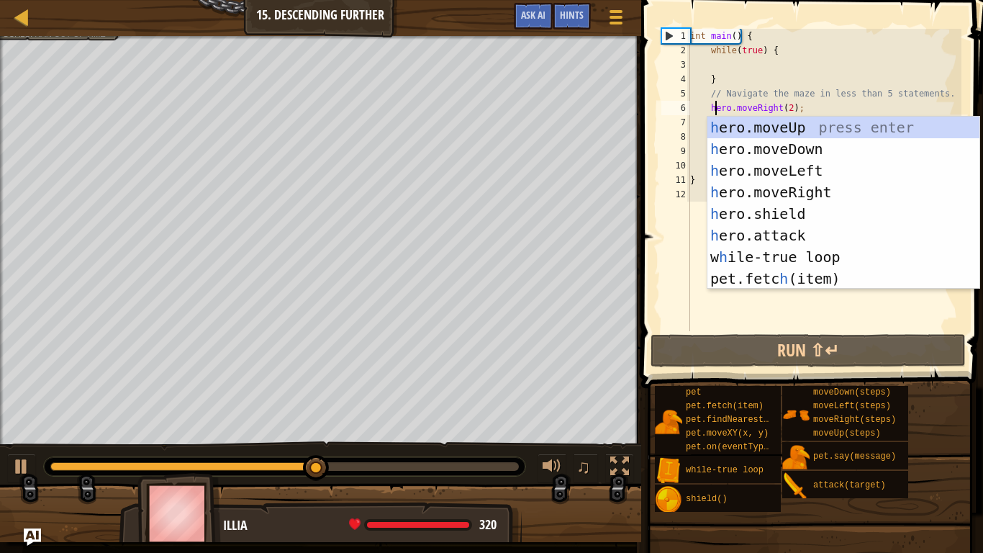
scroll to position [6, 4]
click at [692, 135] on div "int main ( ) { while ( true ) { } // Navigate the maze in less than 5 statement…" at bounding box center [824, 194] width 274 height 331
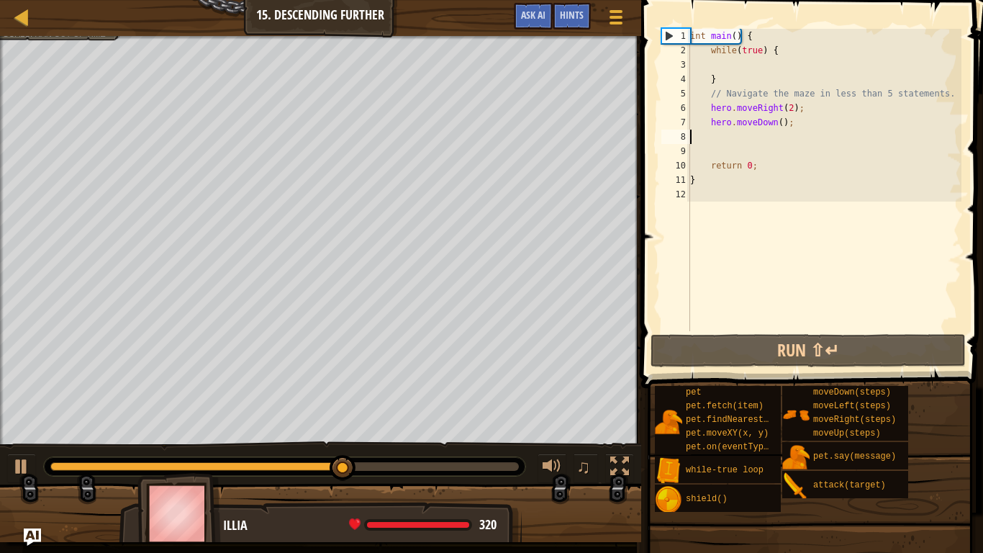
scroll to position [6, 2]
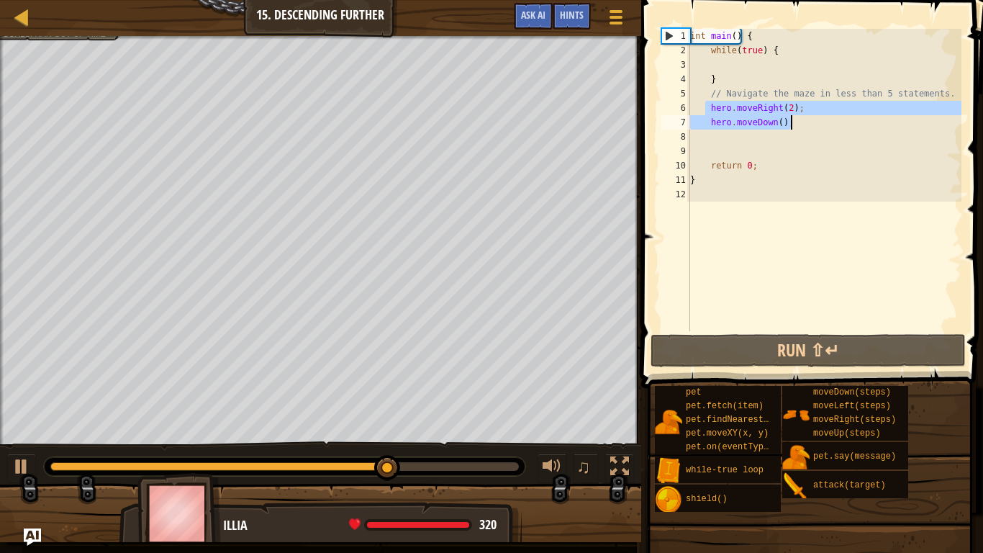
drag, startPoint x: 708, startPoint y: 108, endPoint x: 802, endPoint y: 124, distance: 95.6
click at [802, 124] on div "int main ( ) { while ( true ) { } // Navigate the maze in less than 5 statement…" at bounding box center [824, 194] width 274 height 331
type textarea "hero.moveRight(2); hero.moveDown();"
click at [732, 64] on div "int main ( ) { while ( true ) { } // Navigate the maze in less than 5 statement…" at bounding box center [824, 194] width 274 height 331
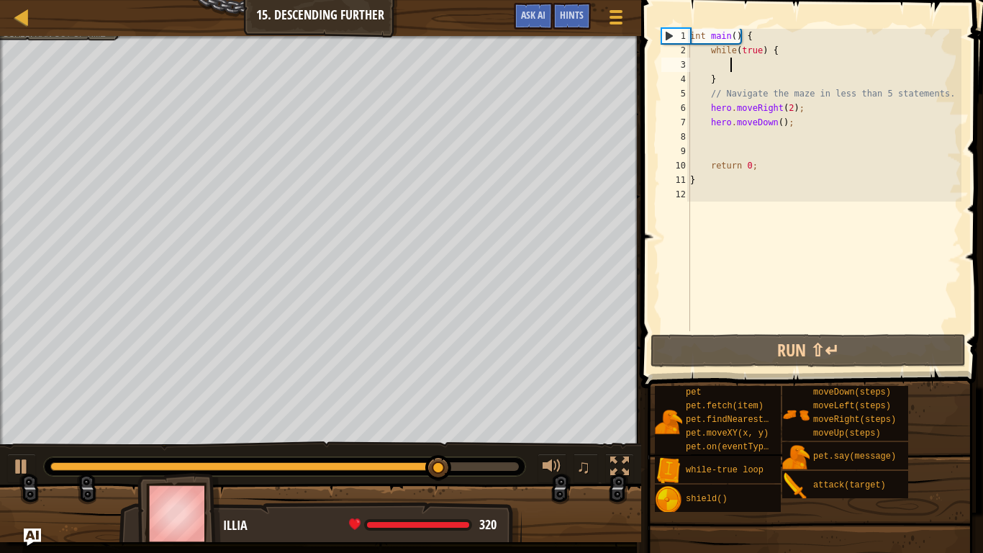
click at [713, 59] on div "int main ( ) { while ( true ) { } // Navigate the maze in less than 5 statement…" at bounding box center [824, 194] width 274 height 331
paste textarea "hero.moveDown();"
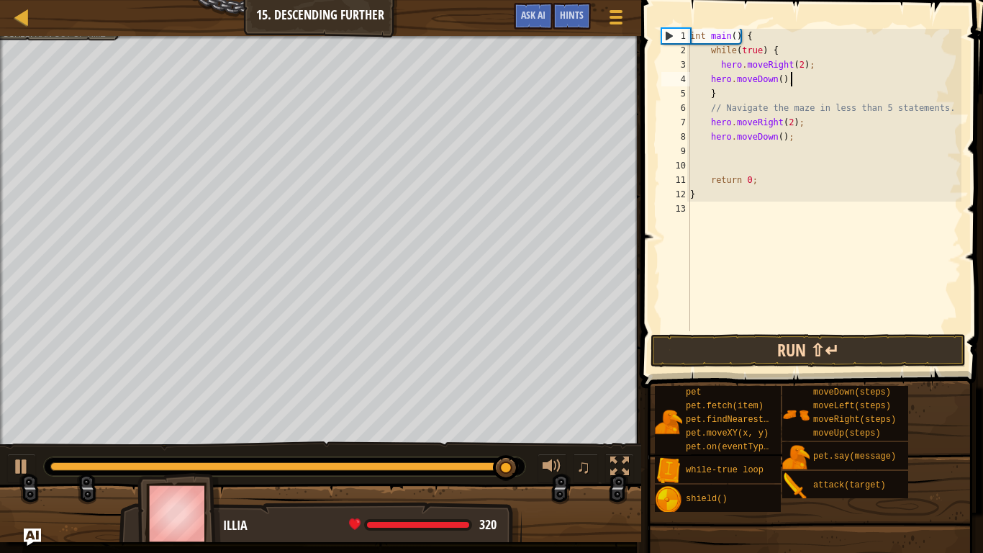
type textarea "hero.moveDown();"
click at [787, 343] on button "Run ⇧↵" at bounding box center [808, 350] width 315 height 33
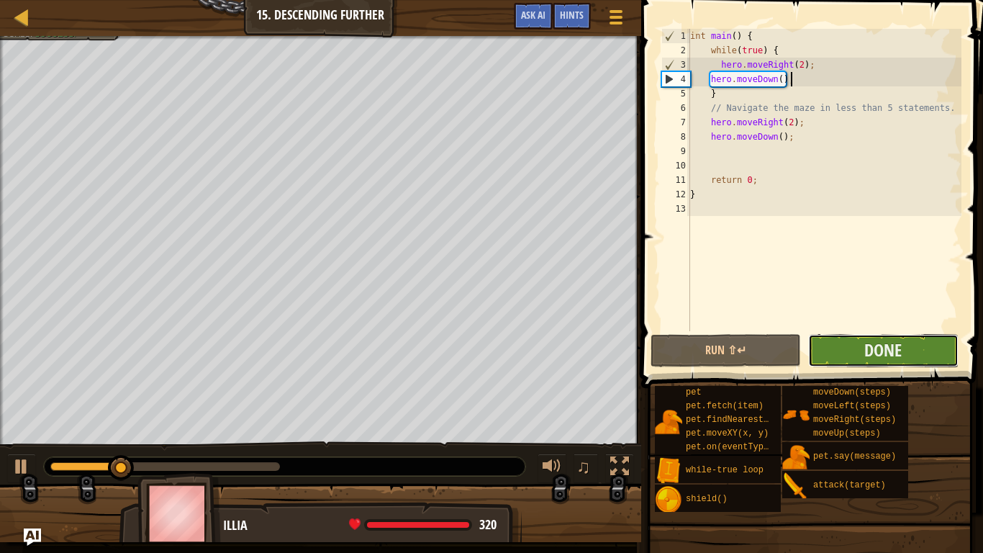
click at [835, 350] on button "Done" at bounding box center [883, 350] width 150 height 33
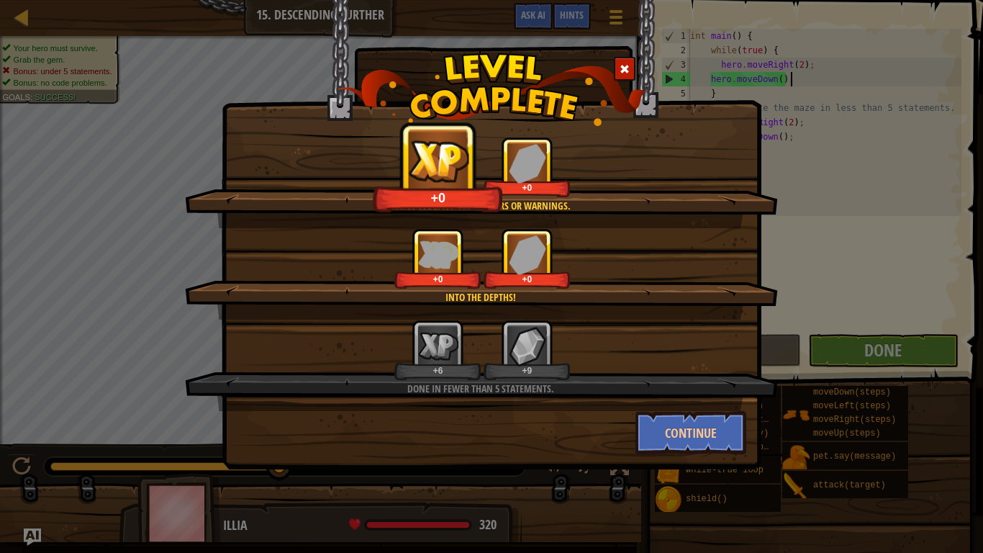
click at [626, 65] on span at bounding box center [625, 69] width 10 height 10
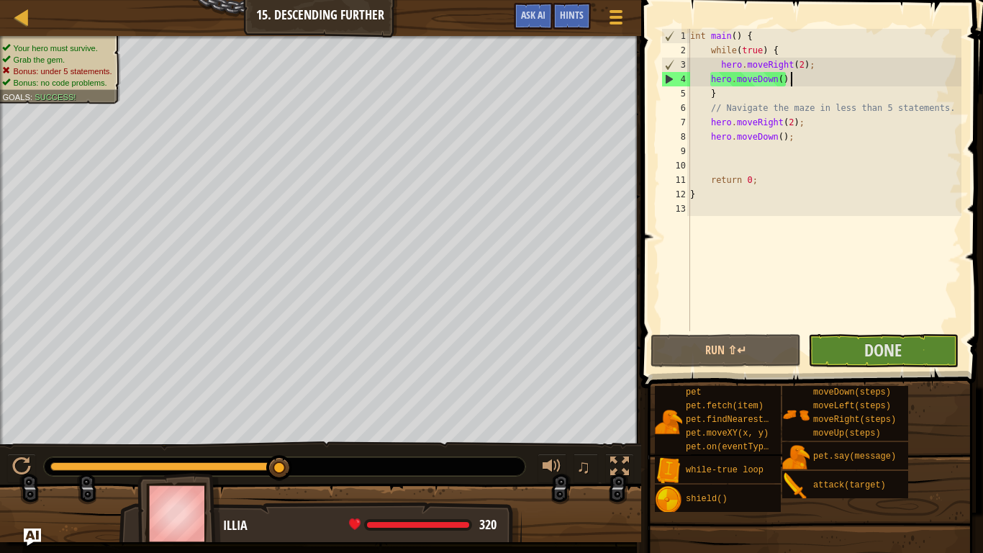
click at [808, 145] on div "int main ( ) { while ( true ) { hero . moveRight ( 2 ) ; hero . moveDown ( ) ; …" at bounding box center [824, 194] width 274 height 331
click at [807, 145] on div "int main ( ) { while ( true ) { hero . moveRight ( 2 ) ; hero . moveDown ( ) ; …" at bounding box center [824, 194] width 274 height 331
click at [794, 141] on div "int main ( ) { while ( true ) { hero . moveRight ( 2 ) ; hero . moveDown ( ) ; …" at bounding box center [824, 194] width 274 height 331
drag, startPoint x: 708, startPoint y: 120, endPoint x: 798, endPoint y: 137, distance: 92.3
click at [798, 137] on div "int main ( ) { while ( true ) { hero . moveRight ( 2 ) ; hero . moveDown ( ) ; …" at bounding box center [824, 194] width 274 height 331
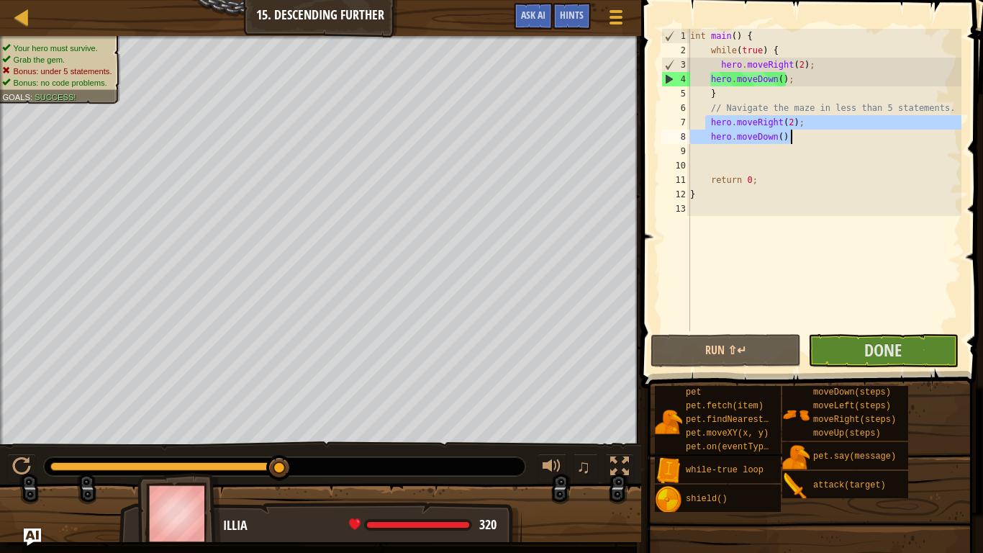
type textarea "hero.moveRight(2); hero.moveDown();"
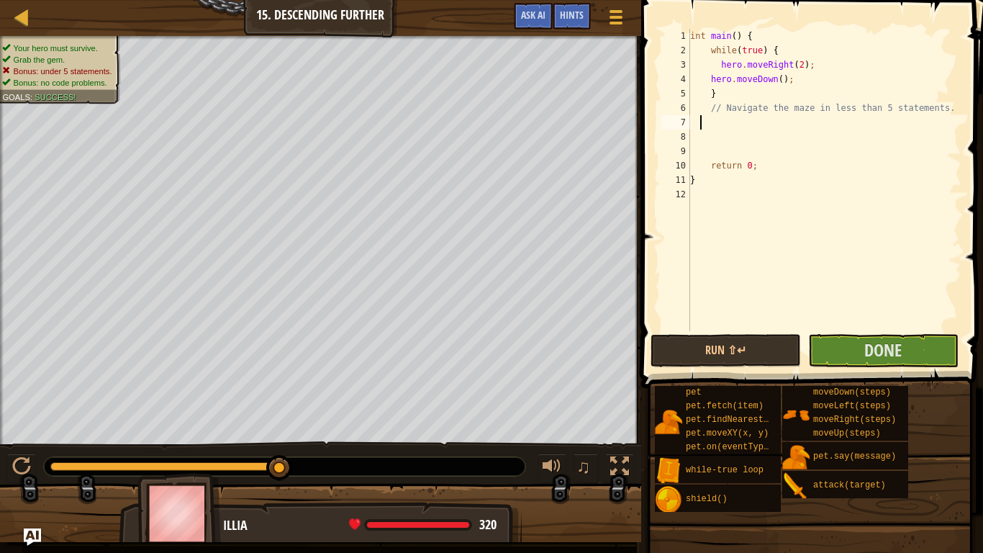
scroll to position [6, 1]
click at [759, 164] on div "int main ( ) { while ( true ) { hero . moveRight ( 2 ) ; hero . moveDown ( ) ; …" at bounding box center [824, 194] width 274 height 331
click at [945, 112] on div "int main ( ) { while ( true ) { hero . moveRight ( 2 ) ; hero . moveDown ( ) ; …" at bounding box center [824, 194] width 274 height 331
type textarea "// Navigate the maze in less than 5 statements."
click at [889, 346] on span "Done" at bounding box center [882, 349] width 37 height 23
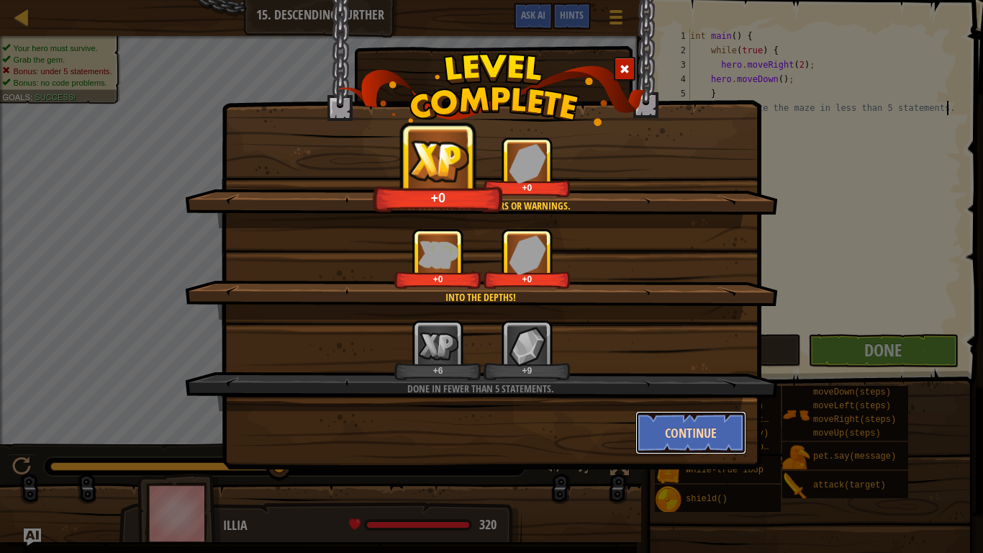
click at [686, 433] on button "Continue" at bounding box center [692, 432] width 112 height 43
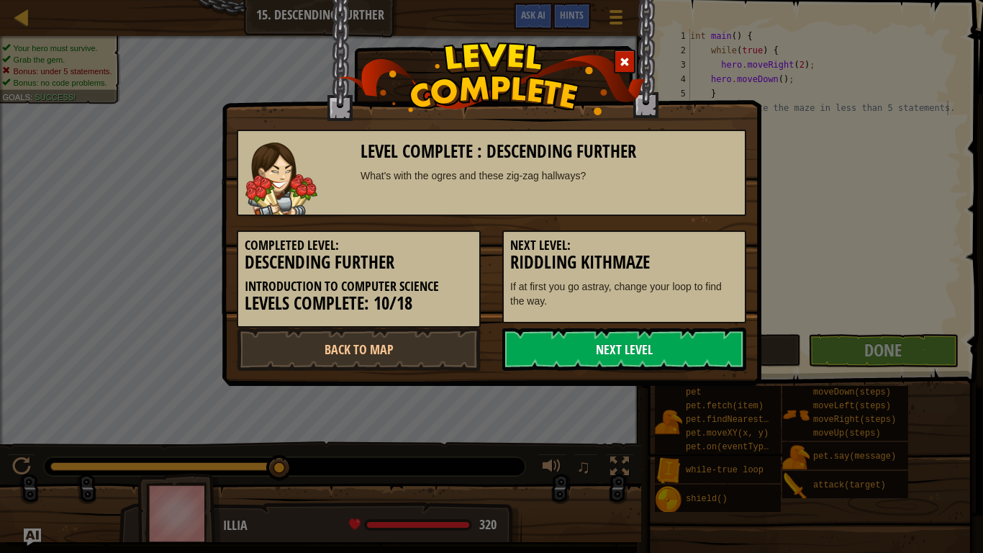
click at [628, 346] on link "Next Level" at bounding box center [624, 349] width 244 height 43
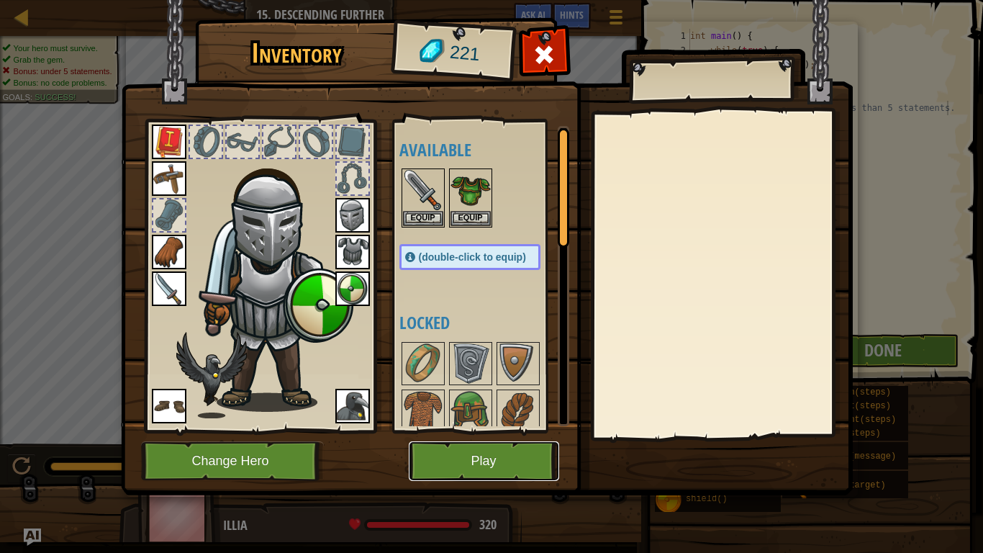
click at [492, 466] on button "Play" at bounding box center [484, 461] width 150 height 40
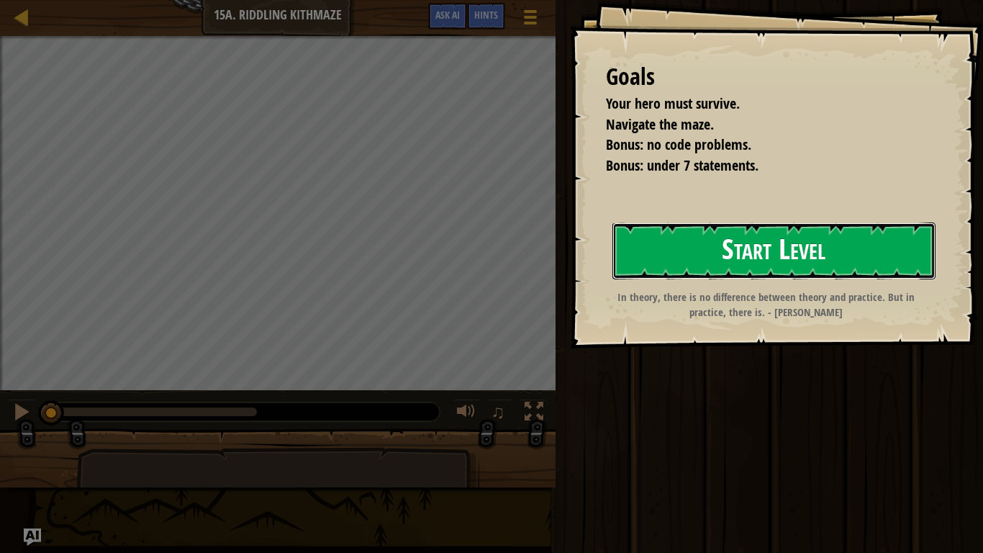
click at [822, 248] on button "Start Level" at bounding box center [774, 250] width 323 height 57
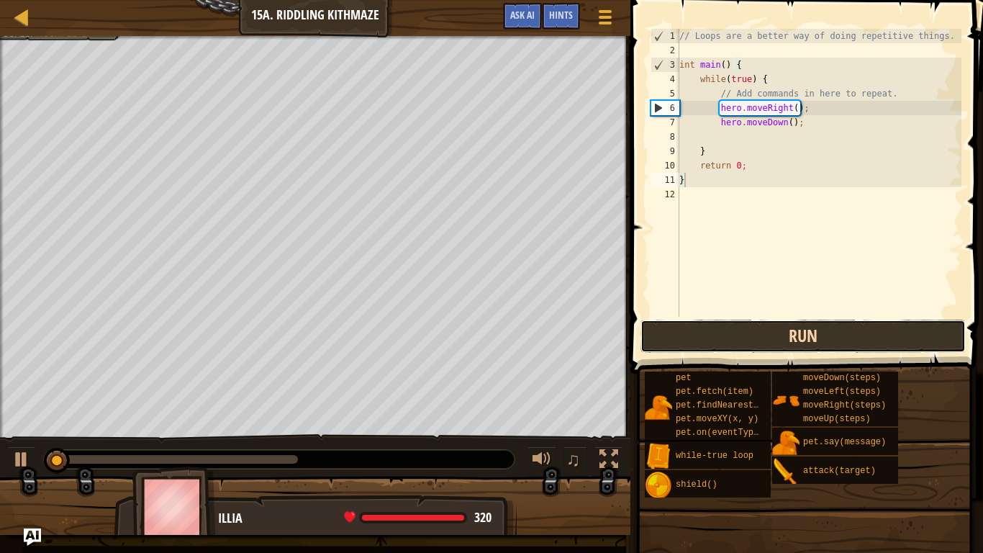
click at [759, 330] on button "Run" at bounding box center [803, 336] width 325 height 33
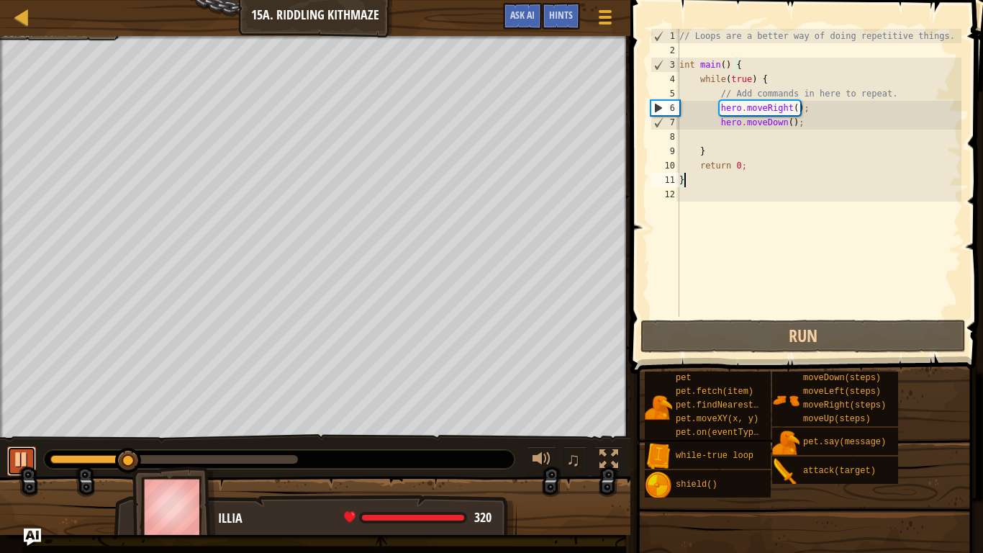
click at [24, 454] on div at bounding box center [21, 459] width 19 height 19
click at [723, 132] on div "// Loops are a better way of doing repetitive things. int main ( ) { while ( tr…" at bounding box center [819, 187] width 285 height 317
type textarea "h"
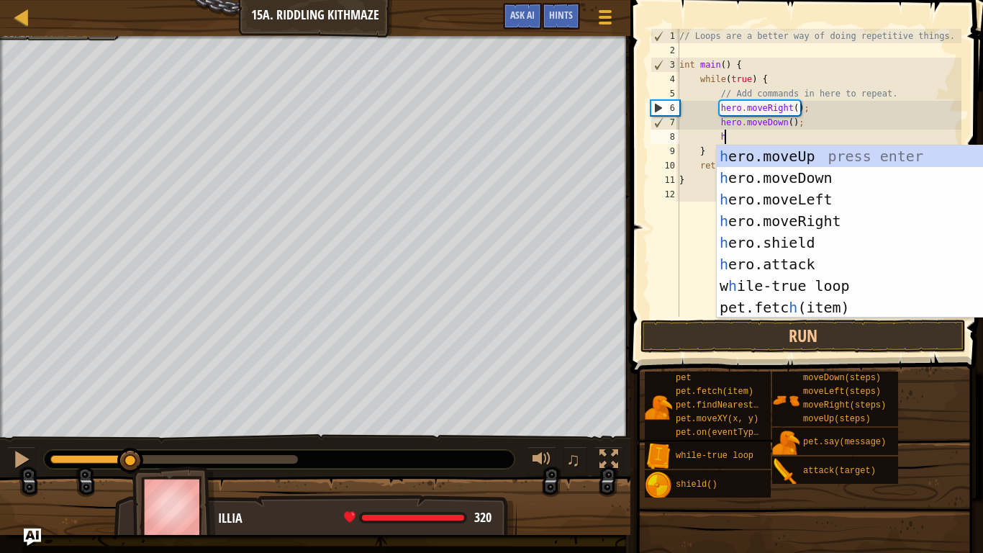
scroll to position [6, 6]
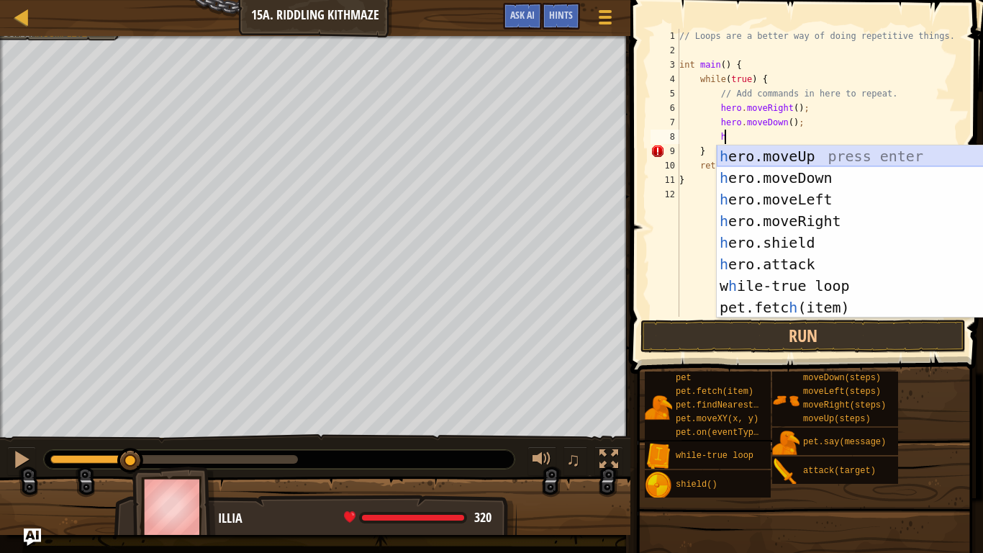
click at [785, 159] on div "h ero.moveUp press enter h ero.moveDown press enter h ero.moveLeft press enter …" at bounding box center [853, 253] width 272 height 216
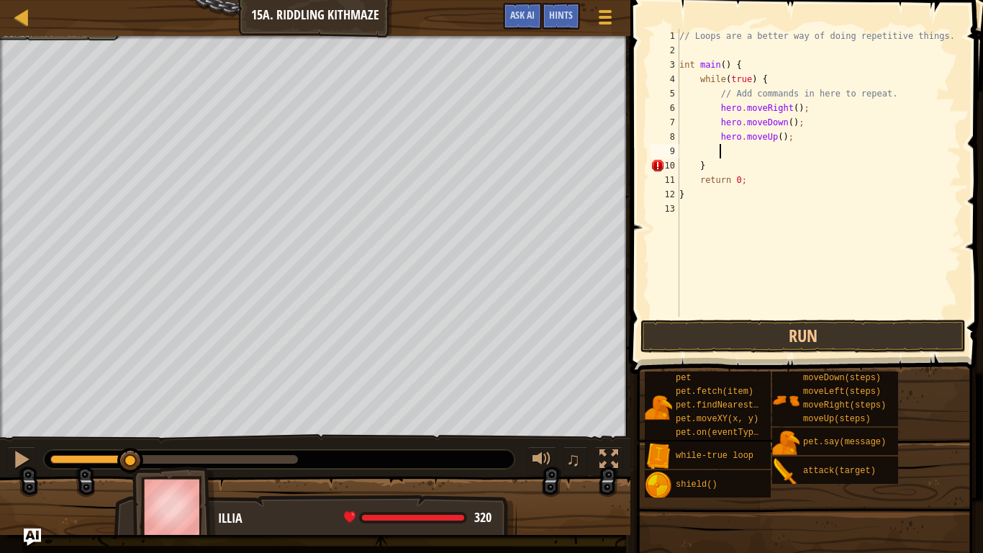
scroll to position [6, 5]
click at [717, 337] on button "Run" at bounding box center [803, 336] width 325 height 33
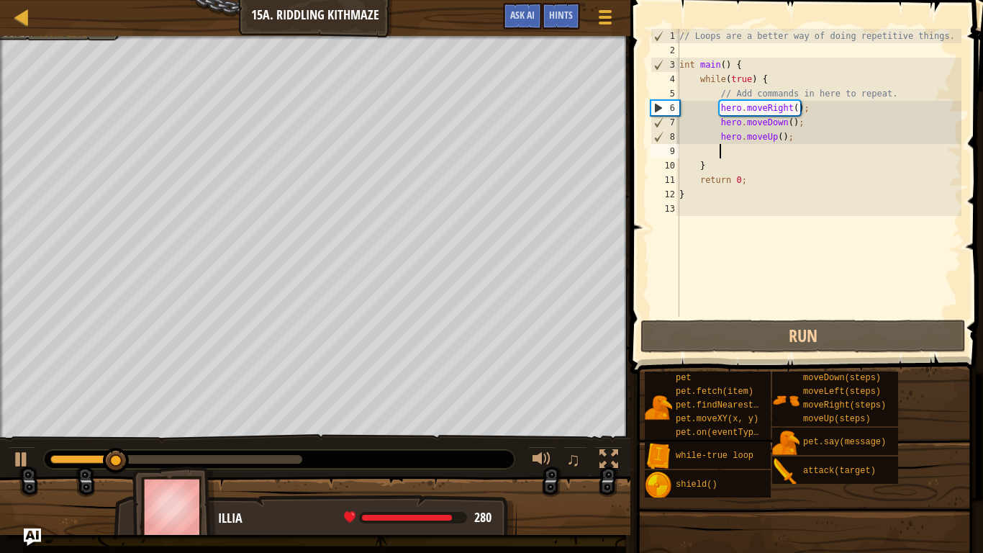
click at [717, 128] on div "// Loops are a better way of doing repetitive things. int main ( ) { while ( tr…" at bounding box center [819, 187] width 285 height 317
click at [804, 141] on div "// Loops are a better way of doing repetitive things. int main ( ) { while ( tr…" at bounding box center [819, 187] width 285 height 317
type textarea "hero.moveUp();"
drag, startPoint x: 716, startPoint y: 137, endPoint x: 792, endPoint y: 131, distance: 75.8
click at [792, 131] on div "// Loops are a better way of doing repetitive things. int main ( ) { while ( tr…" at bounding box center [819, 187] width 285 height 317
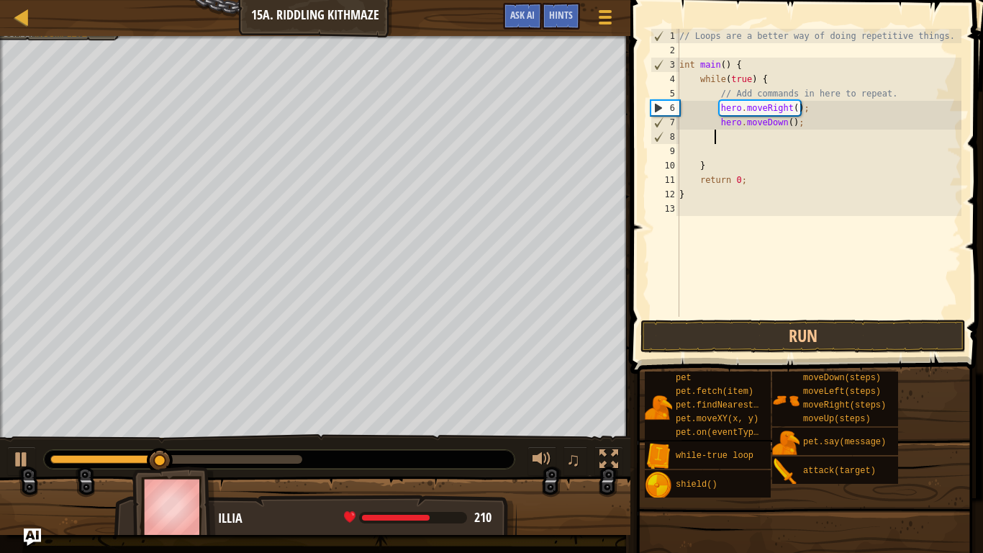
scroll to position [6, 4]
click at [721, 336] on button "Run" at bounding box center [803, 336] width 325 height 33
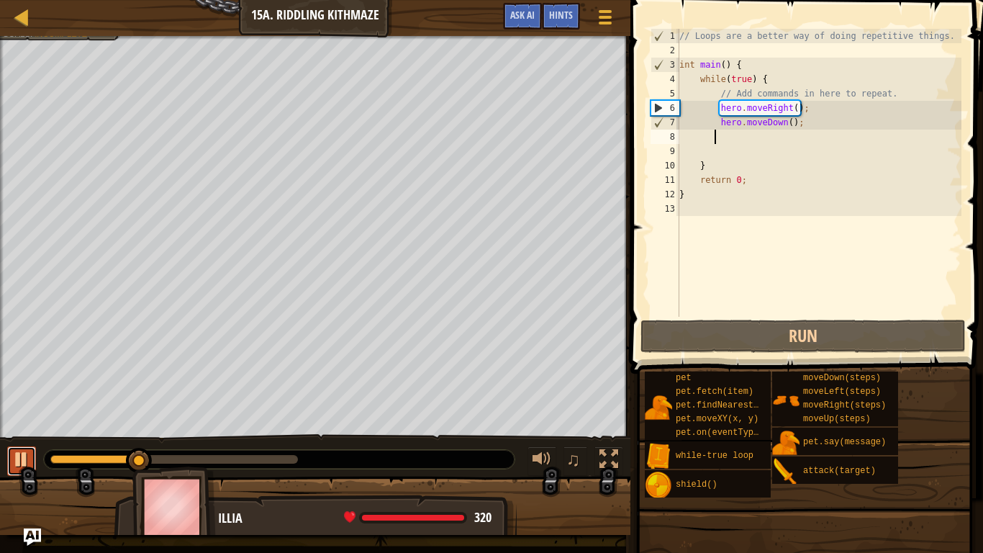
click at [15, 461] on div at bounding box center [21, 459] width 19 height 19
click at [795, 122] on div "// Loops are a better way of doing repetitive things. int main ( ) { while ( tr…" at bounding box center [819, 187] width 285 height 317
type textarea "hero.moveDown();"
click at [798, 122] on div "// Loops are a better way of doing repetitive things. int main ( ) { while ( tr…" at bounding box center [819, 187] width 285 height 317
click at [803, 122] on div "// Loops are a better way of doing repetitive things. int main ( ) { while ( tr…" at bounding box center [819, 187] width 285 height 317
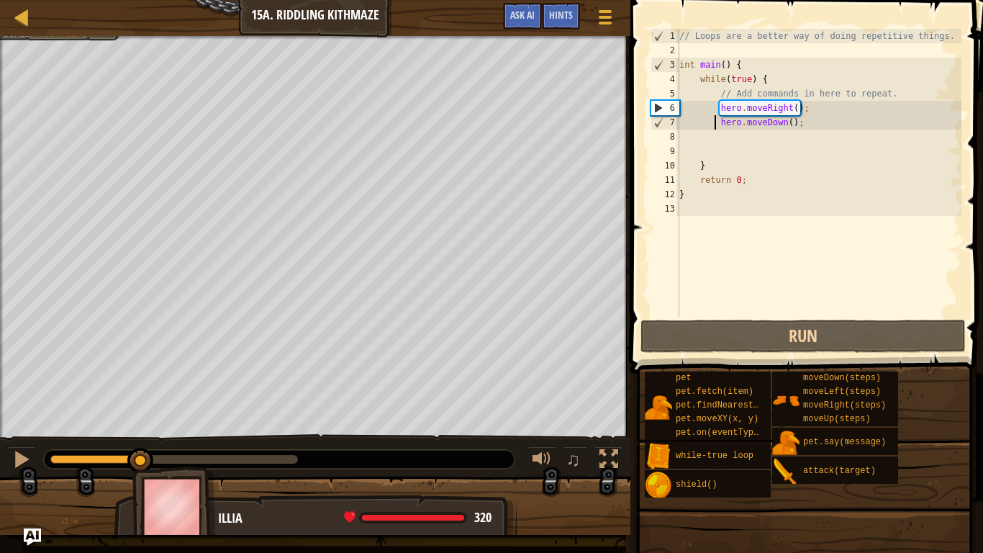
click at [714, 125] on div "// Loops are a better way of doing repetitive things. int main ( ) { while ( tr…" at bounding box center [819, 187] width 285 height 317
click at [718, 132] on div "// Loops are a better way of doing repetitive things. int main ( ) { while ( tr…" at bounding box center [819, 187] width 285 height 317
click at [721, 133] on div "// Loops are a better way of doing repetitive things. int main ( ) { while ( tr…" at bounding box center [819, 187] width 285 height 317
click at [726, 135] on div "// Loops are a better way of doing repetitive things. int main ( ) { while ( tr…" at bounding box center [819, 187] width 285 height 317
click at [720, 135] on div "// Loops are a better way of doing repetitive things. int main ( ) { while ( tr…" at bounding box center [819, 187] width 285 height 317
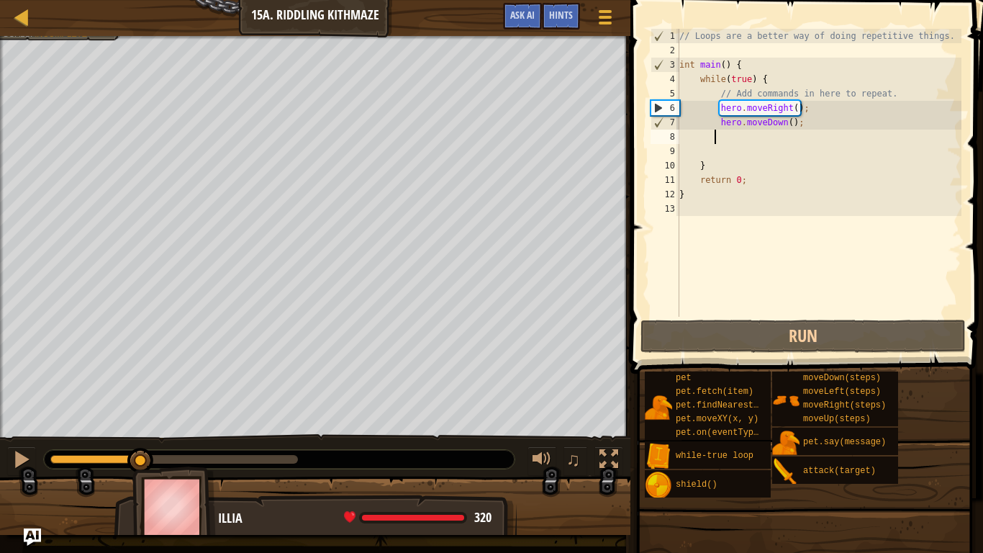
click at [720, 135] on div "// Loops are a better way of doing repetitive things. int main ( ) { while ( tr…" at bounding box center [819, 187] width 285 height 317
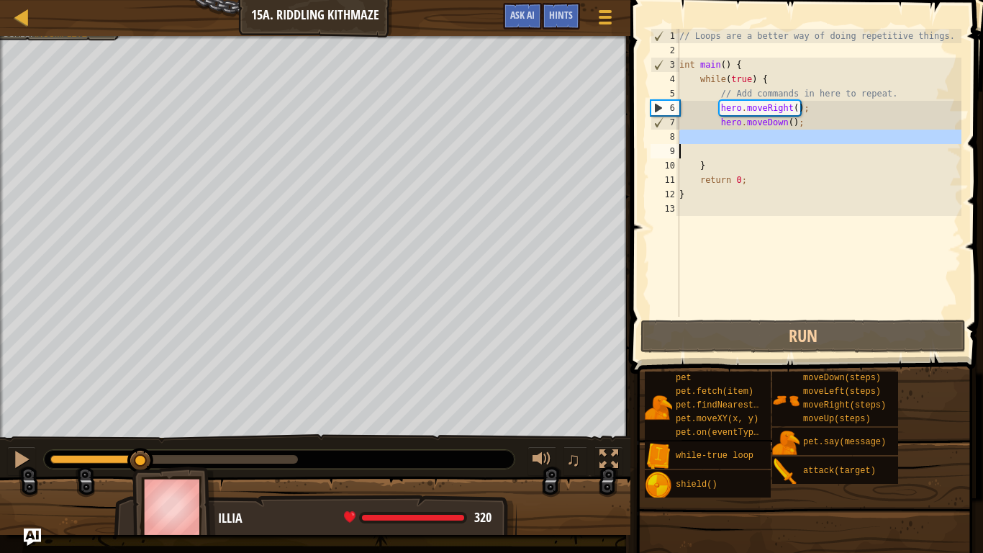
click at [720, 135] on div "// Loops are a better way of doing repetitive things. int main ( ) { while ( tr…" at bounding box center [819, 173] width 285 height 288
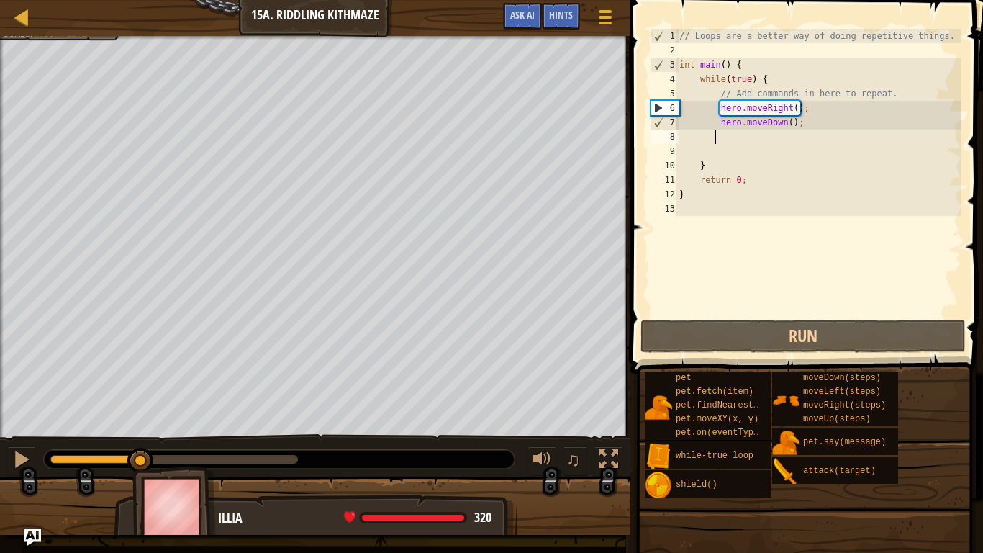
type textarea "h"
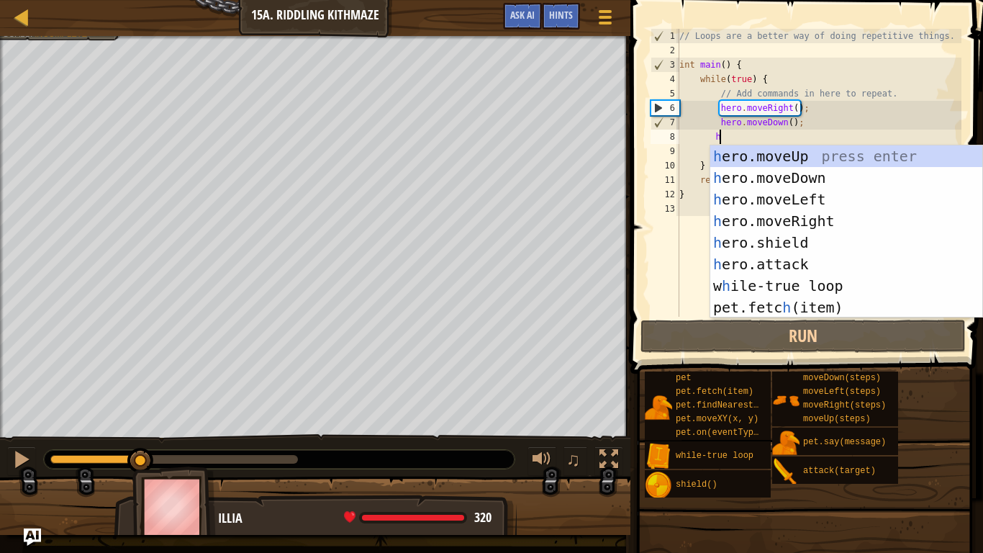
scroll to position [6, 5]
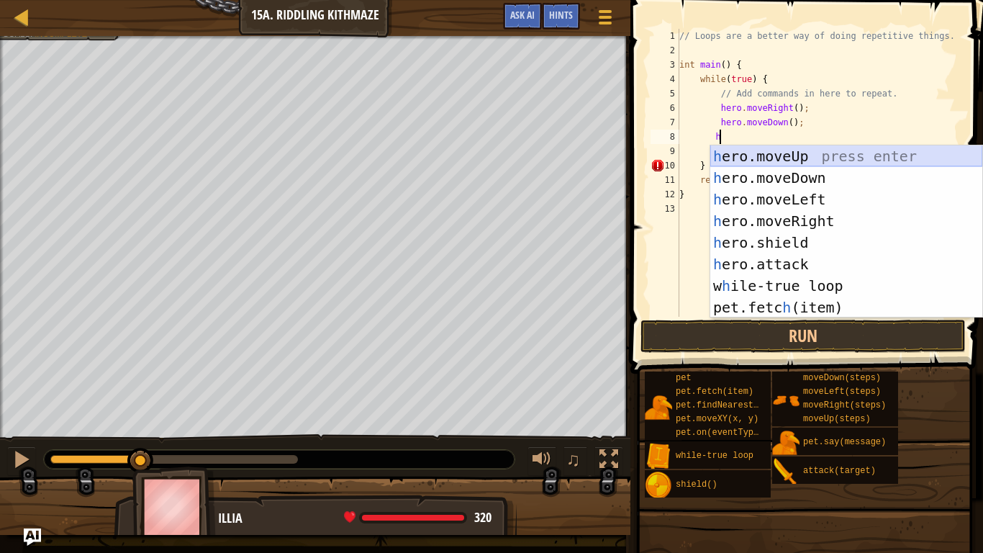
click at [820, 158] on div "h ero.moveUp press enter h ero.moveDown press enter h ero.moveLeft press enter …" at bounding box center [846, 253] width 272 height 216
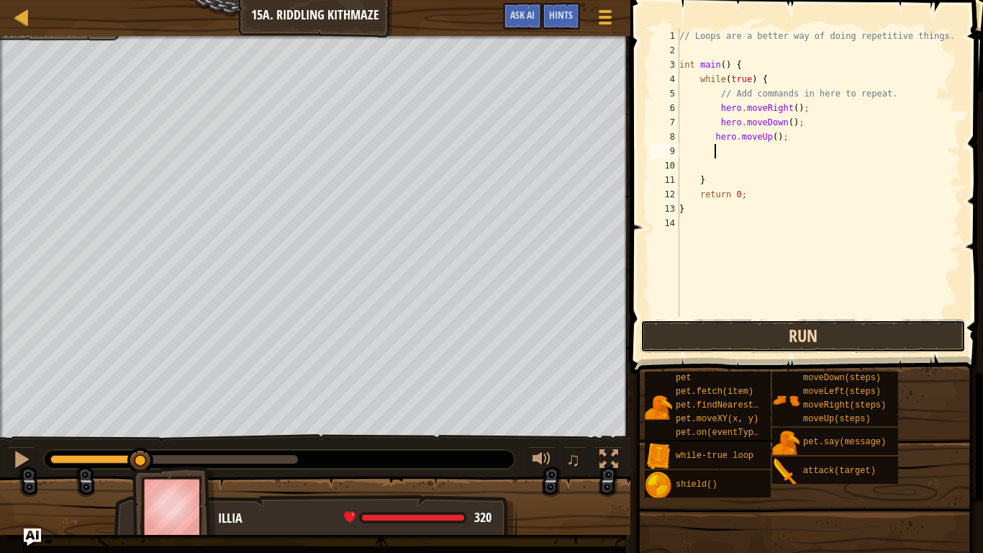
click at [744, 330] on button "Run" at bounding box center [803, 336] width 325 height 33
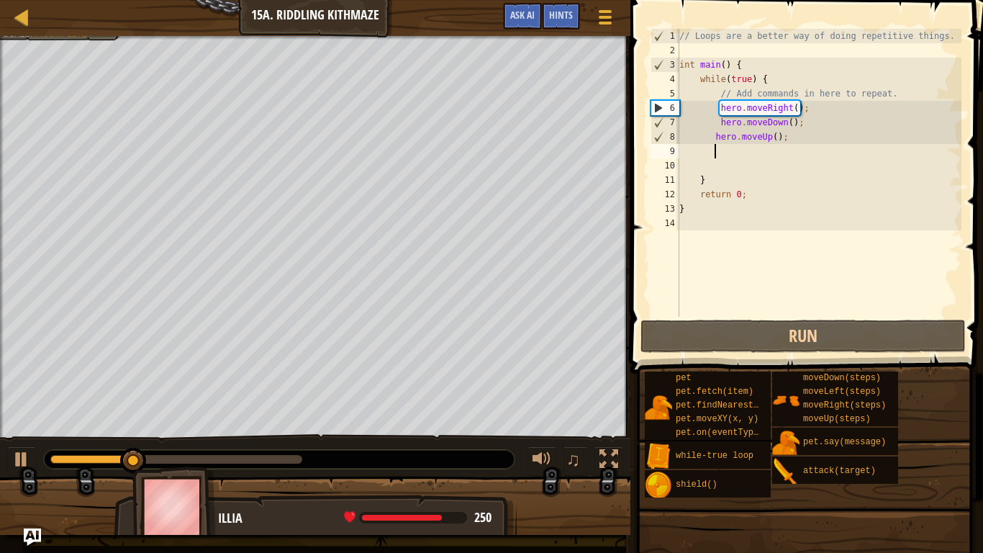
click at [769, 136] on div "// Loops are a better way of doing repetitive things. int main ( ) { while ( tr…" at bounding box center [819, 187] width 285 height 317
click at [816, 140] on div "// Loops are a better way of doing repetitive things. int main ( ) { while ( tr…" at bounding box center [819, 187] width 285 height 317
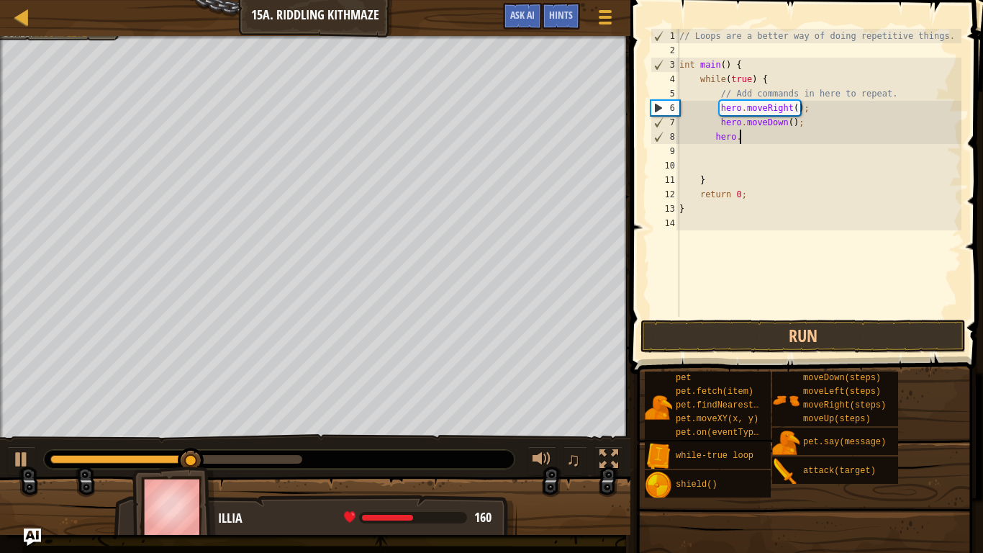
type textarea "h"
drag, startPoint x: 711, startPoint y: 112, endPoint x: 804, endPoint y: 112, distance: 92.9
click at [804, 112] on div "// Loops are a better way of doing repetitive things. int main ( ) { while ( tr…" at bounding box center [819, 187] width 285 height 317
type textarea "hero.moveRight();"
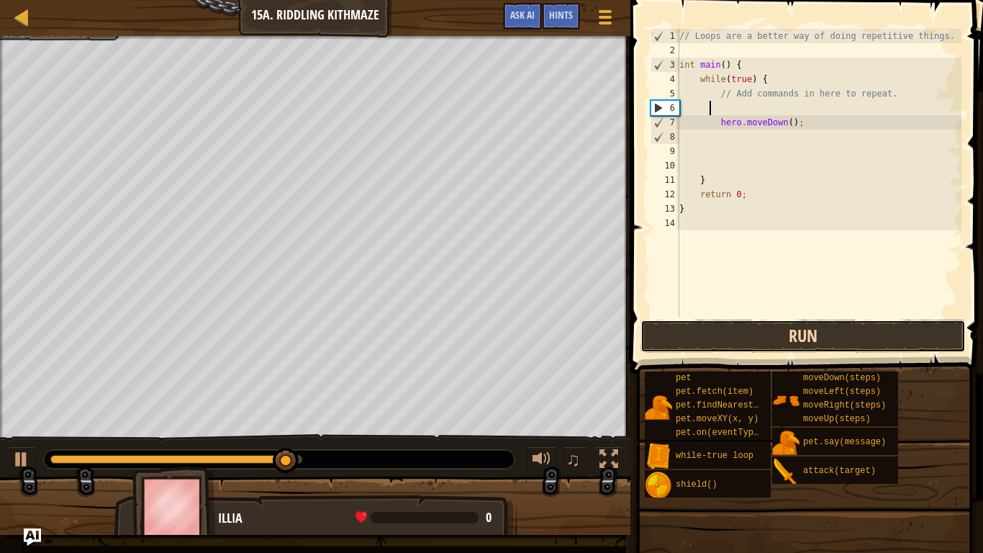
click at [678, 338] on button "Run" at bounding box center [803, 336] width 325 height 33
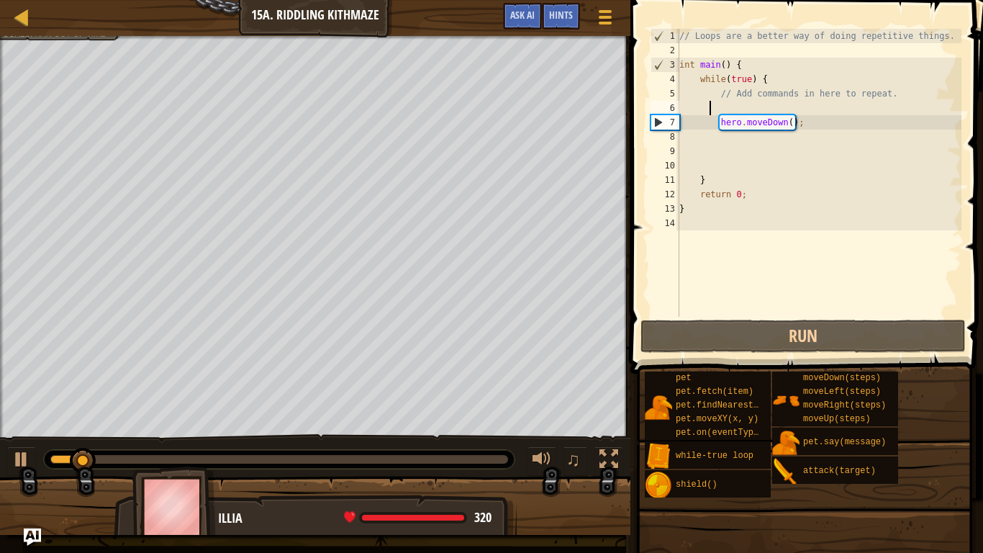
click at [805, 124] on div "// Loops are a better way of doing repetitive things. int main ( ) { while ( tr…" at bounding box center [819, 187] width 285 height 317
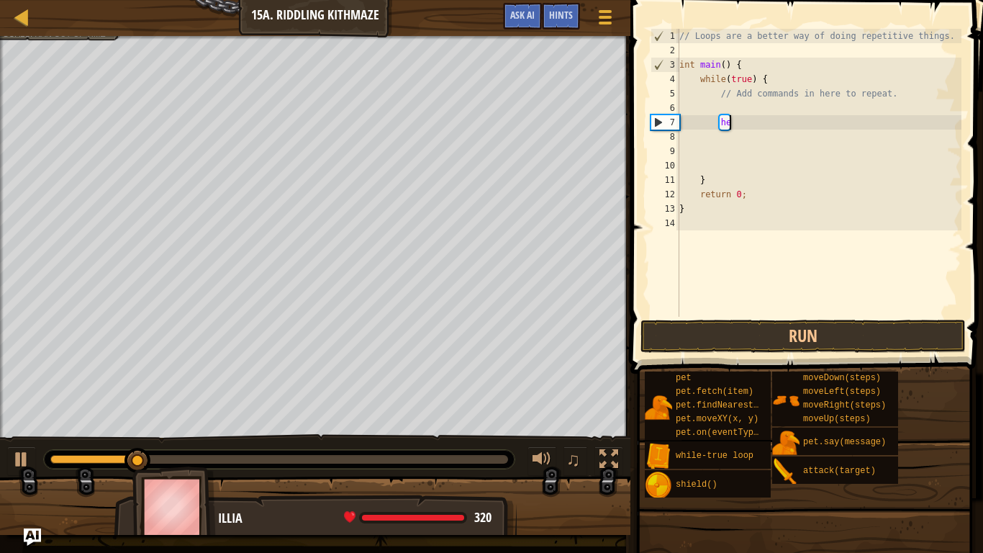
type textarea "h"
click at [741, 111] on div "// Loops are a better way of doing repetitive things. int main ( ) { while ( tr…" at bounding box center [819, 187] width 285 height 317
type textarea "h"
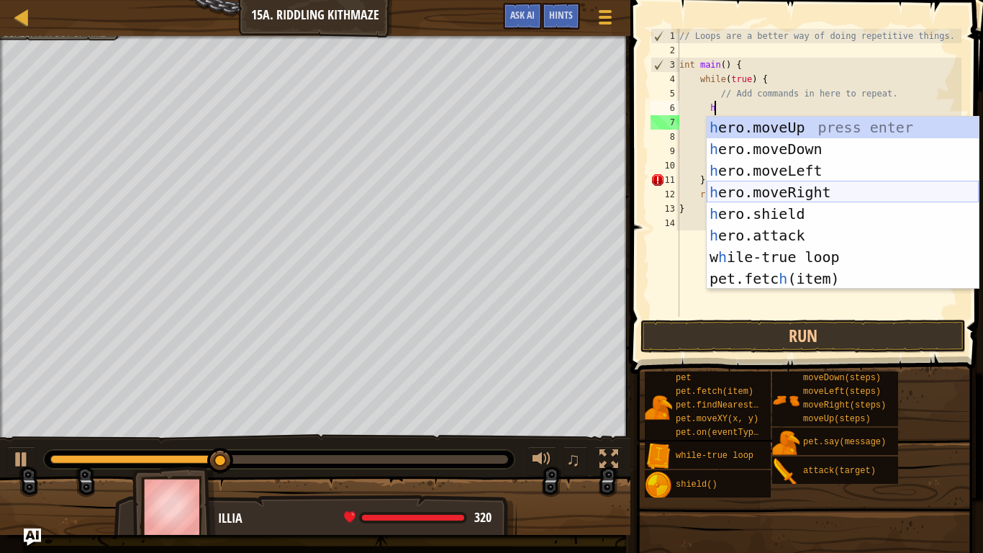
click at [813, 191] on div "h ero.moveUp press enter h ero.moveDown press enter h ero.moveLeft press enter …" at bounding box center [843, 225] width 272 height 216
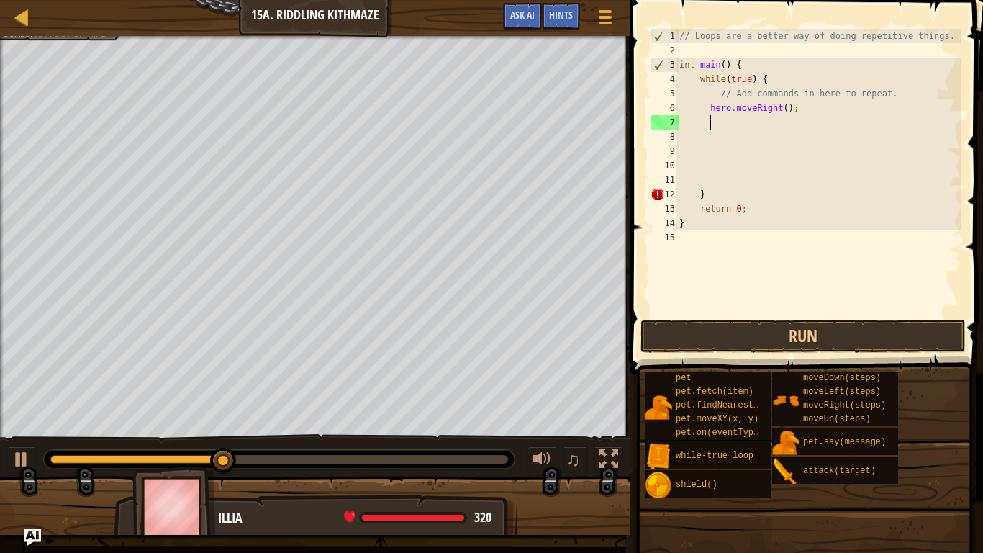
scroll to position [6, 4]
click at [31, 470] on button at bounding box center [21, 461] width 29 height 30
click at [810, 116] on div "// Loops are a better way of doing repetitive things. int main ( ) { while ( tr…" at bounding box center [819, 187] width 285 height 317
click at [809, 113] on div "// Loops are a better way of doing repetitive things. int main ( ) { while ( tr…" at bounding box center [819, 187] width 285 height 317
type textarea "hero.moveRight();"
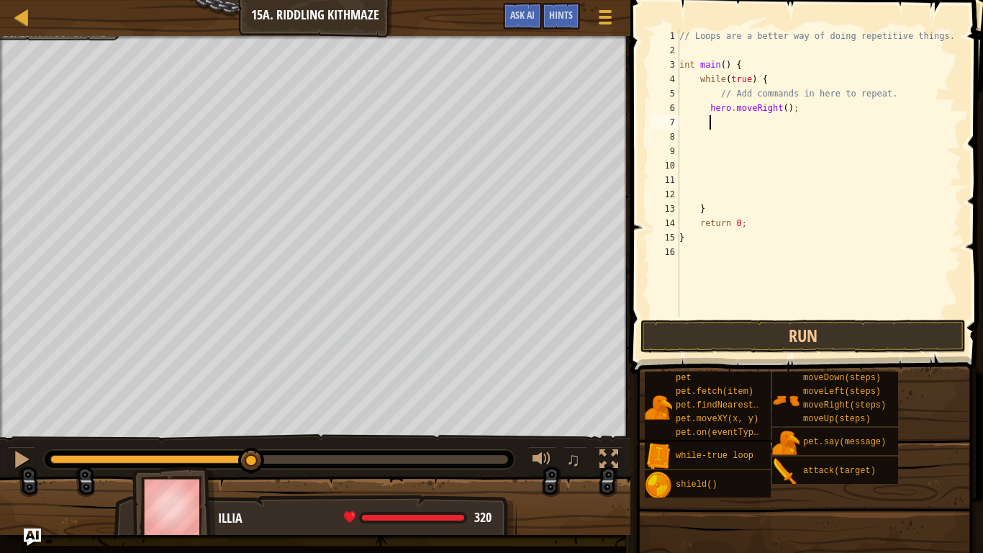
type textarea "h"
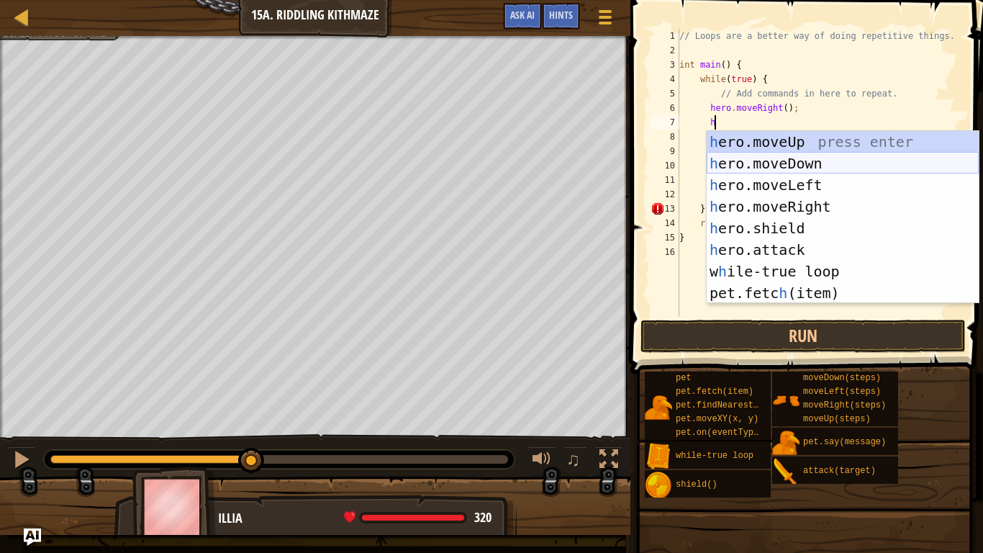
click at [771, 155] on div "h ero.moveUp press enter h ero.moveDown press enter h ero.moveLeft press enter …" at bounding box center [843, 239] width 272 height 216
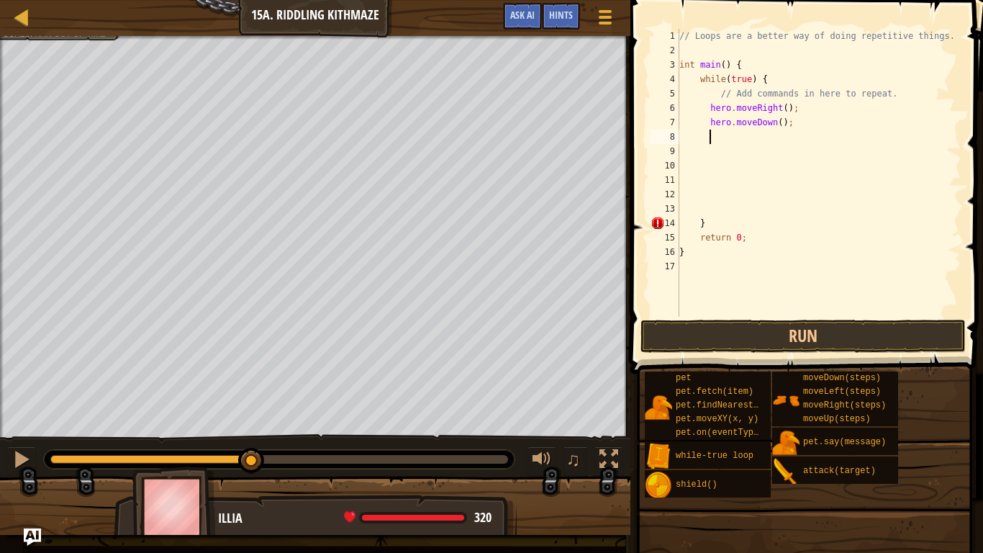
scroll to position [6, 4]
type textarea "h"
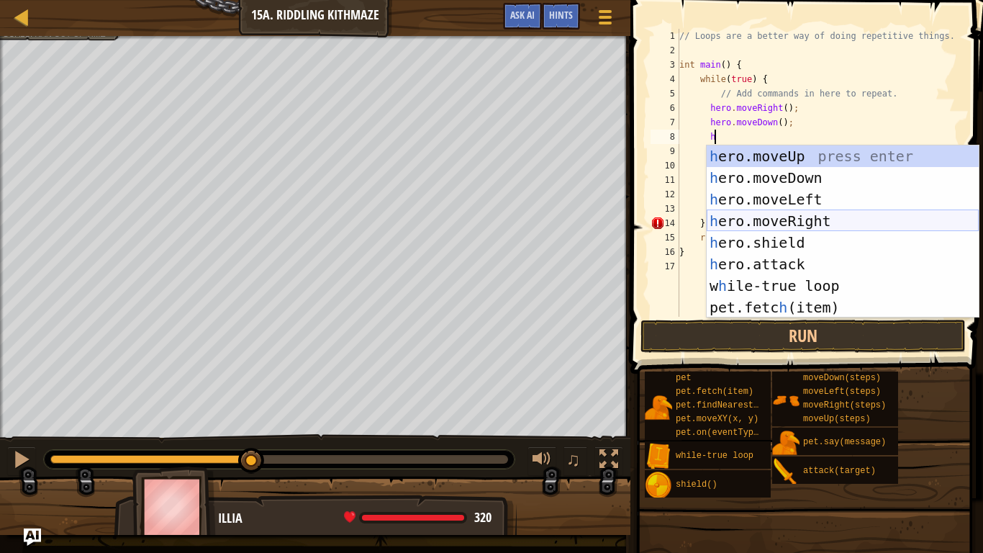
click at [800, 223] on div "h ero.moveUp press enter h ero.moveDown press enter h ero.moveLeft press enter …" at bounding box center [843, 253] width 272 height 216
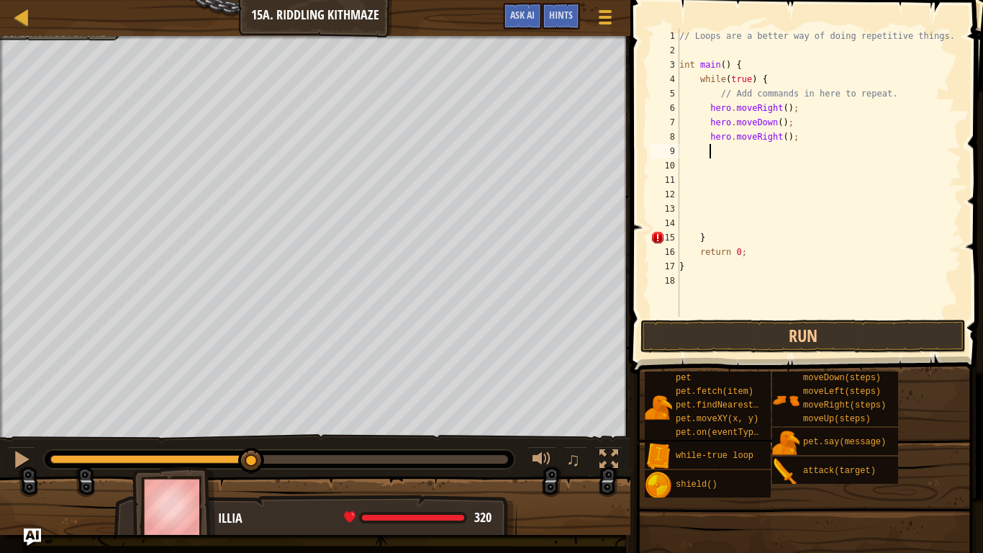
scroll to position [6, 4]
click at [785, 346] on button "Run" at bounding box center [803, 336] width 325 height 33
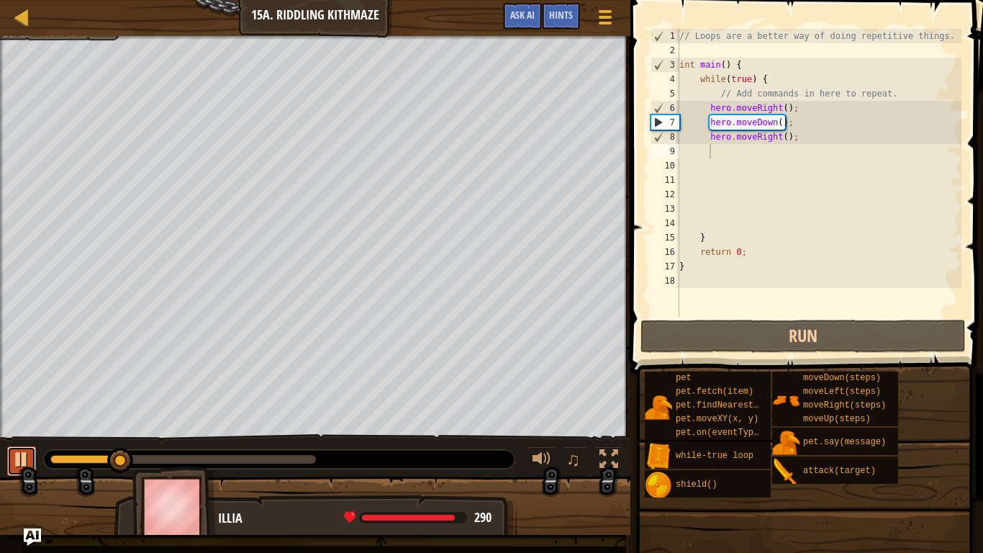
click at [25, 461] on div at bounding box center [21, 459] width 19 height 19
type textarea "h"
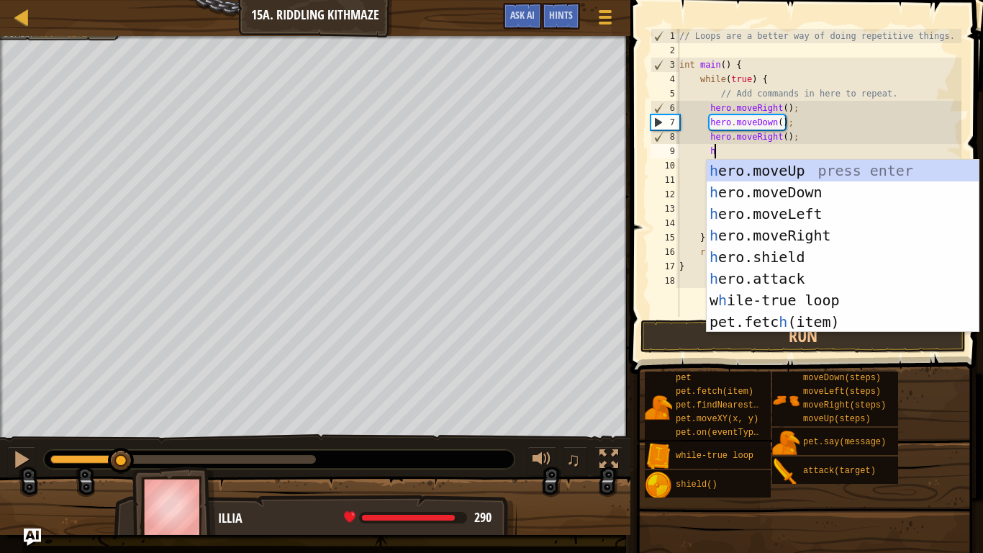
scroll to position [6, 4]
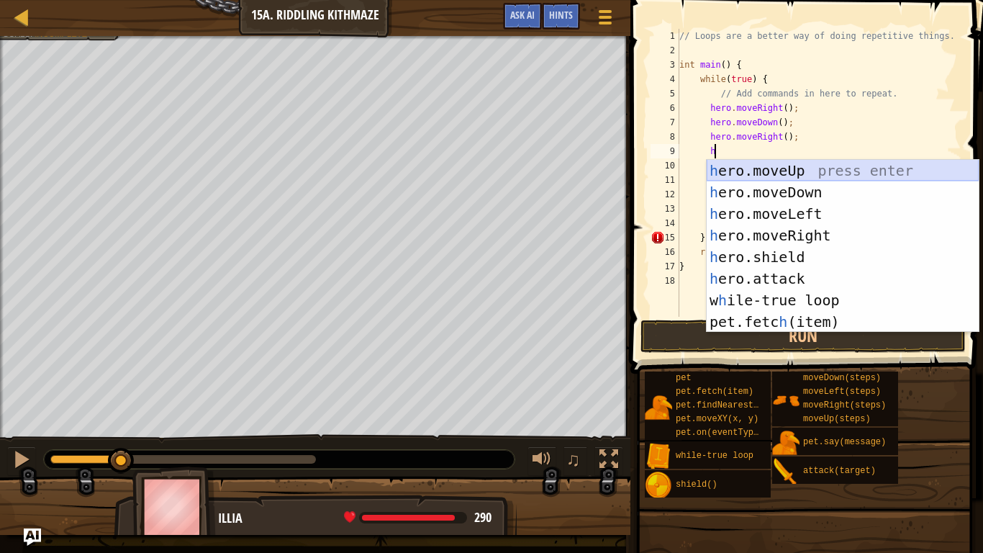
click at [805, 173] on div "h ero.moveUp press enter h ero.moveDown press enter h ero.moveLeft press enter …" at bounding box center [843, 268] width 272 height 216
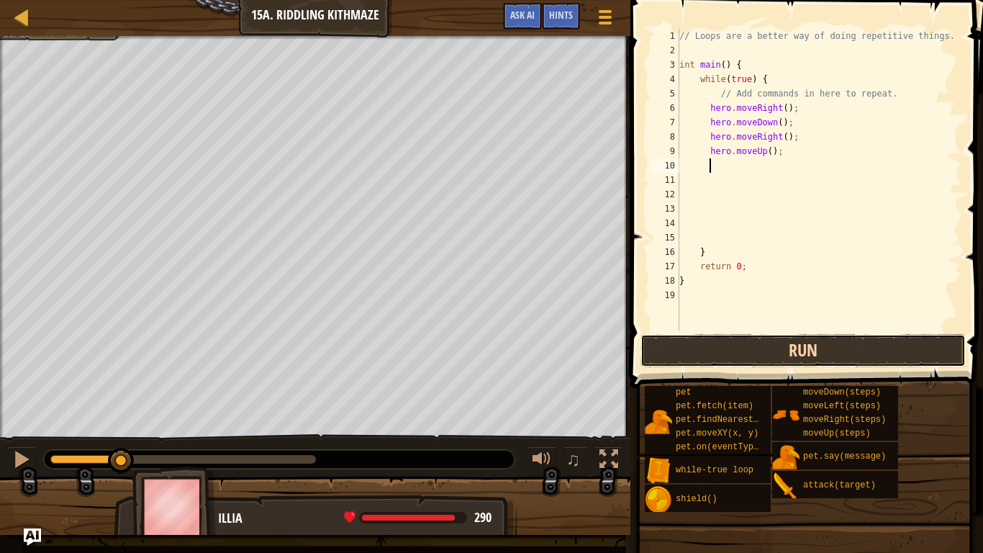
click at [744, 338] on button "Run" at bounding box center [803, 350] width 325 height 33
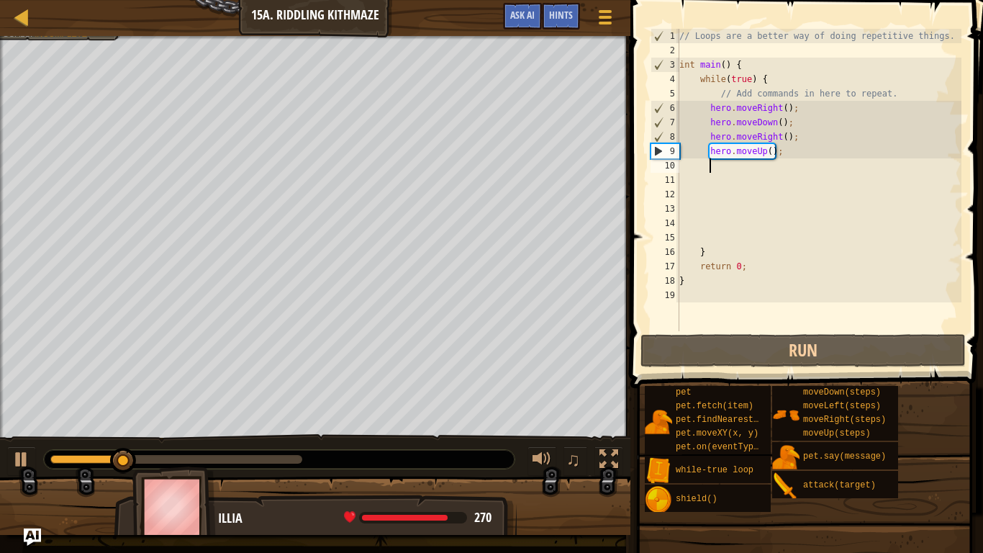
click at [786, 135] on div "// Loops are a better way of doing repetitive things. int main ( ) { while ( tr…" at bounding box center [819, 194] width 285 height 331
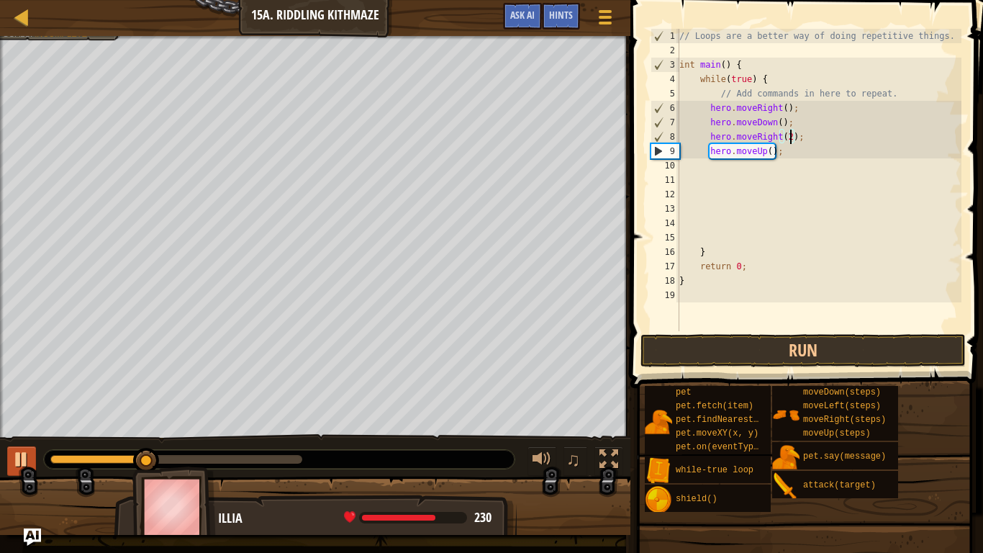
type textarea "hero.moveRight(2);"
click at [20, 447] on button at bounding box center [21, 461] width 29 height 30
click at [682, 344] on button "Run" at bounding box center [803, 350] width 325 height 33
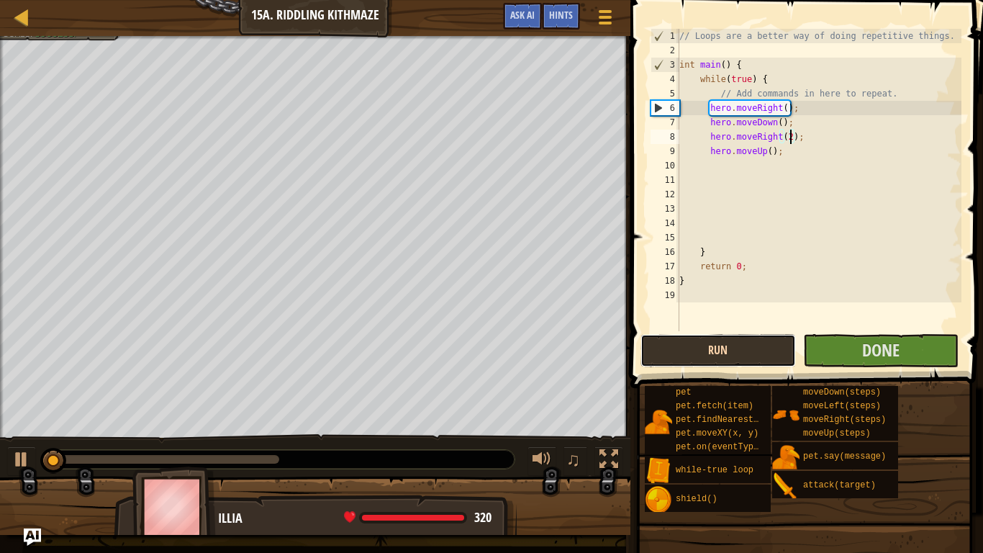
click at [682, 344] on button "Run" at bounding box center [718, 350] width 155 height 33
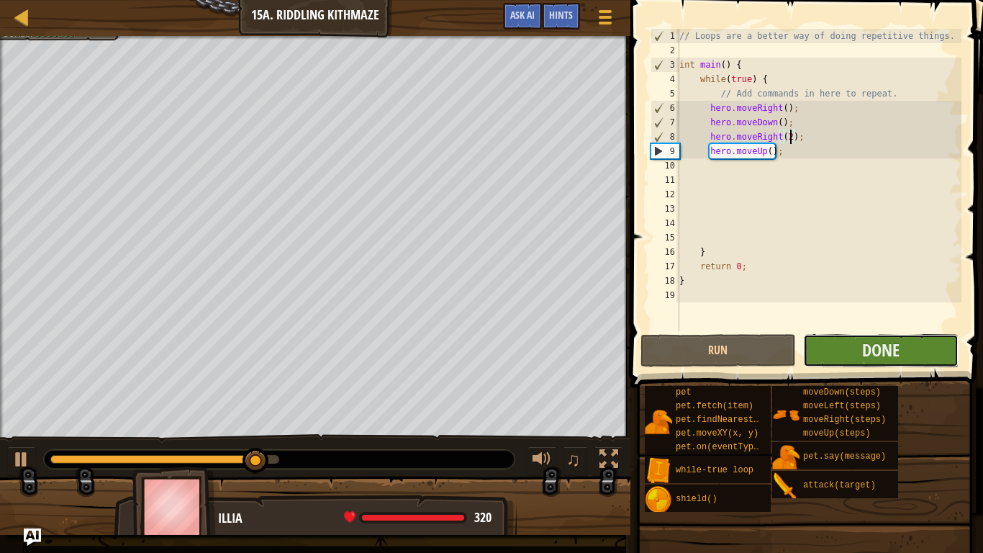
click at [918, 344] on button "Done" at bounding box center [880, 350] width 155 height 33
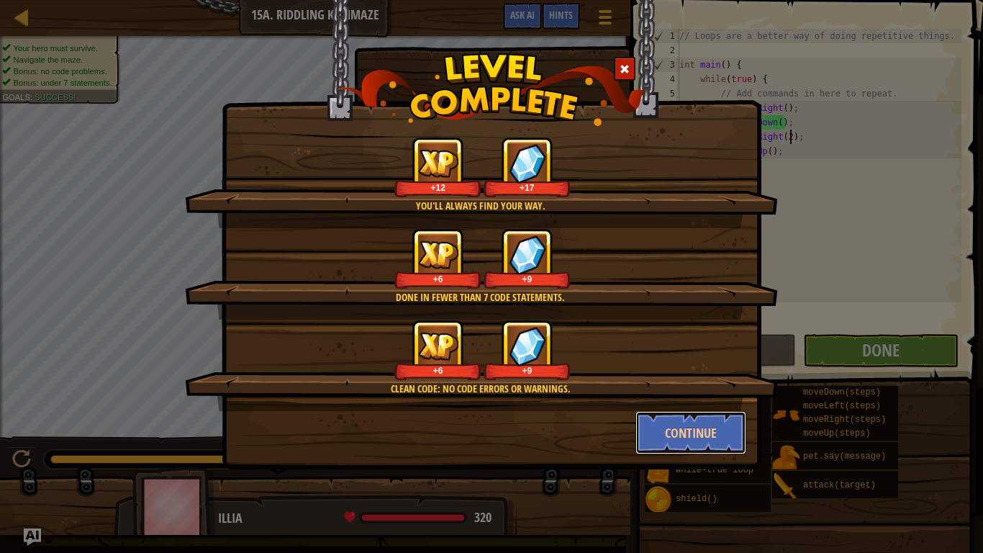
click at [667, 432] on button "Continue" at bounding box center [692, 432] width 112 height 43
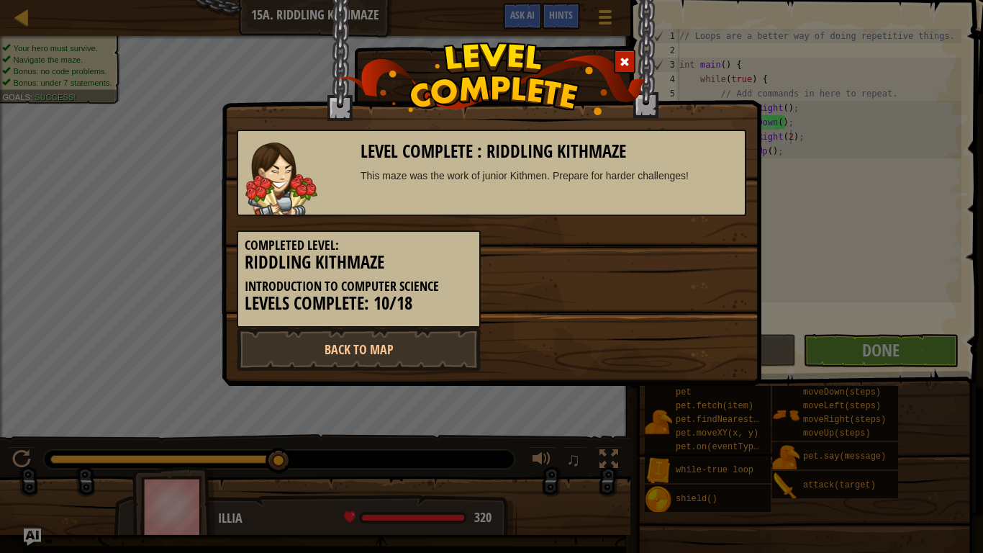
click at [835, 338] on div "Level Complete : Riddling Kithmaze This maze was the work of junior Kithmen. Pr…" at bounding box center [491, 276] width 983 height 553
click at [632, 59] on div at bounding box center [625, 62] width 22 height 24
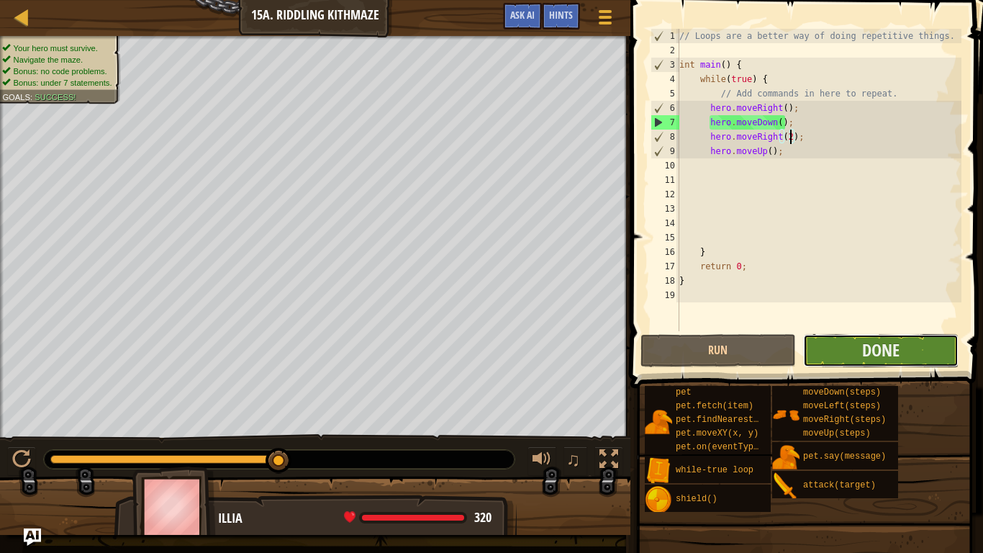
click at [926, 362] on button "Done" at bounding box center [880, 350] width 155 height 33
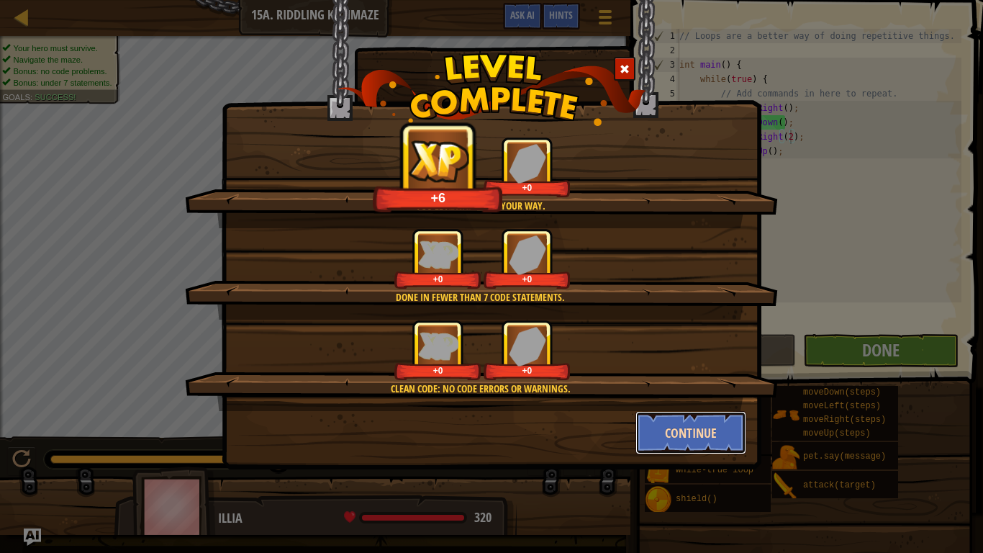
click at [691, 414] on button "Continue" at bounding box center [692, 432] width 112 height 43
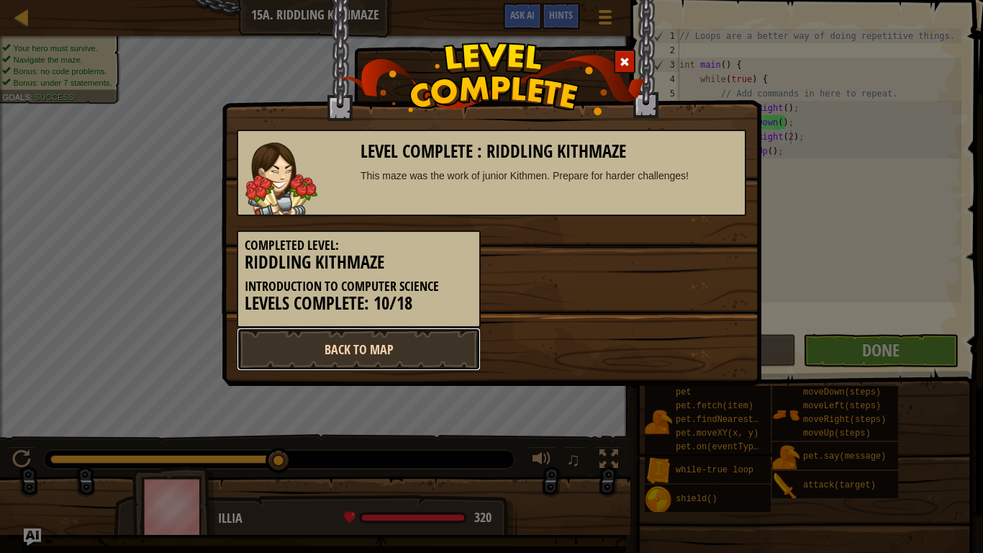
click at [402, 346] on link "Back to Map" at bounding box center [359, 349] width 244 height 43
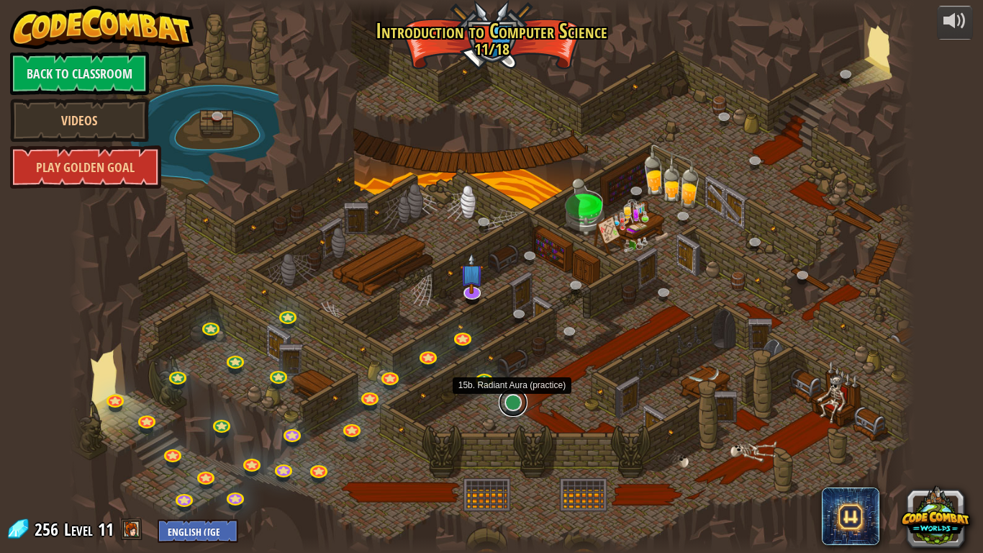
click at [518, 406] on link at bounding box center [513, 402] width 29 height 29
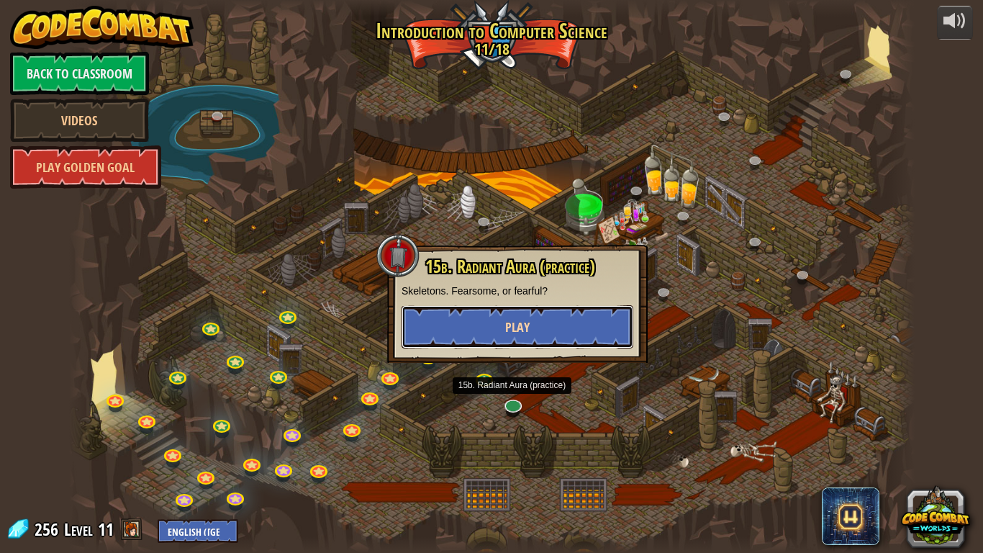
click at [518, 319] on span "Play" at bounding box center [517, 327] width 24 height 18
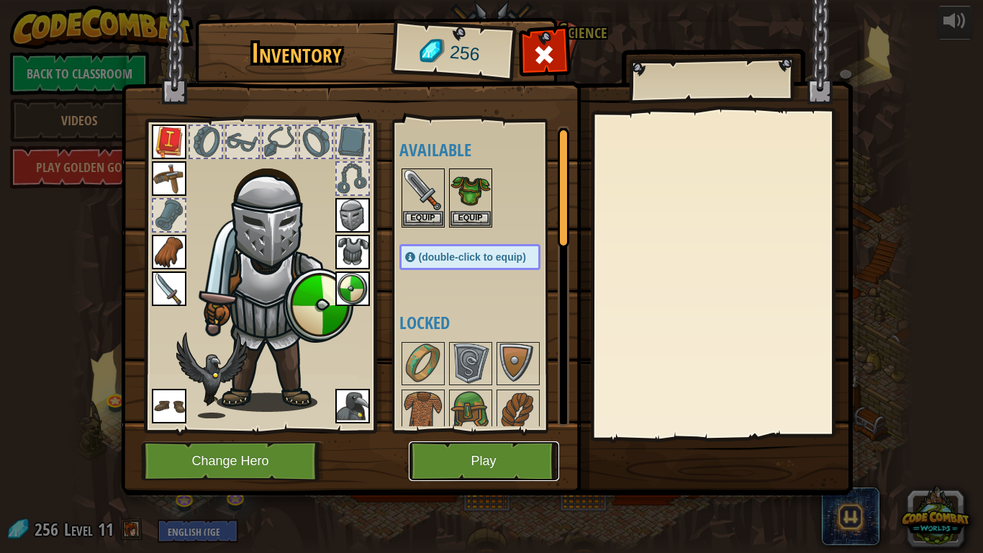
click at [466, 475] on button "Play" at bounding box center [484, 461] width 150 height 40
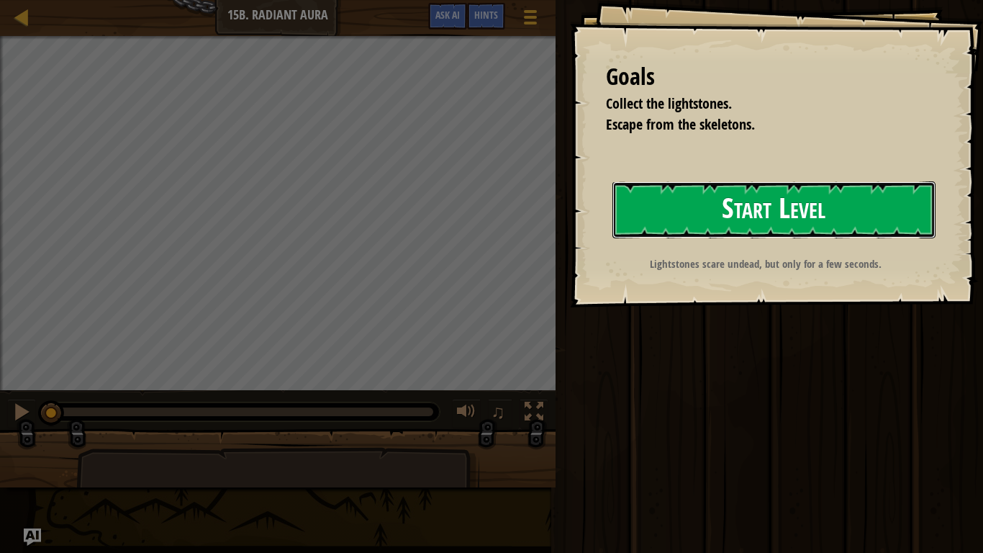
click at [660, 215] on button "Start Level" at bounding box center [774, 209] width 323 height 57
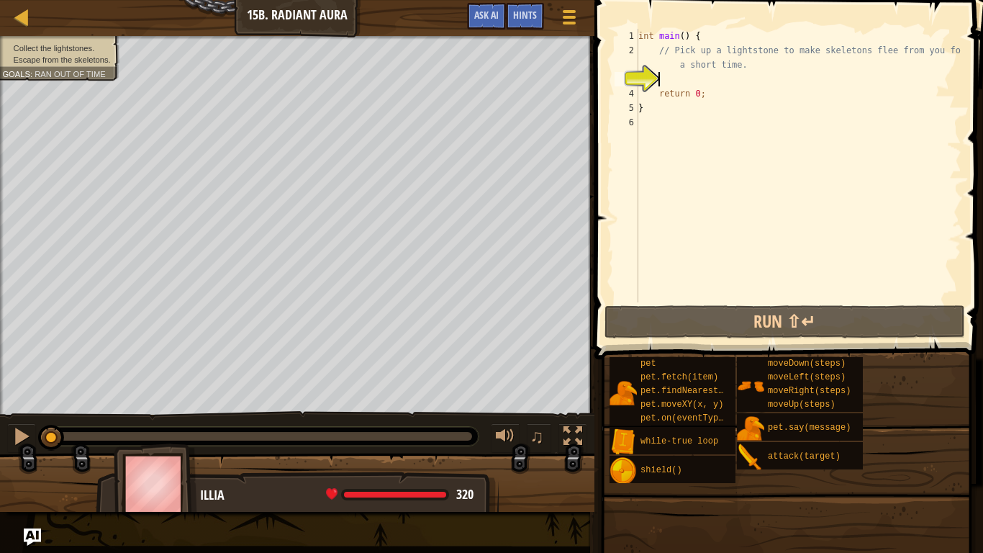
type textarea "h"
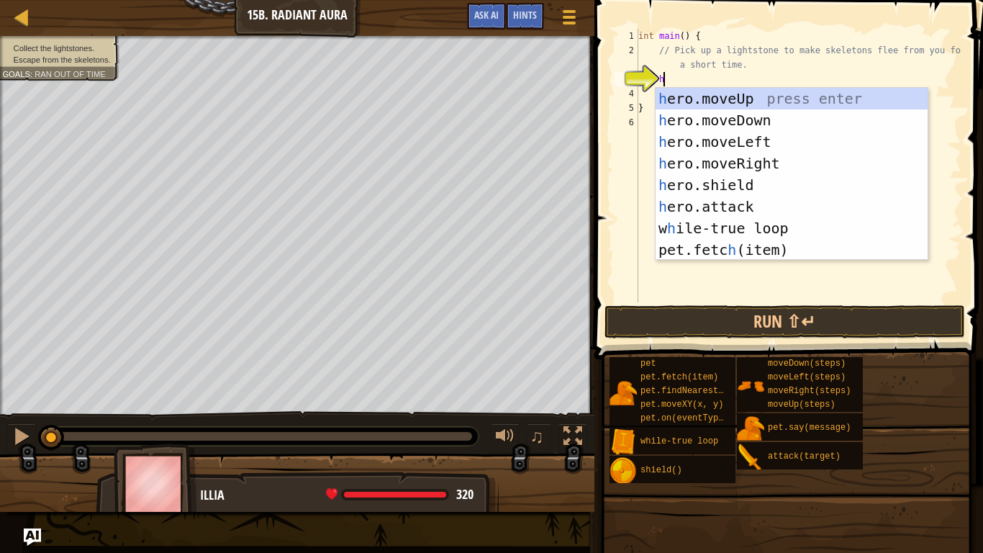
scroll to position [6, 3]
click at [746, 101] on div "h ero.moveUp press enter h ero.moveDown press enter h ero.moveLeft press enter …" at bounding box center [792, 196] width 272 height 216
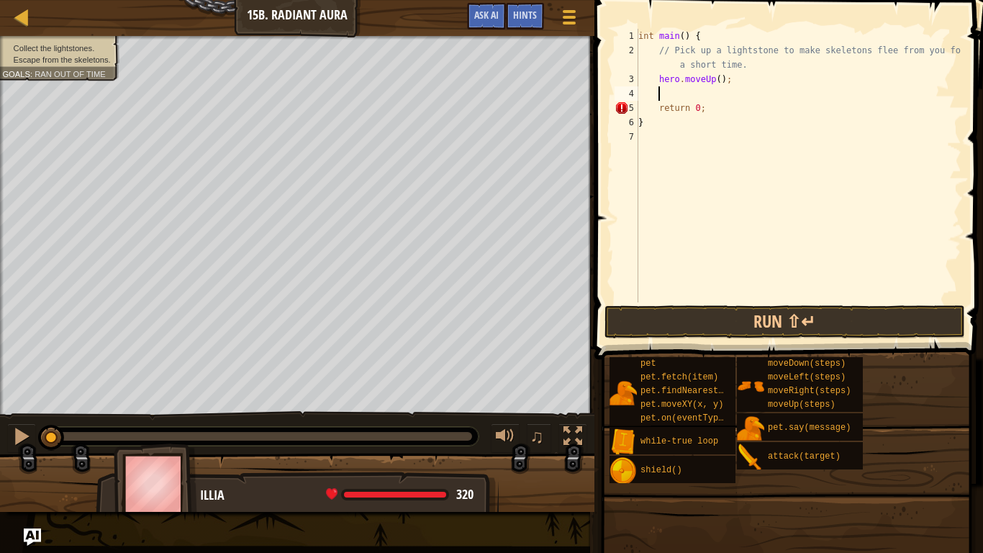
scroll to position [6, 2]
type textarea "h"
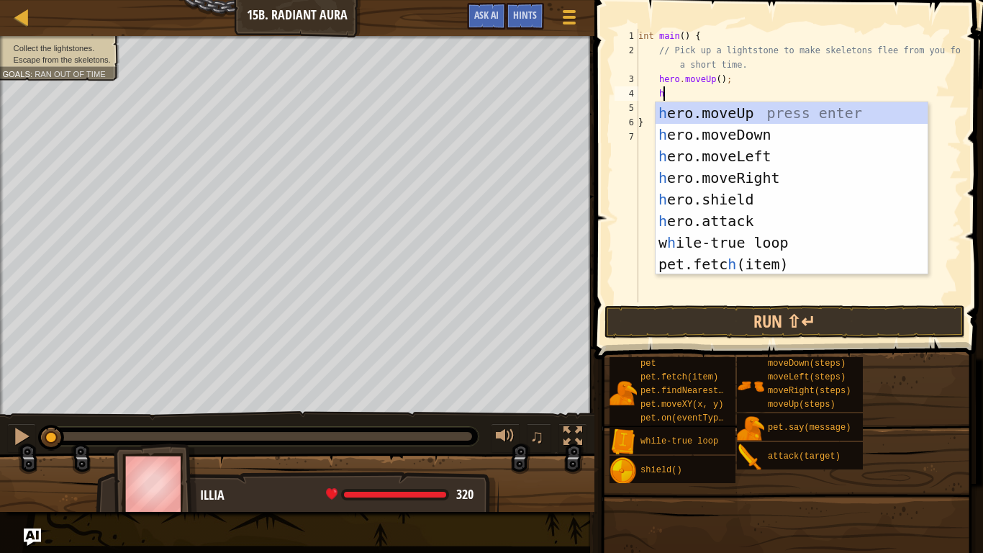
scroll to position [6, 3]
click at [785, 174] on div "h ero.moveUp press enter h ero.moveDown press enter h ero.moveLeft press enter …" at bounding box center [792, 210] width 272 height 216
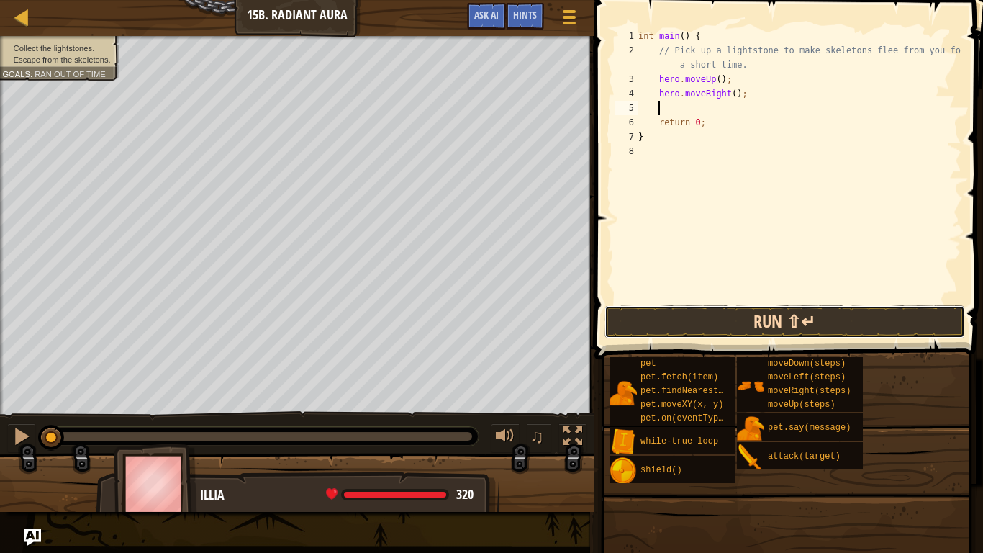
click at [770, 333] on button "Run ⇧↵" at bounding box center [785, 321] width 361 height 33
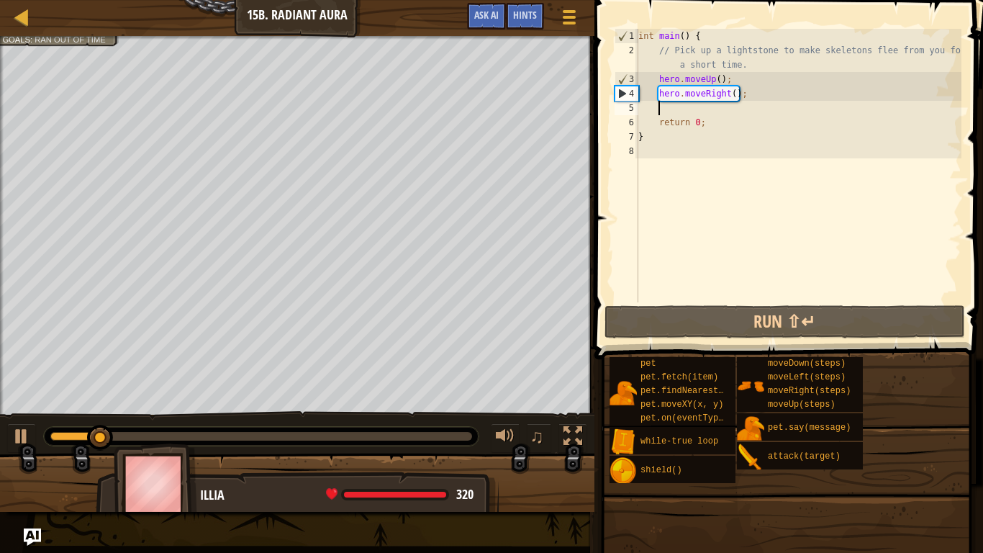
click at [738, 73] on div "int main ( ) { // Pick up a lightstone to make skeletons flee from you for a sh…" at bounding box center [799, 180] width 326 height 302
type textarea "hero.moveUp();"
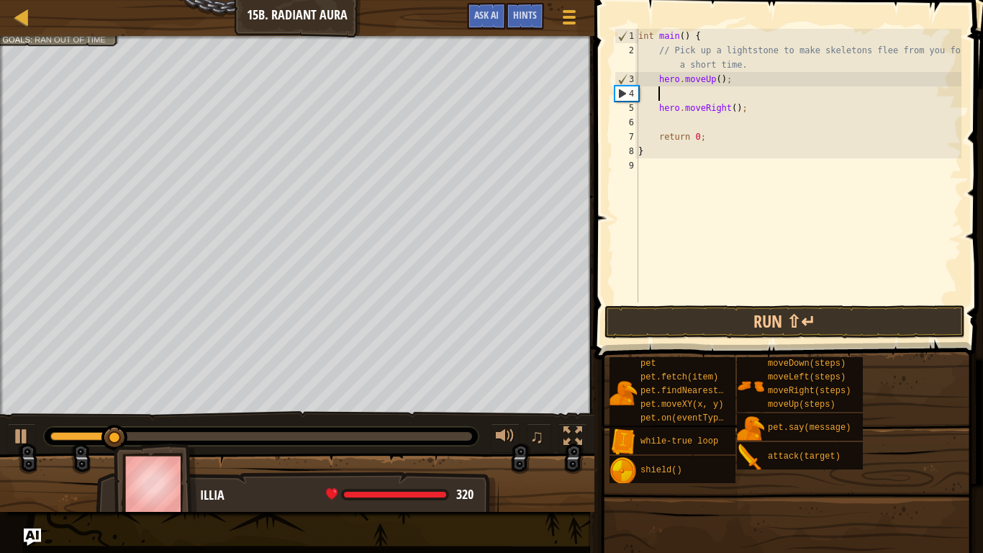
type textarea "h"
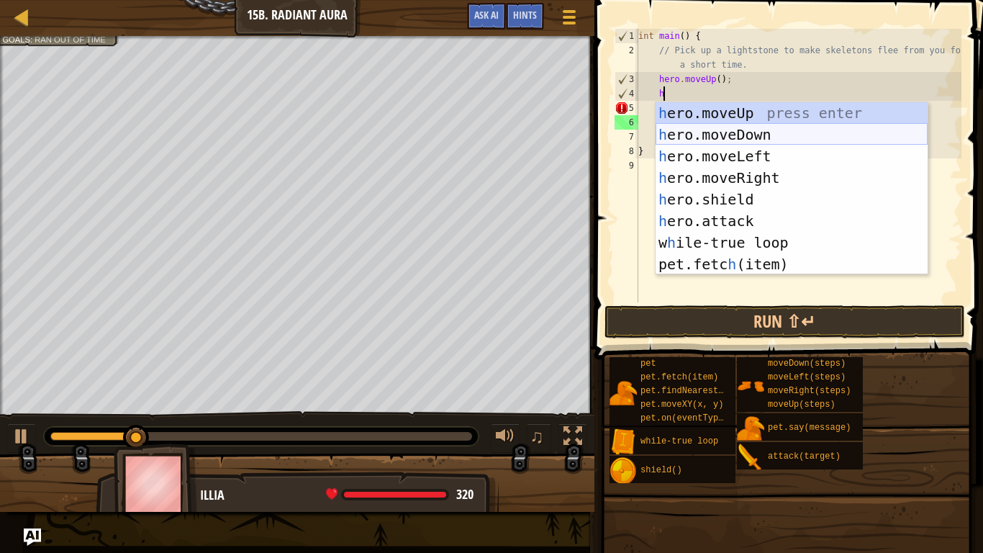
click at [755, 134] on div "h ero.moveUp press enter h ero.moveDown press enter h ero.moveLeft press enter …" at bounding box center [792, 210] width 272 height 216
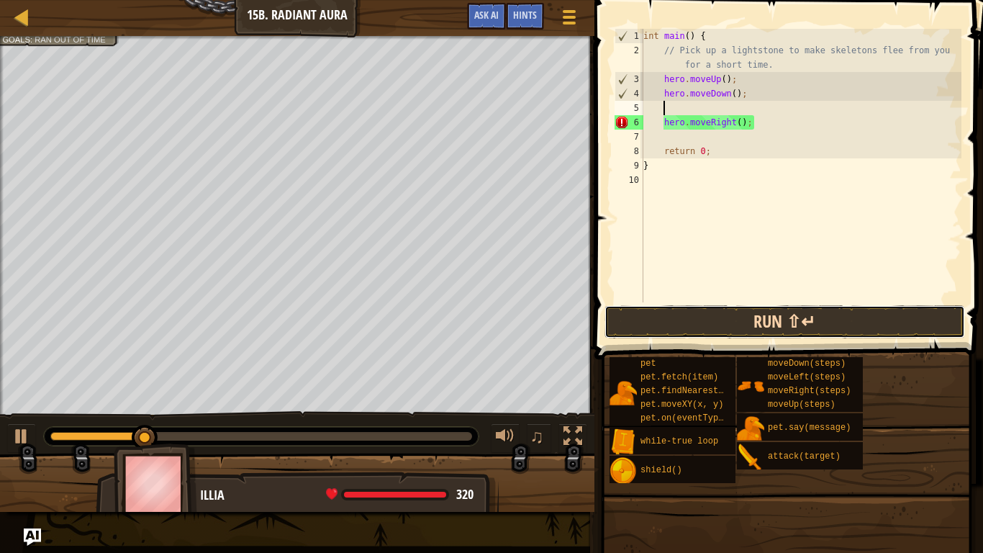
click at [676, 327] on button "Run ⇧↵" at bounding box center [785, 321] width 361 height 33
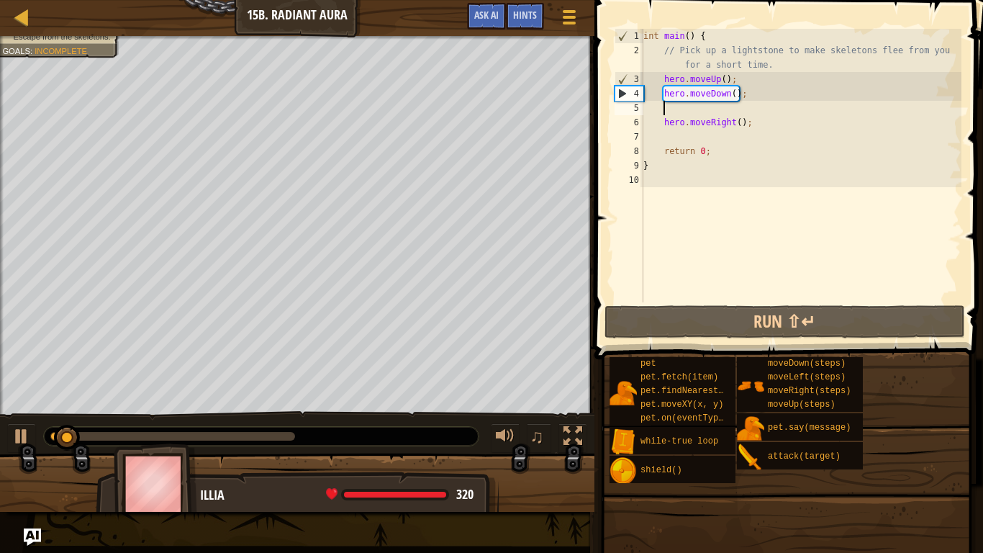
scroll to position [6, 0]
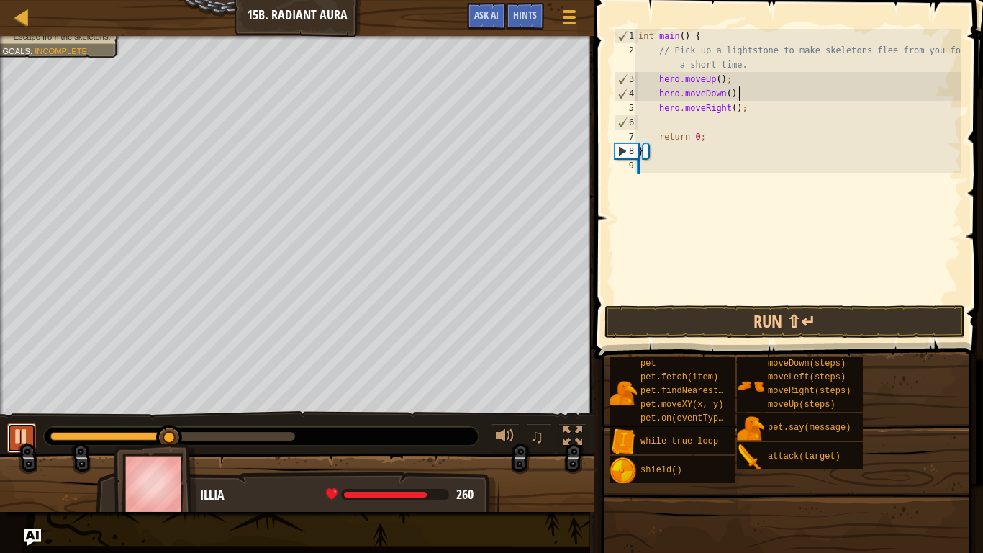
click at [17, 438] on div at bounding box center [21, 436] width 19 height 19
click at [766, 114] on div "int main ( ) { // Pick up a lightstone to make skeletons flee from you for a sh…" at bounding box center [799, 180] width 326 height 302
type textarea "hero.moveRight();"
click at [702, 127] on div "int main ( ) { // Pick up a lightstone to make skeletons flee from you for a sh…" at bounding box center [799, 180] width 326 height 302
click at [733, 110] on div "int main ( ) { // Pick up a lightstone to make skeletons flee from you for a sh…" at bounding box center [799, 180] width 326 height 302
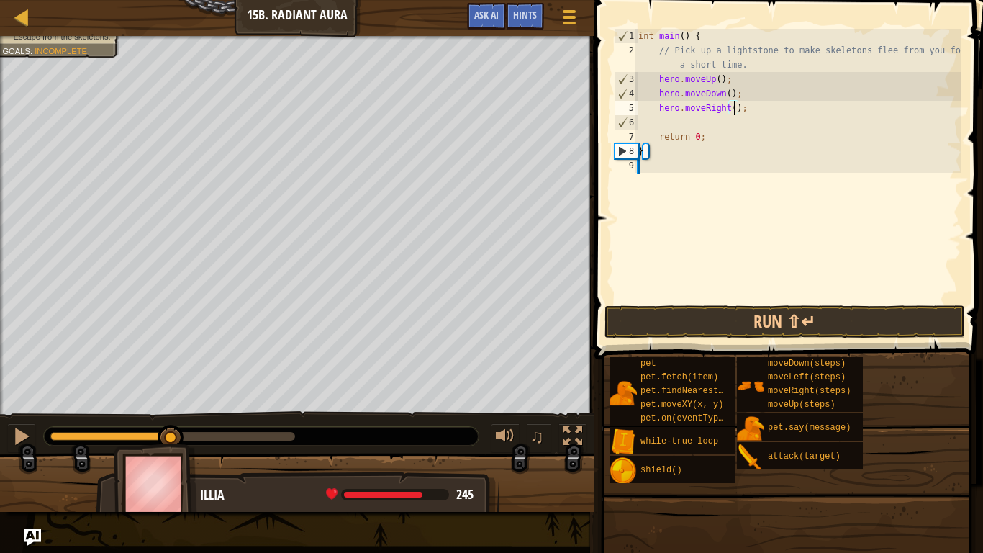
scroll to position [6, 14]
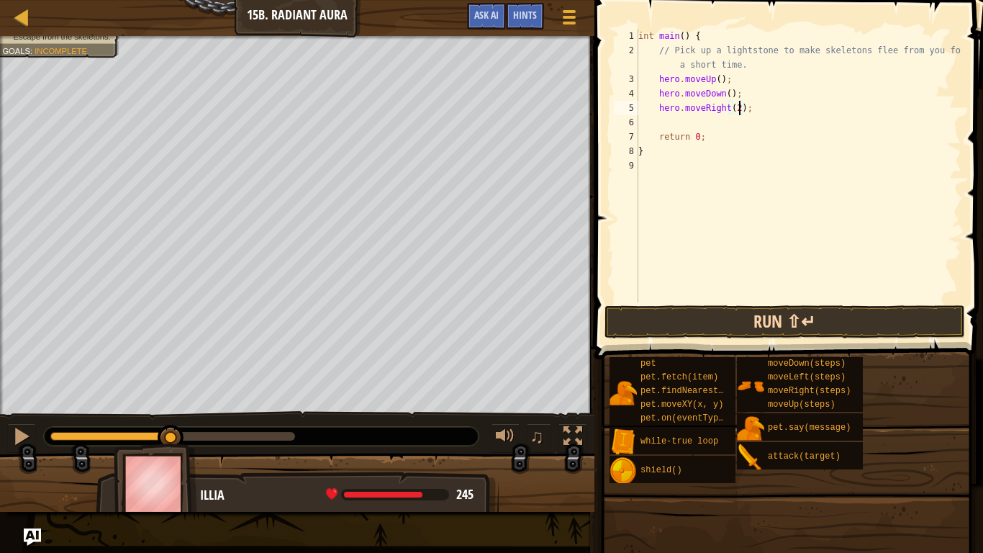
type textarea "hero.moveRight(2);"
click at [671, 313] on button "Run ⇧↵" at bounding box center [785, 321] width 361 height 33
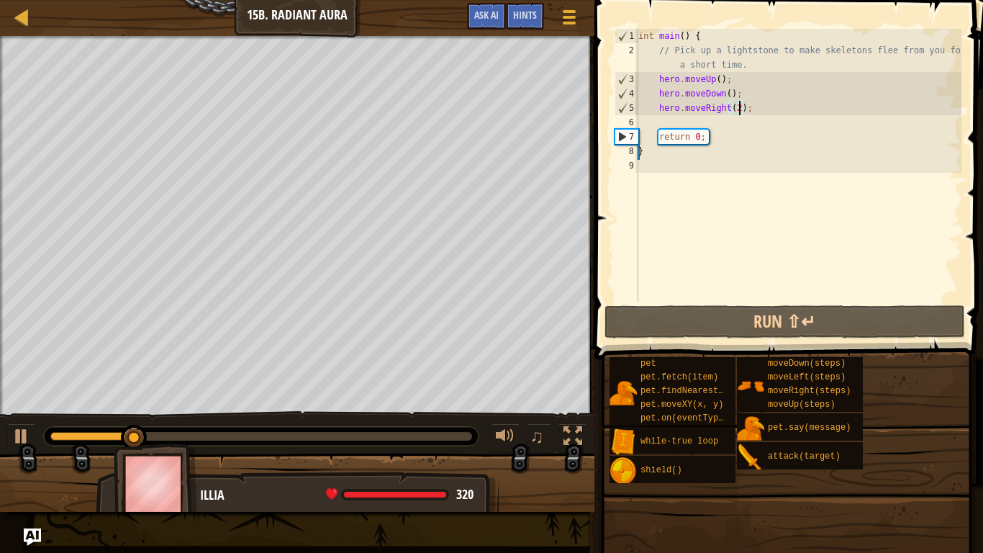
click at [767, 114] on div "int main ( ) { // Pick up a lightstone to make skeletons flee from you for a sh…" at bounding box center [799, 180] width 326 height 302
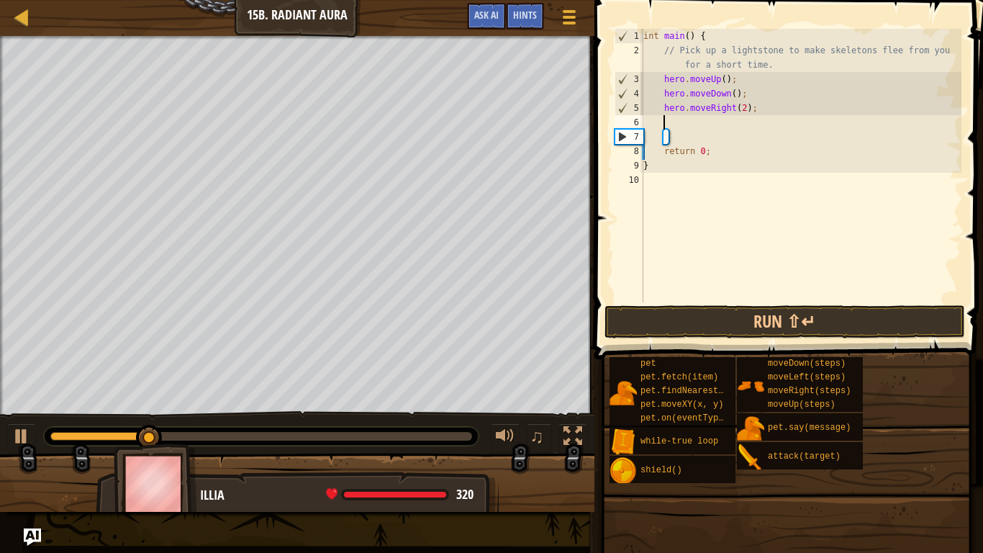
type textarea "h"
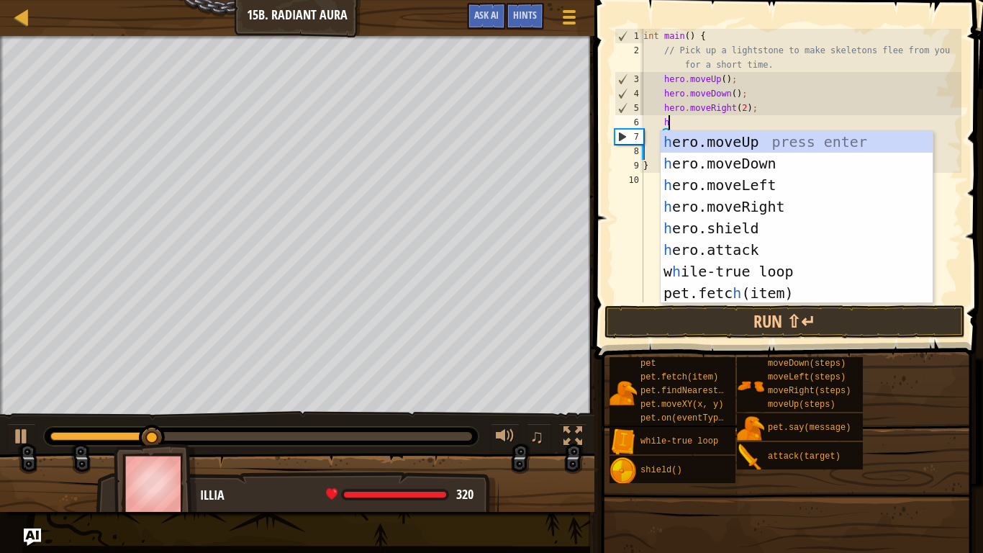
scroll to position [6, 3]
click at [756, 149] on div "h ero.moveUp press enter h ero.moveDown press enter h ero.moveLeft press enter …" at bounding box center [797, 239] width 272 height 216
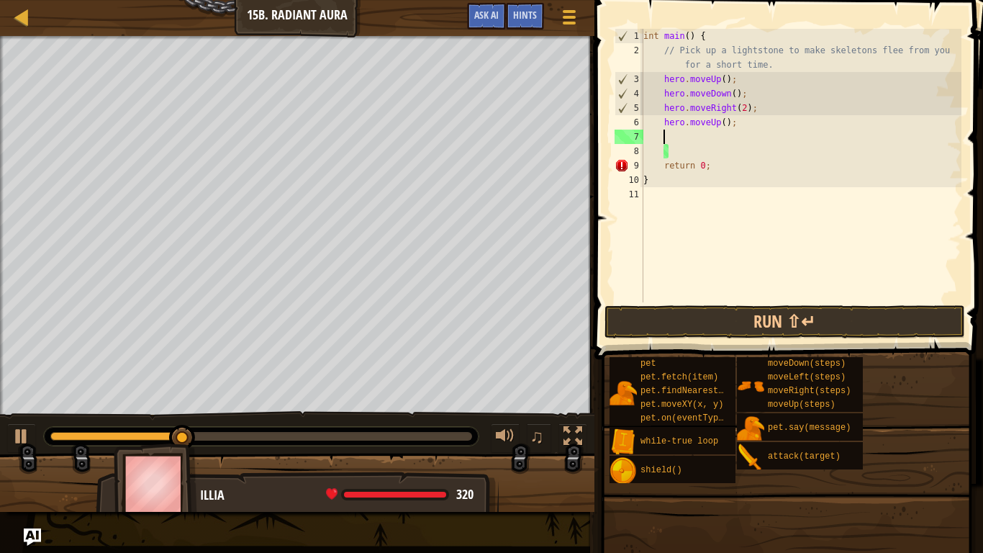
scroll to position [6, 2]
type textarea "h"
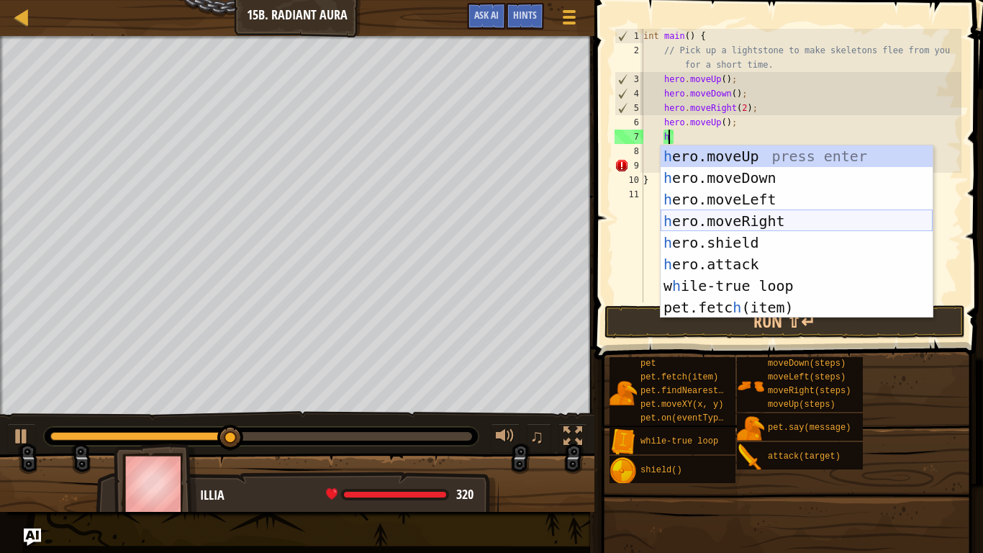
click at [793, 213] on div "h ero.moveUp press enter h ero.moveDown press enter h ero.moveLeft press enter …" at bounding box center [797, 253] width 272 height 216
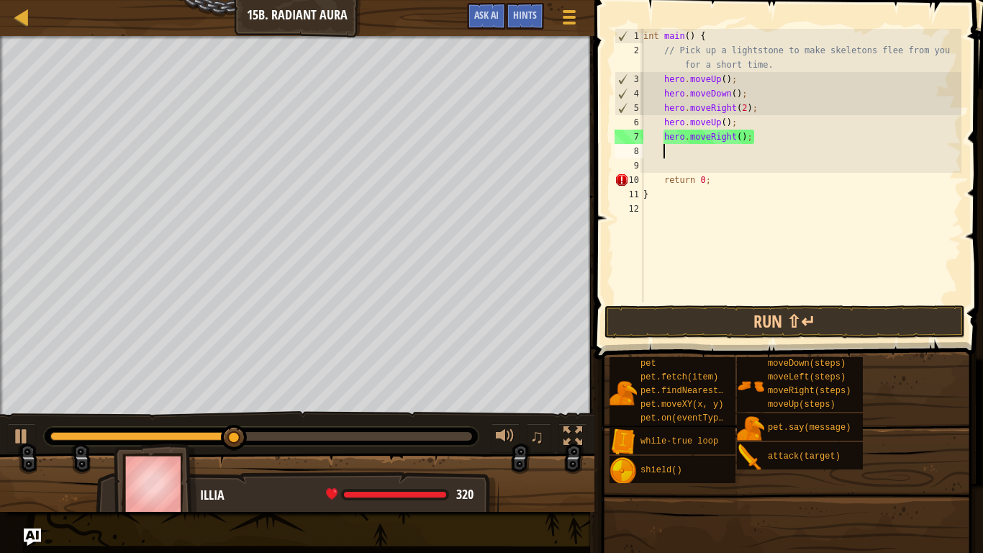
scroll to position [6, 2]
click at [740, 135] on div "int main ( ) { // Pick up a lightstone to make skeletons flee from you for a sh…" at bounding box center [801, 180] width 321 height 302
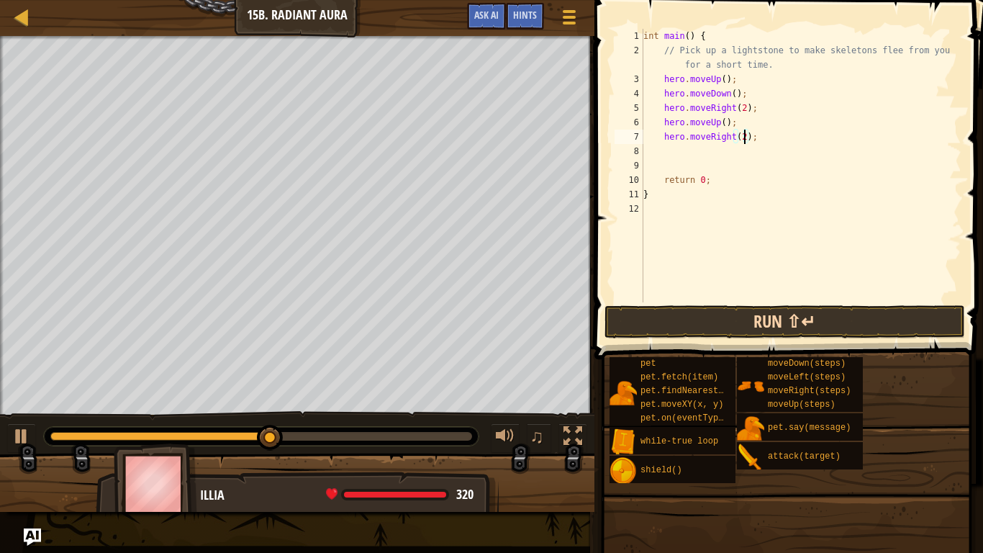
type textarea "hero.moveRight(2);"
click at [699, 327] on button "Run ⇧↵" at bounding box center [785, 321] width 361 height 33
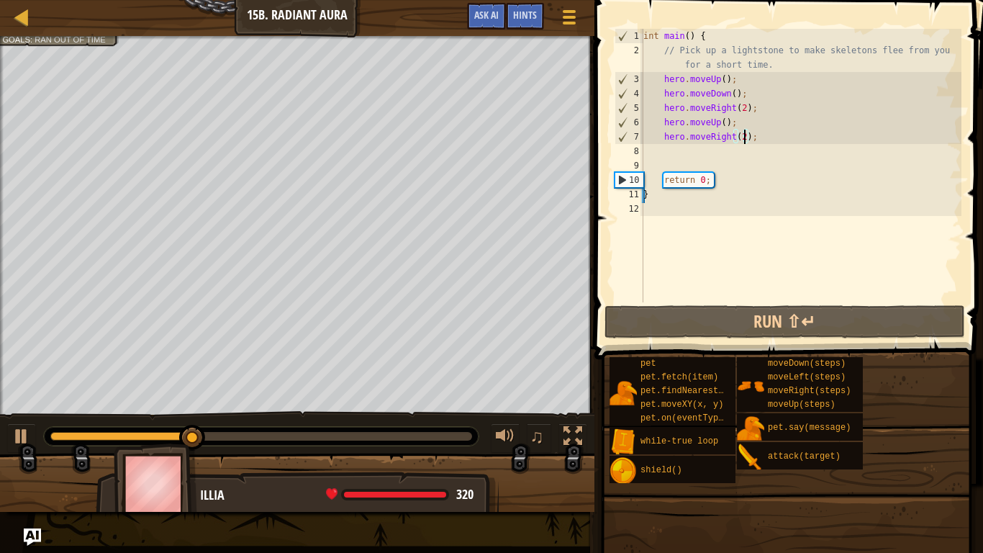
click at [710, 154] on div "int main ( ) { // Pick up a lightstone to make skeletons flee from you for a sh…" at bounding box center [801, 180] width 321 height 302
type textarea "h"
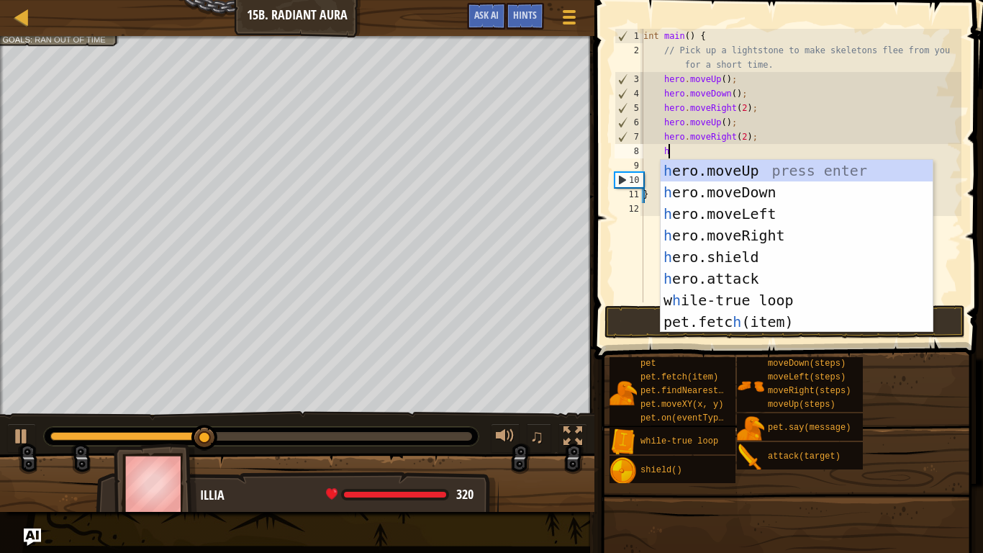
scroll to position [6, 3]
click at [772, 185] on div "h ero.moveUp press enter h ero.moveDown press enter h ero.moveLeft press enter …" at bounding box center [797, 268] width 272 height 216
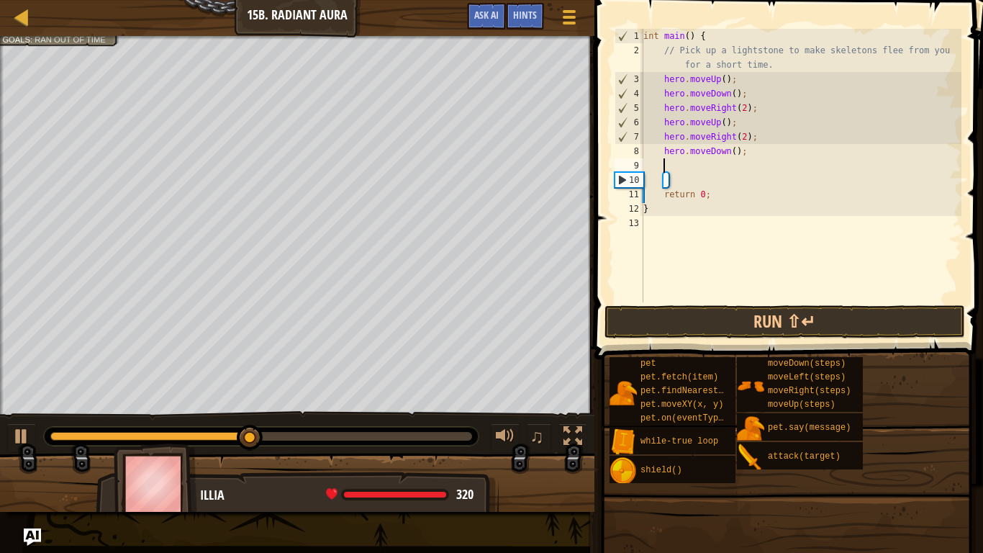
type textarea "h"
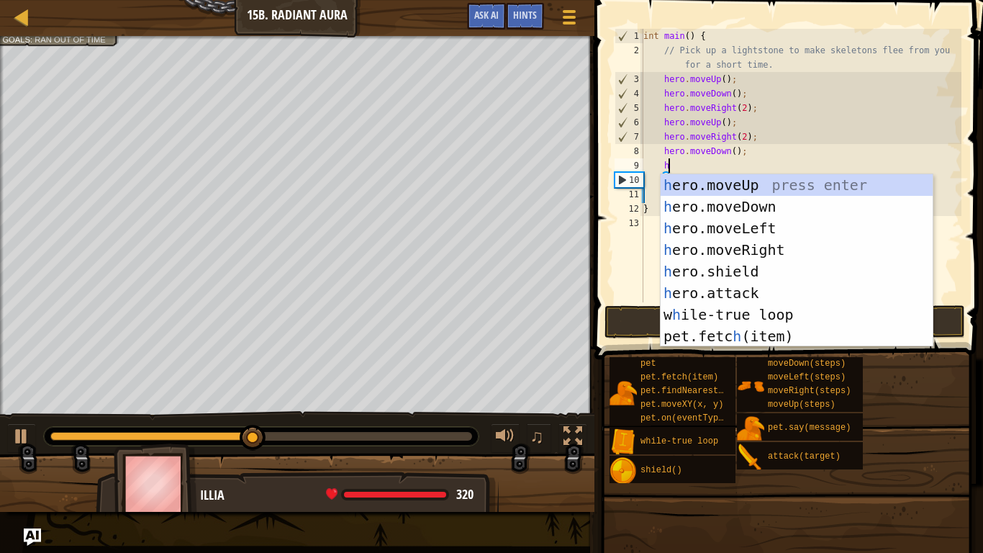
scroll to position [6, 3]
click at [733, 245] on div "h ero.moveUp press enter h ero.moveDown press enter h ero.moveLeft press enter …" at bounding box center [797, 282] width 272 height 216
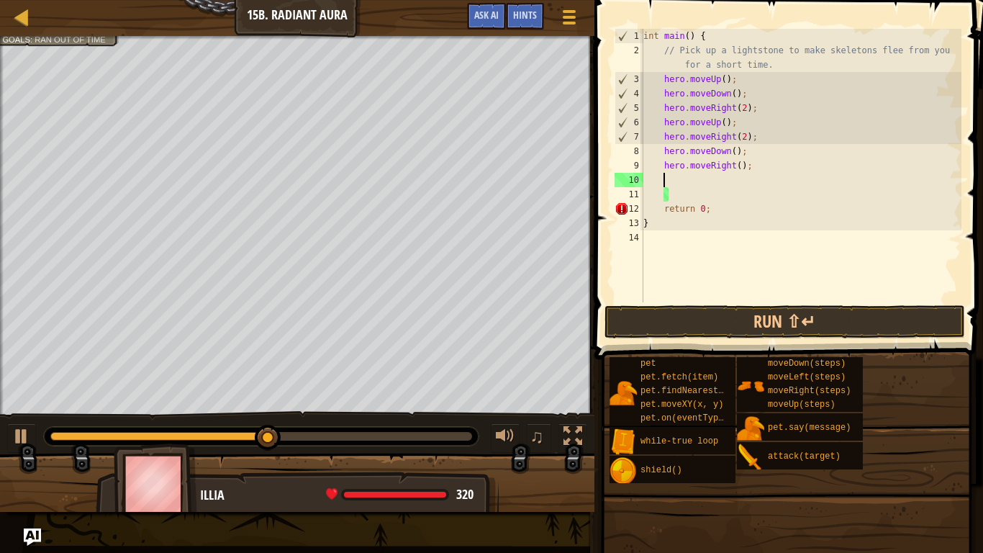
scroll to position [6, 2]
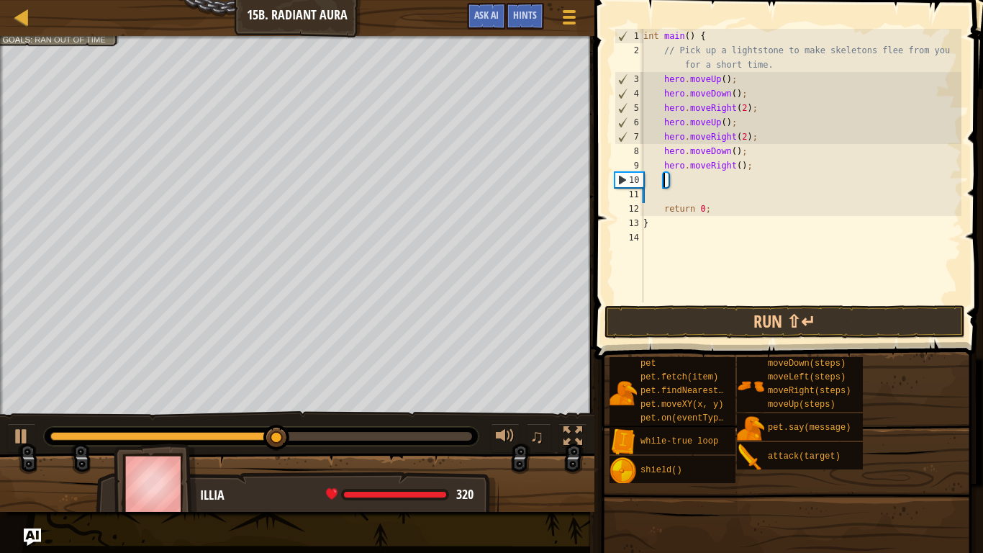
click at [741, 167] on div "int main ( ) { // Pick up a lightstone to make skeletons flee from you for a sh…" at bounding box center [801, 180] width 321 height 302
type textarea "hero.moveRight(2);"
click at [839, 327] on button "Run ⇧↵" at bounding box center [785, 321] width 361 height 33
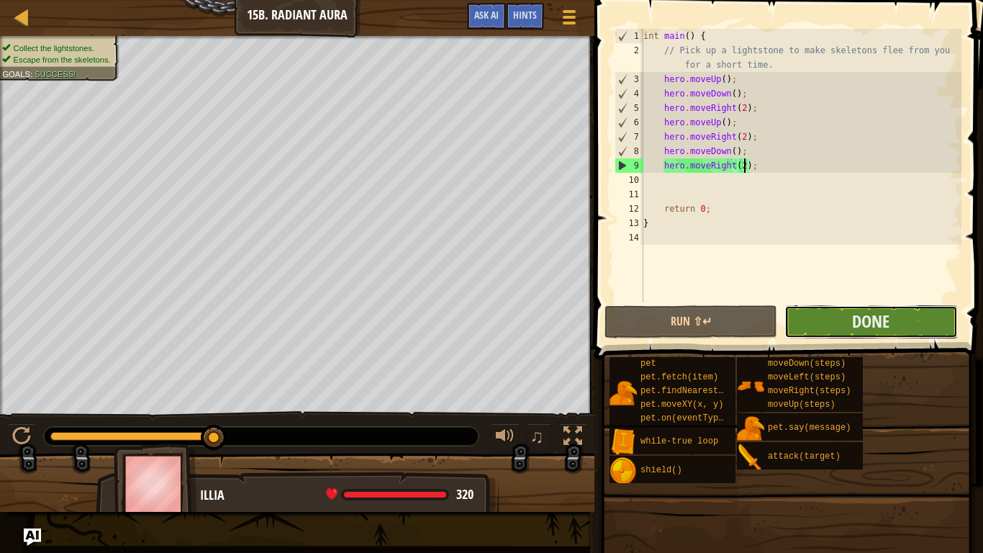
click at [812, 316] on button "Done" at bounding box center [871, 321] width 173 height 33
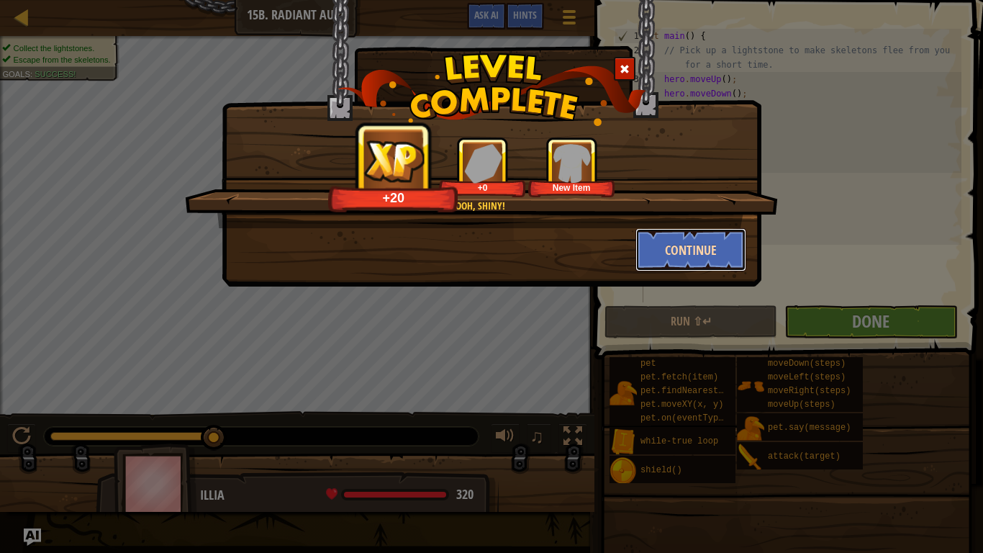
click at [705, 252] on button "Continue" at bounding box center [692, 249] width 112 height 43
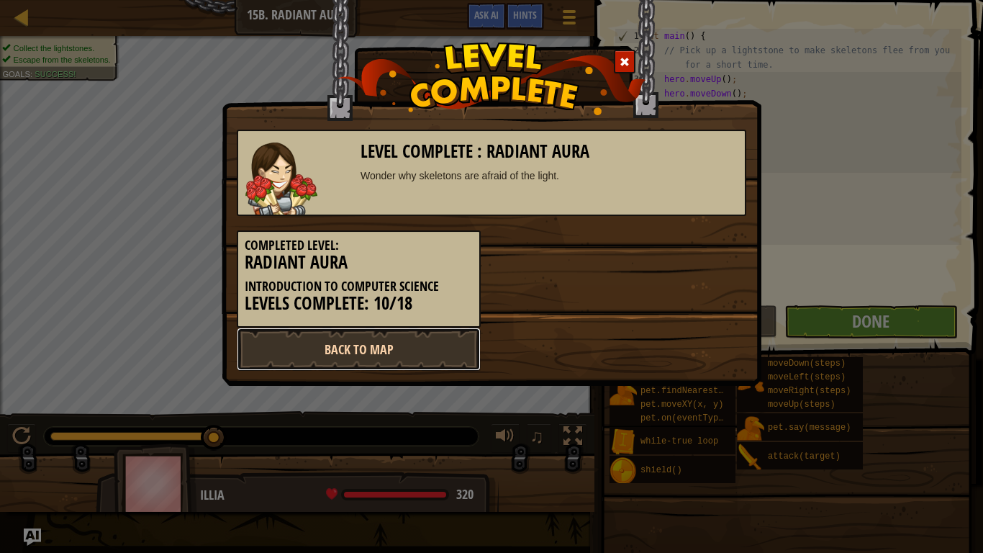
click at [414, 363] on link "Back to Map" at bounding box center [359, 349] width 244 height 43
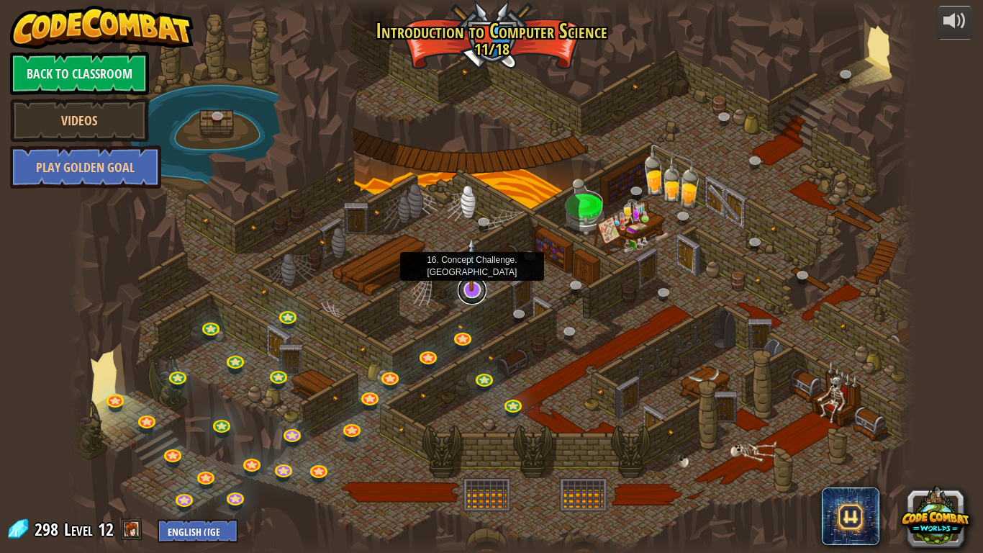
click at [477, 296] on link at bounding box center [472, 290] width 29 height 29
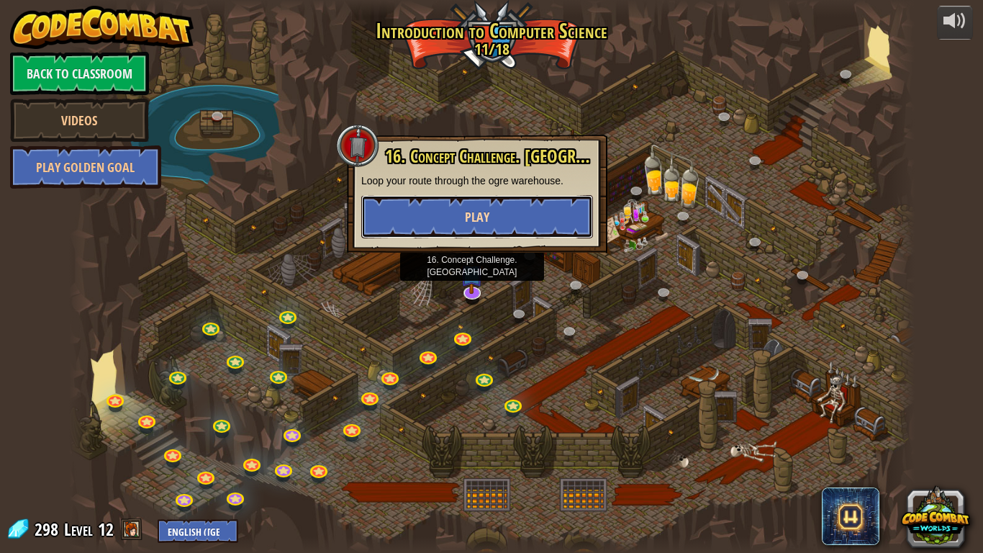
click at [475, 199] on button "Play" at bounding box center [477, 216] width 232 height 43
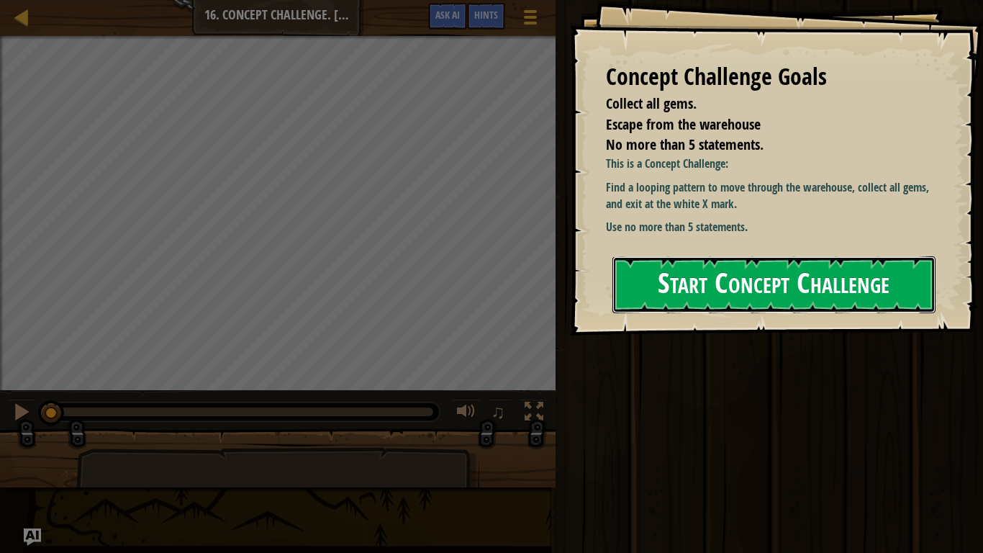
click at [685, 264] on button "Start Concept Challenge" at bounding box center [774, 284] width 323 height 57
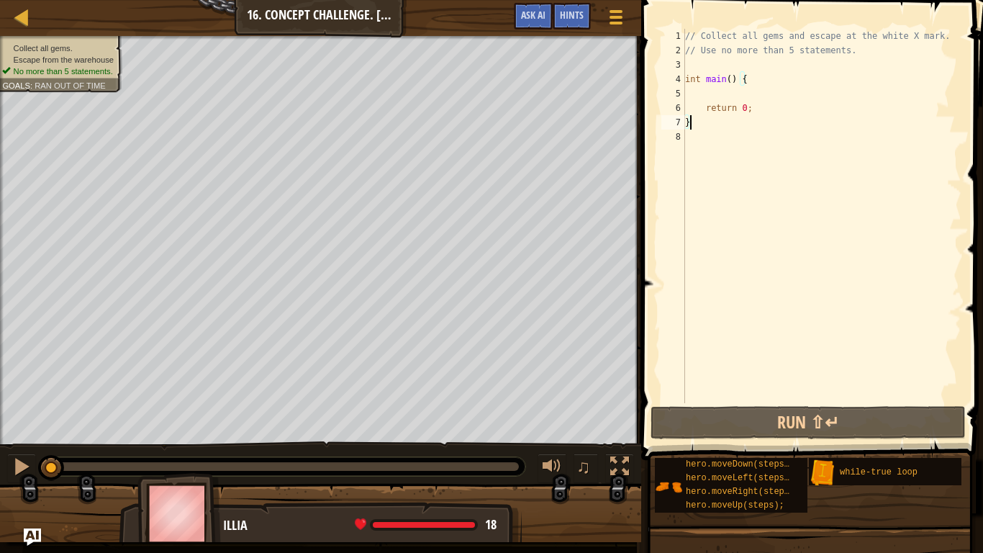
scroll to position [6, 1]
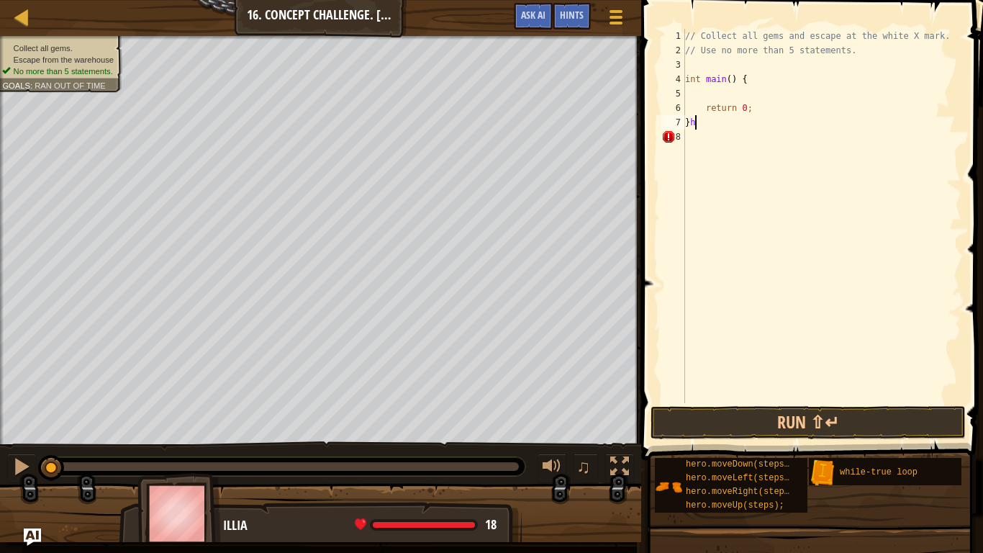
type textarea "}"
click at [693, 143] on div "// Collect all gems and escape at the white X mark. // Use no more than 5 state…" at bounding box center [821, 230] width 279 height 403
type textarea "h"
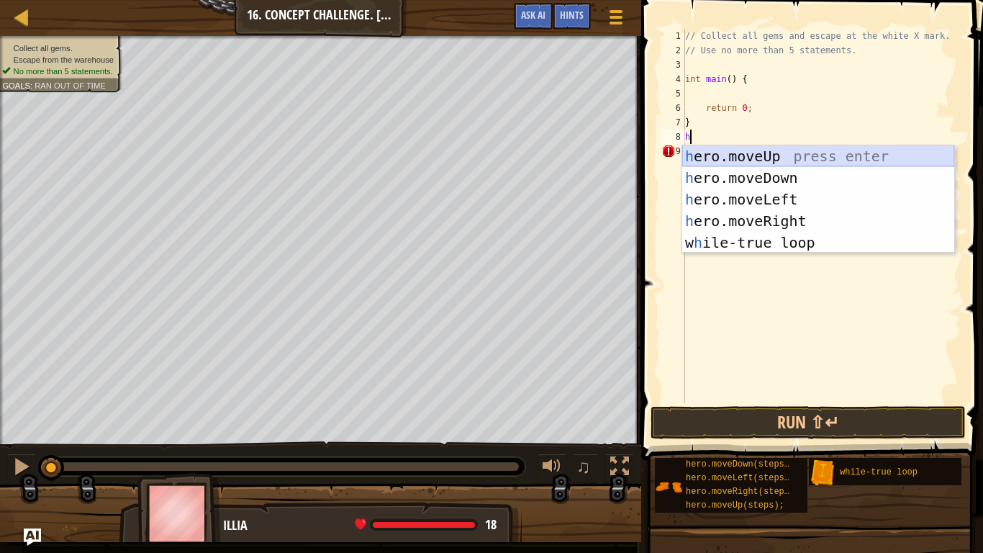
click at [764, 150] on div "h ero.moveUp press enter h ero.moveDown press enter h ero.moveLeft press enter …" at bounding box center [818, 220] width 272 height 151
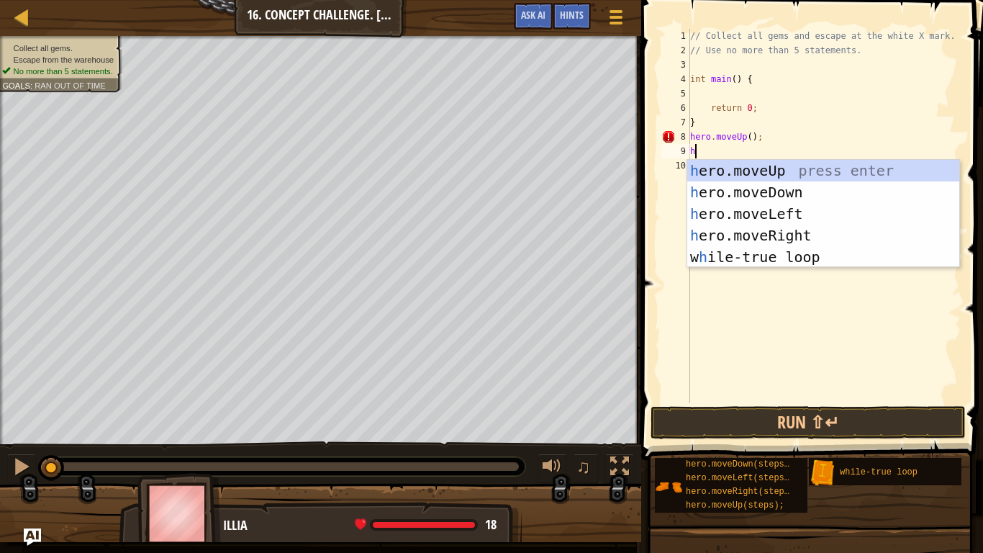
click at [762, 137] on div "// Collect all gems and escape at the white X mark. // Use no more than 5 state…" at bounding box center [824, 230] width 274 height 403
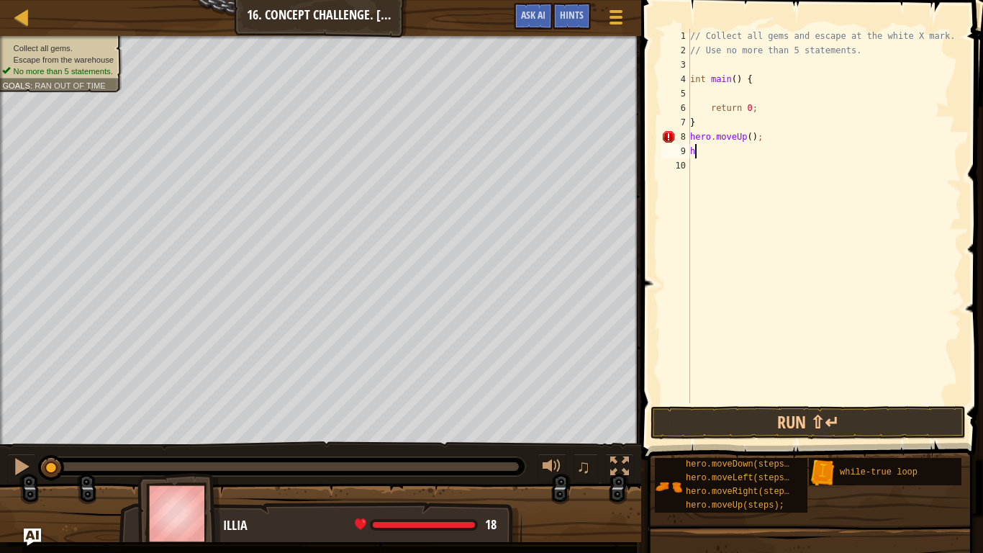
click at [707, 144] on div "// Collect all gems and escape at the white X mark. // Use no more than 5 state…" at bounding box center [824, 230] width 274 height 403
type textarea "h"
click at [759, 83] on div "// Collect all gems and escape at the white X mark. // Use no more than 5 state…" at bounding box center [821, 230] width 279 height 403
type textarea "int main() {"
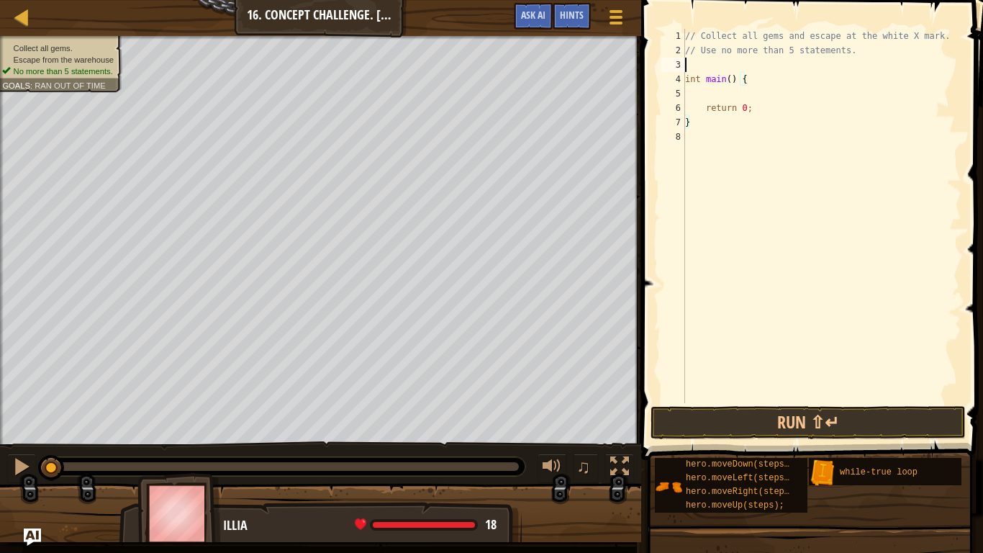
click at [715, 64] on div "// Collect all gems and escape at the white X mark. // Use no more than 5 state…" at bounding box center [821, 230] width 279 height 403
type textarea "h"
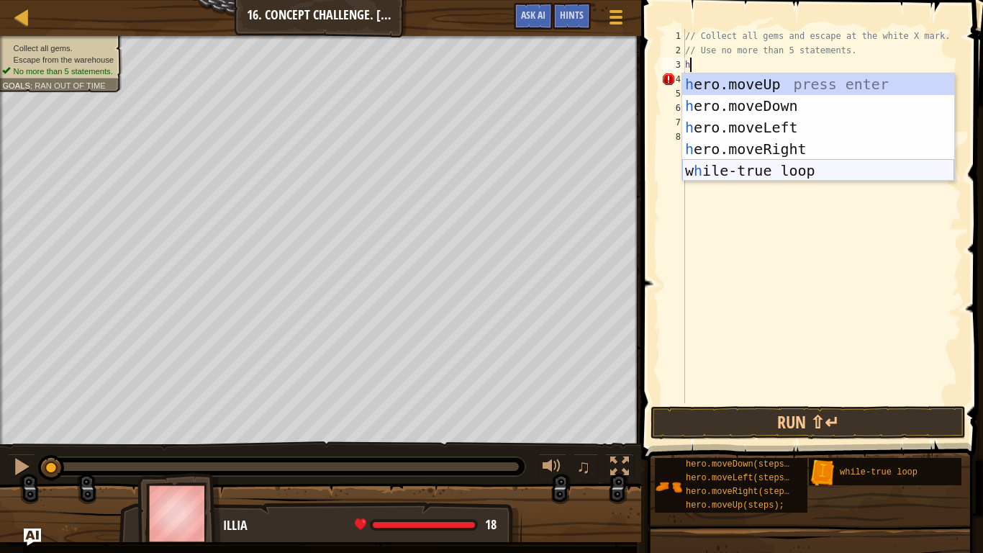
click at [767, 167] on div "h ero.moveUp press enter h ero.moveDown press enter h ero.moveLeft press enter …" at bounding box center [818, 148] width 272 height 151
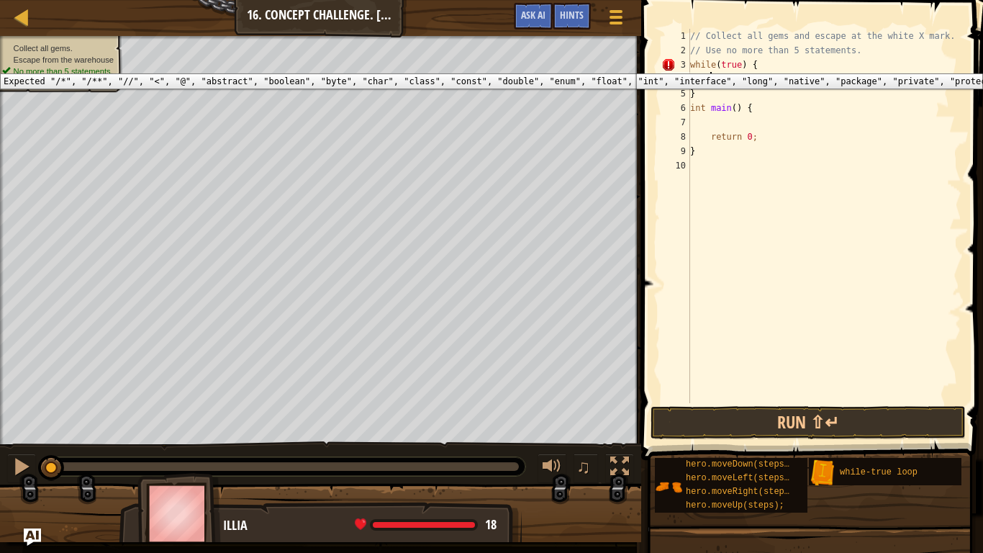
click at [685, 63] on div "3" at bounding box center [675, 65] width 29 height 14
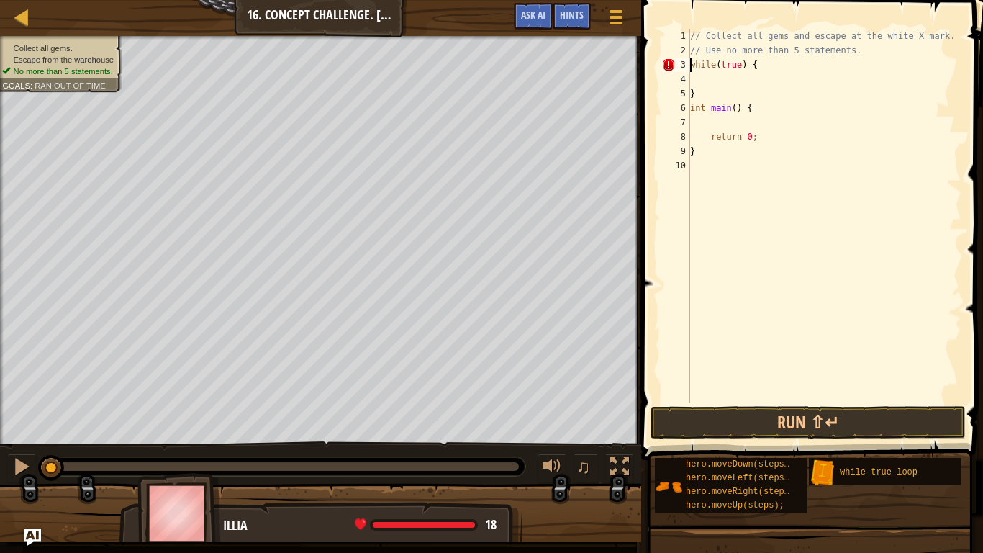
click at [809, 68] on div "// Collect all gems and escape at the white X mark. // Use no more than 5 state…" at bounding box center [824, 230] width 274 height 403
type textarea "w"
click at [810, 77] on div "// Collect all gems and escape at the white X mark. // Use no more than 5 state…" at bounding box center [824, 230] width 274 height 403
click at [715, 78] on div "// Collect all gems and escape at the white X mark. // Use no more than 5 state…" at bounding box center [821, 230] width 279 height 403
type textarea "}"
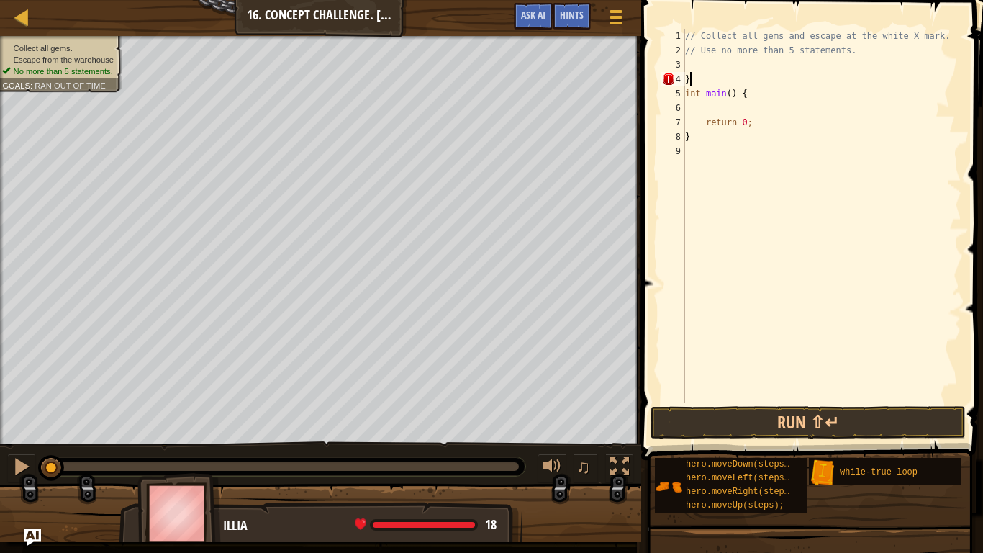
click at [715, 78] on div "// Collect all gems and escape at the white X mark. // Use no more than 5 state…" at bounding box center [821, 230] width 279 height 403
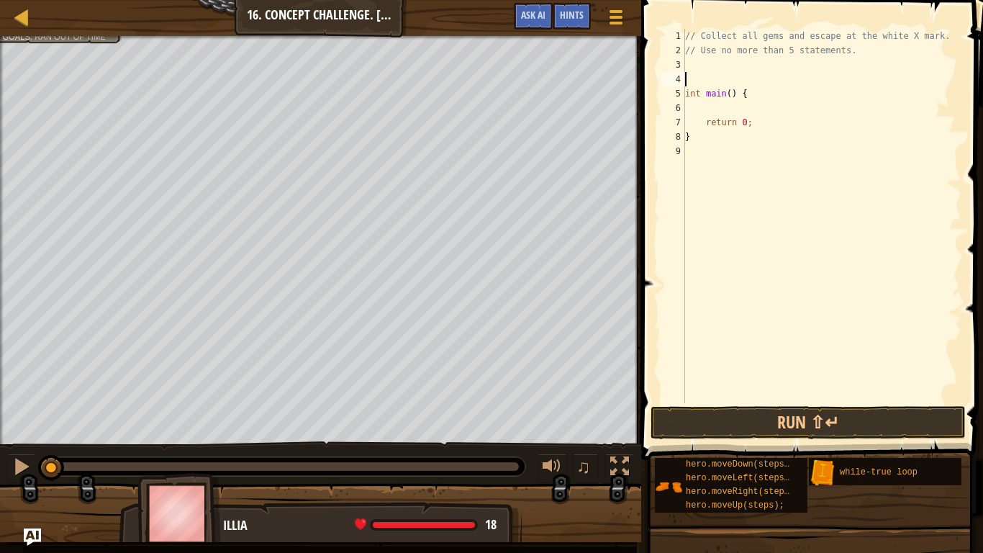
click at [769, 99] on div "// Collect all gems and escape at the white X mark. // Use no more than 5 state…" at bounding box center [821, 230] width 279 height 403
type textarea "int main() {"
type textarea "h"
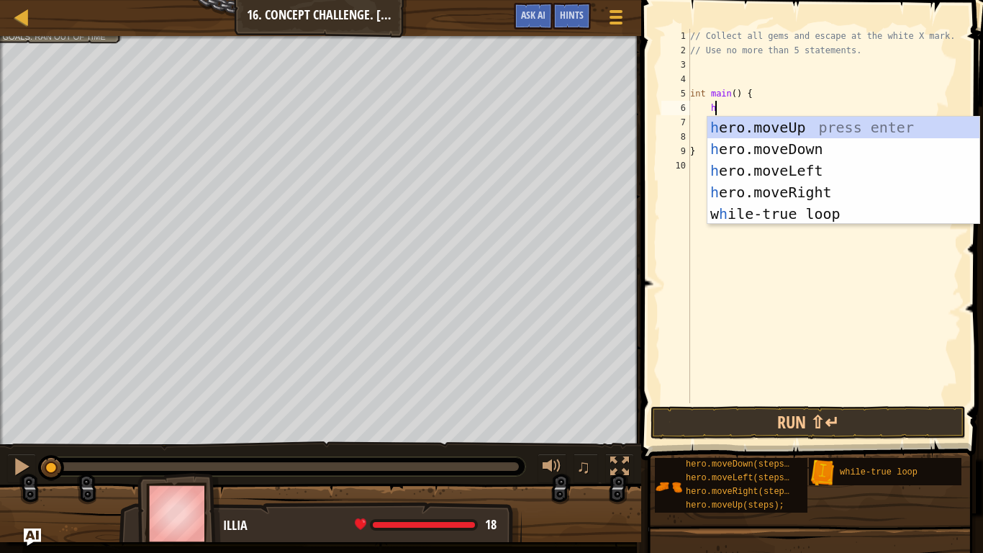
scroll to position [6, 3]
click at [809, 219] on div "h ero.moveUp press enter h ero.moveDown press enter h ero.moveLeft press enter …" at bounding box center [844, 192] width 272 height 151
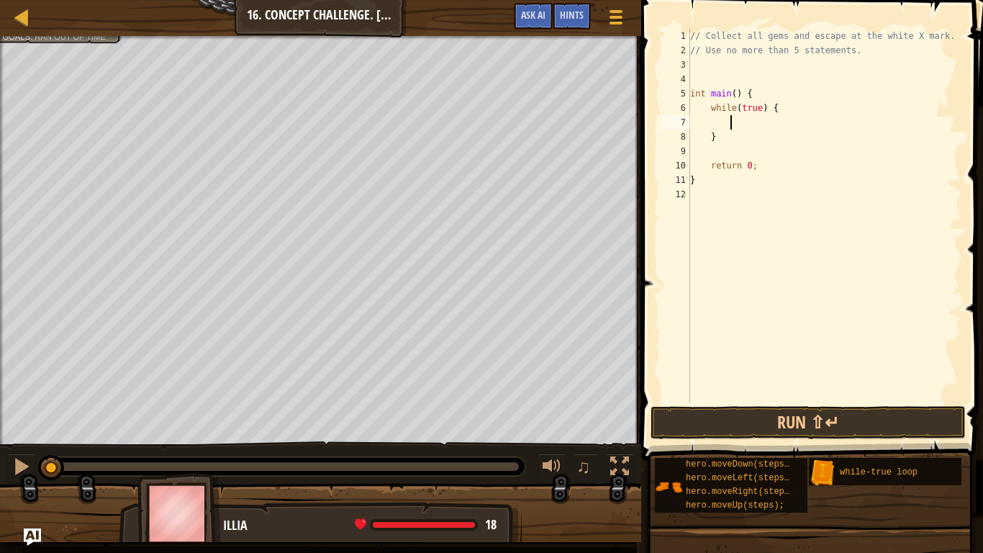
click at [714, 118] on div "// Collect all gems and escape at the white X mark. // Use no more than 5 state…" at bounding box center [824, 230] width 274 height 403
type textarea "h"
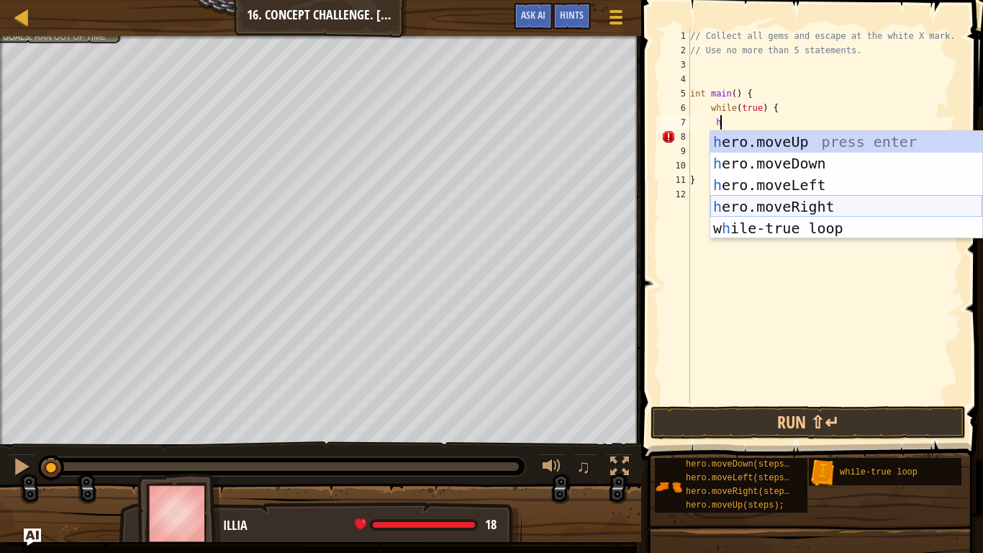
click at [823, 201] on div "h ero.moveUp press enter h ero.moveDown press enter h ero.moveLeft press enter …" at bounding box center [846, 206] width 272 height 151
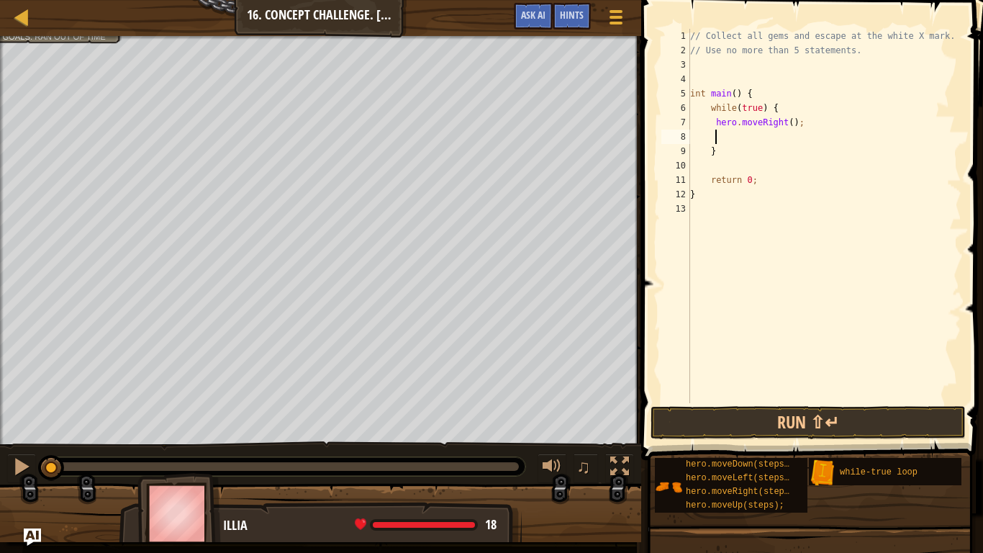
click at [713, 114] on div "// Collect all gems and escape at the white X mark. // Use no more than 5 state…" at bounding box center [824, 230] width 274 height 403
type textarea "while(true) {"
click at [793, 108] on div "// Collect all gems and escape at the white X mark. // Use no more than 5 state…" at bounding box center [824, 230] width 274 height 403
type textarea "h"
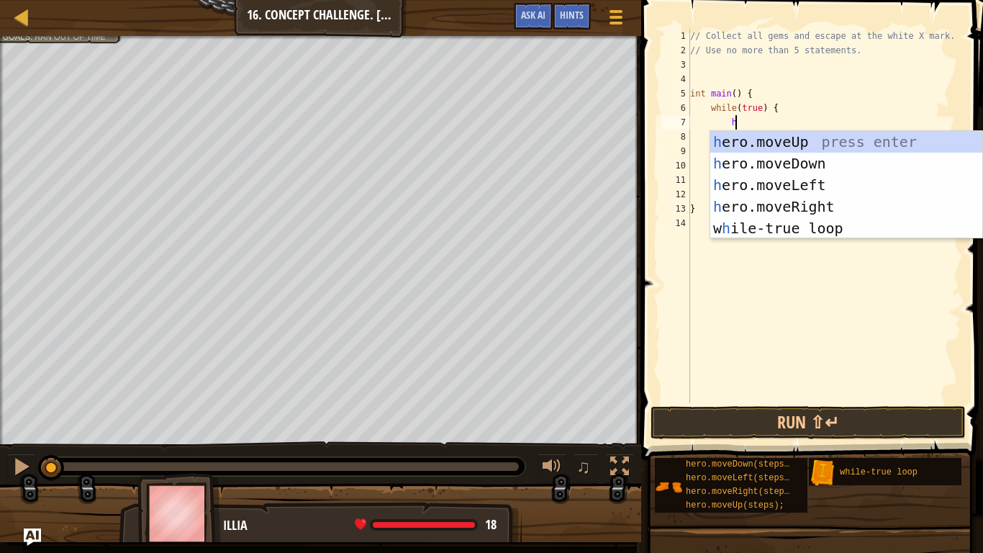
scroll to position [6, 6]
click at [811, 141] on div "h ero.moveUp press enter h ero.moveDown press enter h ero.moveLeft press enter …" at bounding box center [846, 206] width 272 height 151
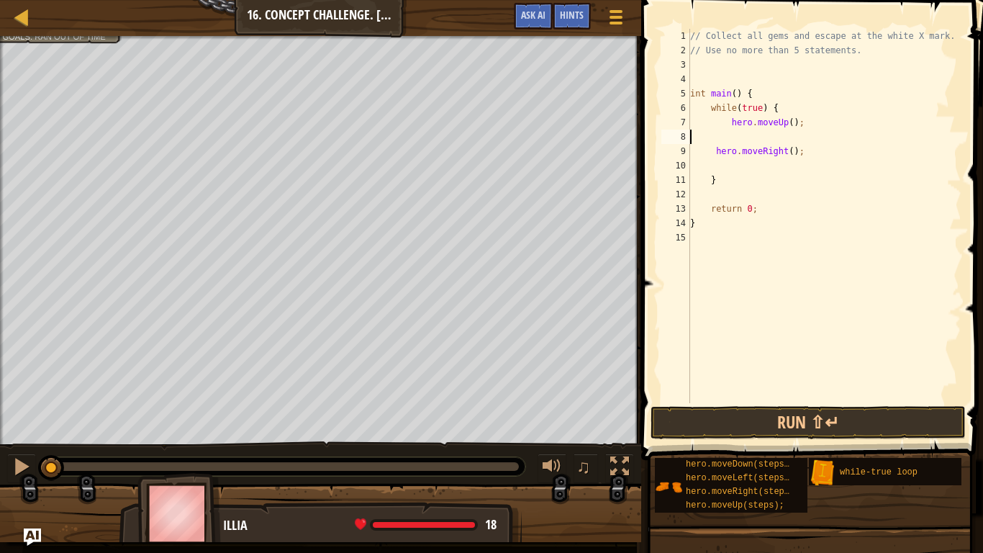
scroll to position [6, 0]
click at [717, 137] on div "// Collect all gems and escape at the white X mark. // Use no more than 5 state…" at bounding box center [824, 230] width 274 height 403
type textarea "hero.moveRight();"
click at [828, 141] on div "// Collect all gems and escape at the white X mark. // Use no more than 5 state…" at bounding box center [824, 230] width 274 height 403
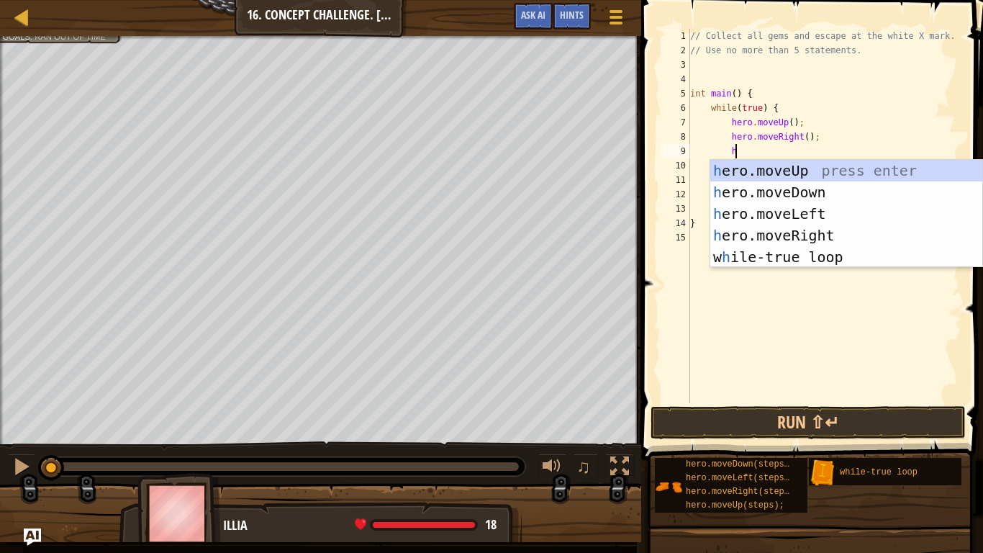
scroll to position [6, 6]
type textarea "h"
click at [672, 435] on button "Run ⇧↵" at bounding box center [808, 422] width 315 height 33
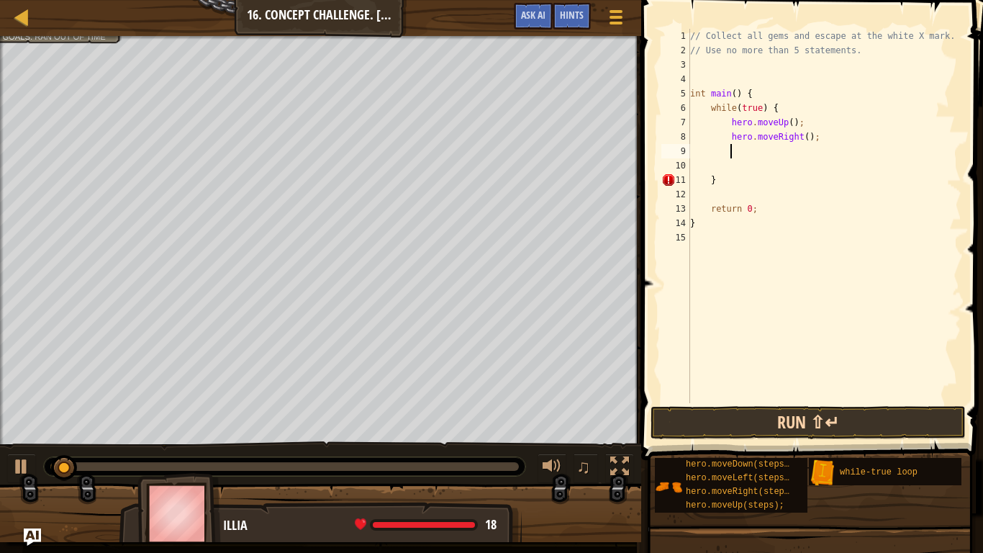
type textarea "\"
click at [710, 418] on button "Run ⇧↵" at bounding box center [808, 422] width 315 height 33
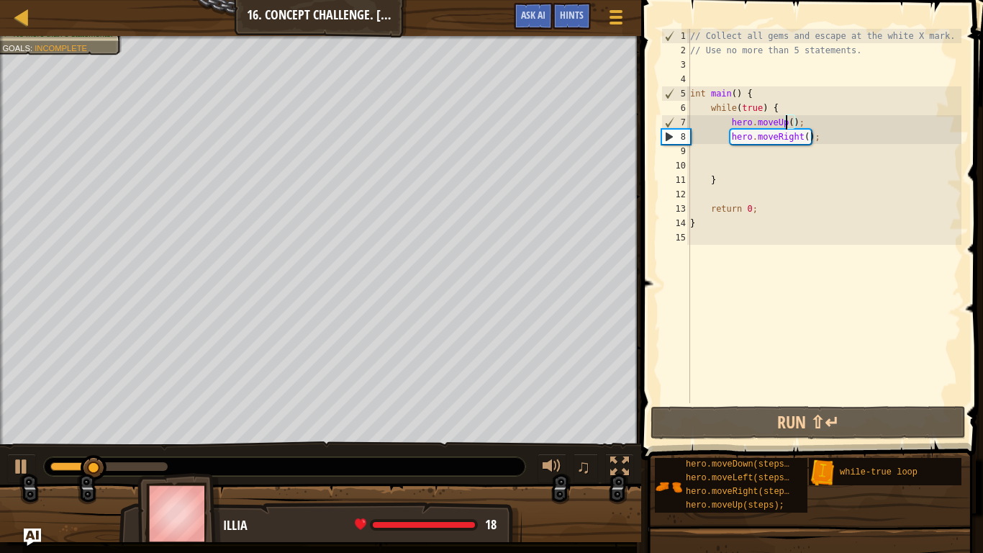
click at [788, 121] on div "// Collect all gems and escape at the white X mark. // Use no more than 5 state…" at bounding box center [824, 230] width 274 height 403
click at [794, 124] on div "// Collect all gems and escape at the white X mark. // Use no more than 5 state…" at bounding box center [824, 230] width 274 height 403
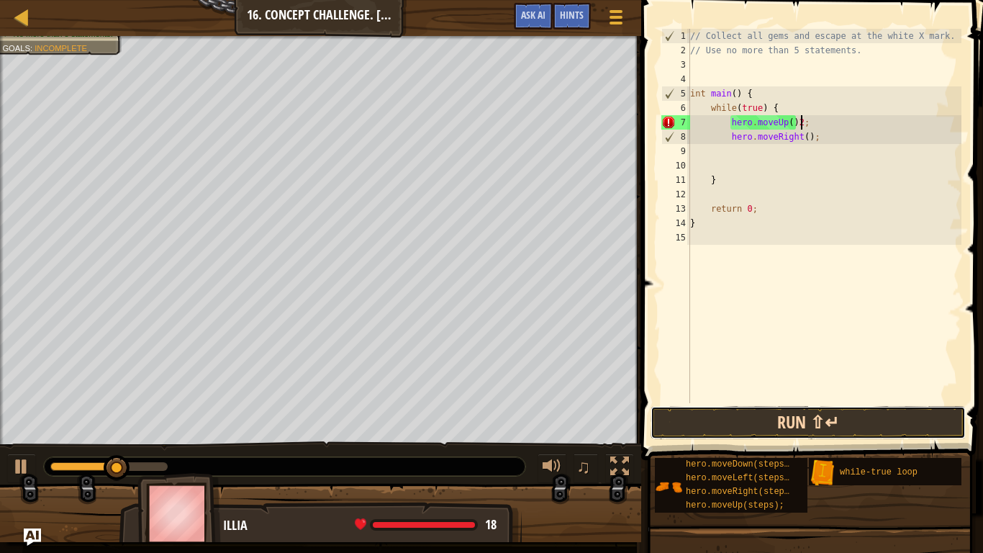
click at [697, 426] on button "Run ⇧↵" at bounding box center [808, 422] width 315 height 33
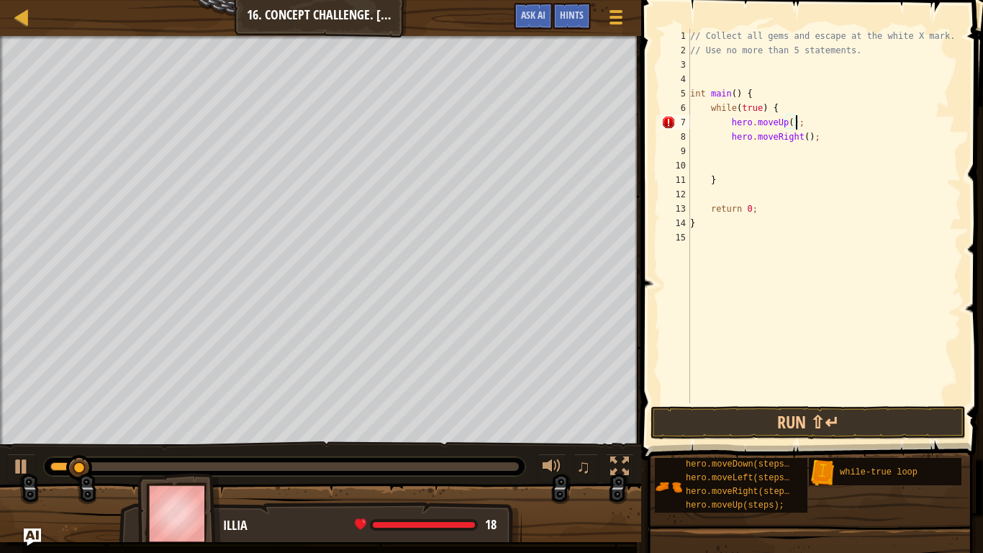
scroll to position [6, 15]
click at [787, 120] on div "// Collect all gems and escape at the white X mark. // Use no more than 5 state…" at bounding box center [824, 230] width 274 height 403
click at [795, 121] on div "// Collect all gems and escape at the white X mark. // Use no more than 5 state…" at bounding box center [824, 230] width 274 height 403
click at [791, 122] on div "// Collect all gems and escape at the white X mark. // Use no more than 5 state…" at bounding box center [824, 230] width 274 height 403
click at [759, 426] on button "Run ⇧↵" at bounding box center [808, 422] width 315 height 33
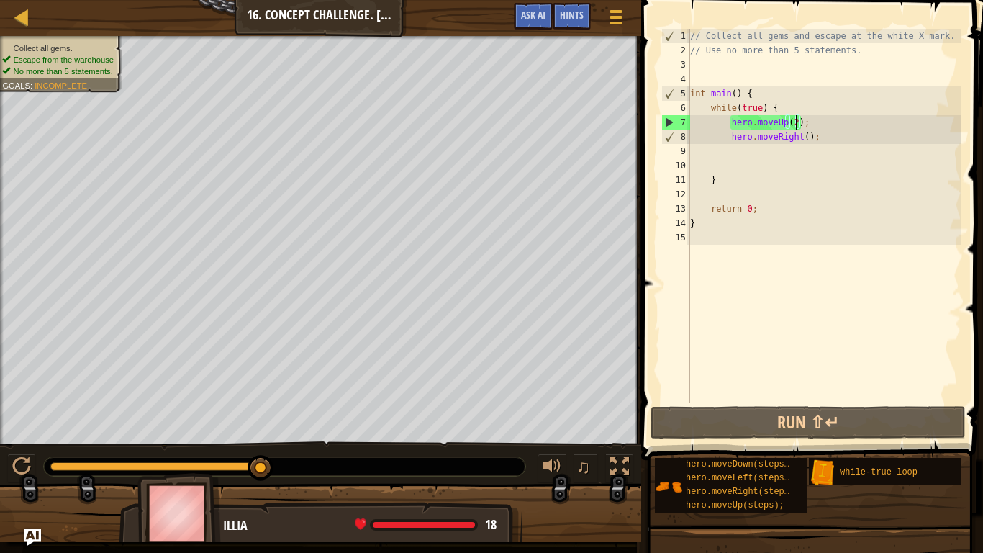
click at [839, 140] on div "// Collect all gems and escape at the white X mark. // Use no more than 5 state…" at bounding box center [824, 230] width 274 height 403
type textarea "hero.moveRight();"
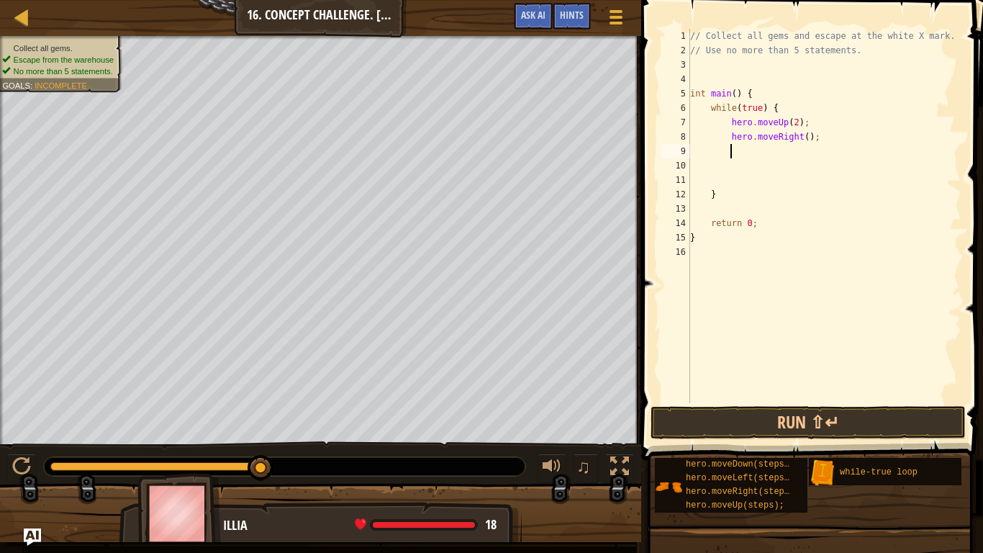
type textarea "h"
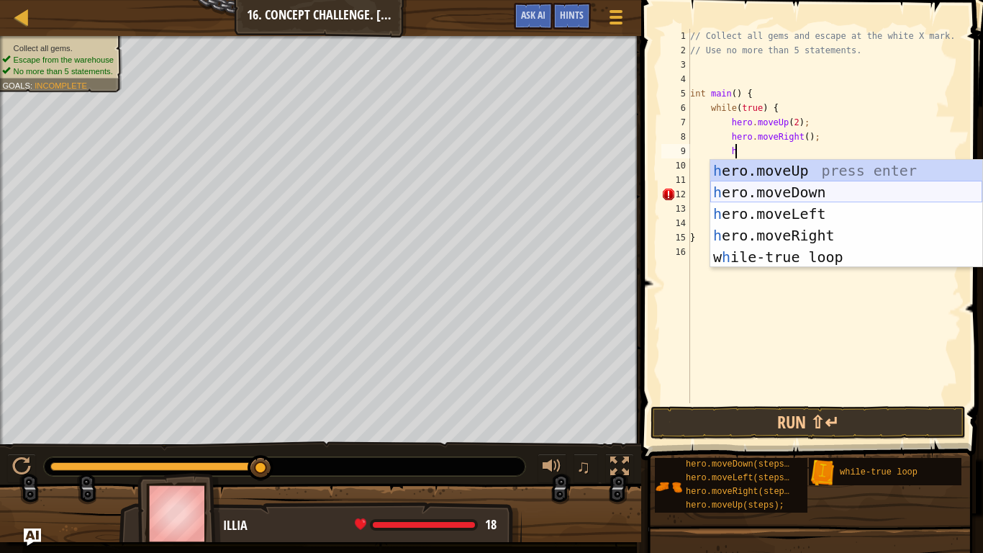
click at [782, 191] on div "h ero.moveUp press enter h ero.moveDown press enter h ero.moveLeft press enter …" at bounding box center [846, 235] width 272 height 151
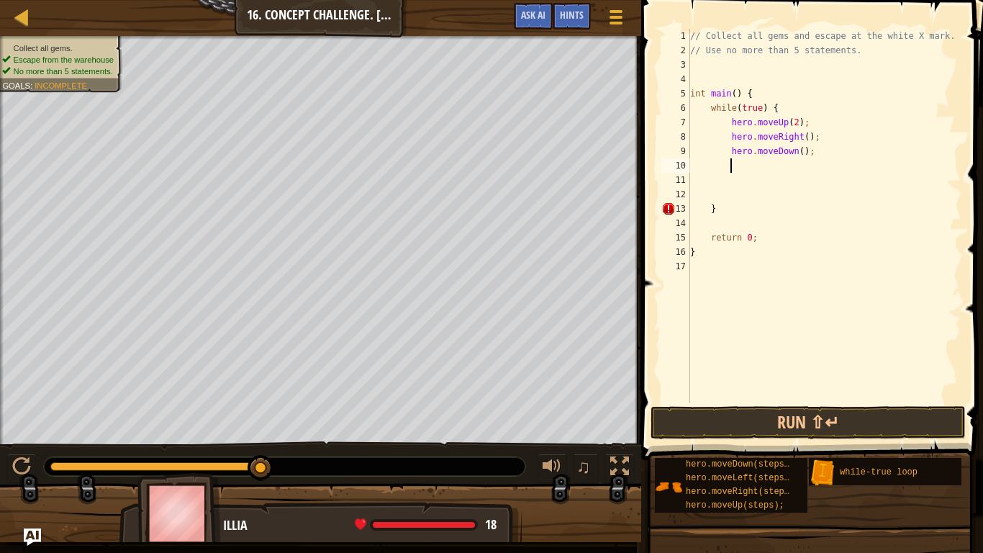
scroll to position [6, 5]
click at [802, 152] on div "// Collect all gems and escape at the white X mark. // Use no more than 5 state…" at bounding box center [824, 230] width 274 height 403
type textarea "hero.moveDown(2);"
click at [818, 425] on button "Run ⇧↵" at bounding box center [808, 422] width 315 height 33
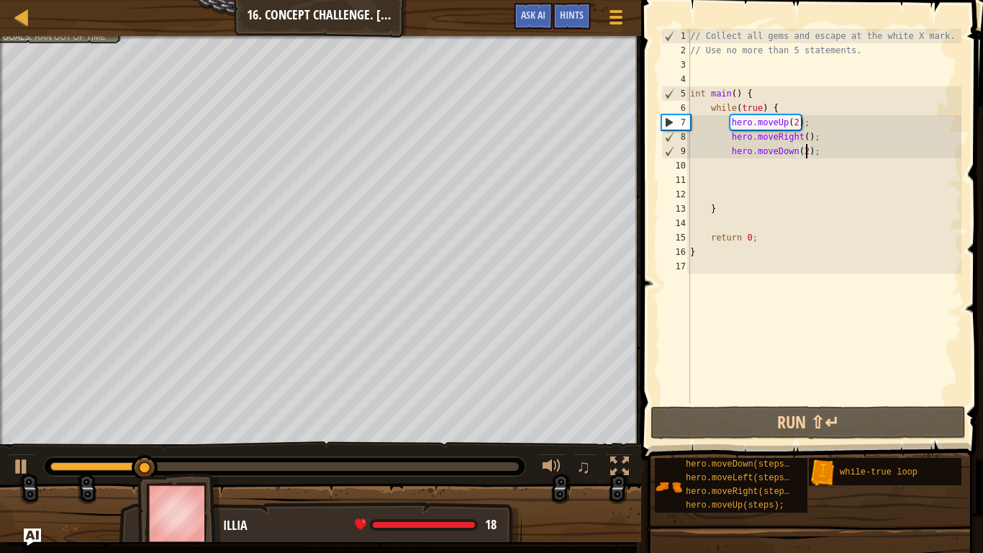
click at [727, 159] on div "// Collect all gems and escape at the white X mark. // Use no more than 5 state…" at bounding box center [824, 230] width 274 height 403
click at [730, 162] on div "// Collect all gems and escape at the white X mark. // Use no more than 5 state…" at bounding box center [824, 230] width 274 height 403
type textarea "h"
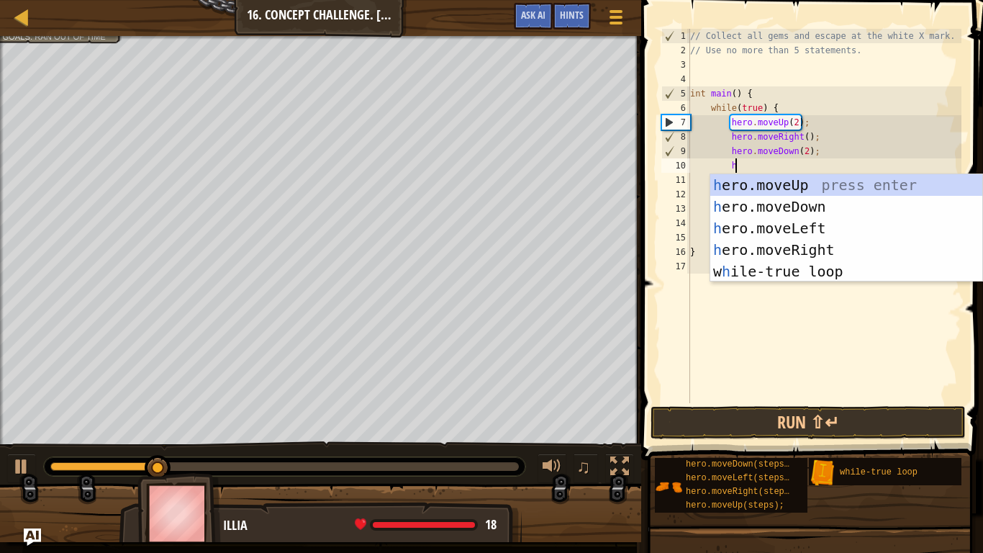
scroll to position [6, 6]
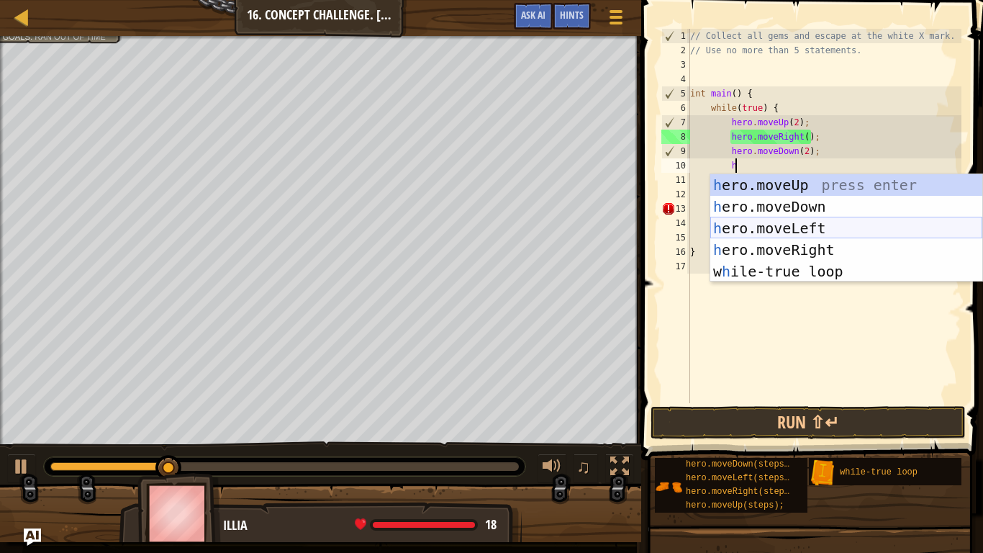
click at [759, 230] on div "h ero.moveUp press enter h ero.moveDown press enter h ero.moveLeft press enter …" at bounding box center [846, 249] width 272 height 151
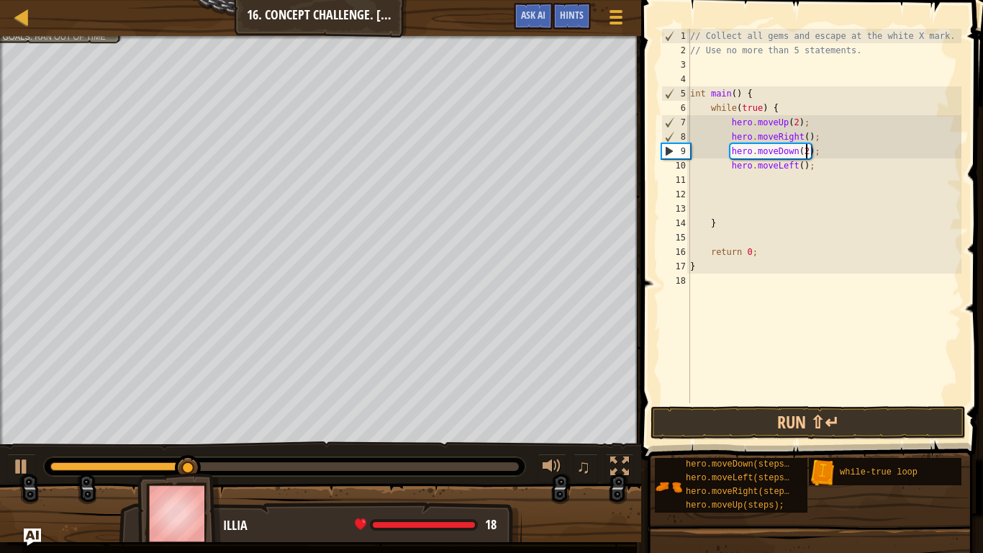
click at [808, 153] on div "// Collect all gems and escape at the white X mark. // Use no more than 5 state…" at bounding box center [824, 230] width 274 height 403
click at [743, 420] on button "Run ⇧↵" at bounding box center [808, 422] width 315 height 33
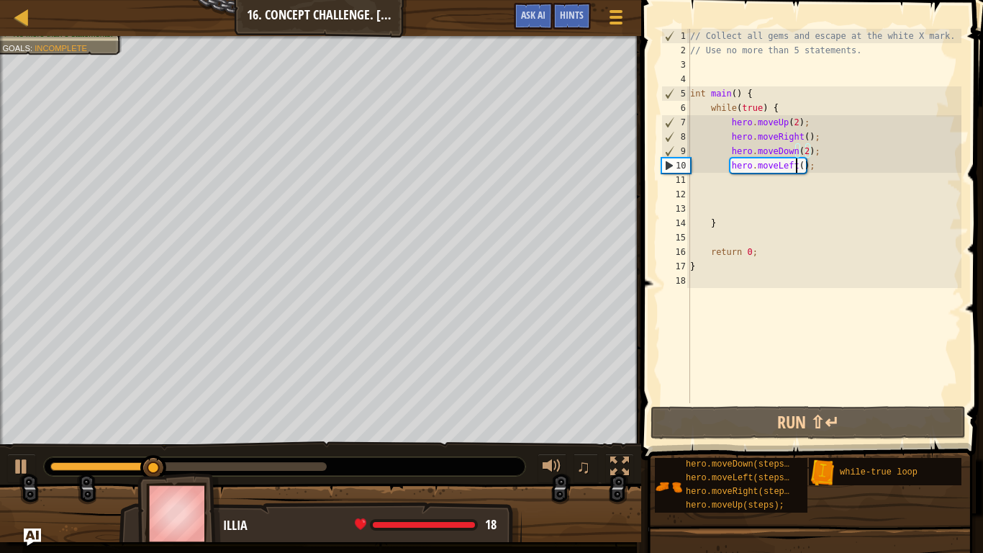
click at [795, 166] on div "// Collect all gems and escape at the white X mark. // Use no more than 5 state…" at bounding box center [824, 230] width 274 height 403
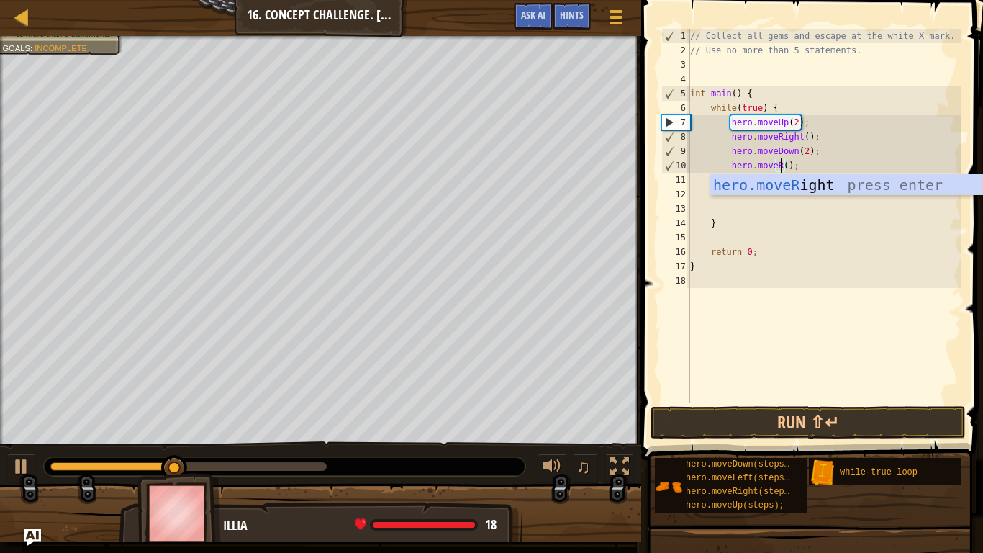
scroll to position [6, 13]
click at [829, 184] on div "hero.moveR ight press enter" at bounding box center [846, 206] width 272 height 65
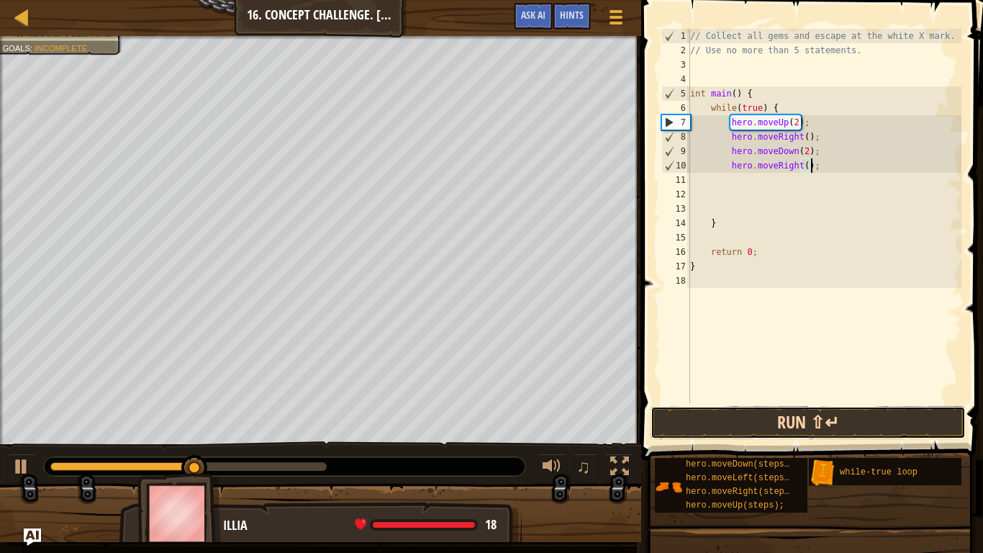
click at [802, 425] on button "Run ⇧↵" at bounding box center [808, 422] width 315 height 33
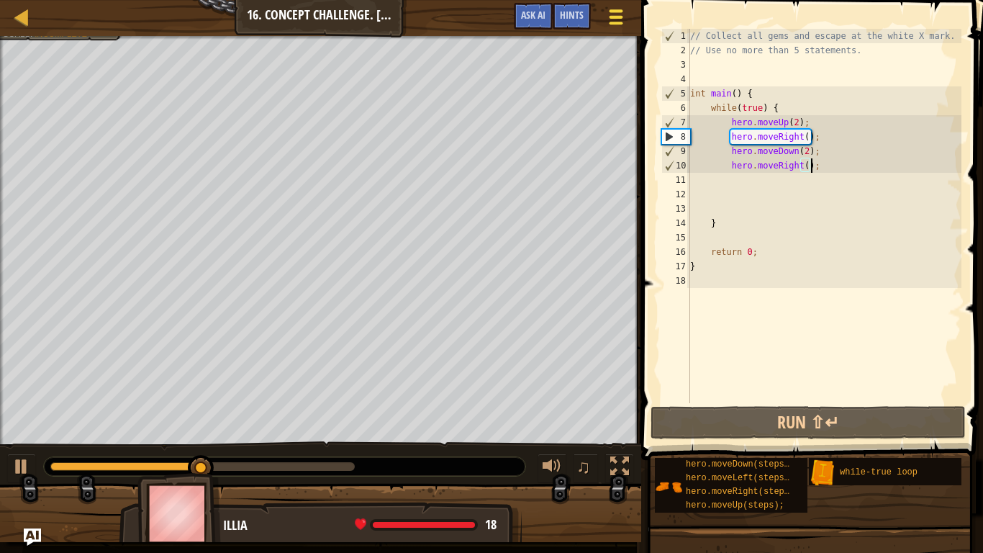
click at [625, 12] on div at bounding box center [615, 16] width 19 height 21
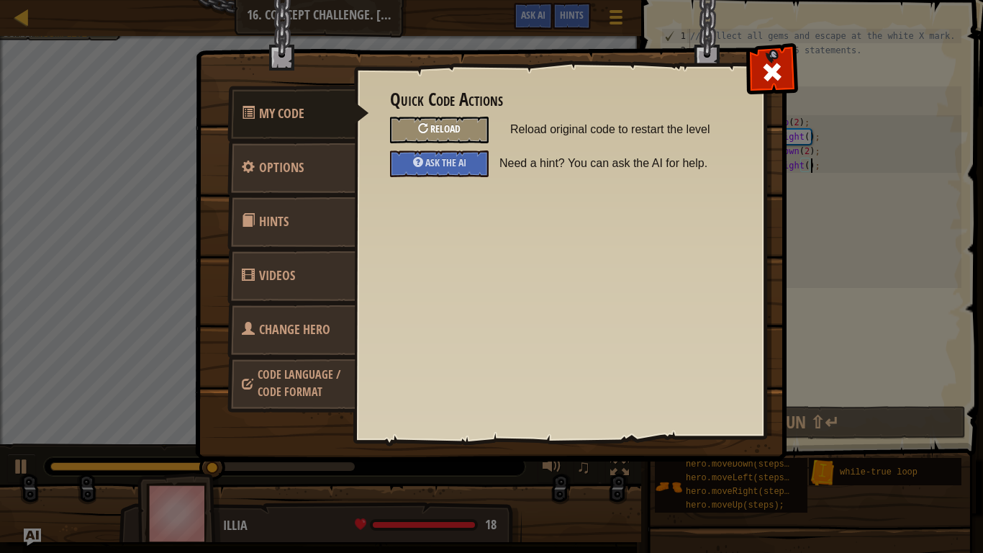
click at [446, 128] on span "Reload" at bounding box center [445, 129] width 30 height 14
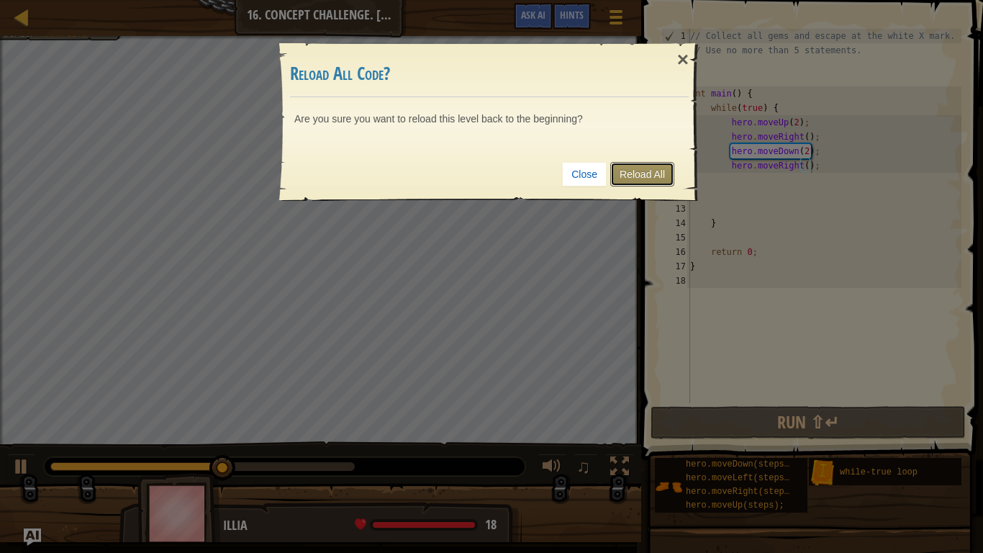
click at [662, 177] on link "Reload All" at bounding box center [642, 174] width 64 height 24
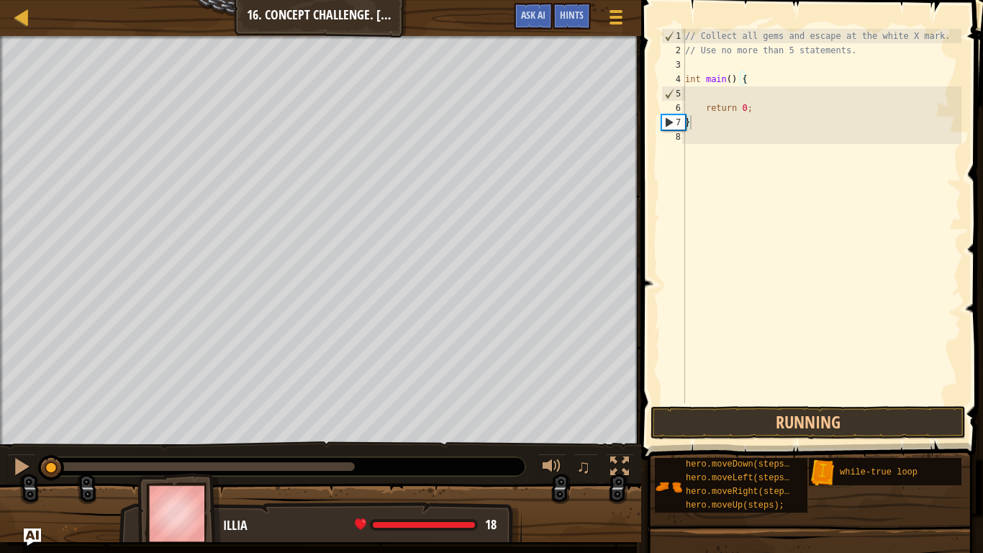
type textarea "}"
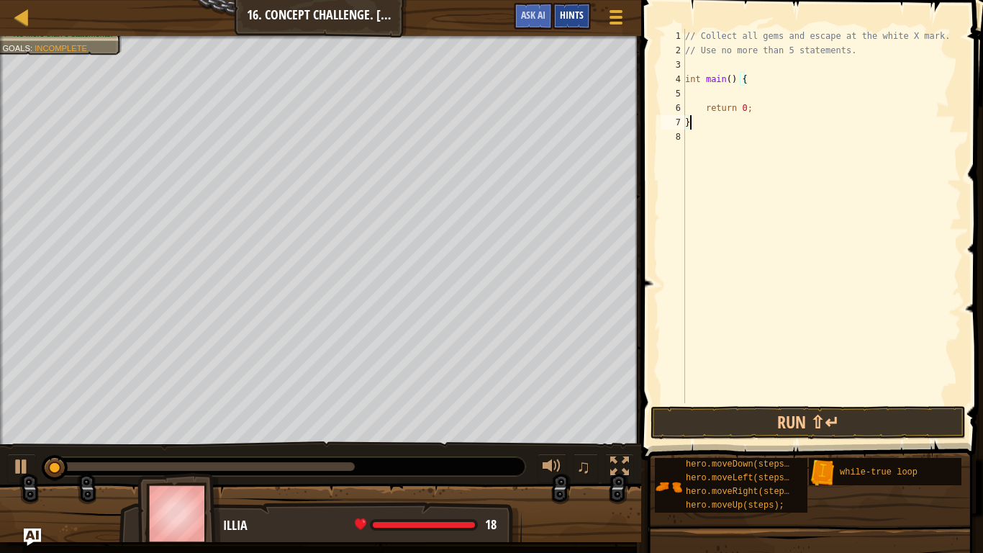
click at [573, 13] on span "Hints" at bounding box center [572, 15] width 24 height 14
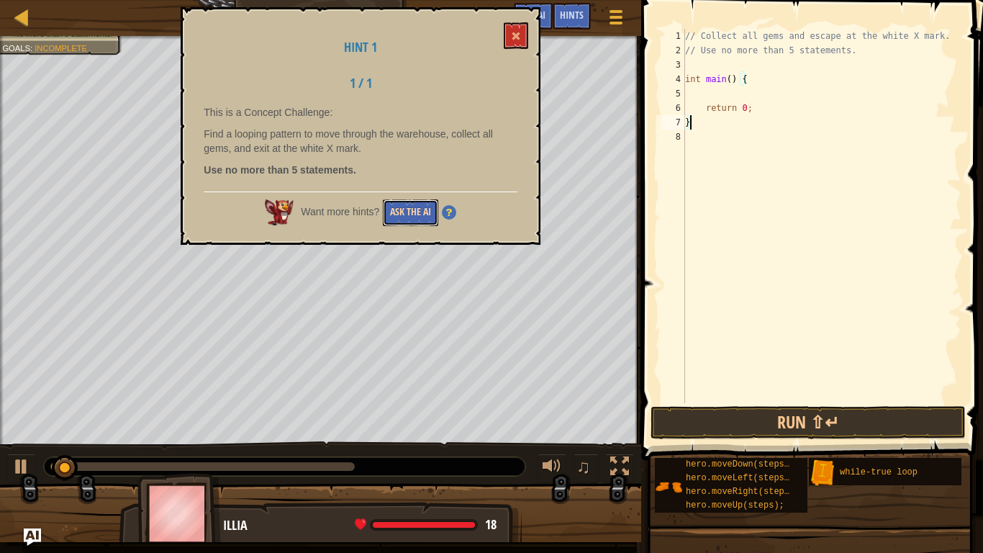
click at [416, 202] on button "Ask the AI" at bounding box center [410, 212] width 55 height 27
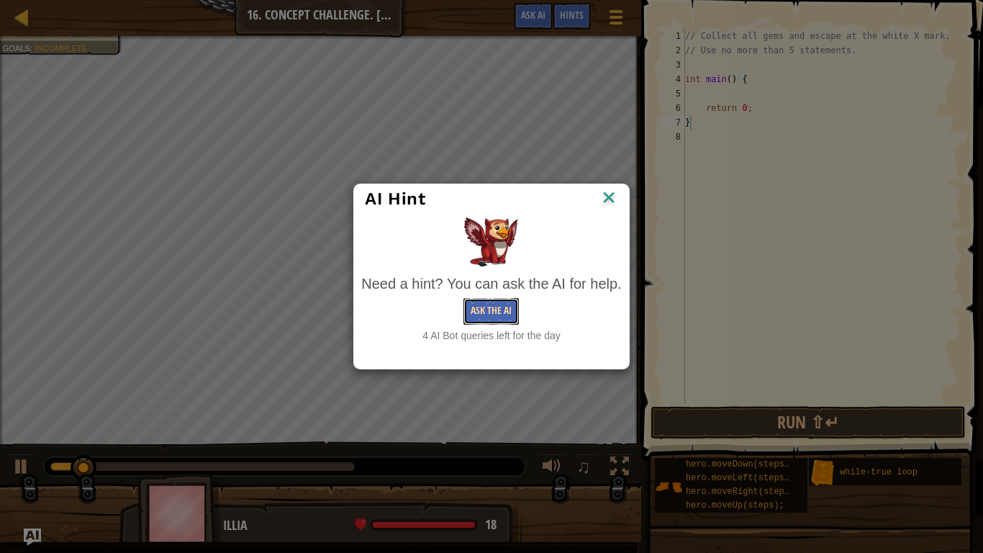
click at [499, 312] on button "Ask the AI" at bounding box center [491, 311] width 55 height 27
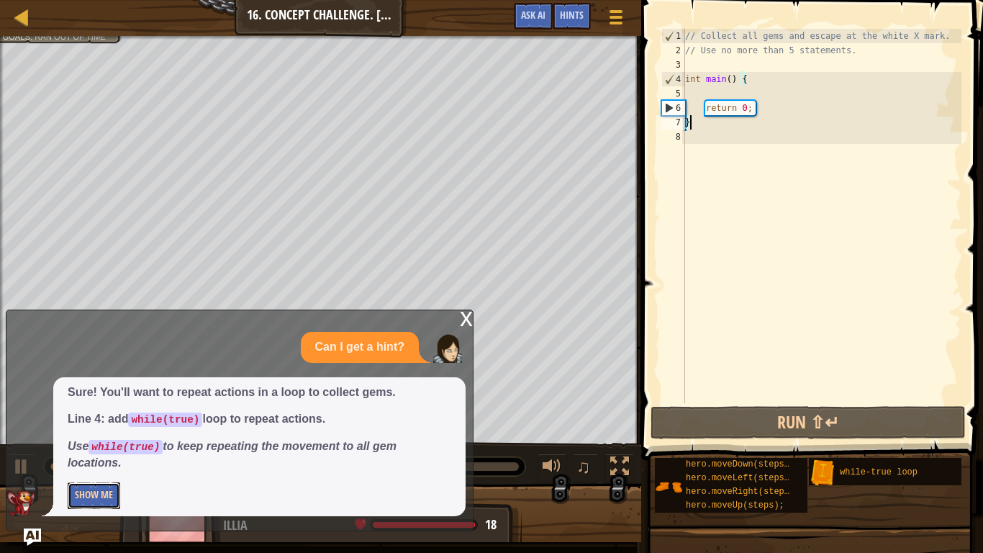
click at [109, 500] on button "Show Me" at bounding box center [94, 495] width 53 height 27
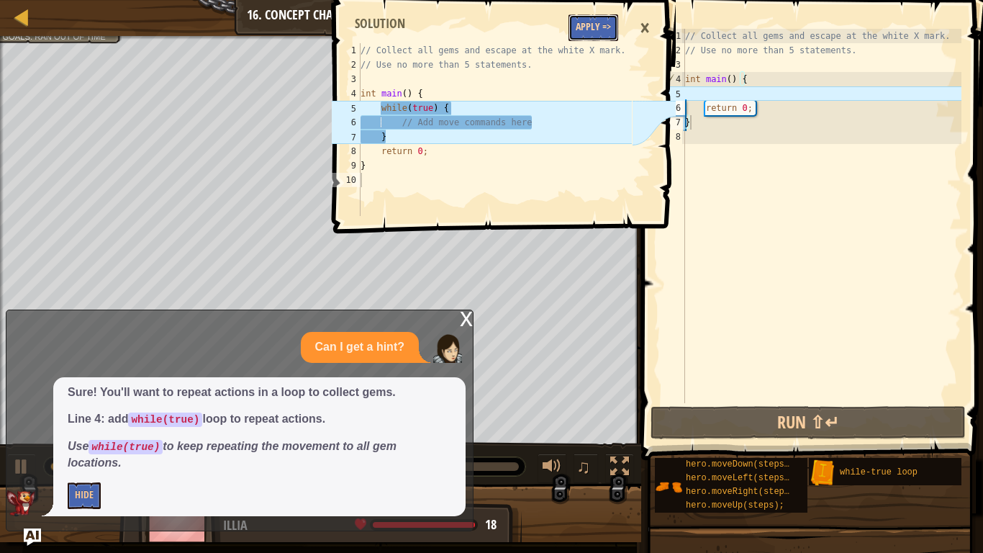
click at [584, 21] on button "Apply =>" at bounding box center [594, 27] width 50 height 27
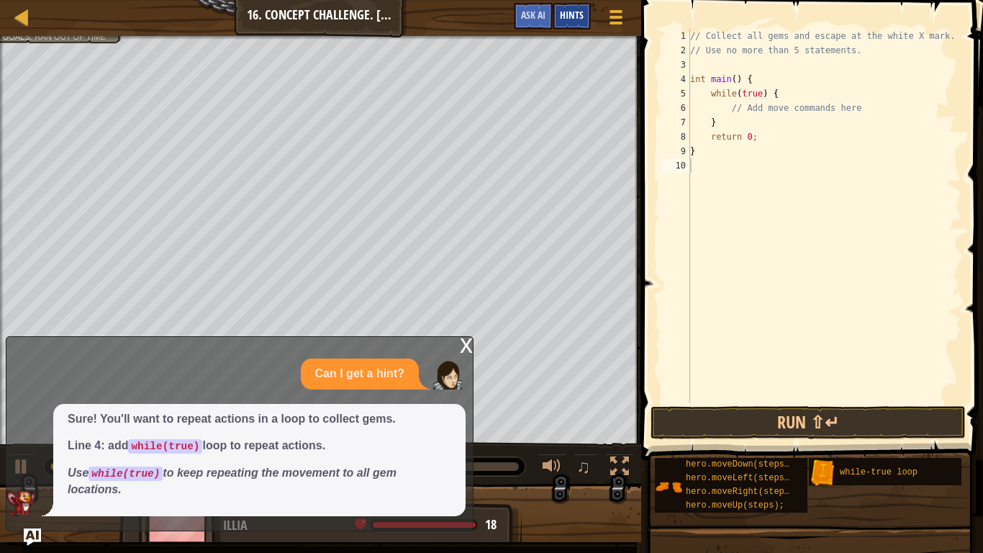
click at [582, 10] on span "Hints" at bounding box center [572, 15] width 24 height 14
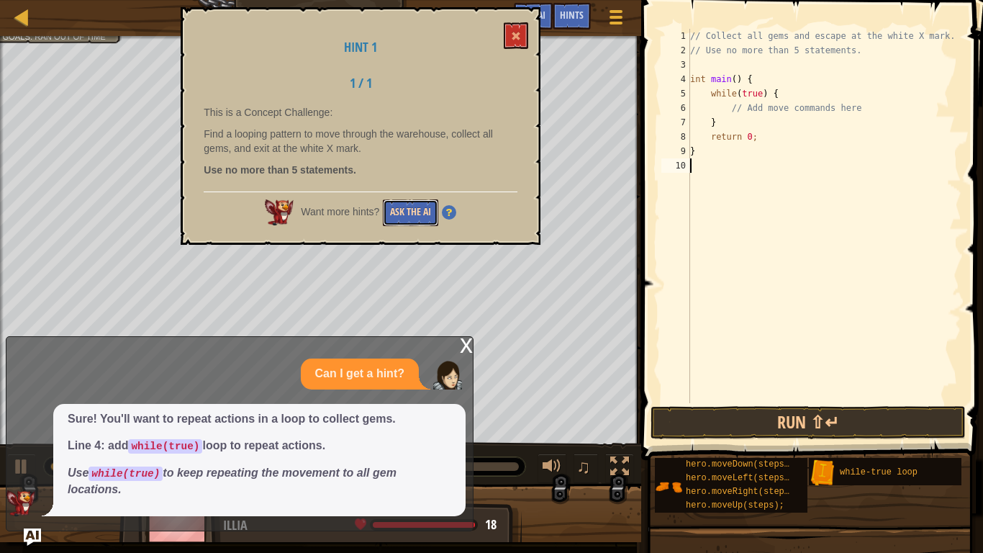
click at [430, 200] on button "Ask the AI" at bounding box center [410, 212] width 55 height 27
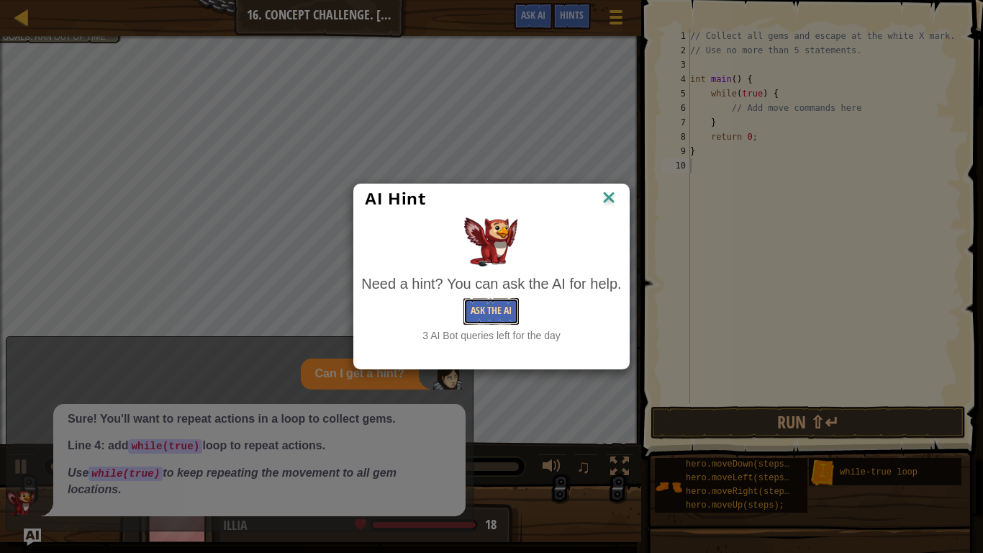
click at [498, 312] on button "Ask the AI" at bounding box center [491, 311] width 55 height 27
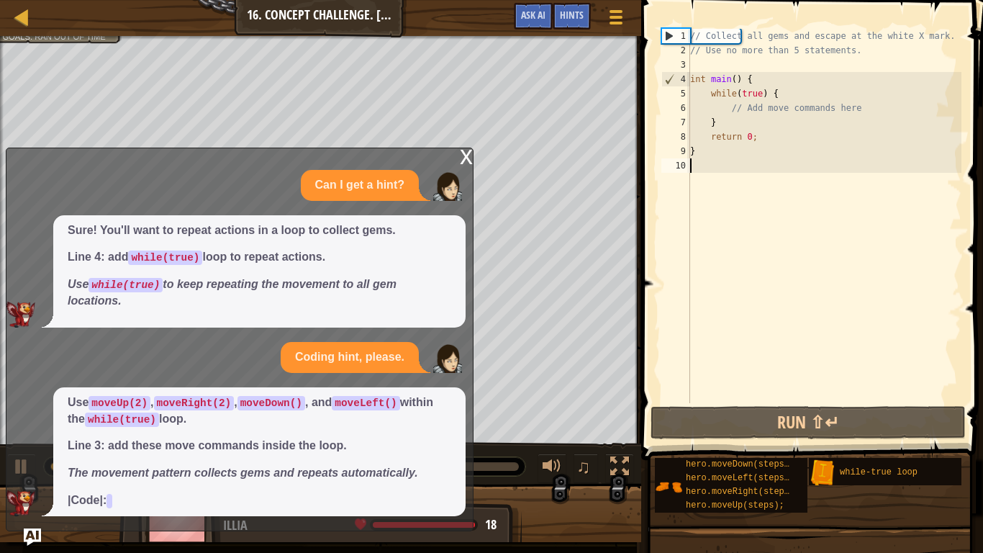
click at [744, 115] on div "// Collect all gems and escape at the white X mark. // Use no more than 5 state…" at bounding box center [824, 230] width 274 height 403
type textarea "}"
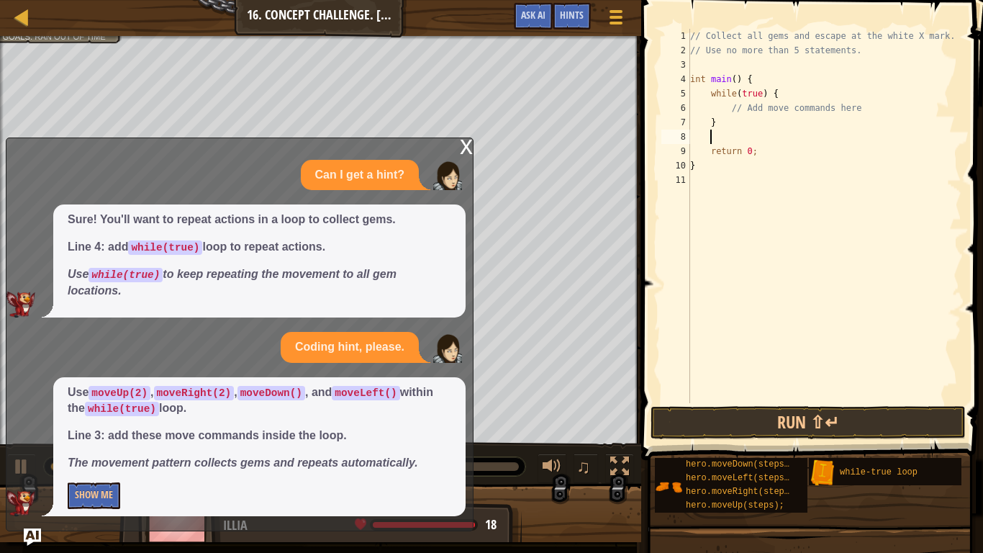
type textarea "\"
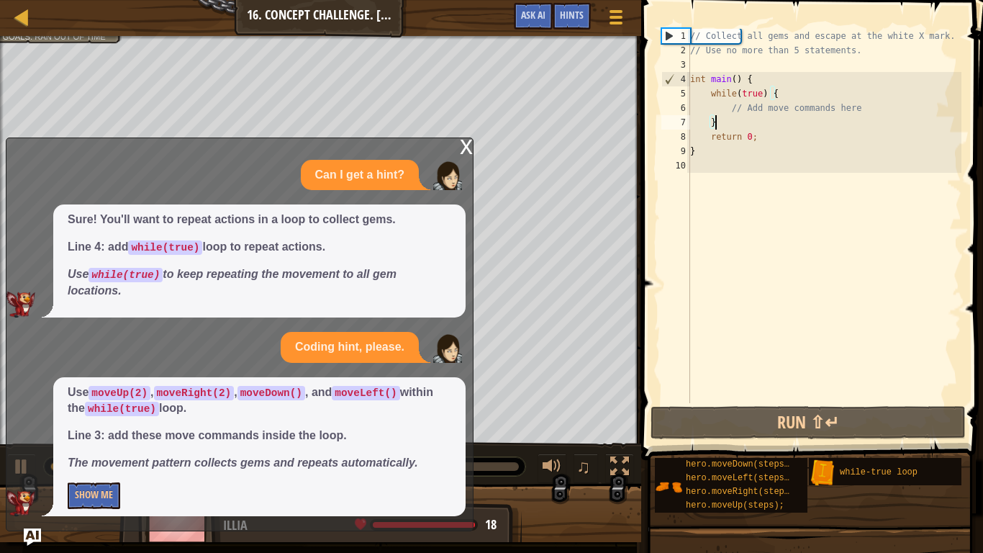
click at [871, 109] on div "// Collect all gems and escape at the white X mark. // Use no more than 5 state…" at bounding box center [824, 230] width 274 height 403
type textarea "// Add move commands here"
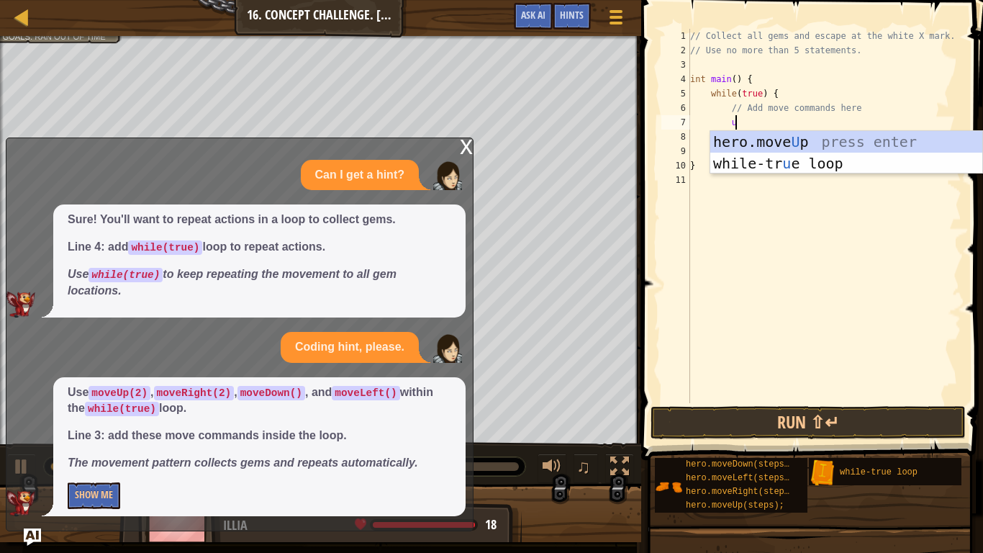
type textarea "up"
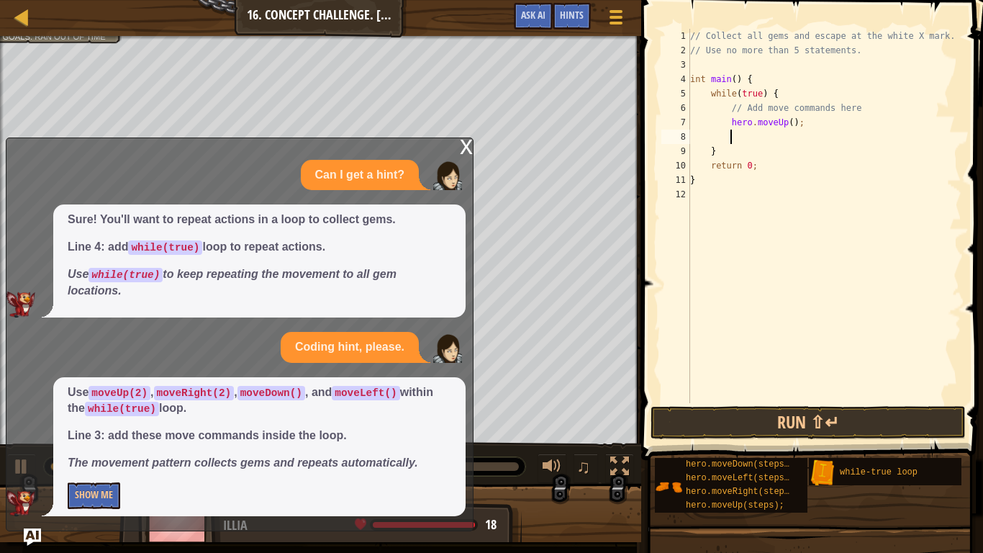
click at [794, 121] on div "// Collect all gems and escape at the white X mark. // Use no more than 5 state…" at bounding box center [824, 230] width 274 height 403
click at [794, 122] on div "// Collect all gems and escape at the white X mark. // Use no more than 5 state…" at bounding box center [824, 230] width 274 height 403
click at [790, 124] on div "// Collect all gems and escape at the white X mark. // Use no more than 5 state…" at bounding box center [824, 230] width 274 height 403
type textarea "hero.moveUp(2);"
click at [760, 132] on div "// Collect all gems and escape at the white X mark. // Use no more than 5 state…" at bounding box center [824, 230] width 274 height 403
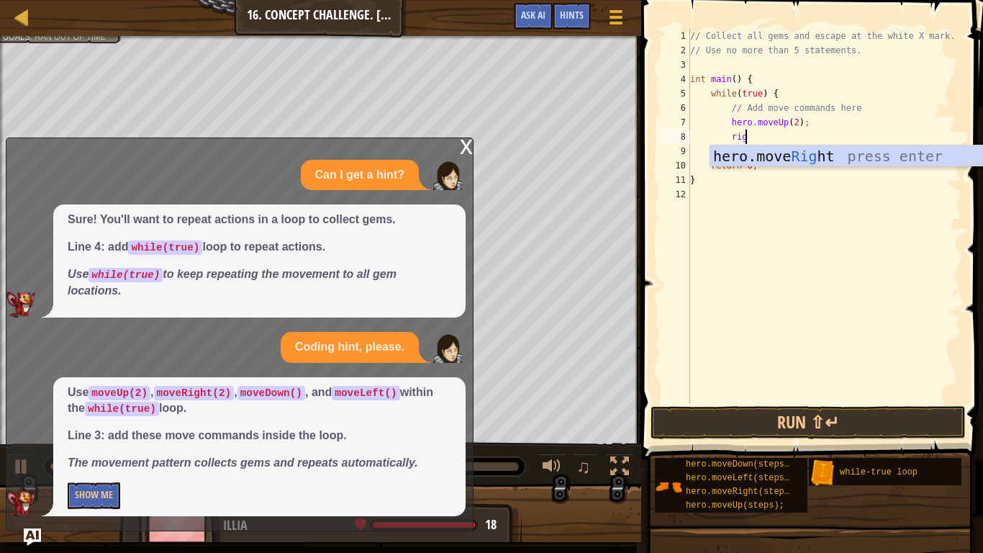
type textarea "right"
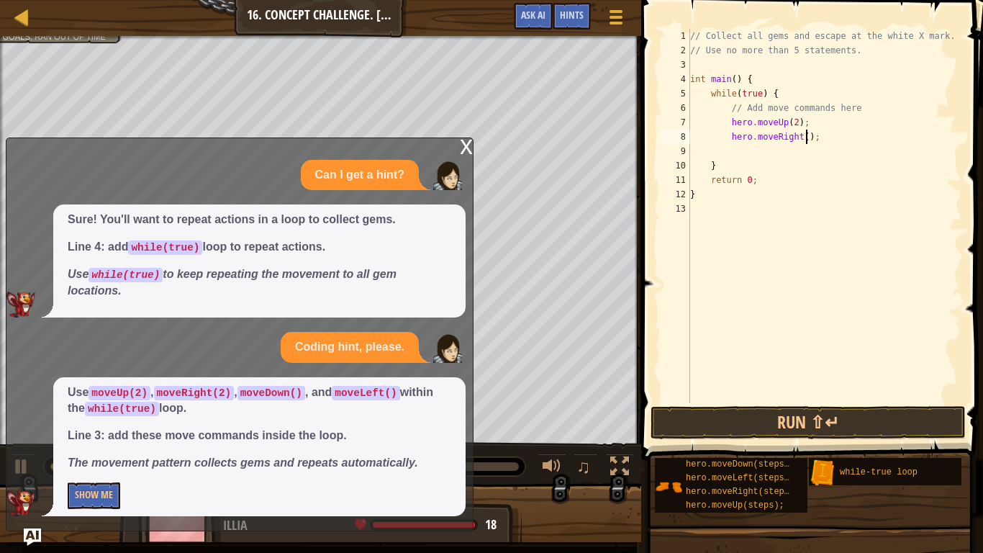
click at [805, 135] on div "// Collect all gems and escape at the white X mark. // Use no more than 5 state…" at bounding box center [824, 230] width 274 height 403
type textarea "hero.moveRight(2);"
click at [790, 150] on div "// Collect all gems and escape at the white X mark. // Use no more than 5 state…" at bounding box center [824, 230] width 274 height 403
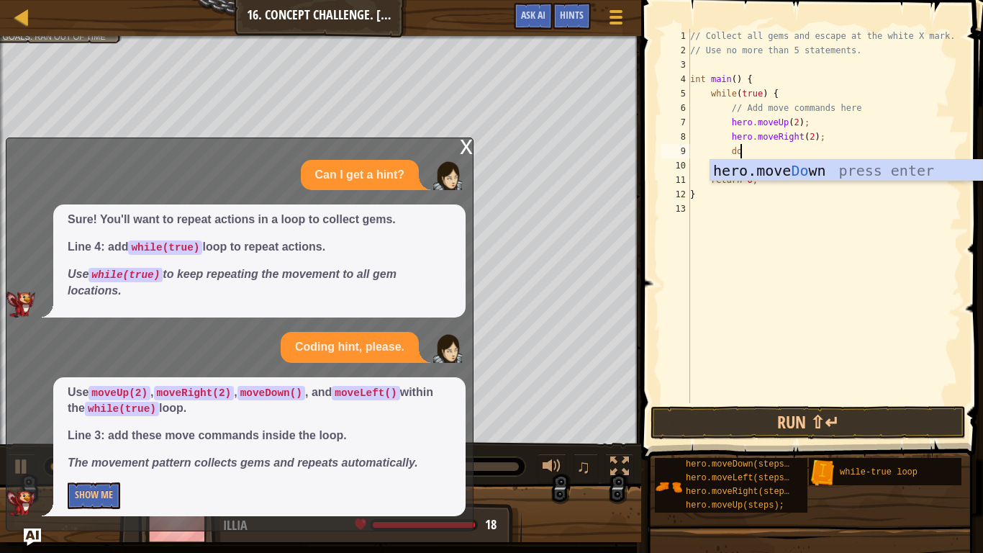
type textarea "down"
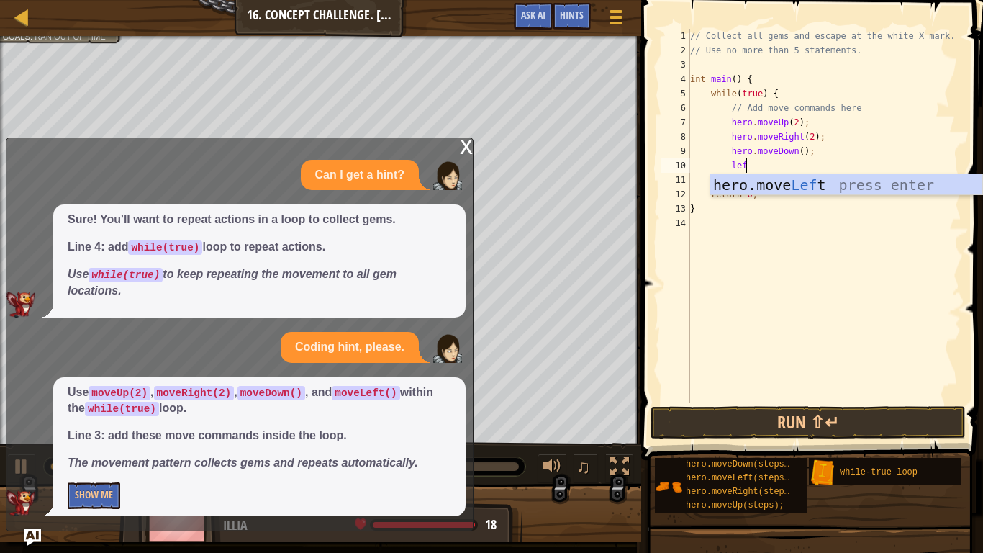
type textarea "left"
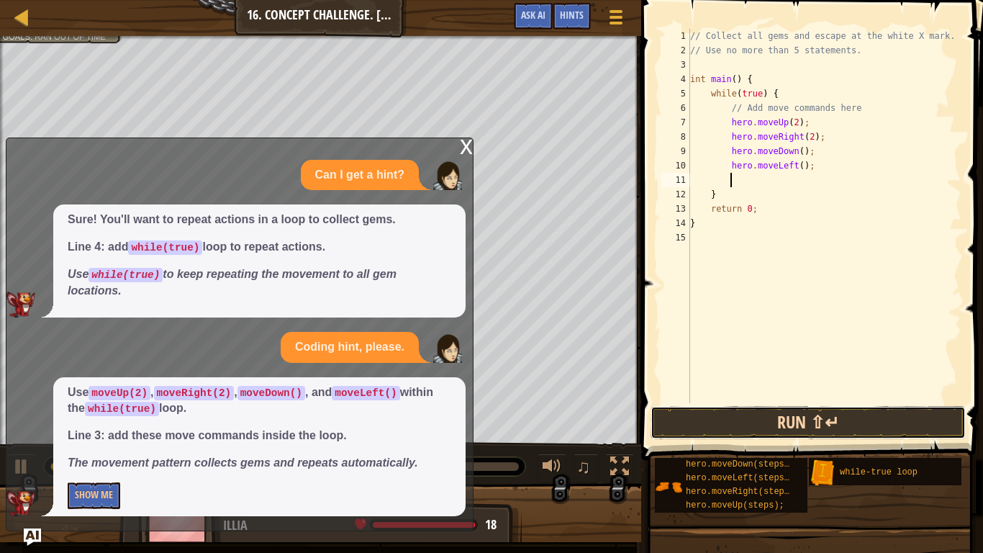
click at [749, 412] on button "Run ⇧↵" at bounding box center [808, 422] width 315 height 33
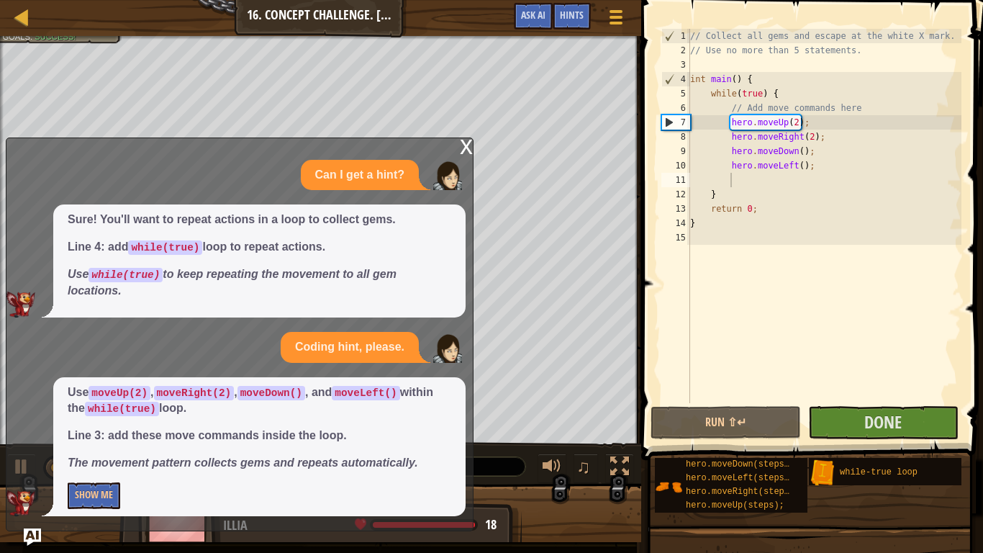
click at [466, 145] on div "x" at bounding box center [466, 145] width 13 height 14
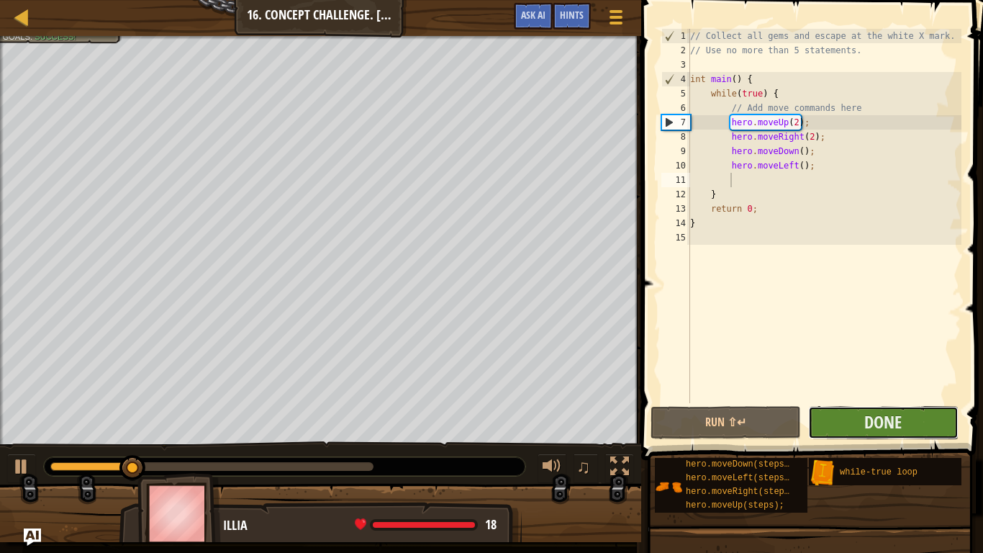
click at [831, 430] on button "Done" at bounding box center [883, 422] width 150 height 33
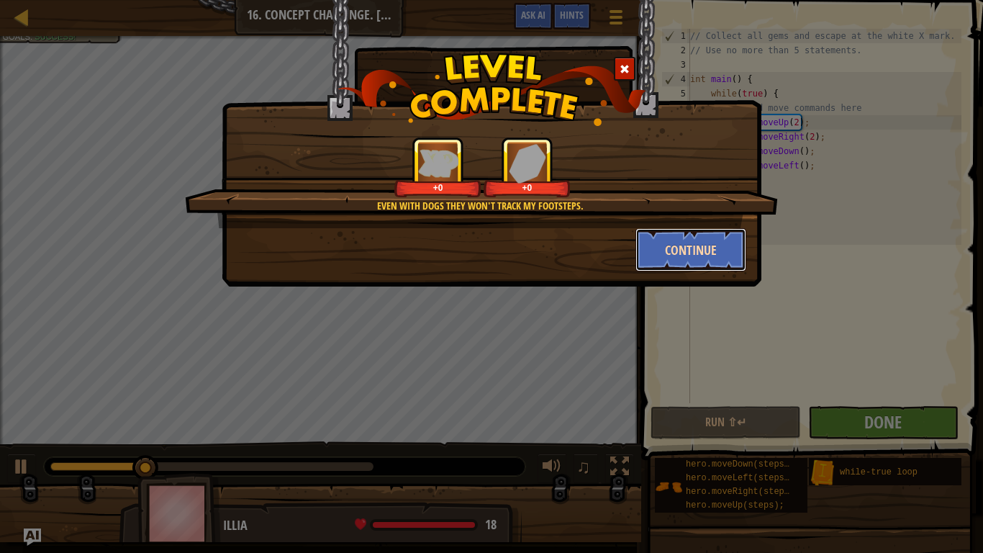
click at [680, 237] on button "Continue" at bounding box center [692, 249] width 112 height 43
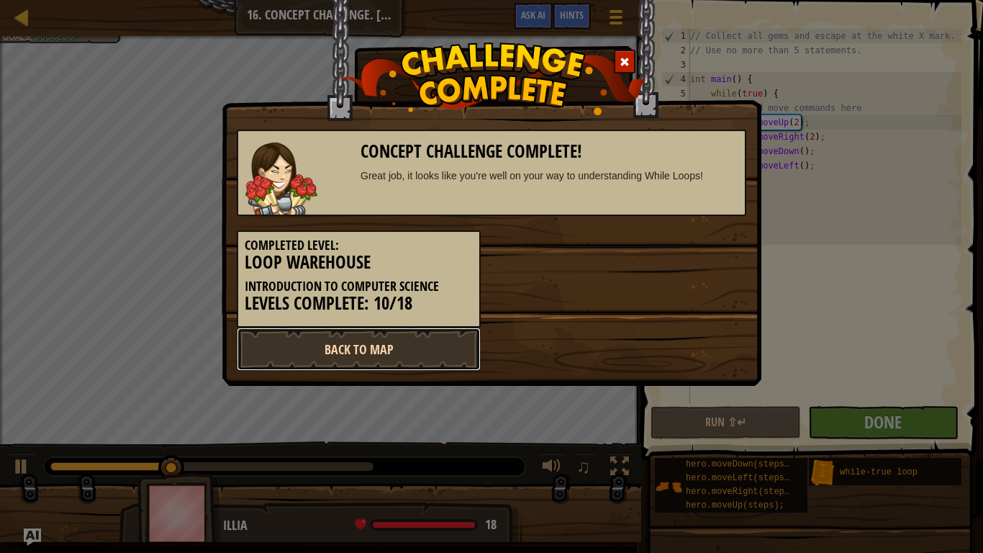
click at [390, 348] on link "Back to Map" at bounding box center [359, 349] width 244 height 43
